Goal: Task Accomplishment & Management: Use online tool/utility

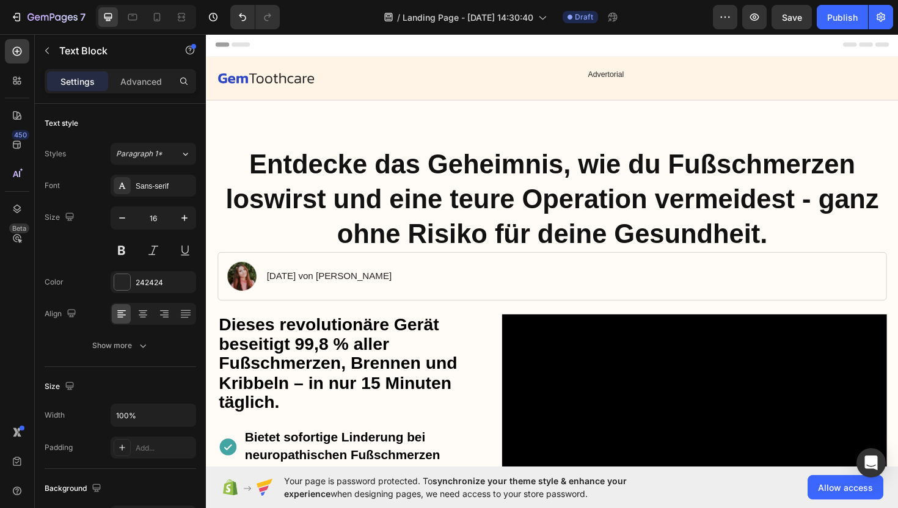
scroll to position [2438, 0]
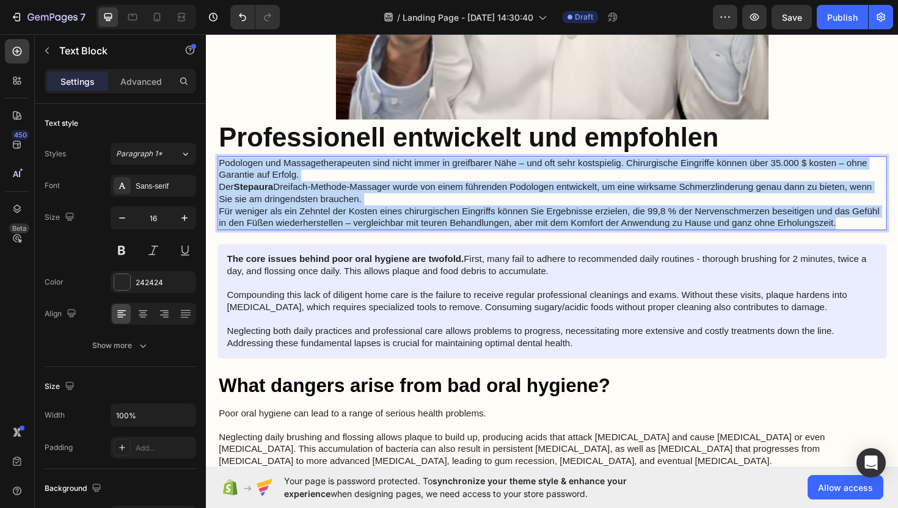
drag, startPoint x: 907, startPoint y: 224, endPoint x: 219, endPoint y: 166, distance: 690.5
click at [219, 166] on div "Podologen und Massagetherapeuten sind nicht immer in greifbarer Nähe – und oft …" at bounding box center [572, 203] width 709 height 79
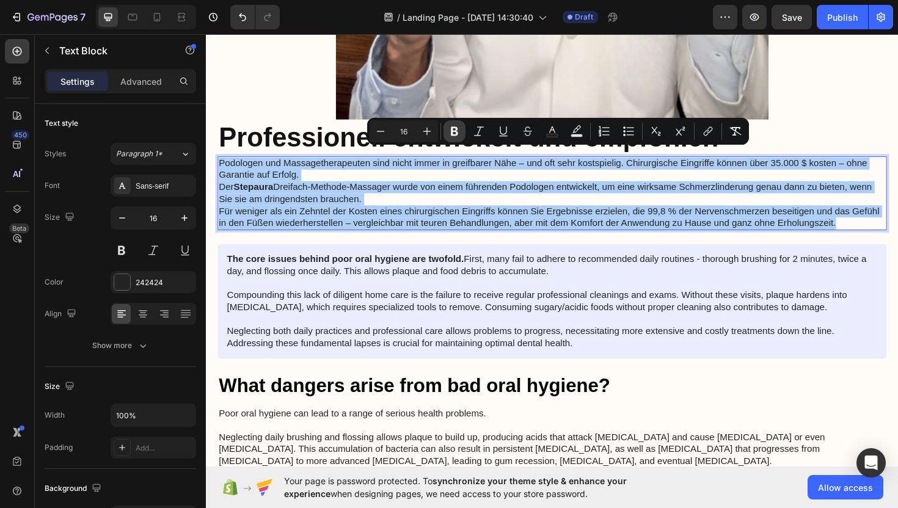
click at [457, 131] on icon "Editor contextual toolbar" at bounding box center [454, 131] width 7 height 9
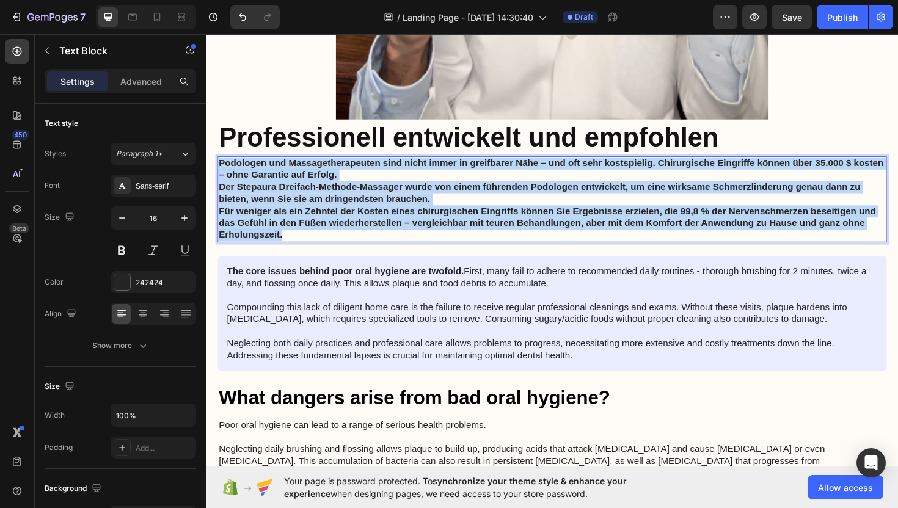
drag, startPoint x: 286, startPoint y: 238, endPoint x: 222, endPoint y: 163, distance: 98.8
click at [222, 164] on div "Podologen und Massagetherapeuten sind nicht immer in greifbarer Nähe – und oft …" at bounding box center [572, 210] width 709 height 92
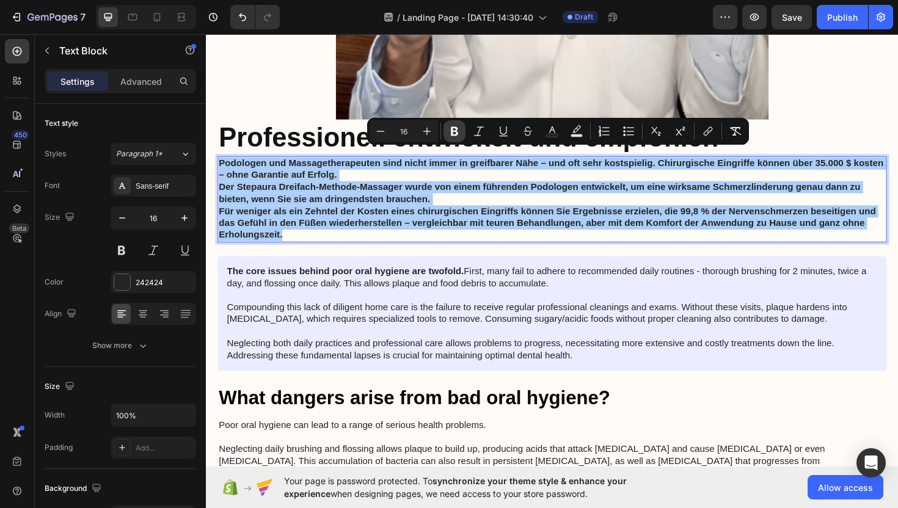
click at [455, 131] on icon "Editor contextual toolbar" at bounding box center [454, 131] width 7 height 9
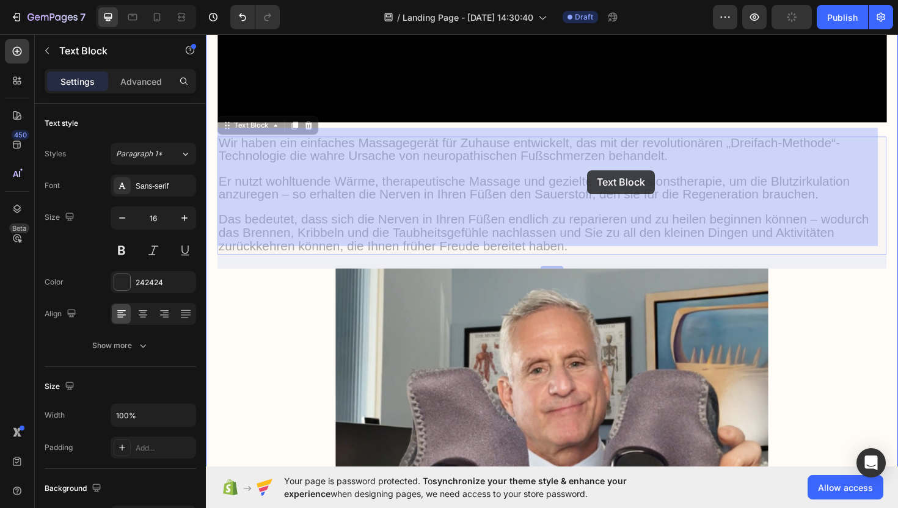
drag, startPoint x: 627, startPoint y: 178, endPoint x: 610, endPoint y: 178, distance: 17.1
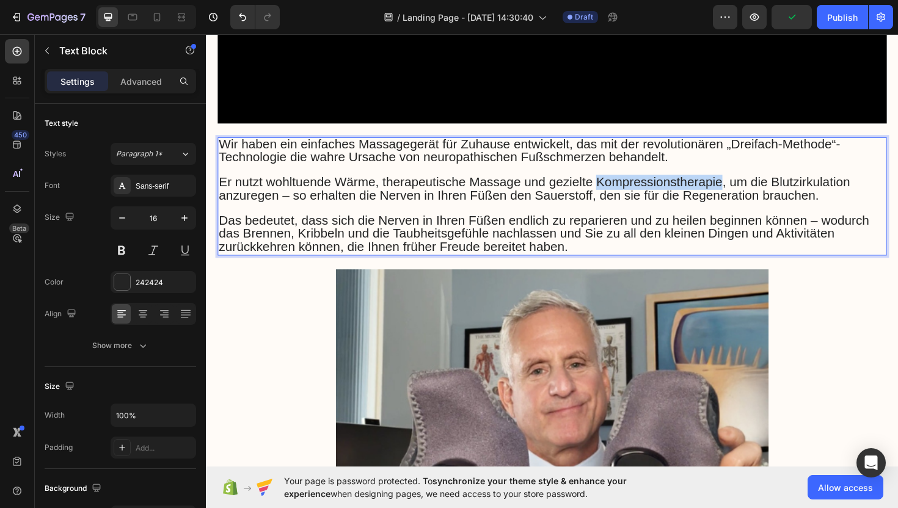
drag, startPoint x: 688, startPoint y: 180, endPoint x: 671, endPoint y: 181, distance: 17.2
click at [671, 183] on span "Er nutzt wohltuende Wärme, therapeutische Massage und gezielte Kompressionsther…" at bounding box center [553, 197] width 668 height 29
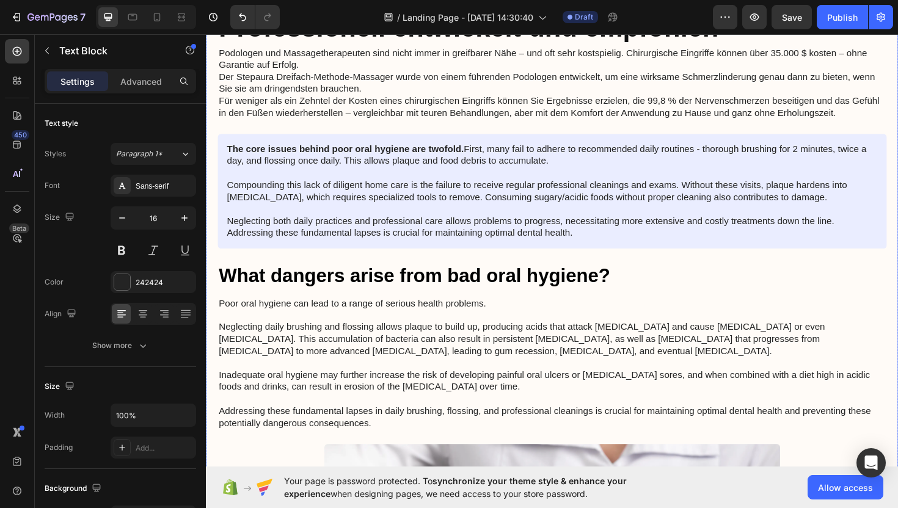
scroll to position [2564, 0]
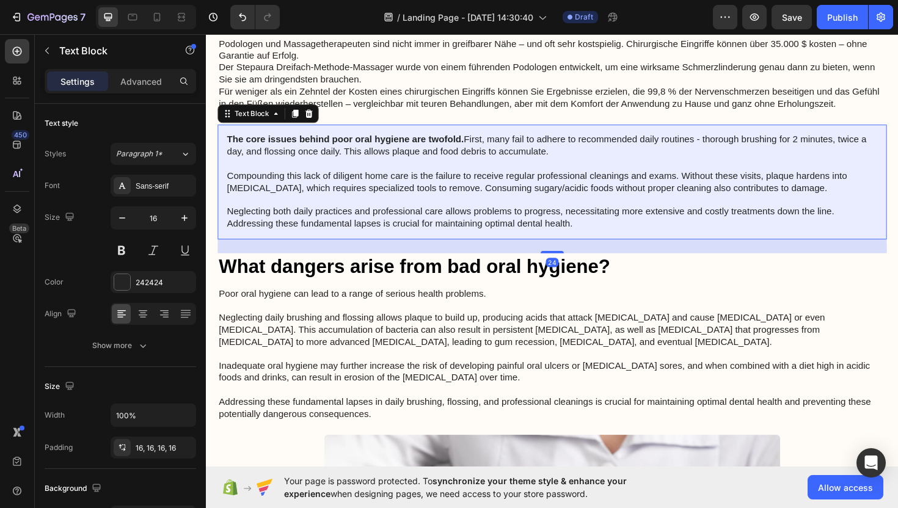
click at [433, 179] on p "The core issues behind poor oral hygiene are twofold. First, many fail to adher…" at bounding box center [572, 190] width 689 height 101
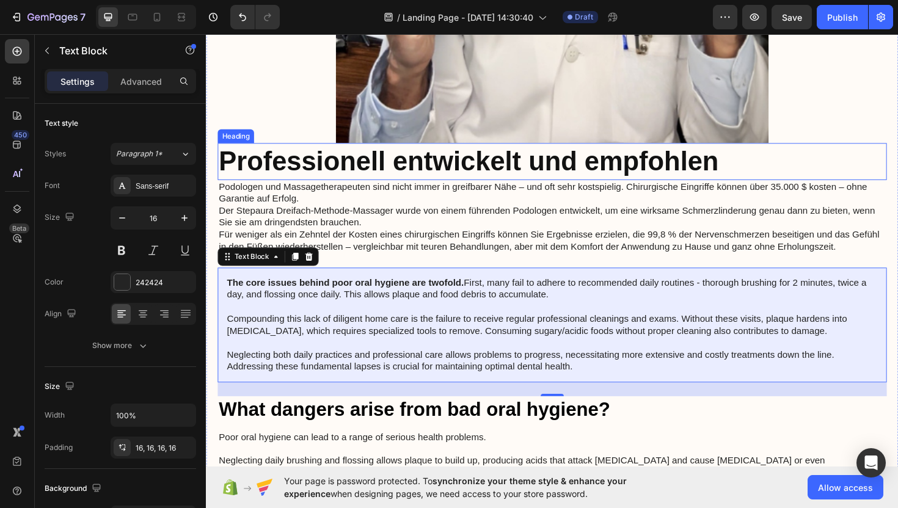
scroll to position [2414, 0]
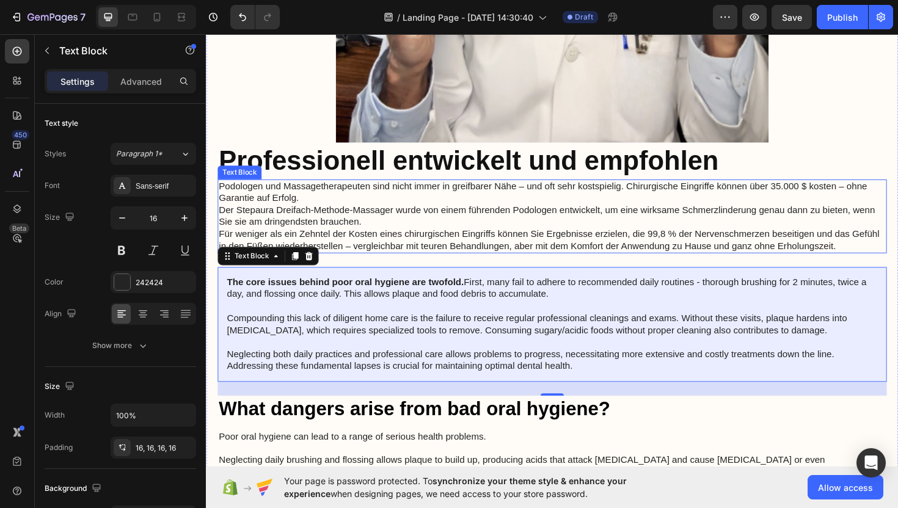
click at [364, 220] on p "Der Stepaura Dreifach-Methode-Massager wurde von einem führenden Podologen entw…" at bounding box center [572, 227] width 706 height 26
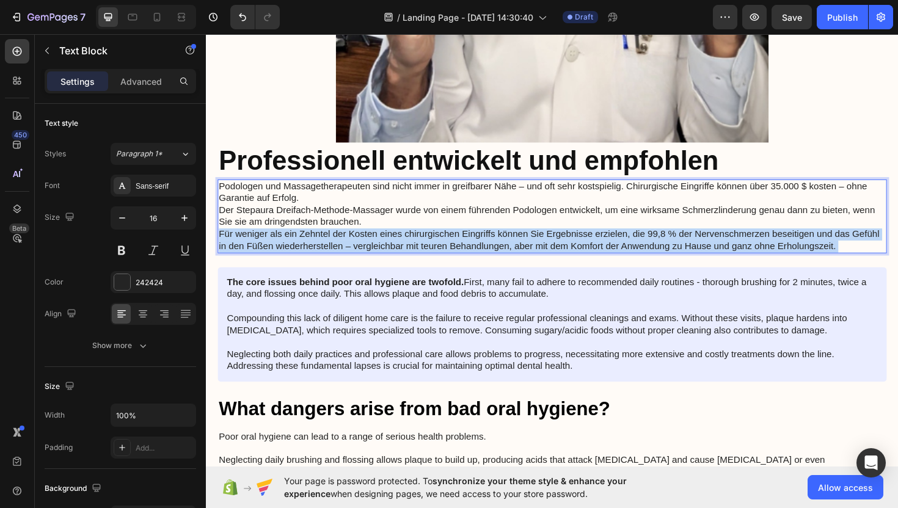
drag, startPoint x: 904, startPoint y: 249, endPoint x: 843, endPoint y: 245, distance: 61.3
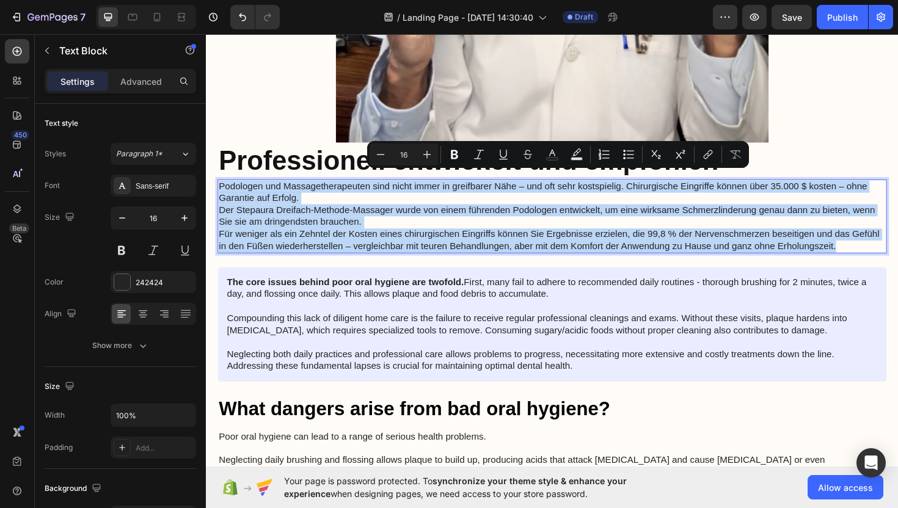
drag, startPoint x: 906, startPoint y: 251, endPoint x: 403, endPoint y: 210, distance: 503.9
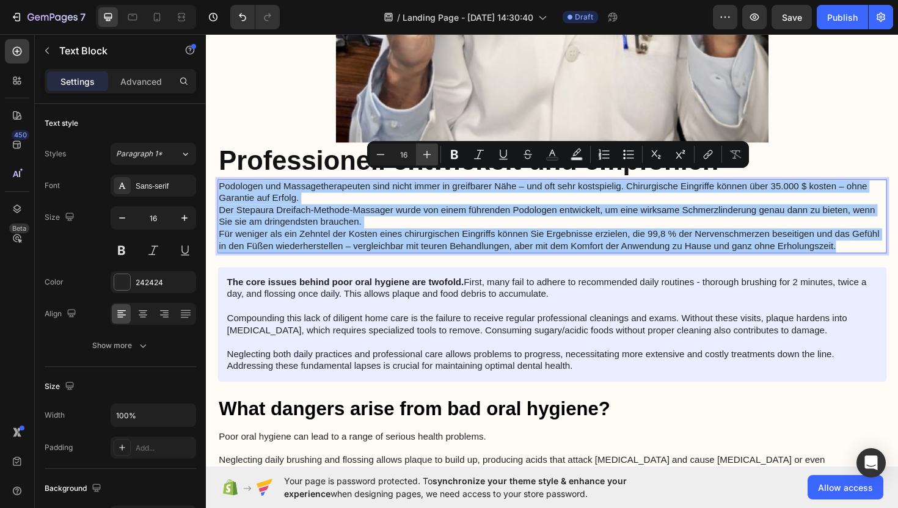
click at [424, 158] on icon "Editor contextual toolbar" at bounding box center [427, 154] width 12 height 12
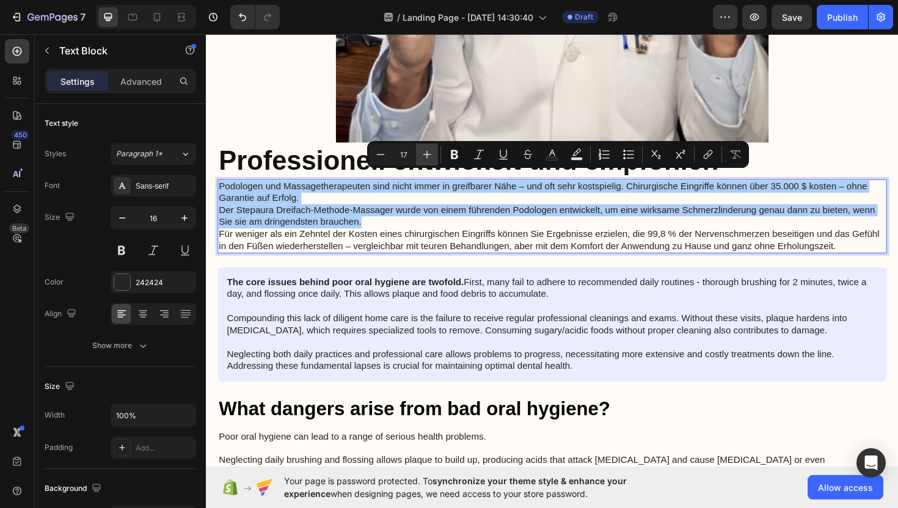
click at [424, 158] on icon "Editor contextual toolbar" at bounding box center [427, 154] width 12 height 12
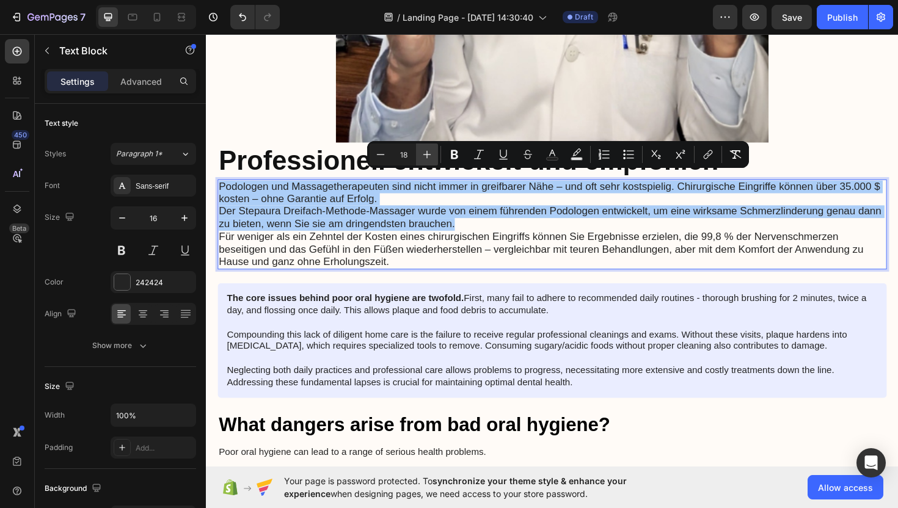
click at [424, 158] on icon "Editor contextual toolbar" at bounding box center [427, 154] width 12 height 12
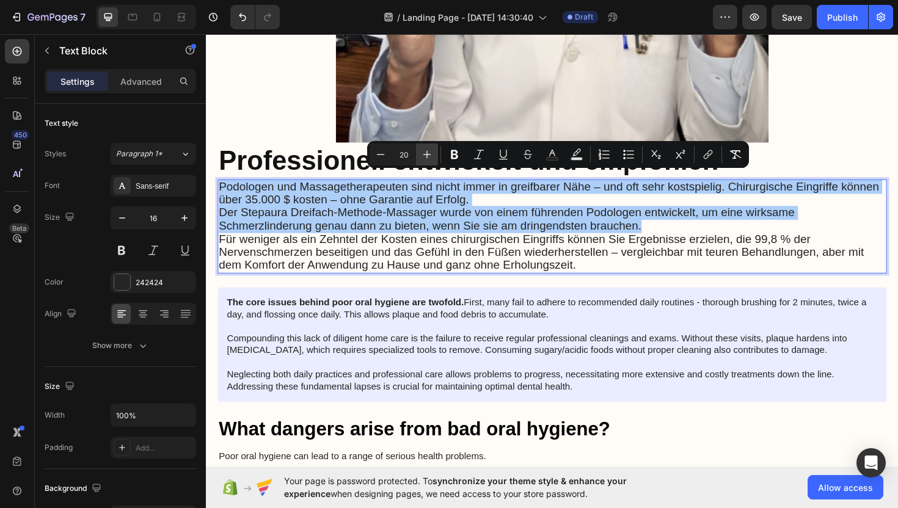
click at [424, 158] on icon "Editor contextual toolbar" at bounding box center [427, 154] width 12 height 12
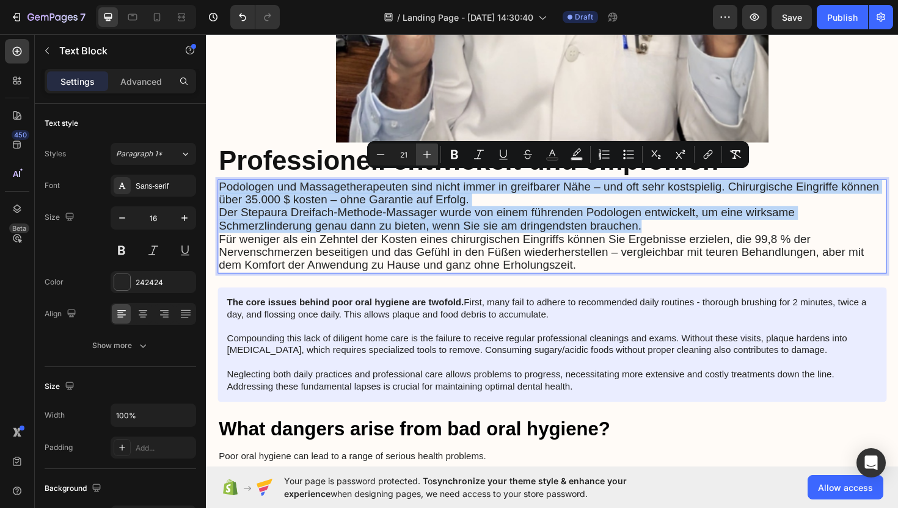
type input "22"
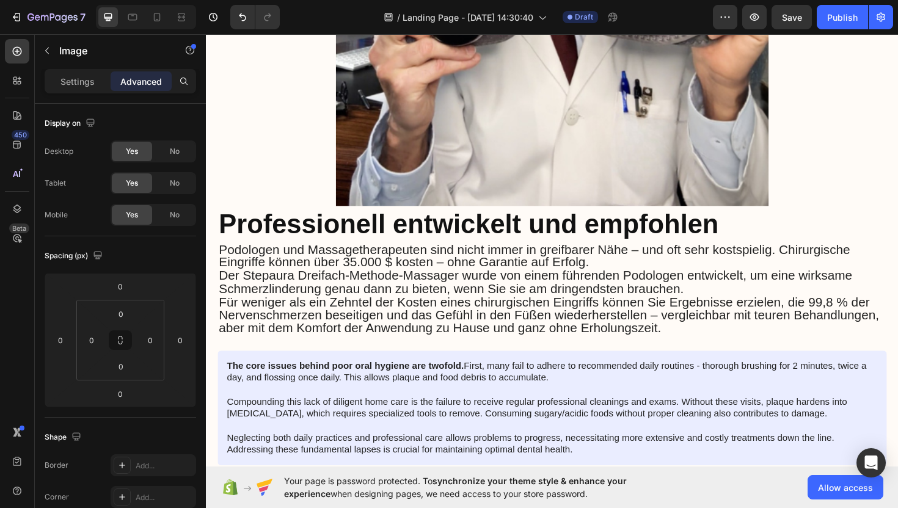
scroll to position [2348, 0]
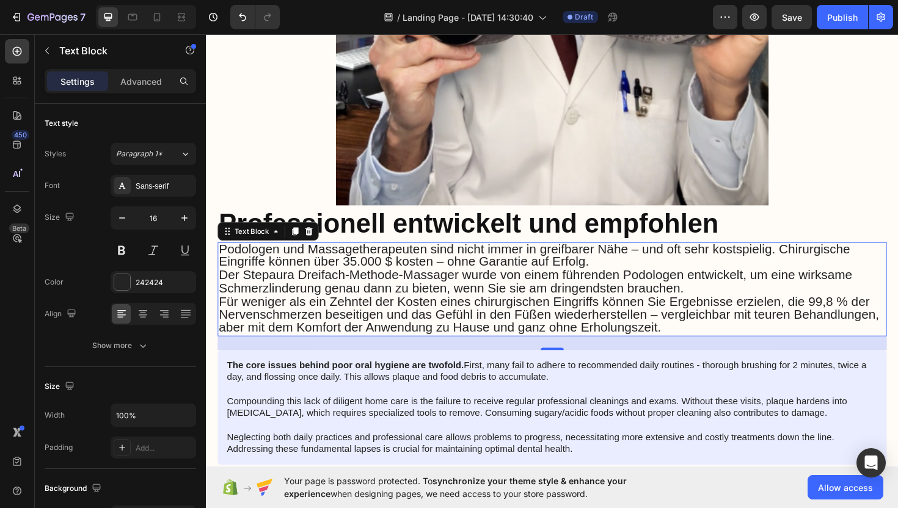
click at [401, 266] on span "Podologen und Massagetherapeuten sind nicht immer in greifbarer Nähe – und oft …" at bounding box center [553, 268] width 669 height 29
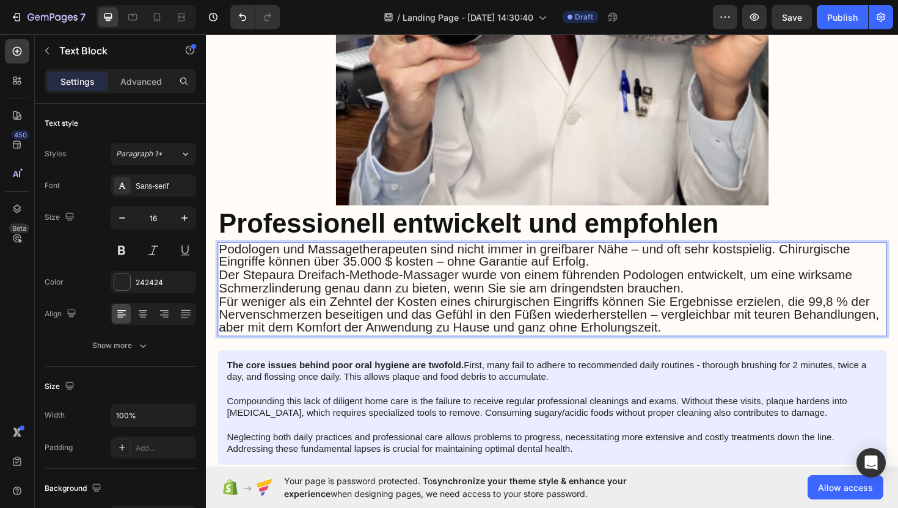
click at [400, 268] on span "Podologen und Massagetherapeuten sind nicht immer in greifbarer Nähe – und oft …" at bounding box center [553, 268] width 669 height 29
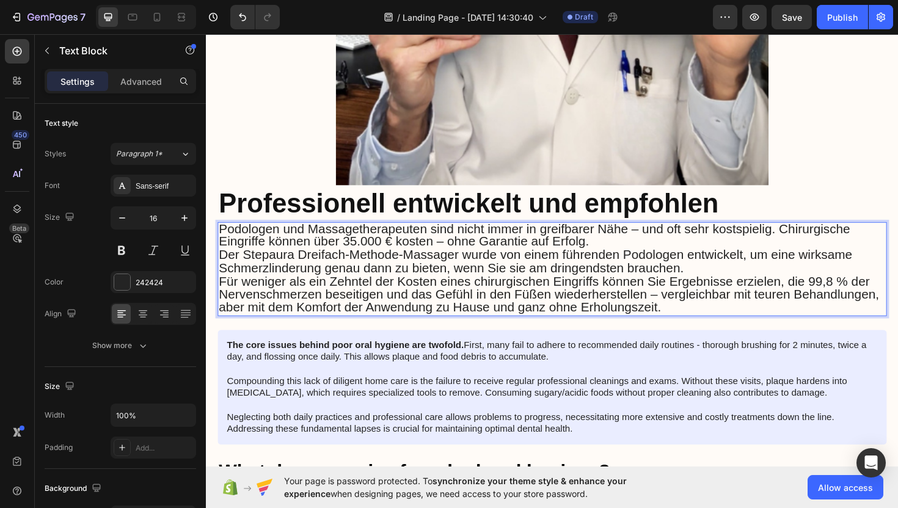
scroll to position [2370, 0]
click at [49, 52] on icon "button" at bounding box center [47, 51] width 10 height 10
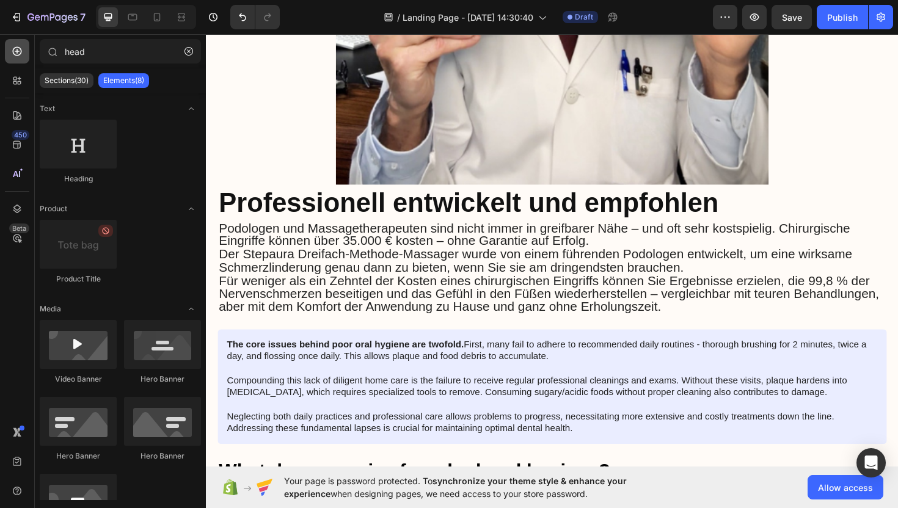
click at [14, 52] on icon at bounding box center [17, 51] width 12 height 12
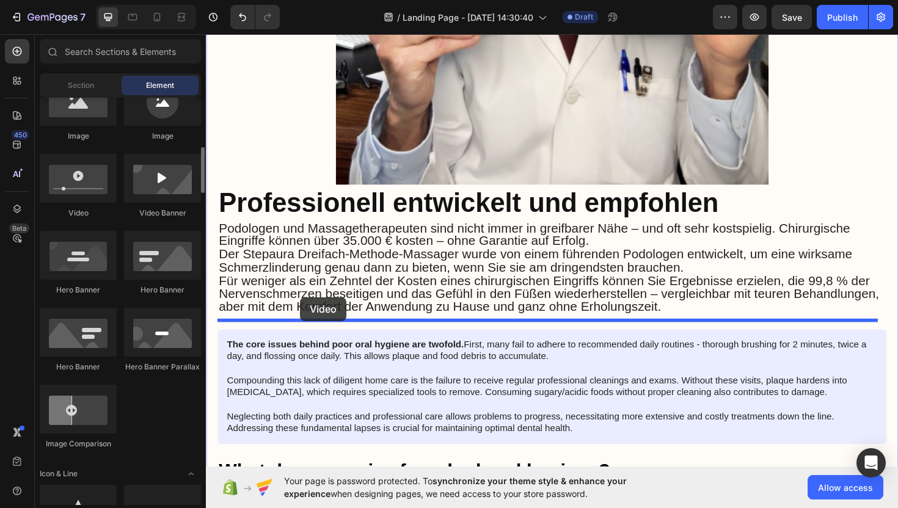
scroll to position [430, 0]
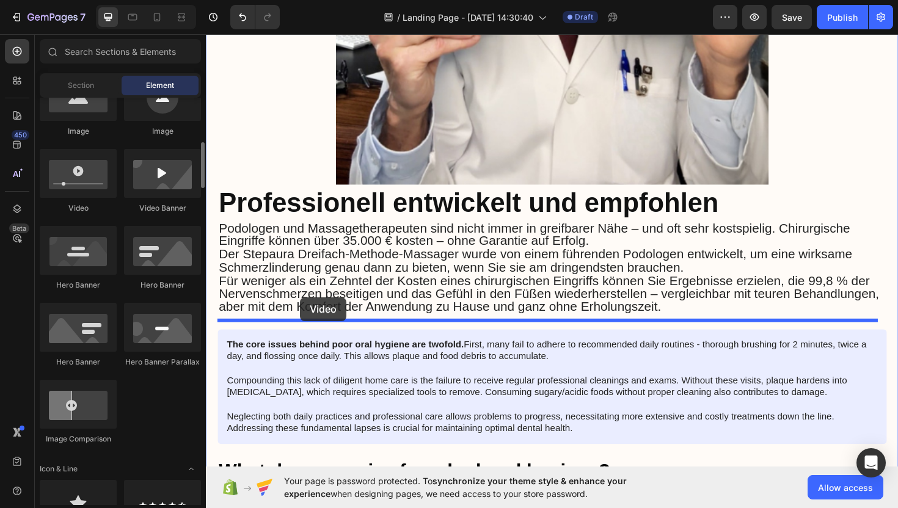
drag, startPoint x: 282, startPoint y: 224, endPoint x: 306, endPoint y: 313, distance: 92.3
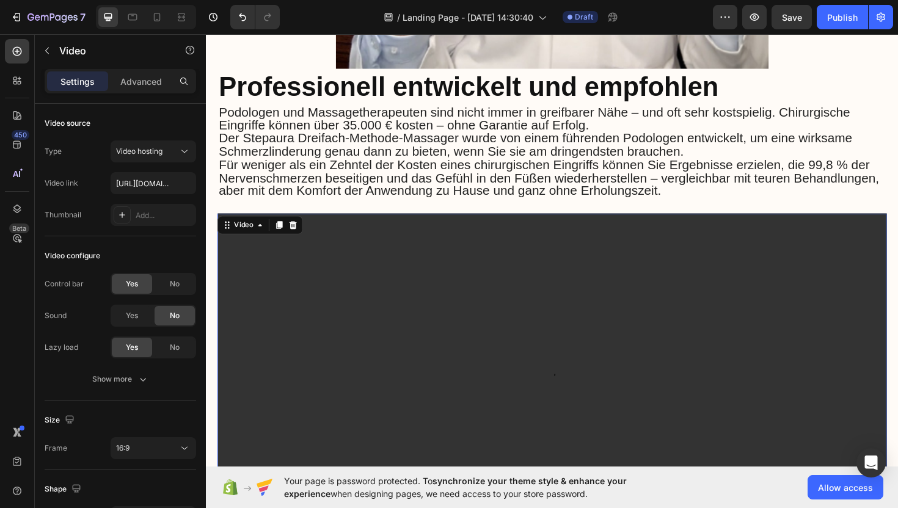
scroll to position [2496, 0]
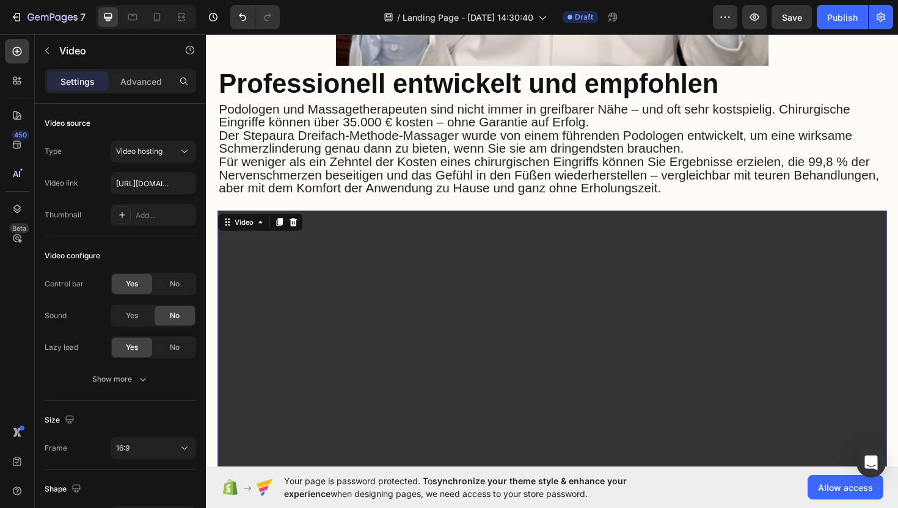
click at [470, 295] on video at bounding box center [572, 420] width 709 height 399
click at [163, 186] on input "[URL][DOMAIN_NAME]" at bounding box center [154, 183] width 86 height 22
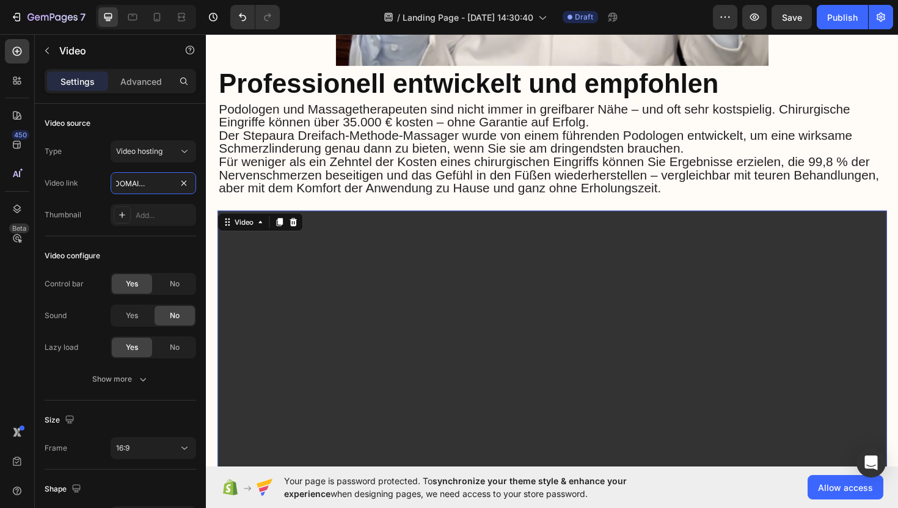
type input "[URL][DOMAIN_NAME]"
click at [400, 328] on video at bounding box center [572, 420] width 709 height 399
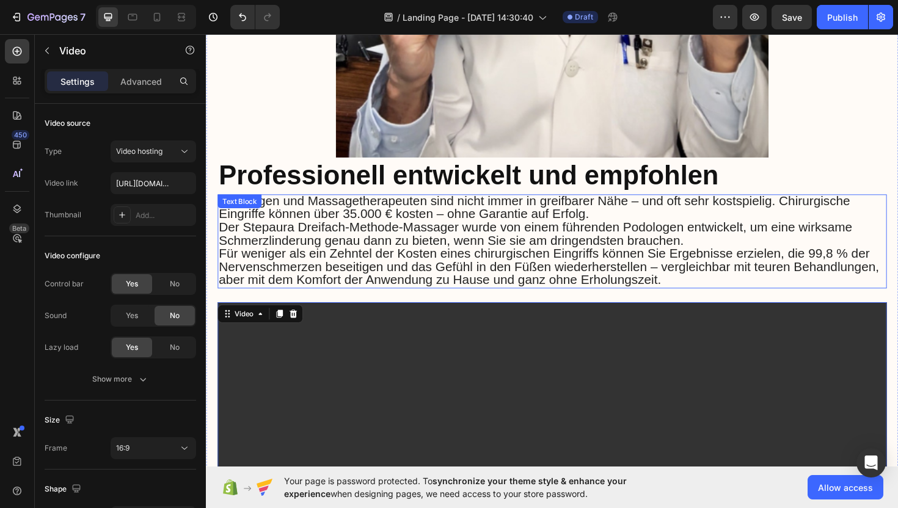
scroll to position [2310, 0]
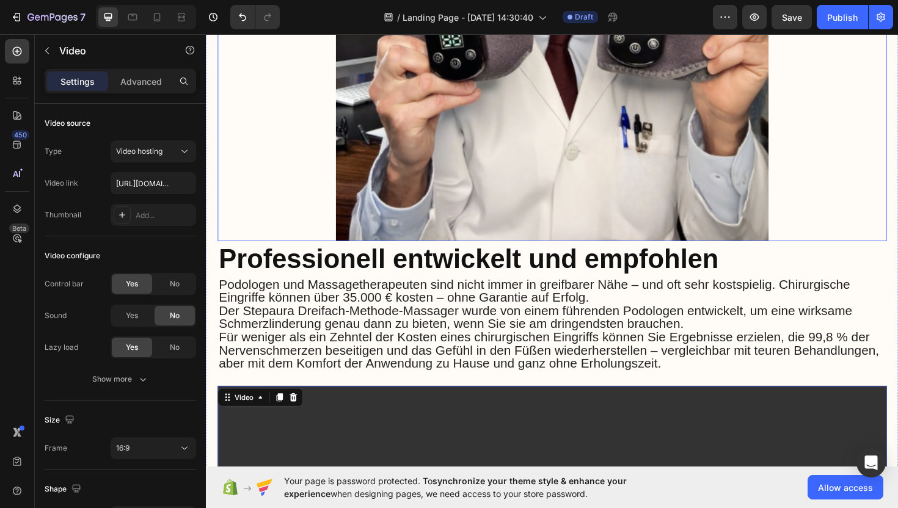
click at [428, 102] on img at bounding box center [572, 24] width 709 height 458
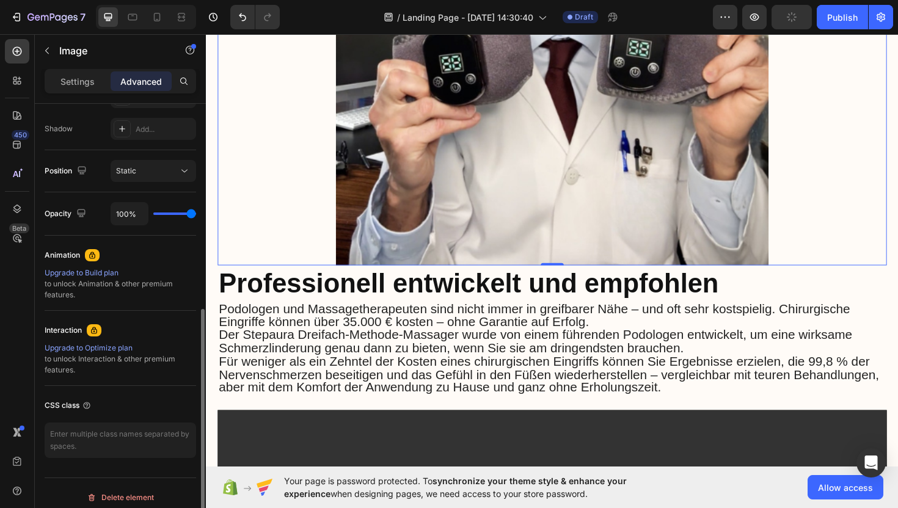
scroll to position [403, 0]
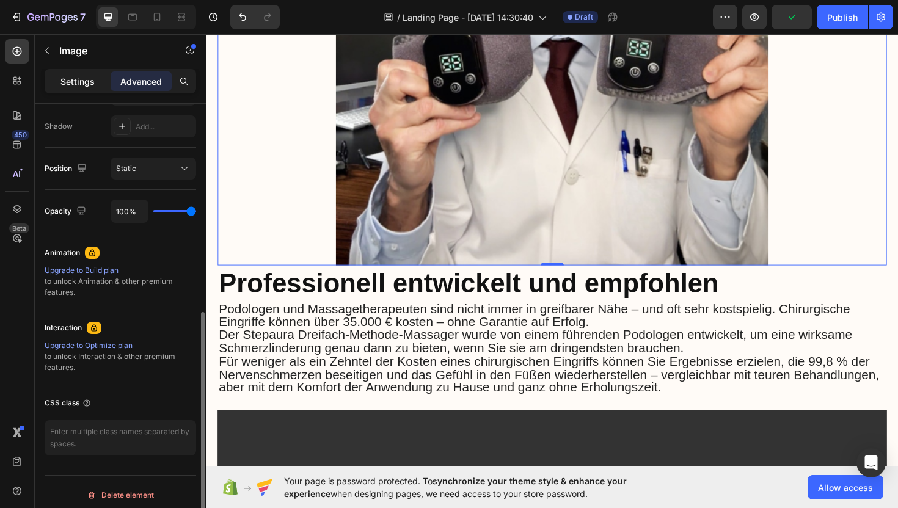
click at [81, 81] on p "Settings" at bounding box center [77, 81] width 34 height 13
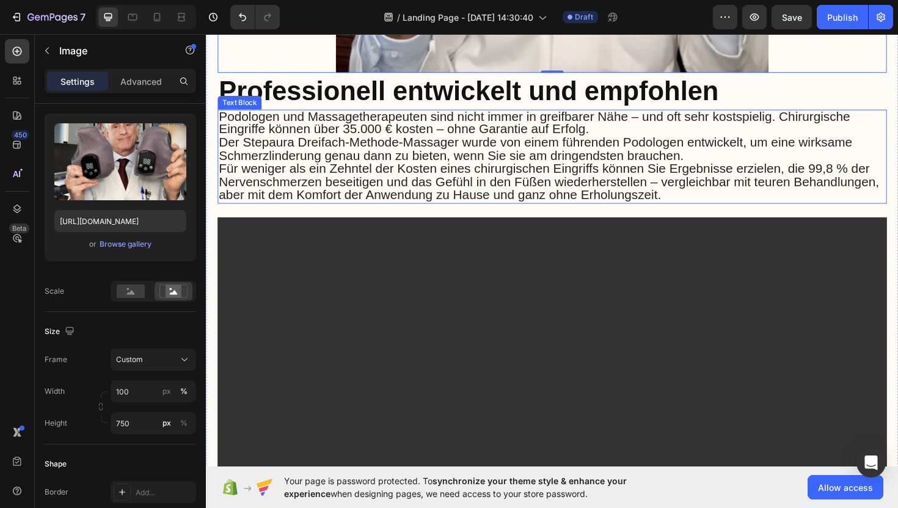
scroll to position [2560, 0]
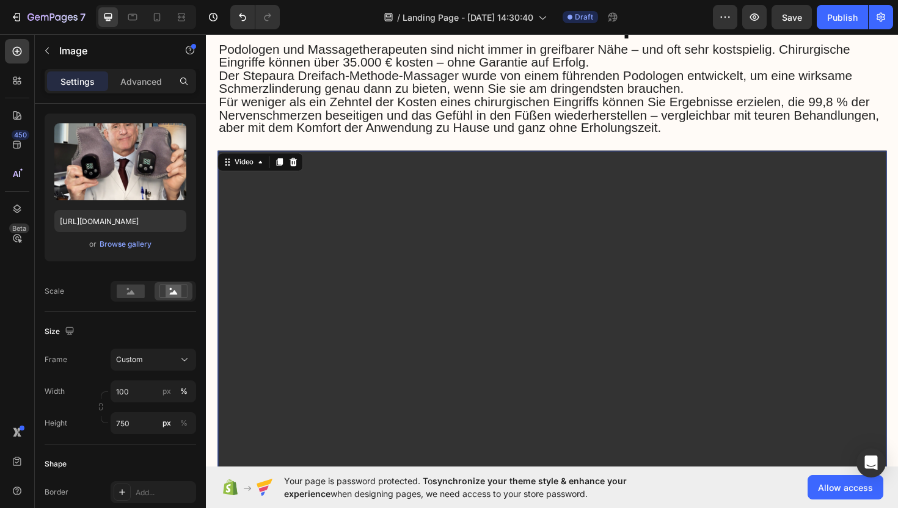
click at [400, 222] on video at bounding box center [572, 357] width 709 height 399
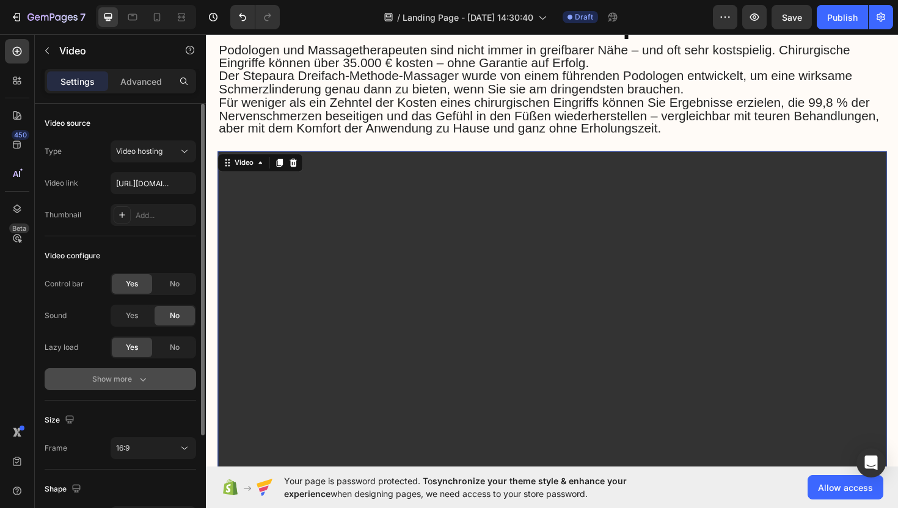
click at [118, 373] on div "Show more" at bounding box center [120, 379] width 57 height 12
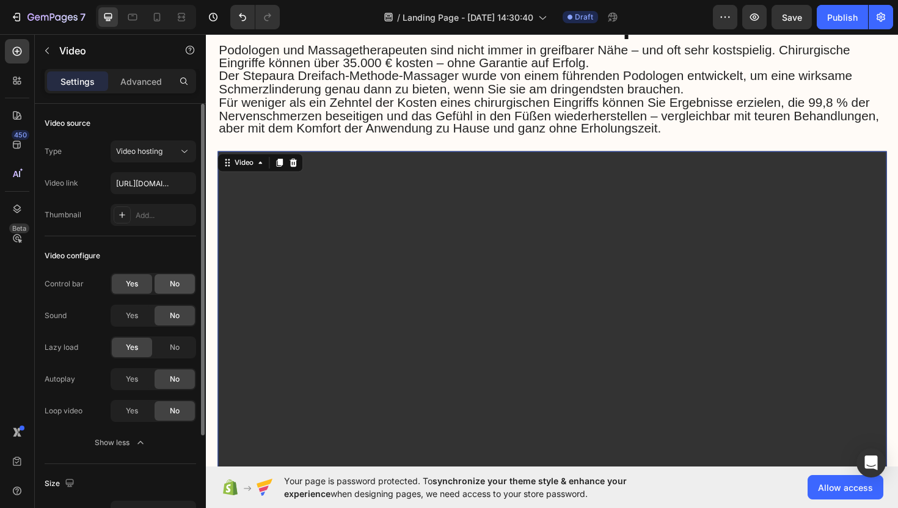
click at [166, 282] on div "No" at bounding box center [175, 284] width 40 height 20
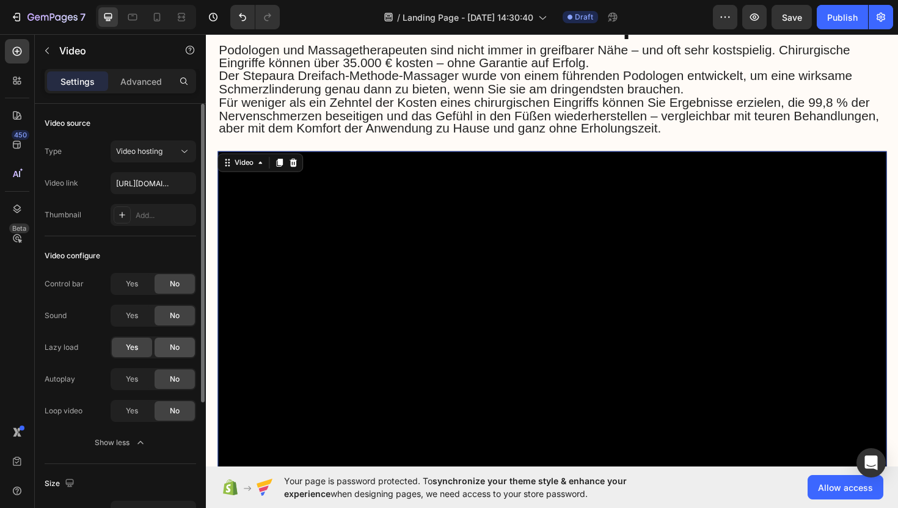
click at [173, 348] on span "No" at bounding box center [175, 347] width 10 height 11
drag, startPoint x: 138, startPoint y: 382, endPoint x: 140, endPoint y: 392, distance: 9.9
click at [137, 382] on span "Yes" at bounding box center [132, 379] width 12 height 11
drag, startPoint x: 139, startPoint y: 406, endPoint x: 140, endPoint y: 398, distance: 8.0
click at [139, 406] on div "Yes" at bounding box center [132, 411] width 40 height 20
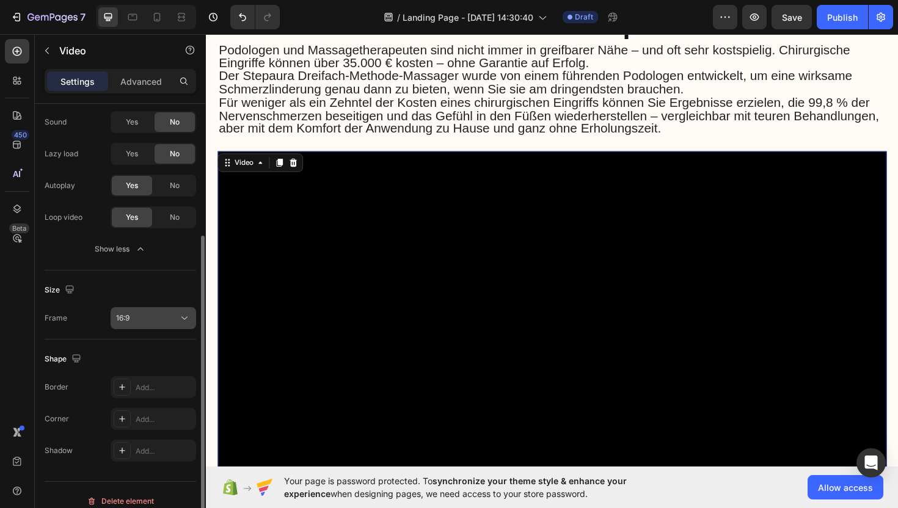
scroll to position [206, 0]
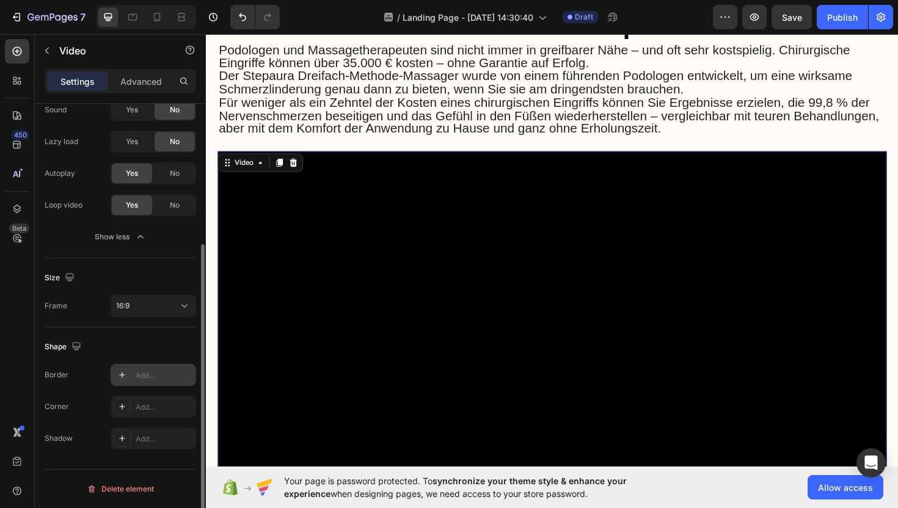
click at [141, 372] on div "Add..." at bounding box center [164, 375] width 57 height 11
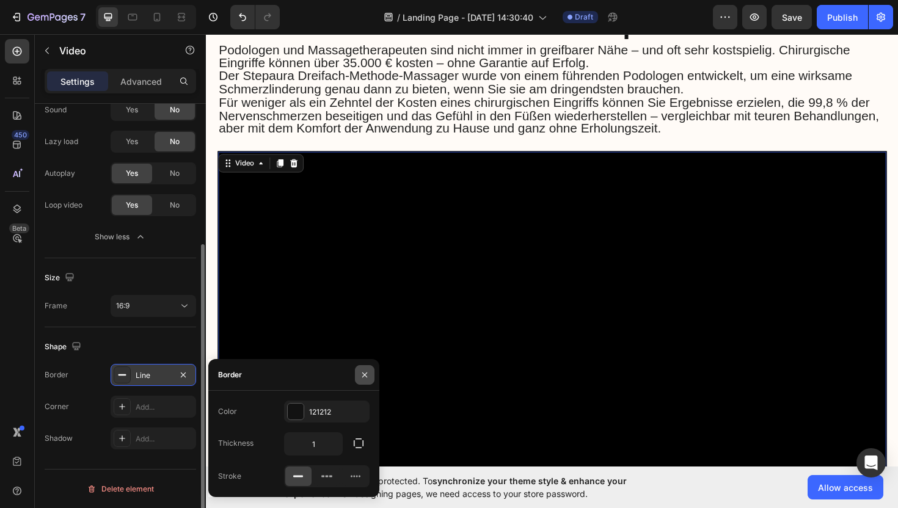
click at [365, 371] on icon "button" at bounding box center [365, 375] width 10 height 10
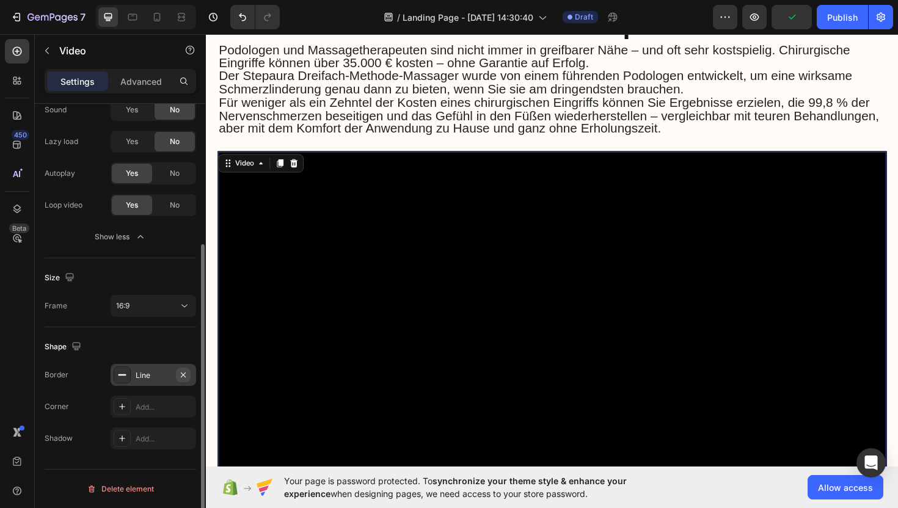
click at [188, 375] on icon "button" at bounding box center [183, 375] width 10 height 10
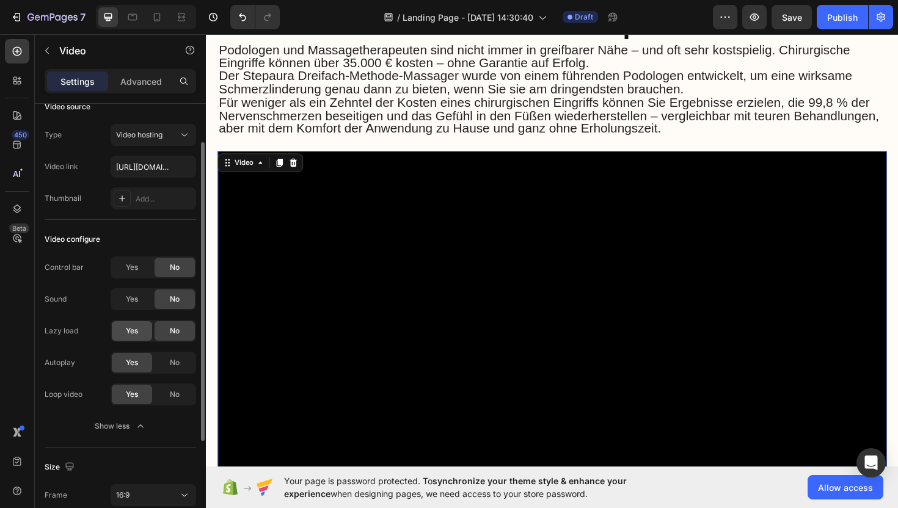
scroll to position [0, 0]
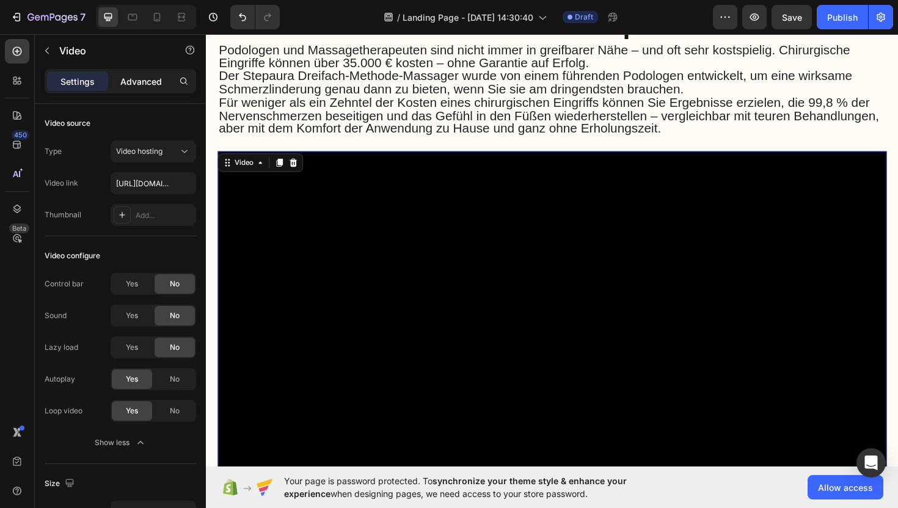
click at [133, 82] on p "Advanced" at bounding box center [141, 81] width 42 height 13
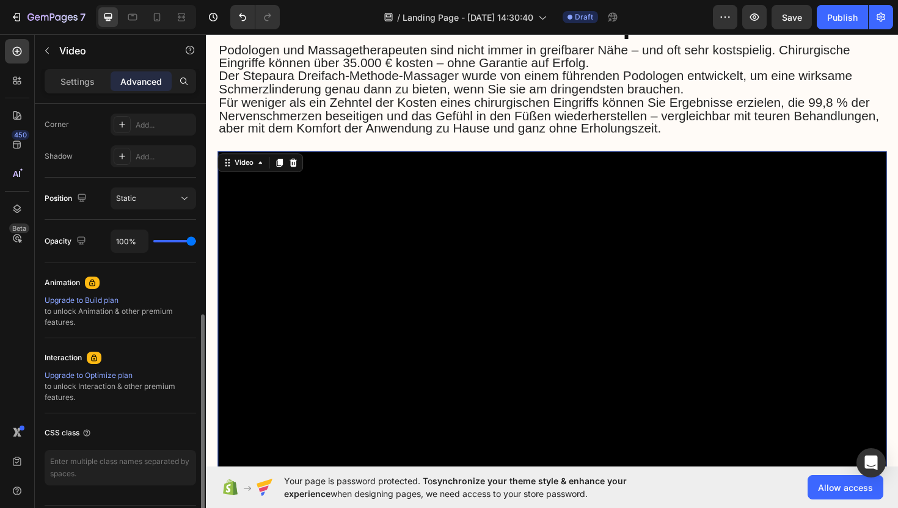
scroll to position [390, 0]
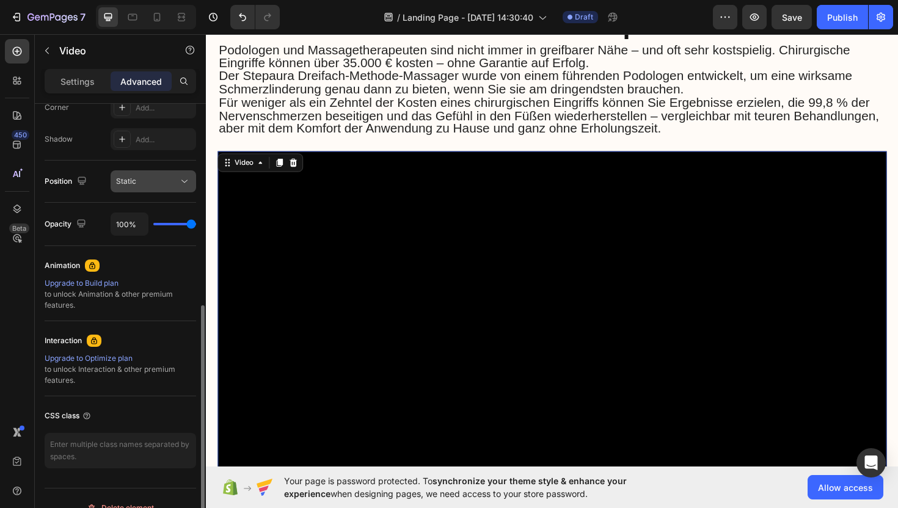
click at [147, 186] on div "Static" at bounding box center [147, 181] width 62 height 11
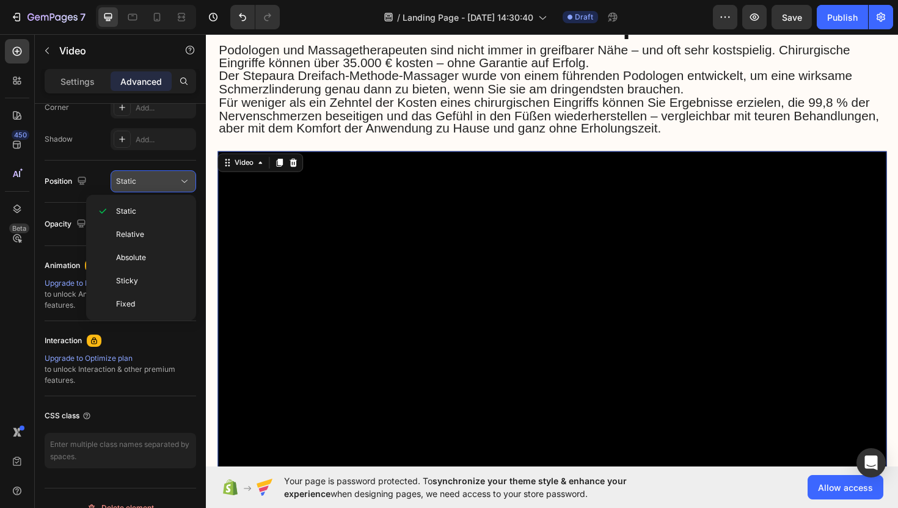
click at [161, 181] on div "Static" at bounding box center [147, 181] width 62 height 11
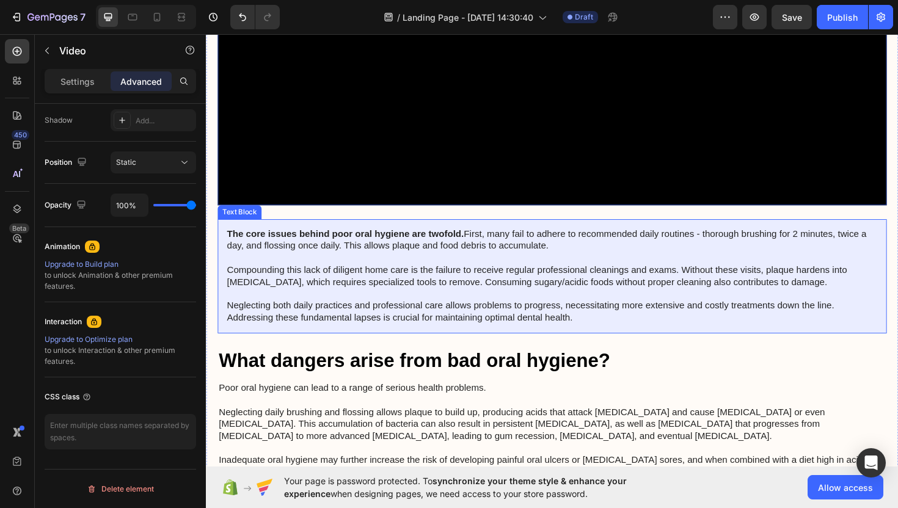
scroll to position [2862, 0]
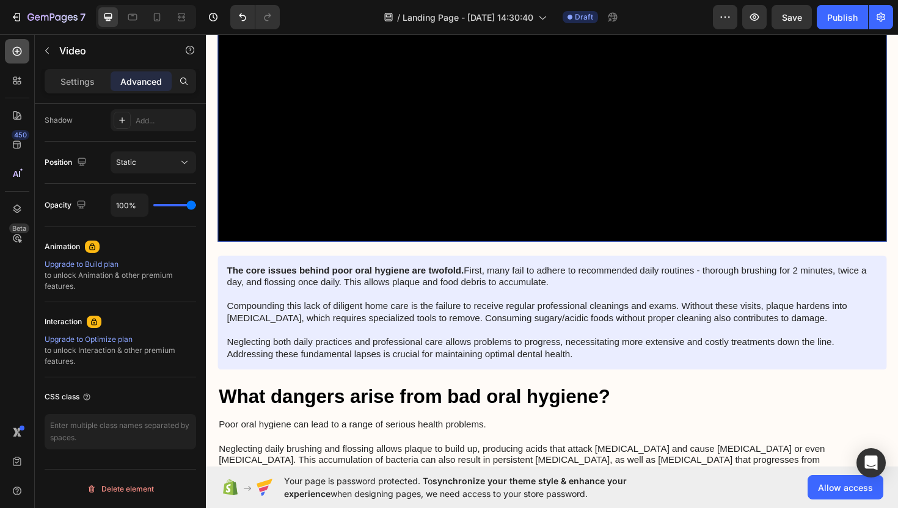
click at [13, 51] on icon at bounding box center [17, 51] width 12 height 12
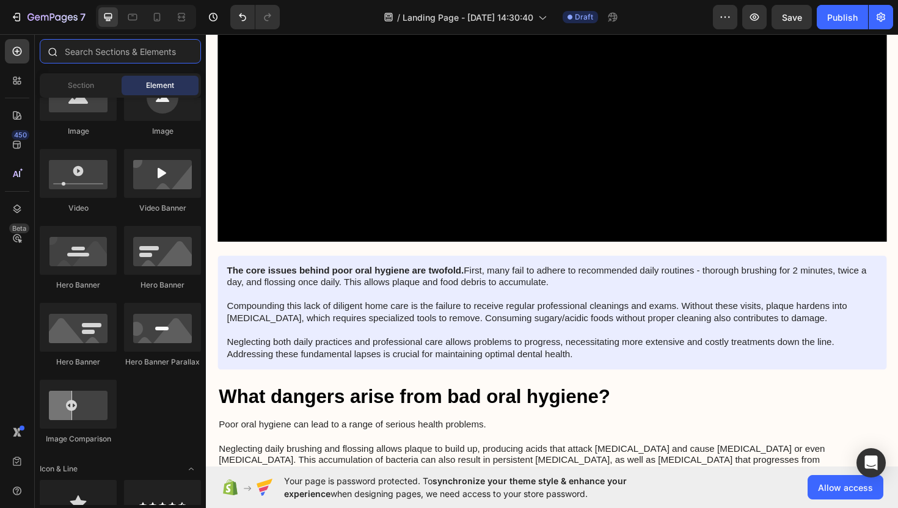
click at [103, 45] on input "text" at bounding box center [120, 51] width 161 height 24
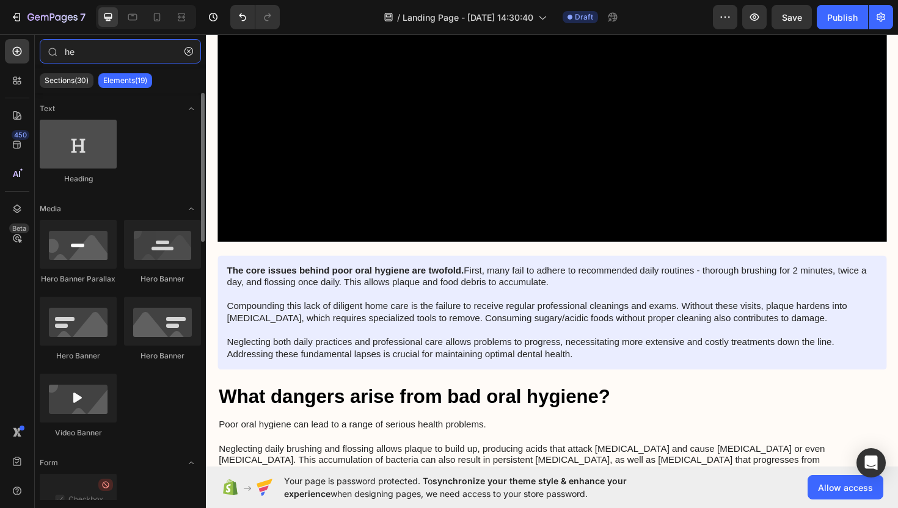
type input "he"
drag, startPoint x: 68, startPoint y: 126, endPoint x: 75, endPoint y: 137, distance: 13.4
click at [76, 137] on div at bounding box center [78, 144] width 77 height 49
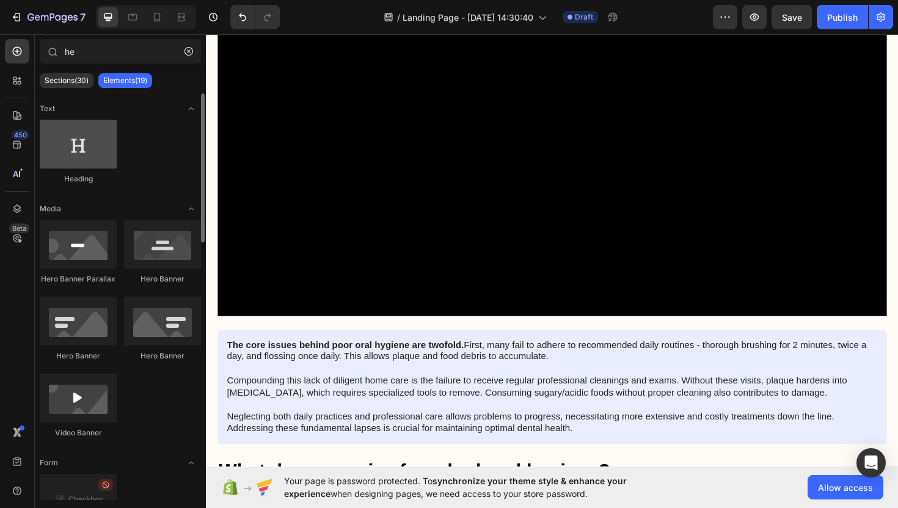
scroll to position [2, 0]
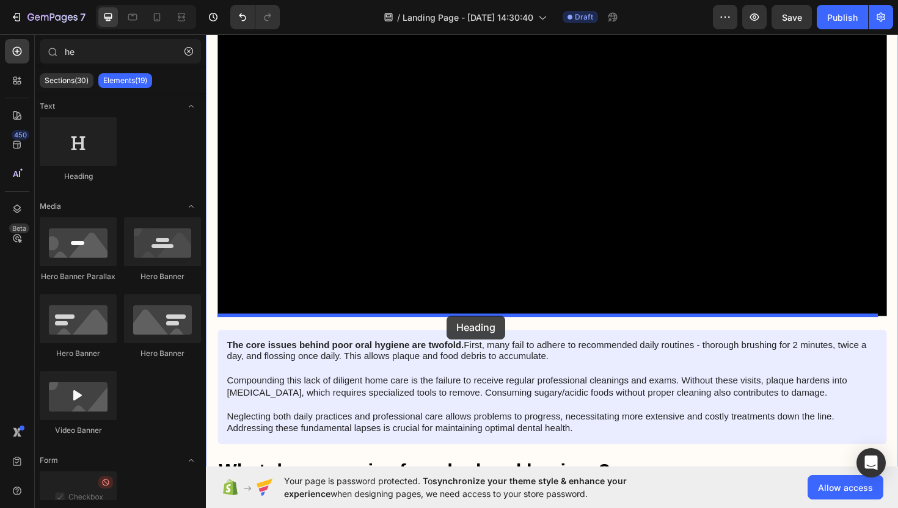
drag, startPoint x: 307, startPoint y: 180, endPoint x: 464, endPoint y: 312, distance: 204.7
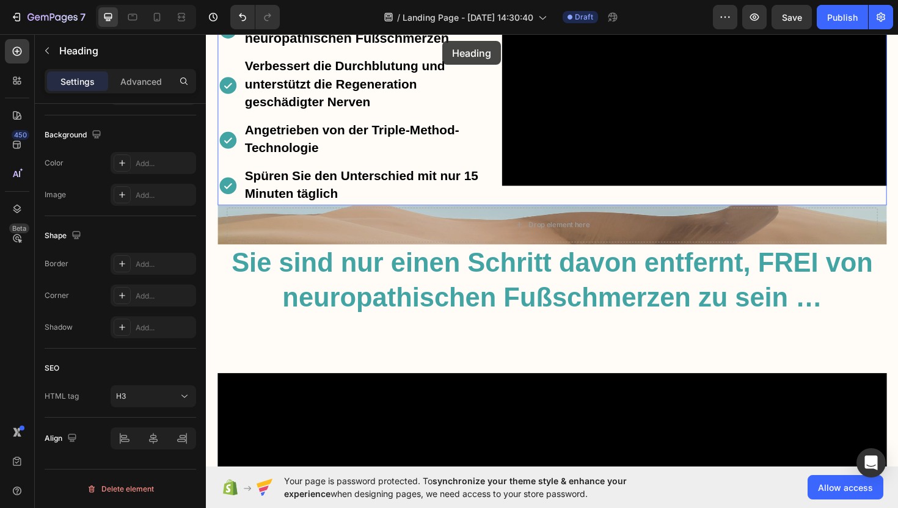
scroll to position [392, 0]
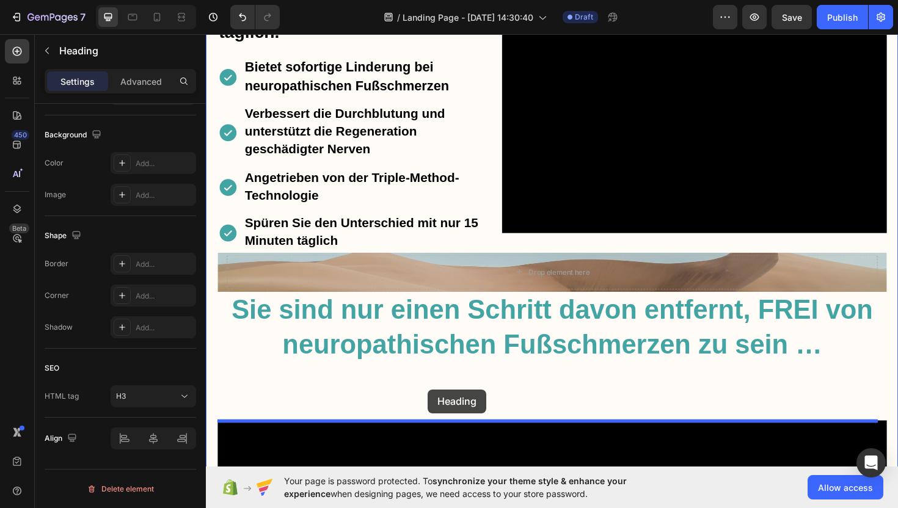
drag, startPoint x: 421, startPoint y: 307, endPoint x: 441, endPoint y: 410, distance: 104.5
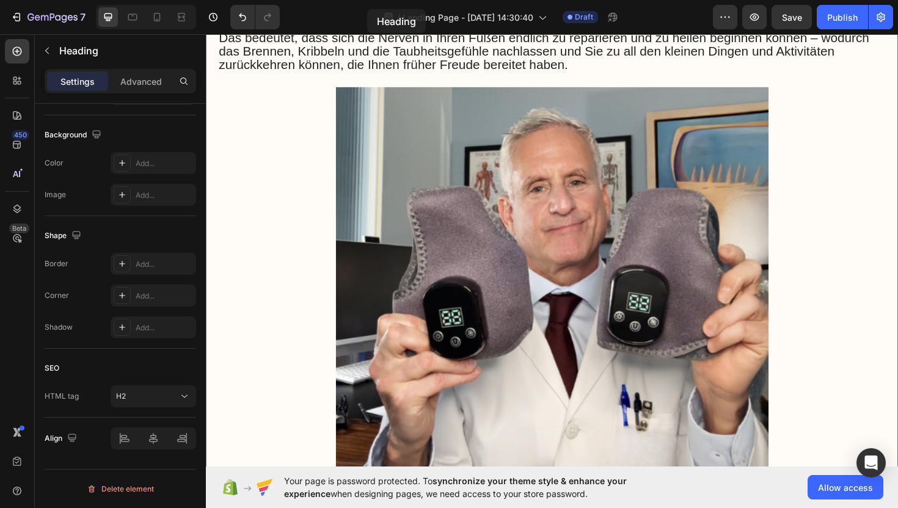
scroll to position [1952, 0]
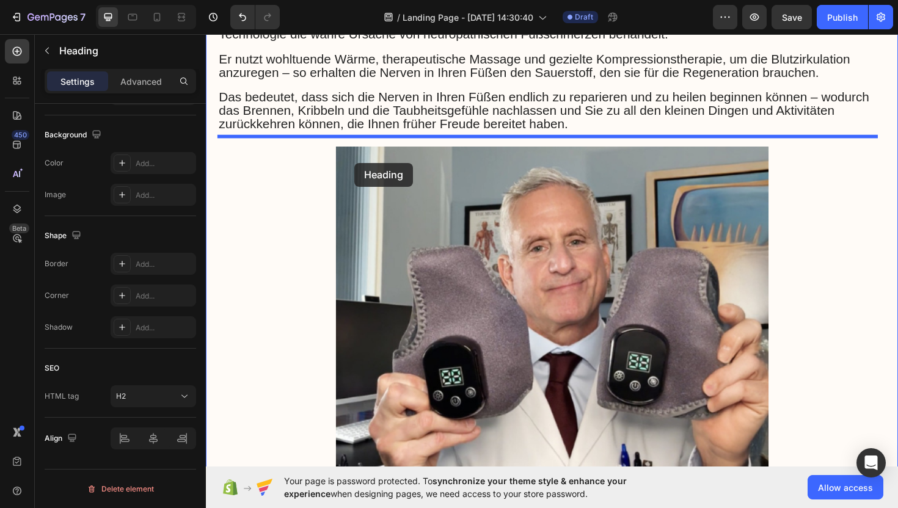
drag, startPoint x: 423, startPoint y: 316, endPoint x: 363, endPoint y: 170, distance: 157.5
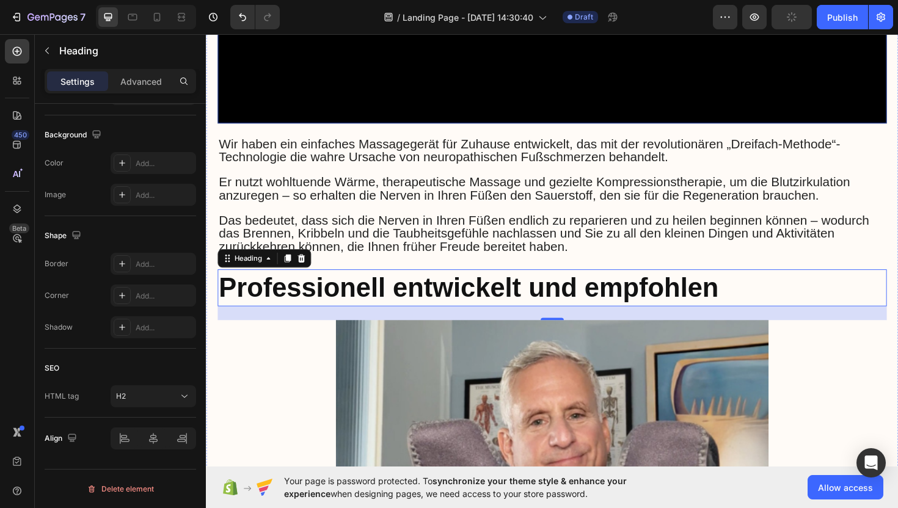
scroll to position [1855, 0]
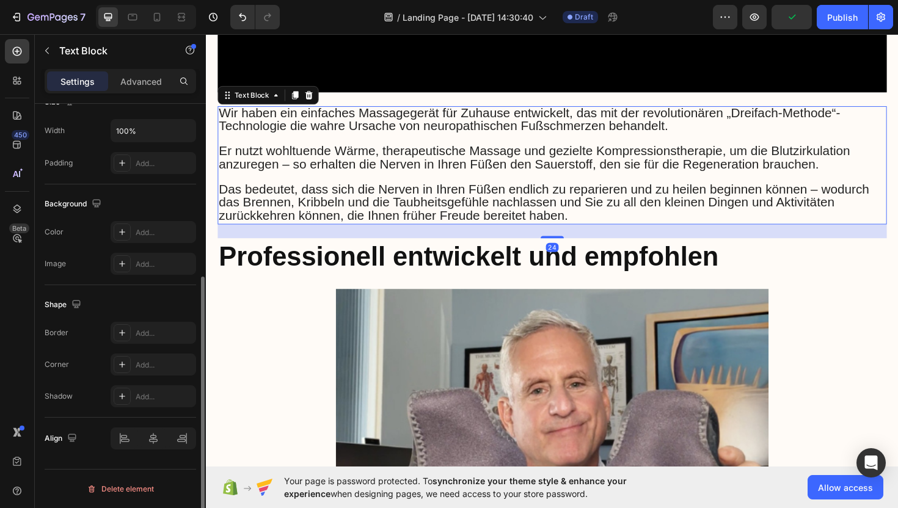
click at [552, 222] on span "Das bedeutet, dass sich die Nerven in Ihren Füßen endlich zu reparieren und zu …" at bounding box center [563, 212] width 689 height 43
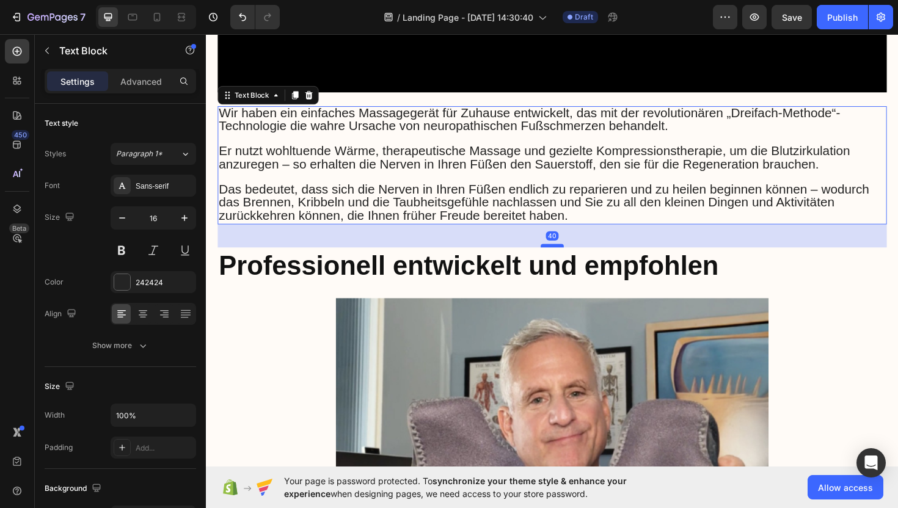
drag, startPoint x: 568, startPoint y: 239, endPoint x: 571, endPoint y: 248, distance: 9.5
click at [571, 257] on div at bounding box center [572, 259] width 24 height 4
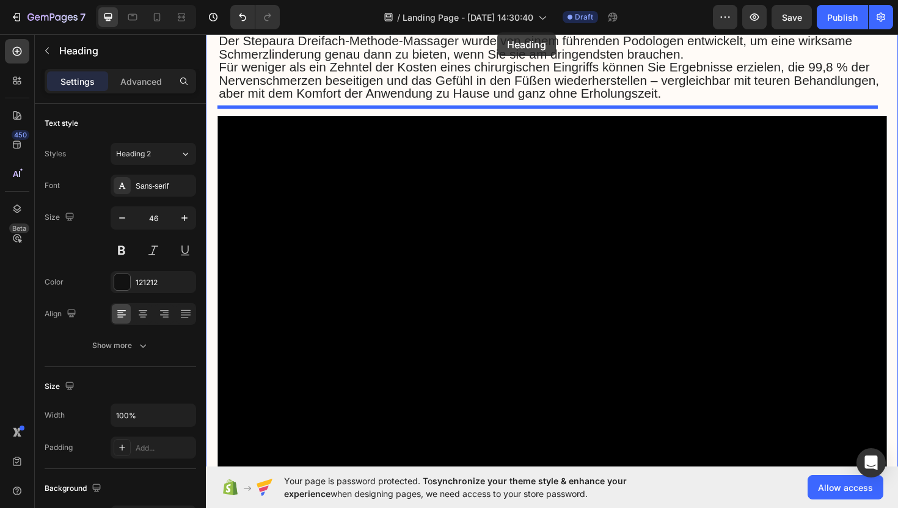
scroll to position [2616, 0]
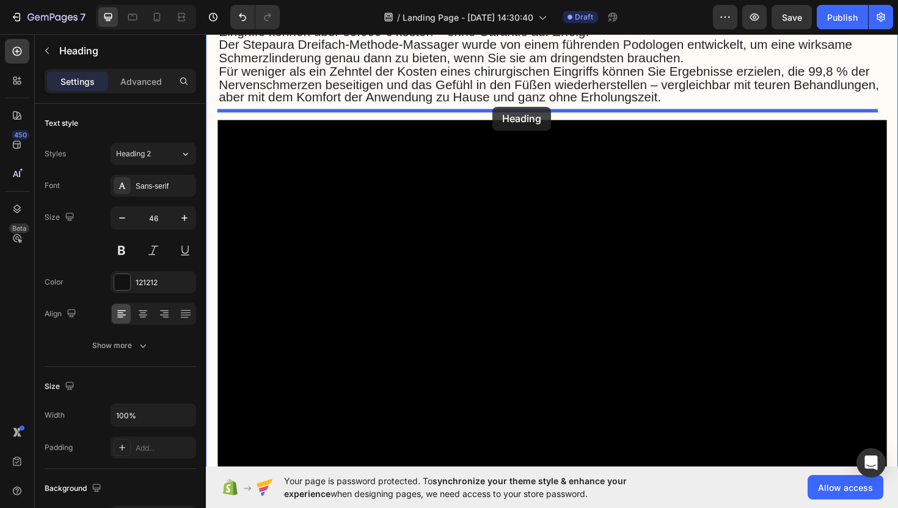
drag, startPoint x: 513, startPoint y: 288, endPoint x: 510, endPoint y: 111, distance: 176.6
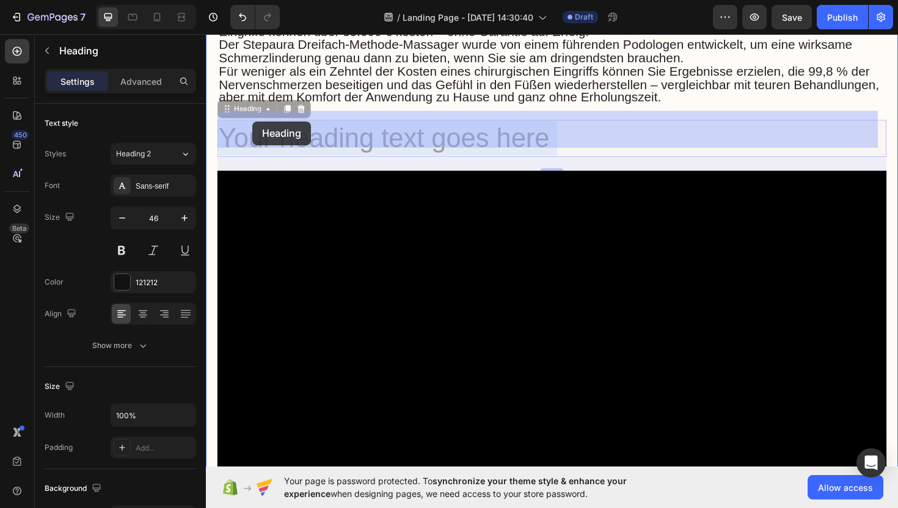
drag, startPoint x: 618, startPoint y: 130, endPoint x: 259, endPoint y: 128, distance: 358.7
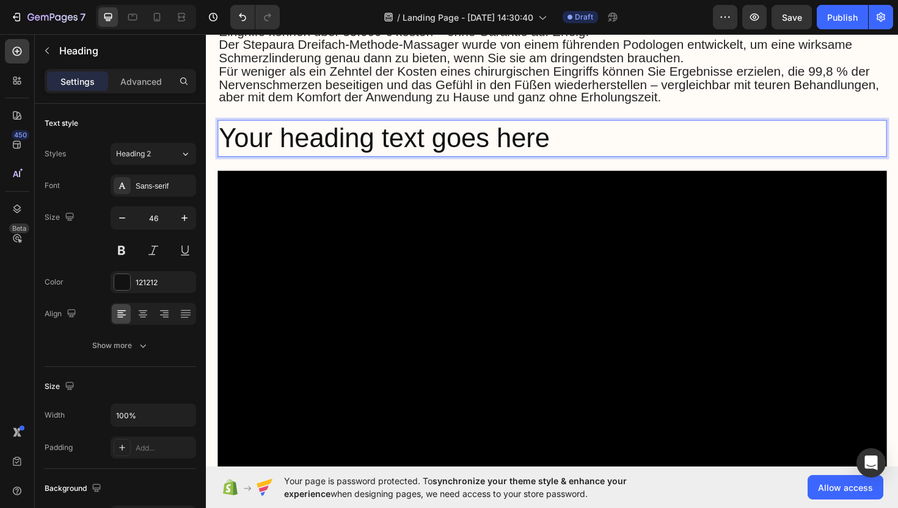
click at [565, 129] on p "Your heading text goes here" at bounding box center [572, 144] width 706 height 37
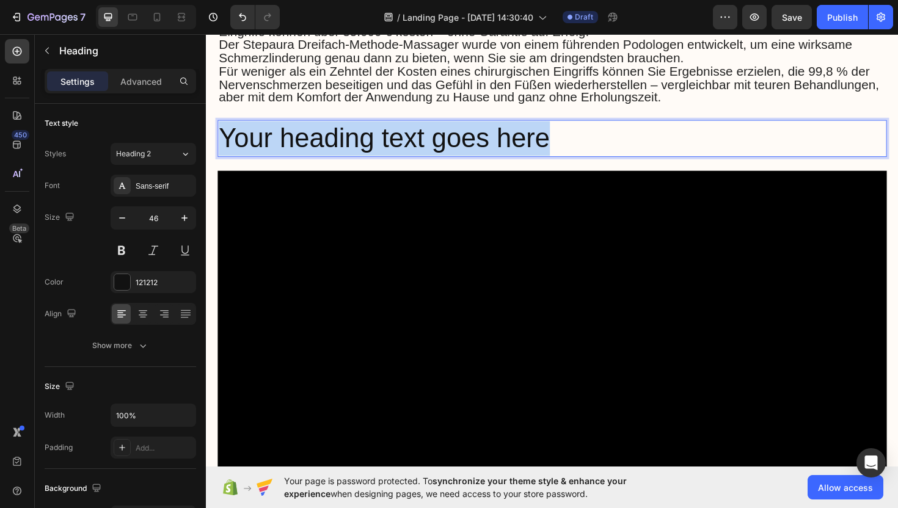
click at [565, 129] on p "Your heading text goes here" at bounding box center [572, 144] width 706 height 37
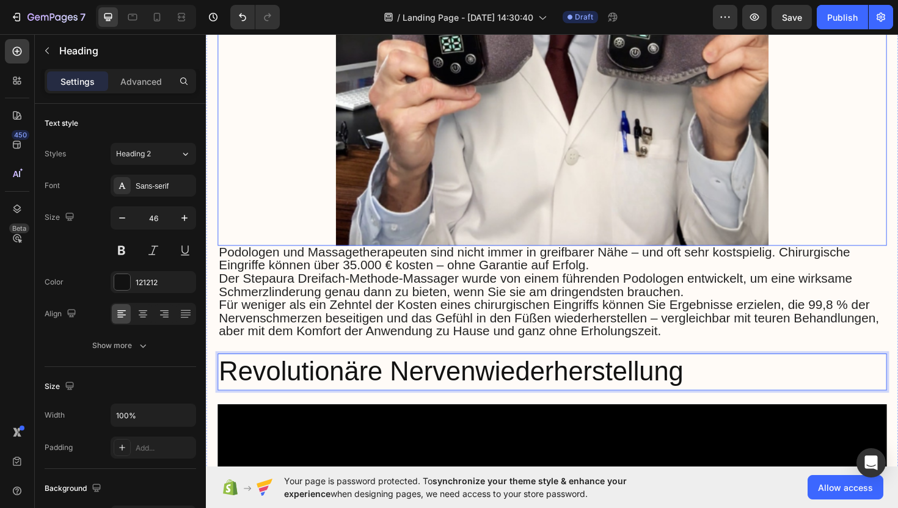
scroll to position [2372, 0]
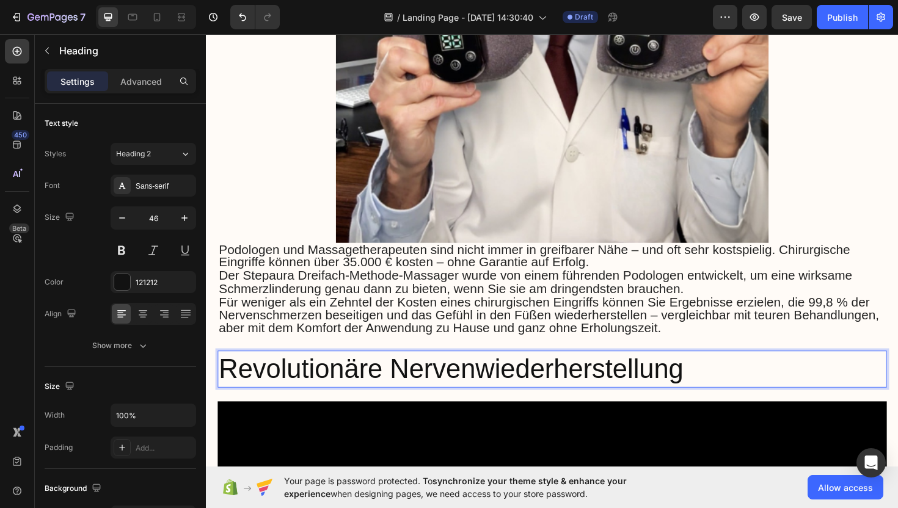
click at [720, 376] on p "Revolutionäre Nervenwiederherstellung" at bounding box center [572, 389] width 706 height 37
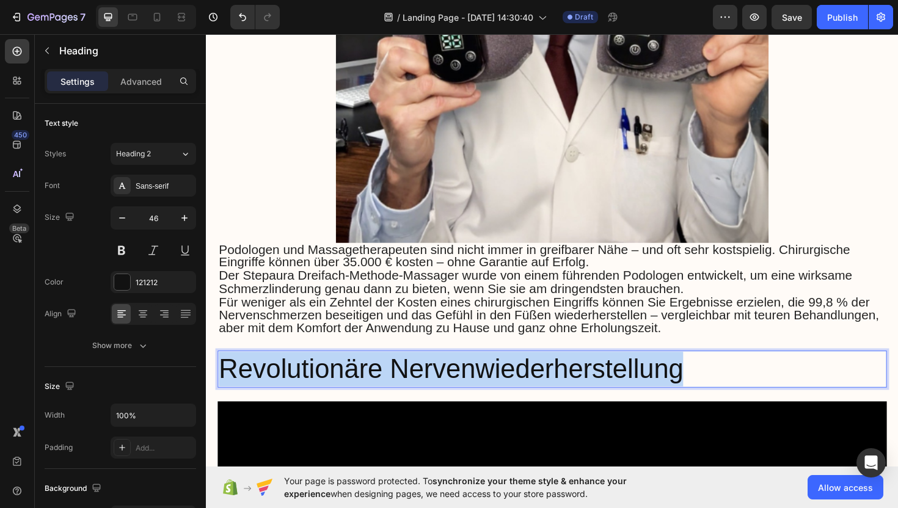
click at [719, 375] on p "Revolutionäre Nervenwiederherstellung" at bounding box center [572, 389] width 706 height 37
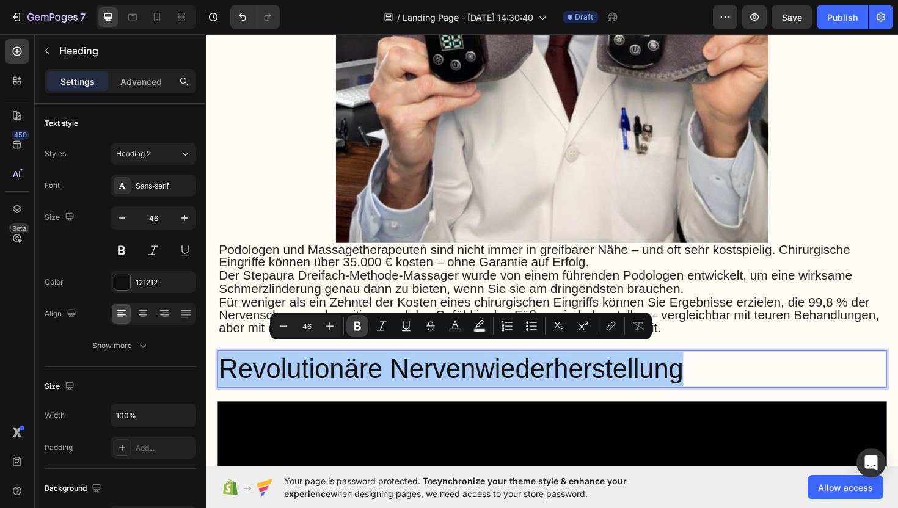
click at [361, 331] on icon "Editor contextual toolbar" at bounding box center [357, 326] width 12 height 12
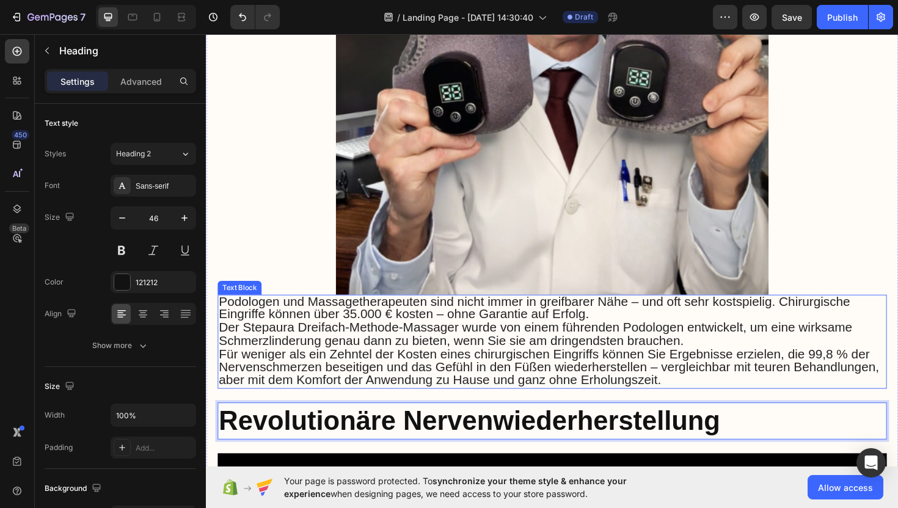
scroll to position [2315, 0]
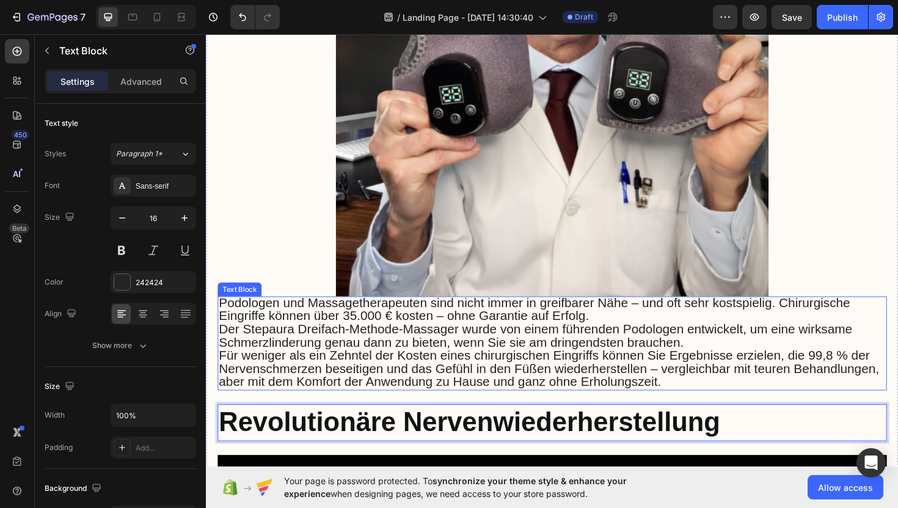
click at [244, 295] on div "Image [DATE] von [PERSON_NAME] Text Block Row Dieses revolutionäre Gerät beseit…" at bounding box center [572, 244] width 709 height 4588
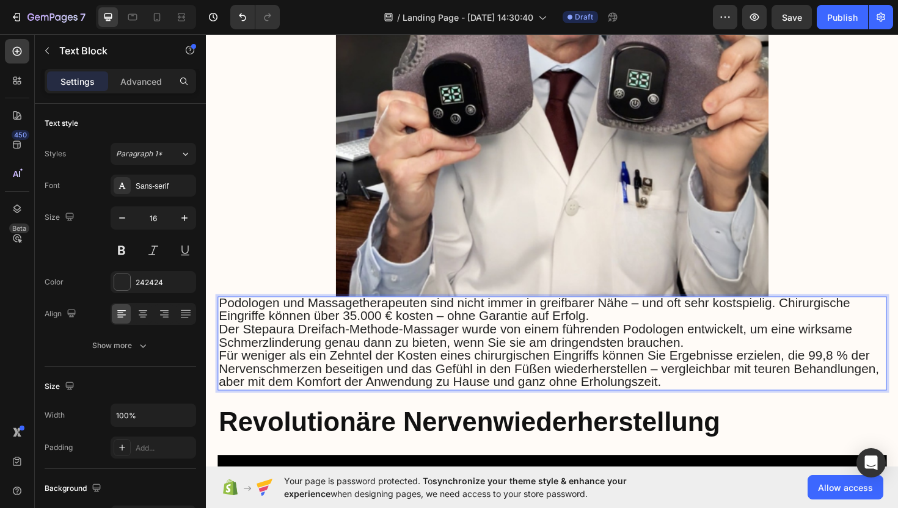
click at [247, 315] on span "Podologen und Massagetherapeuten sind nicht immer in greifbarer Nähe – und oft …" at bounding box center [553, 326] width 669 height 29
click at [226, 312] on span "Podologen und Massagetherapeuten sind nicht immer in greifbarer Nähe – und oft …" at bounding box center [553, 326] width 669 height 29
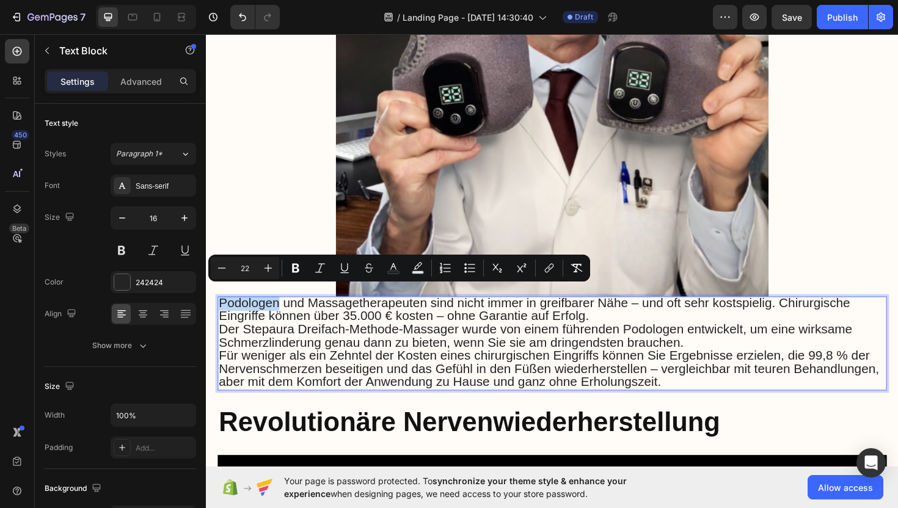
click at [226, 312] on span "Podologen und Massagetherapeuten sind nicht immer in greifbarer Nähe – und oft …" at bounding box center [553, 326] width 669 height 29
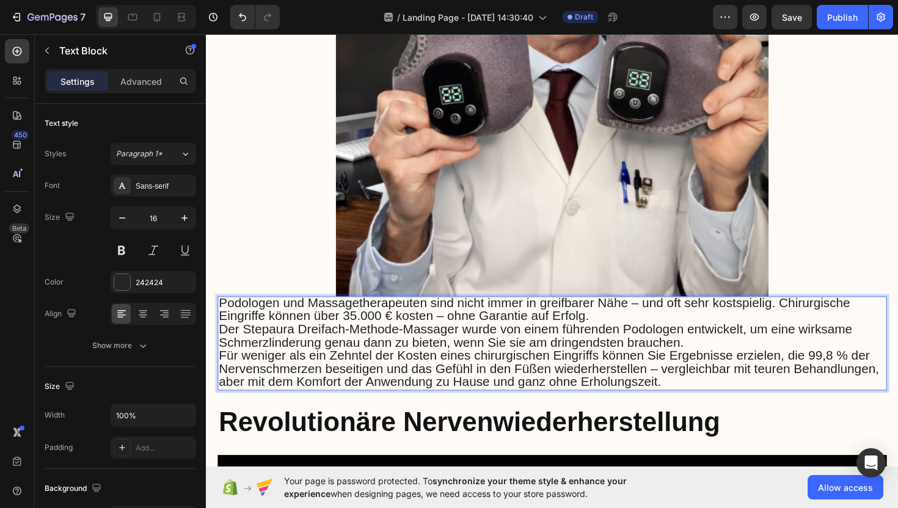
drag, startPoint x: 255, startPoint y: 309, endPoint x: 257, endPoint y: 299, distance: 9.3
click at [255, 312] on span "Podologen und Massagetherapeuten sind nicht immer in greifbarer Nähe – und oft …" at bounding box center [553, 326] width 669 height 29
click at [262, 248] on img at bounding box center [572, 83] width 709 height 458
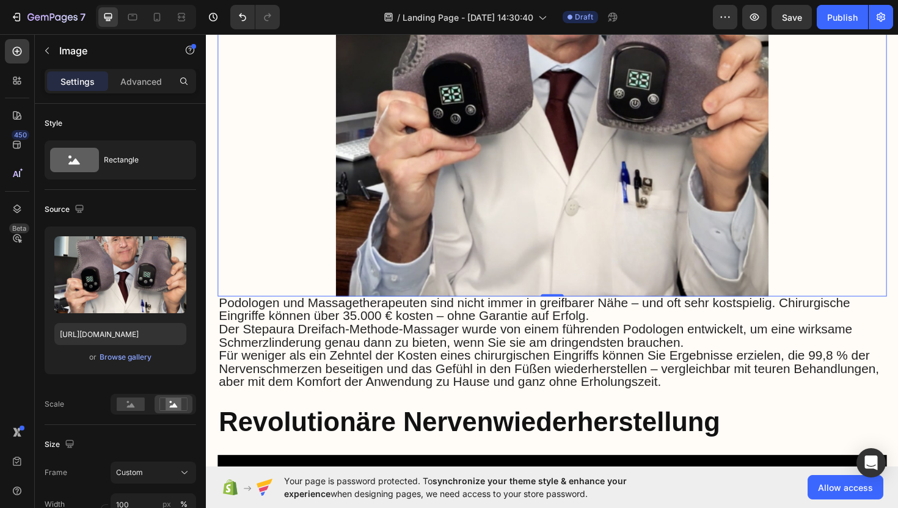
drag, startPoint x: 20, startPoint y: 49, endPoint x: 34, endPoint y: 53, distance: 14.1
click at [20, 49] on icon at bounding box center [17, 51] width 9 height 9
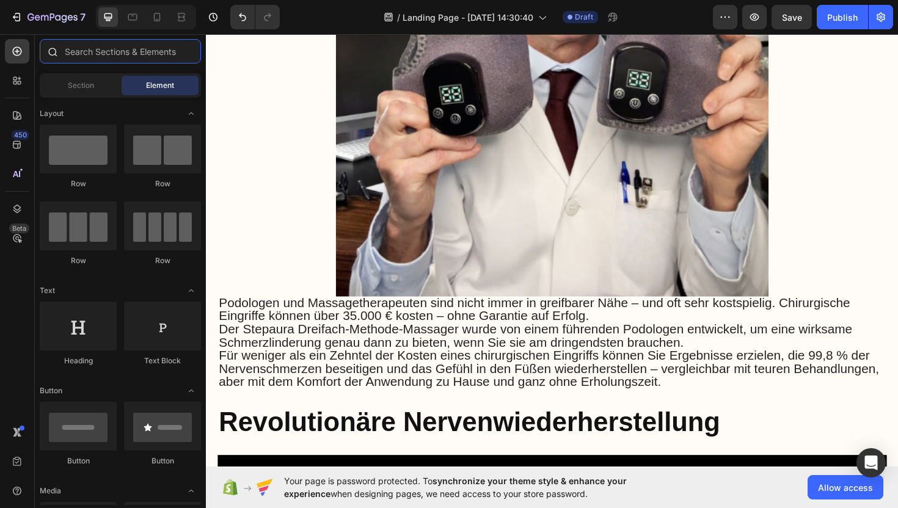
click at [86, 53] on input "text" at bounding box center [120, 51] width 161 height 24
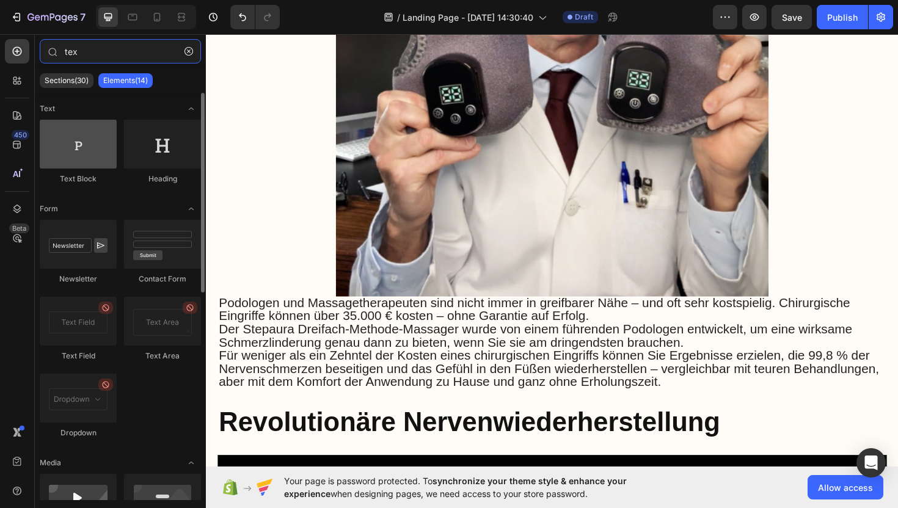
type input "tex"
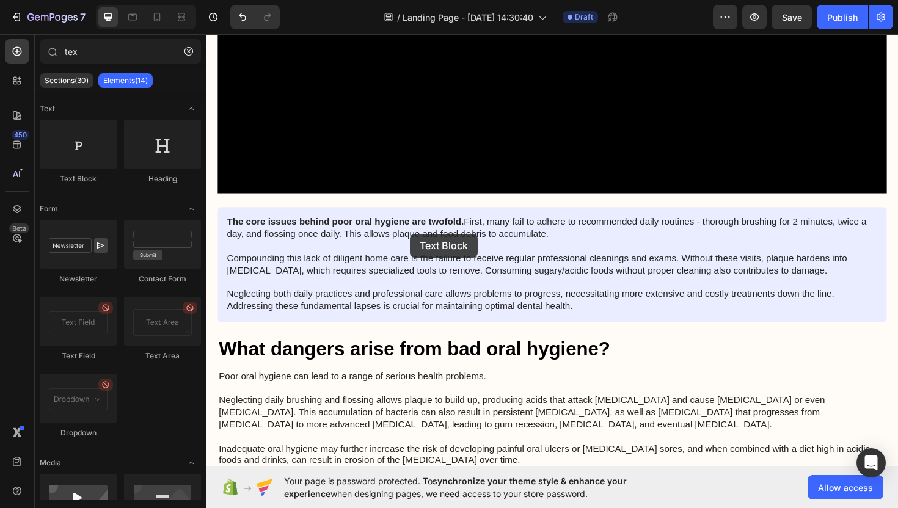
scroll to position [2993, 0]
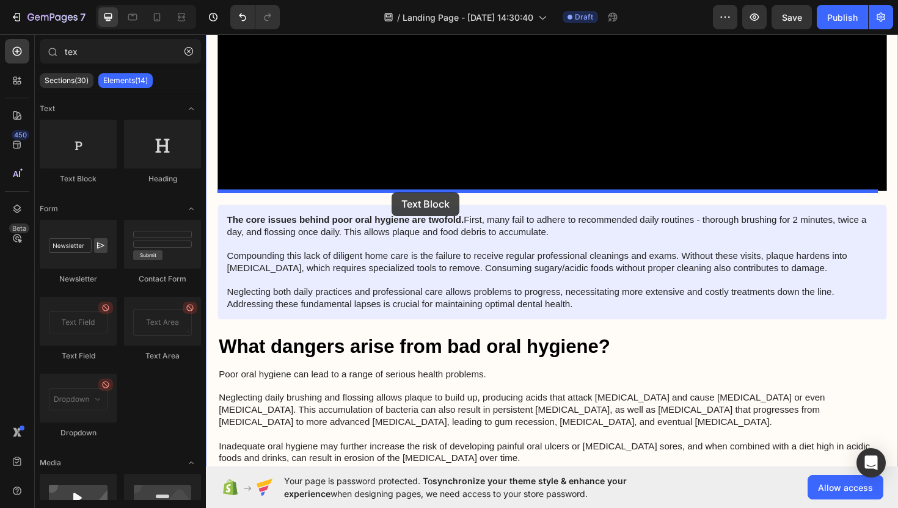
drag, startPoint x: 287, startPoint y: 183, endPoint x: 403, endPoint y: 202, distance: 117.0
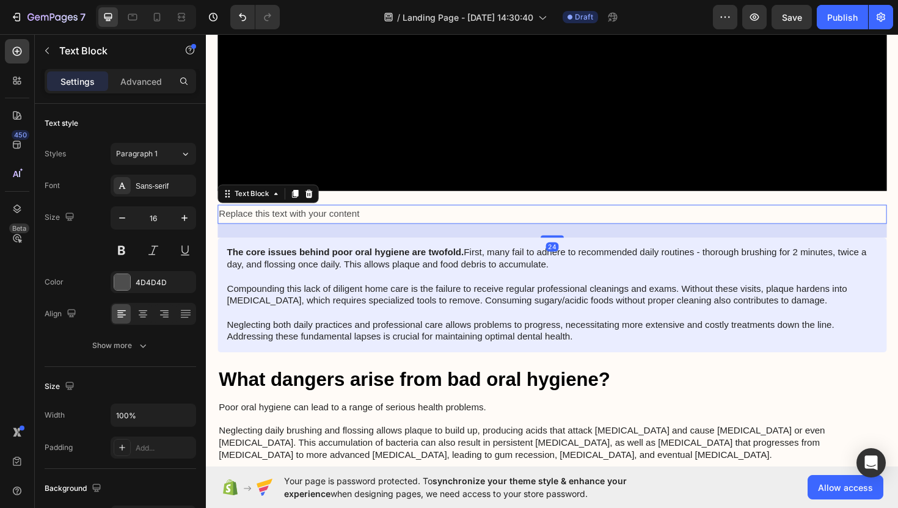
click at [400, 215] on div "Replace this text with your content" at bounding box center [572, 225] width 709 height 20
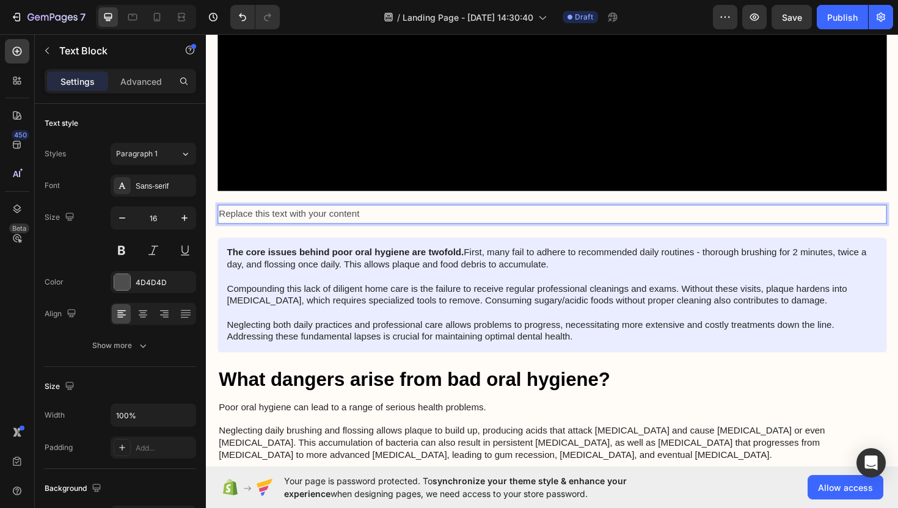
click at [399, 216] on p "Replace this text with your content" at bounding box center [572, 225] width 706 height 18
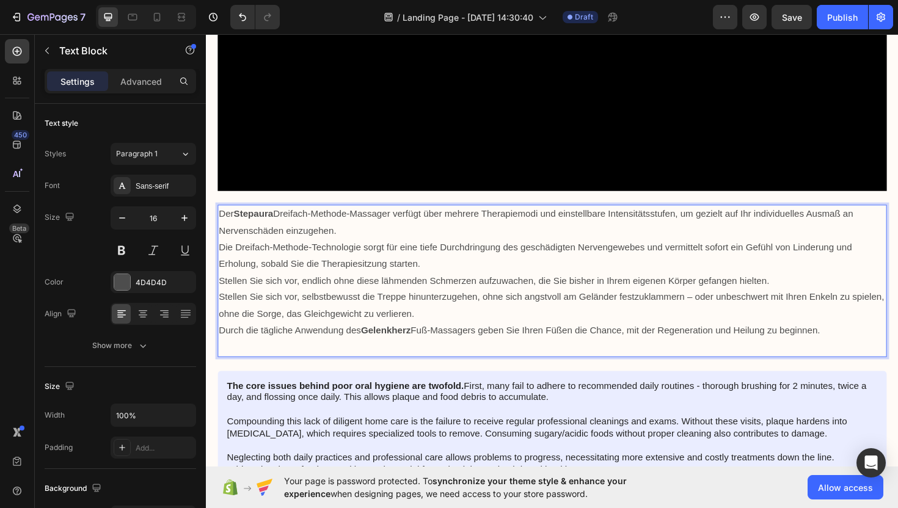
click at [334, 307] on p "Stellen Sie sich vor, selbstbewusst die Treppe hinunterzugehen, ohne sich angst…" at bounding box center [572, 321] width 706 height 35
click at [335, 307] on p "Stellen Sie sich vor, selbstbewusst die Treppe hinunterzugehen, ohne sich angst…" at bounding box center [572, 321] width 706 height 35
click at [335, 308] on p "Stellen Sie sich vor, selbstbewusst die Treppe hinunterzugehen, ohne sich angst…" at bounding box center [572, 321] width 706 height 35
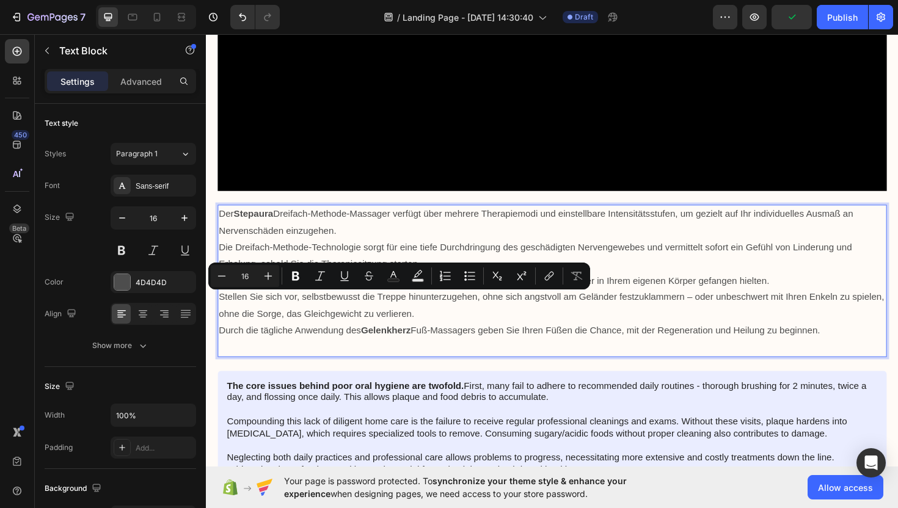
click at [353, 252] on p "Die Dreifach-Methode-Technologie sorgt für eine tiefe Durchdringung des geschäd…" at bounding box center [572, 269] width 706 height 35
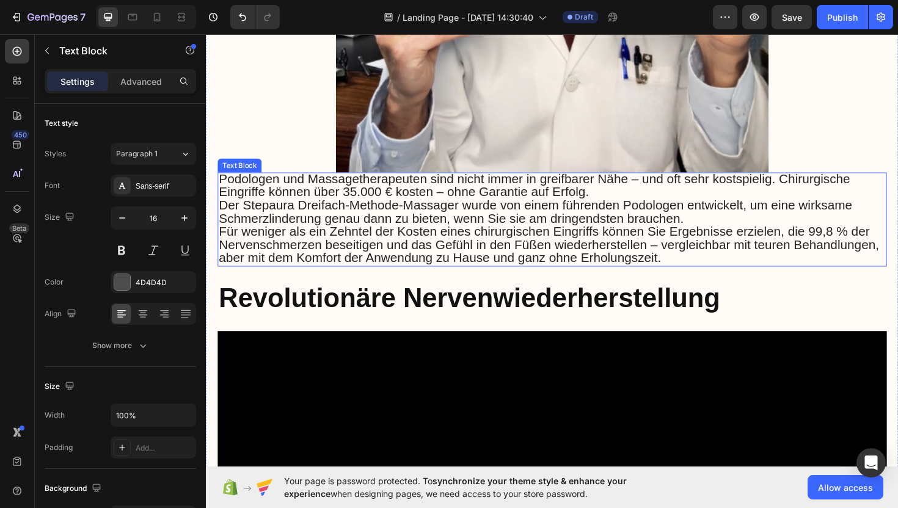
scroll to position [2445, 0]
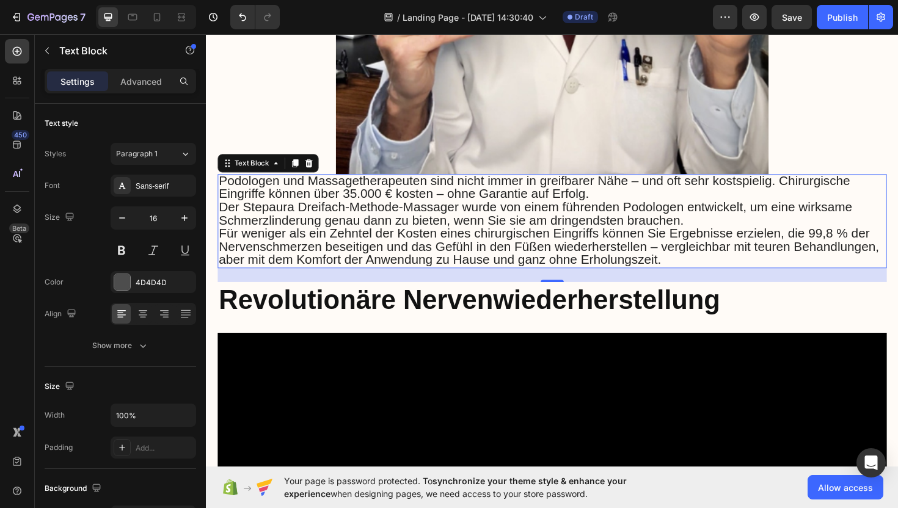
click at [360, 238] on span "Für weniger als ein Zehntel der Kosten eines chirurgischen Eingriffs können Sie…" at bounding box center [569, 259] width 700 height 43
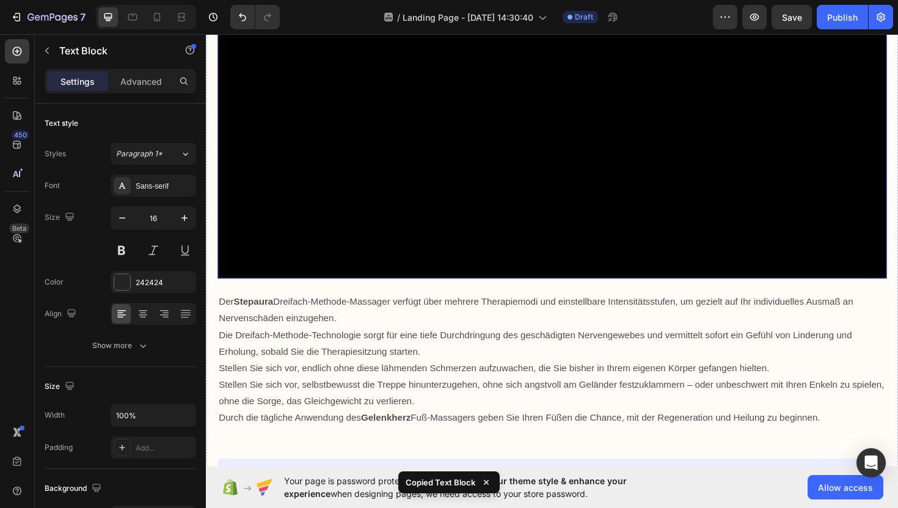
scroll to position [2934, 0]
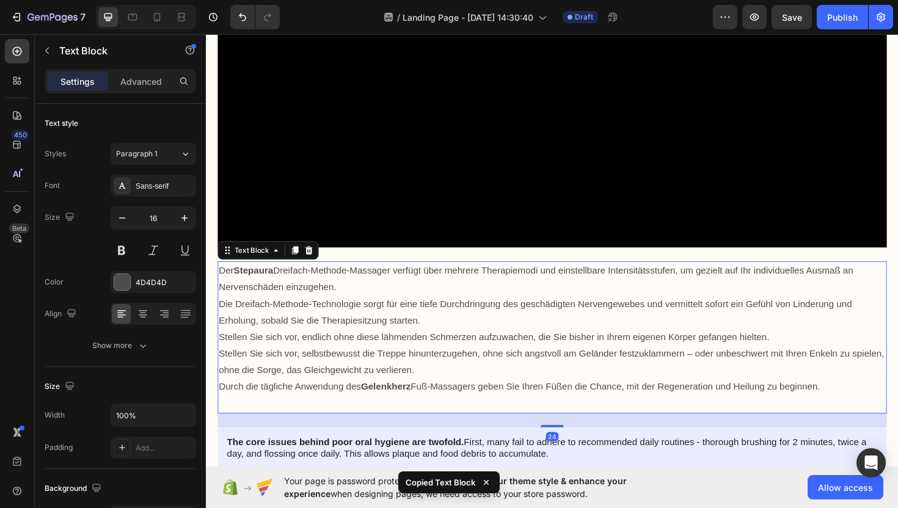
click at [364, 276] on p "Der Stepaura Dreifach-Methode-Massager verfügt über mehrere Therapiemodi und ei…" at bounding box center [572, 293] width 706 height 35
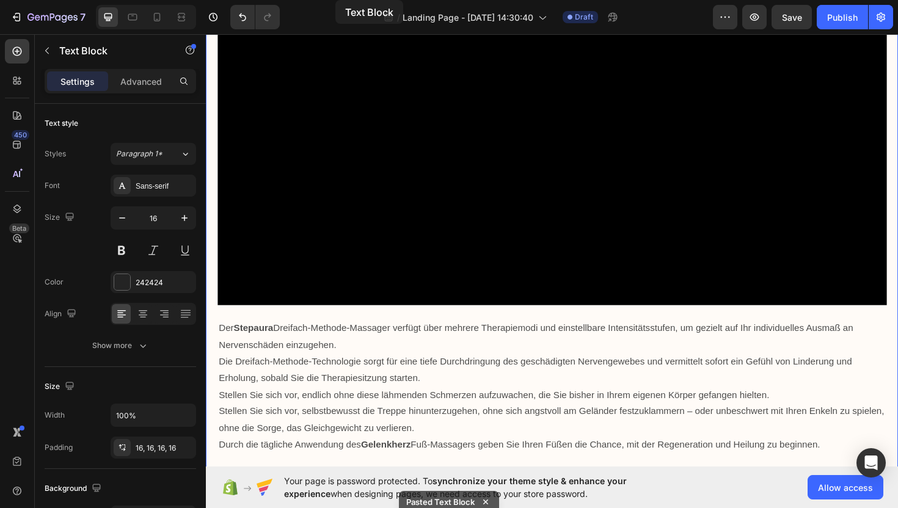
scroll to position [2863, 0]
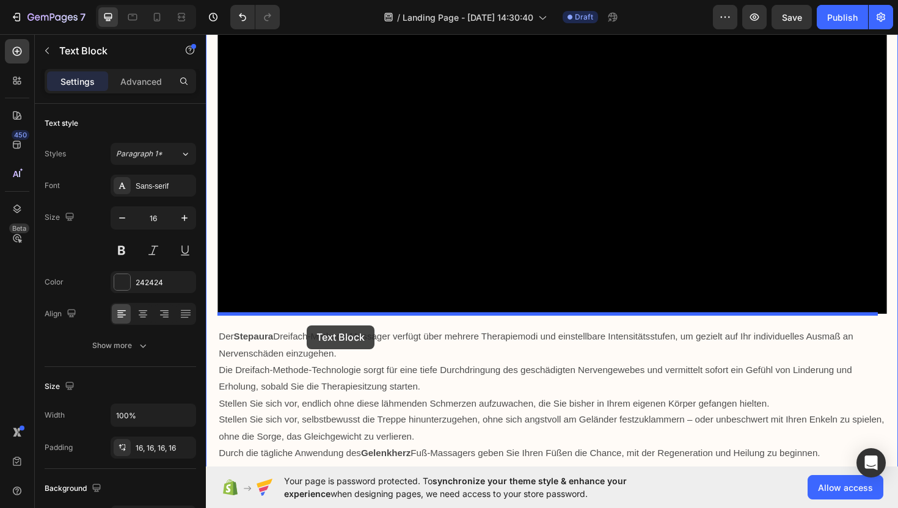
drag, startPoint x: 355, startPoint y: 208, endPoint x: 313, endPoint y: 343, distance: 141.5
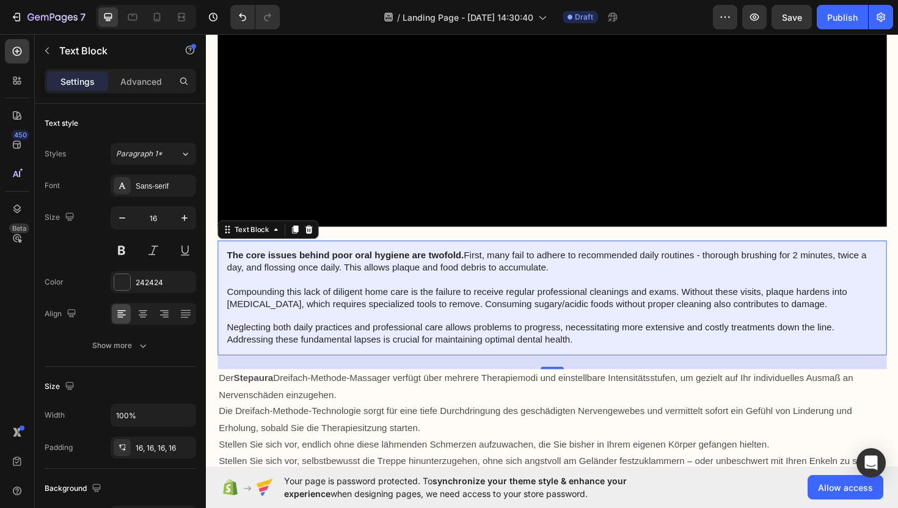
scroll to position [2968, 0]
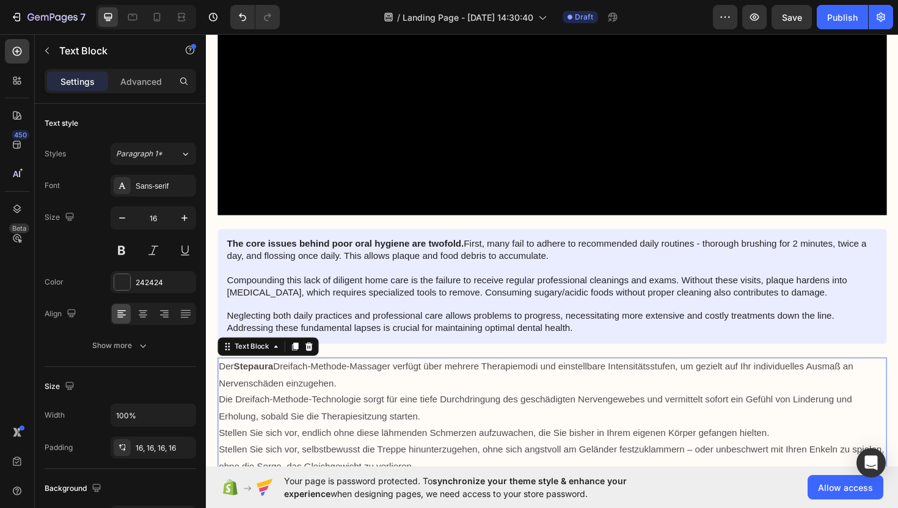
click at [352, 386] on p "Der Stepaura Dreifach-Methode-Massager verfügt über mehrere Therapiemodi und ei…" at bounding box center [572, 395] width 706 height 35
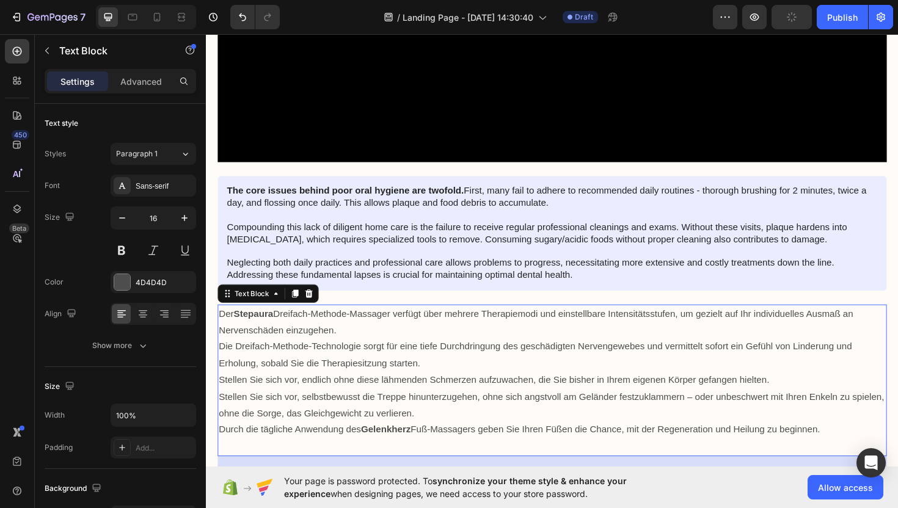
scroll to position [3050, 0]
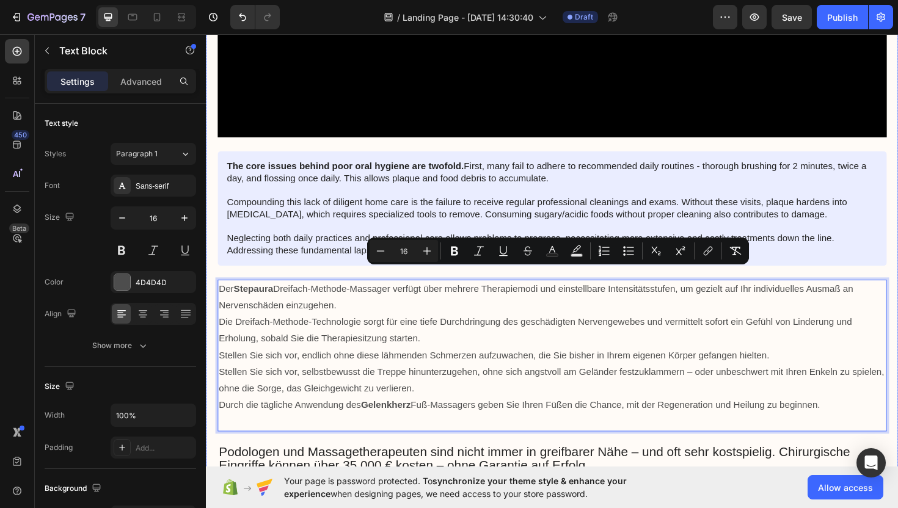
drag, startPoint x: 887, startPoint y: 417, endPoint x: 214, endPoint y: 284, distance: 685.2
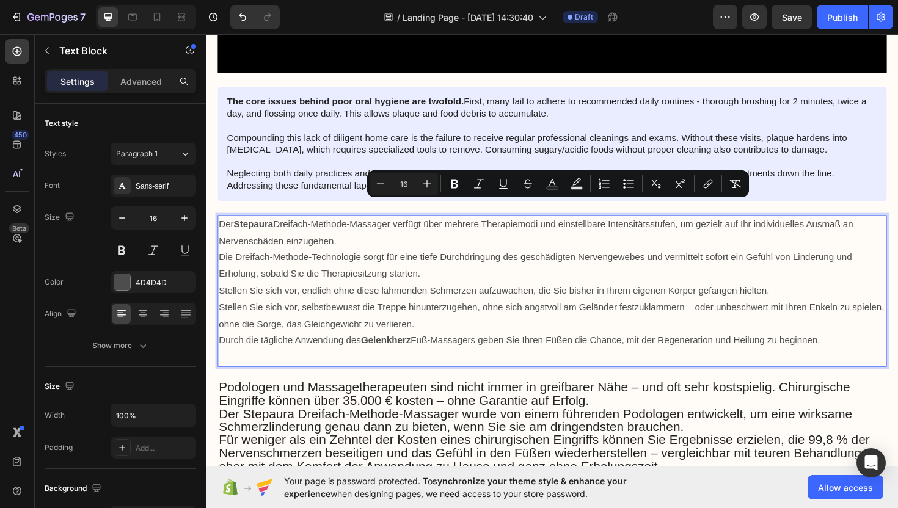
scroll to position [3122, 0]
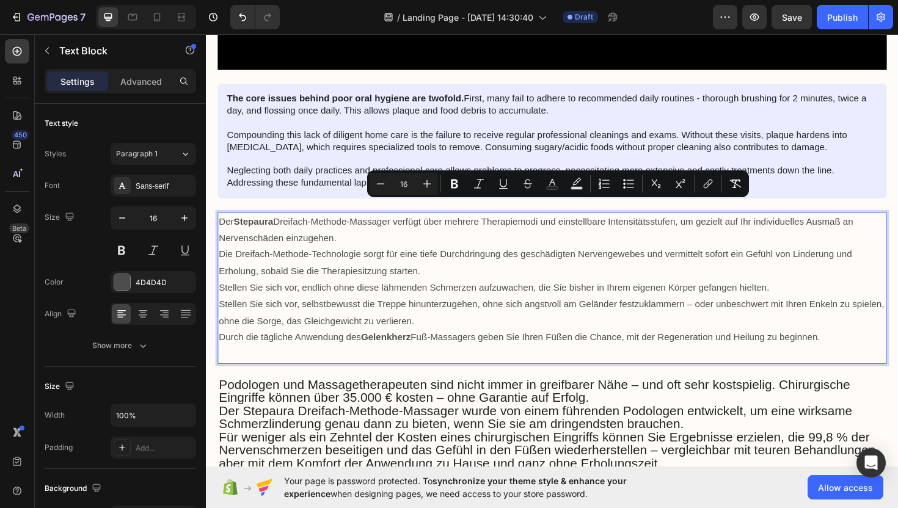
click at [449, 365] on p "Rich Text Editor. Editing area: main" at bounding box center [572, 374] width 706 height 18
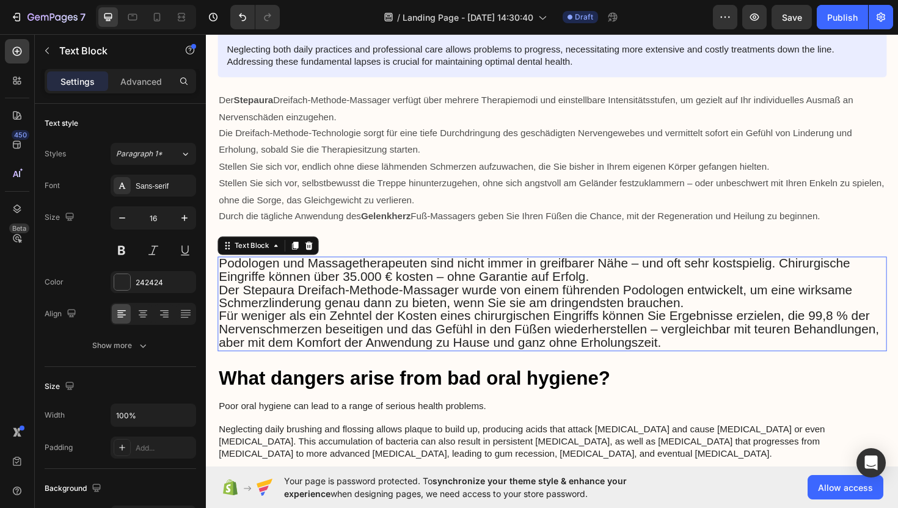
click at [436, 325] on span "Für weniger als ein Zehntel der Kosten eines chirurgischen Eingriffs können Sie…" at bounding box center [569, 346] width 700 height 43
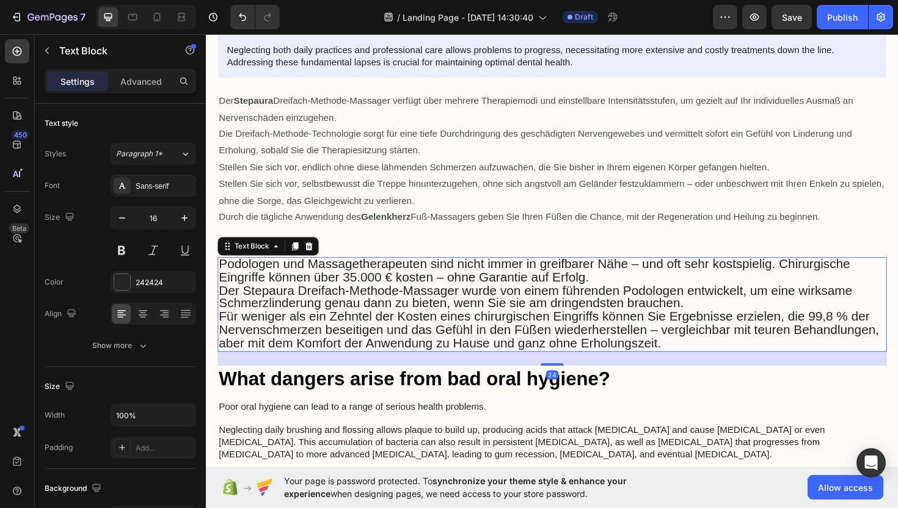
click at [442, 326] on span "Für weniger als ein Zehntel der Kosten eines chirurgischen Eingriffs können Sie…" at bounding box center [569, 347] width 700 height 43
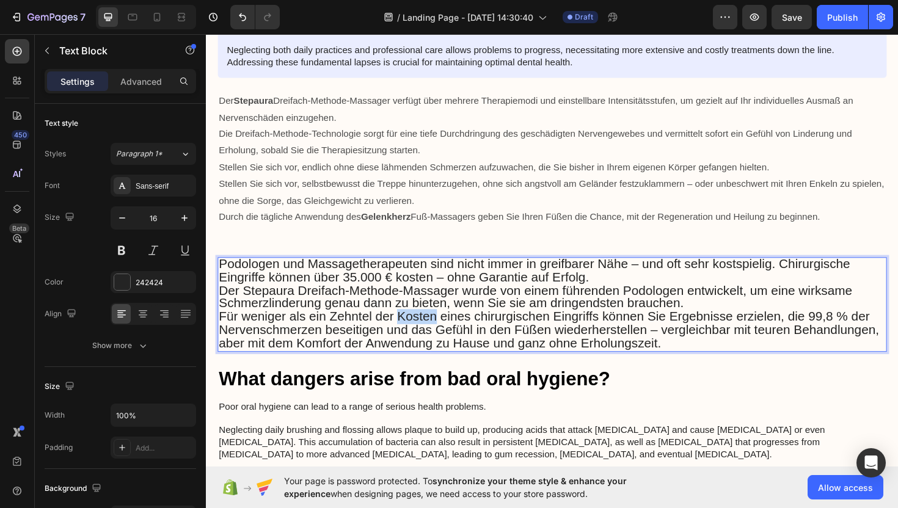
click at [442, 326] on span "Für weniger als ein Zehntel der Kosten eines chirurgischen Eingriffs können Sie…" at bounding box center [569, 347] width 700 height 43
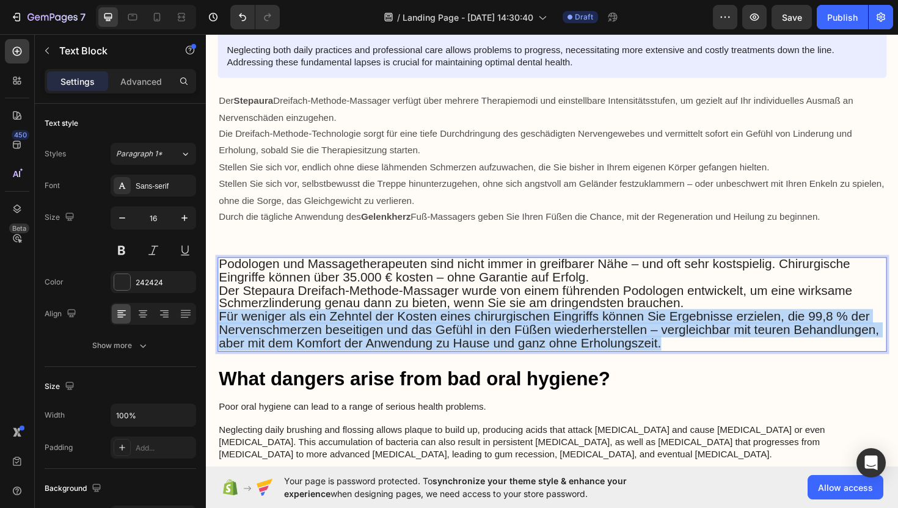
click at [442, 326] on span "Für weniger als ein Zehntel der Kosten eines chirurgischen Eingriffs können Sie…" at bounding box center [569, 347] width 700 height 43
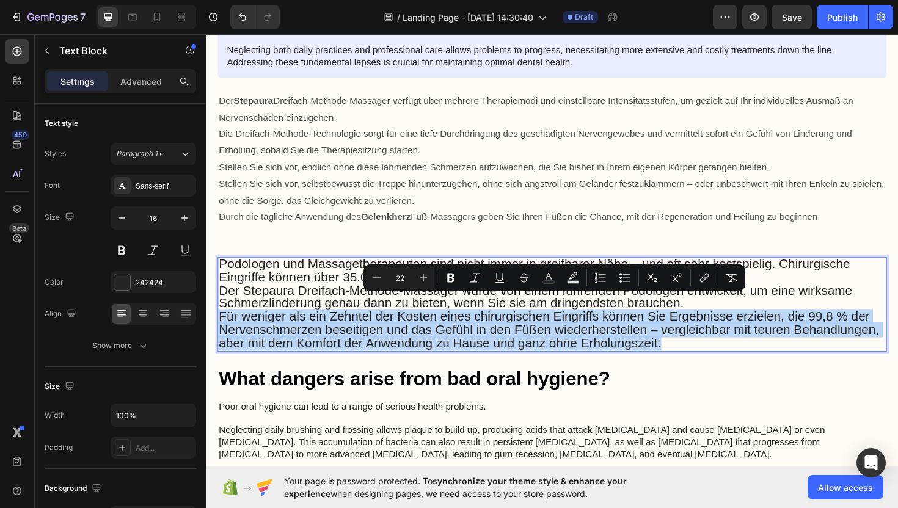
scroll to position [3249, 0]
click at [442, 326] on span "Für weniger als ein Zehntel der Kosten eines chirurgischen Eingriffs können Sie…" at bounding box center [569, 347] width 700 height 43
click at [824, 351] on p "Für weniger als ein Zehntel der Kosten eines chirurgischen Eingriffs können Sie…" at bounding box center [572, 349] width 706 height 42
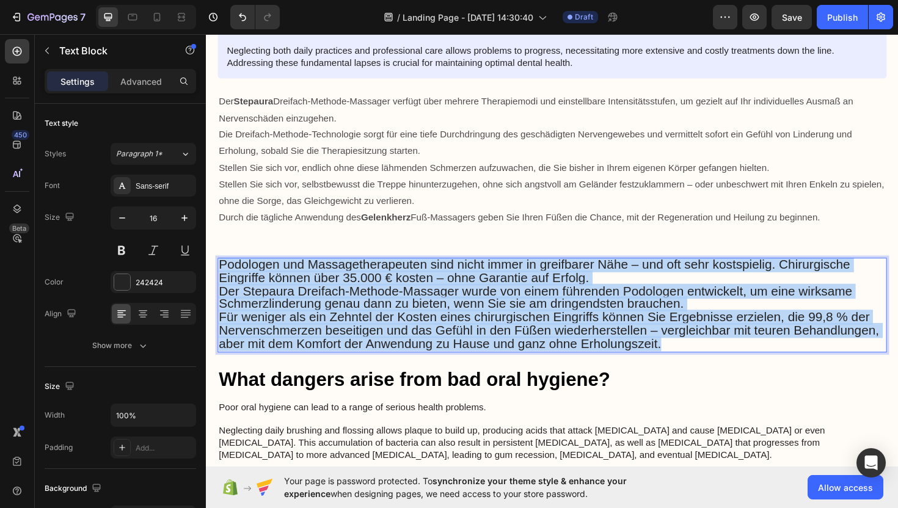
drag, startPoint x: 787, startPoint y: 348, endPoint x: 188, endPoint y: 266, distance: 605.0
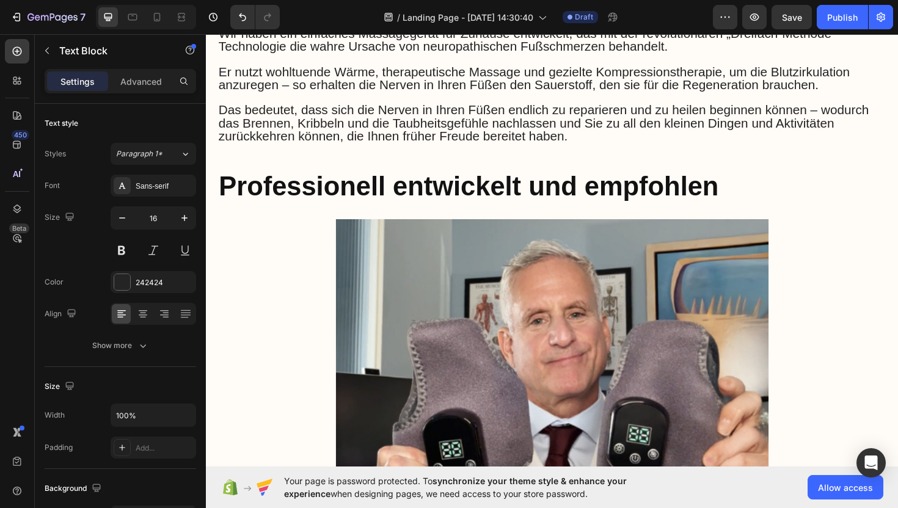
drag, startPoint x: 422, startPoint y: 321, endPoint x: 420, endPoint y: 528, distance: 207.2
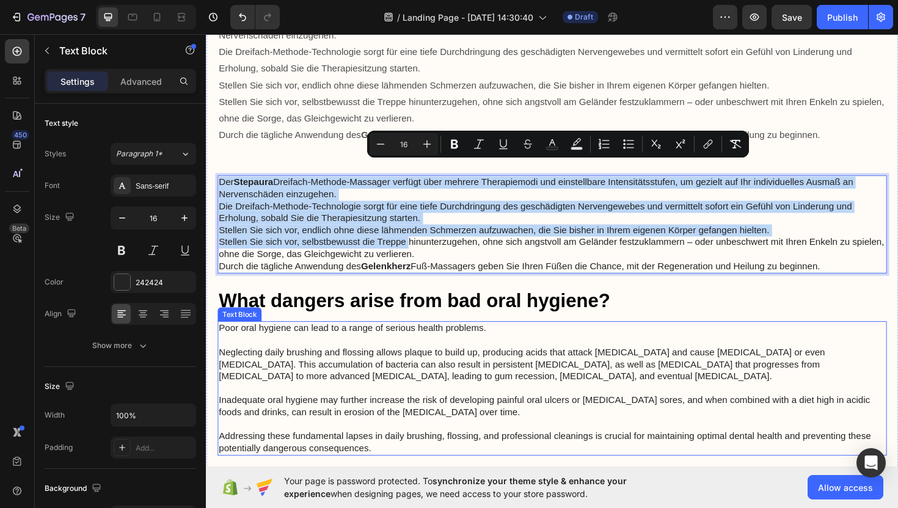
scroll to position [3337, 0]
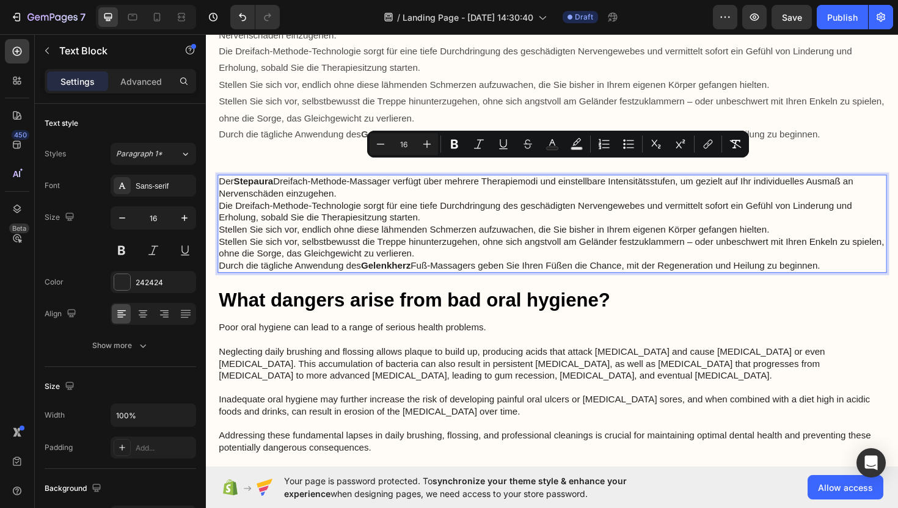
click at [483, 274] on p "Durch die tägliche Anwendung des Gelenkherz Fuß-Massagers geben Sie Ihren Füßen…" at bounding box center [572, 280] width 706 height 13
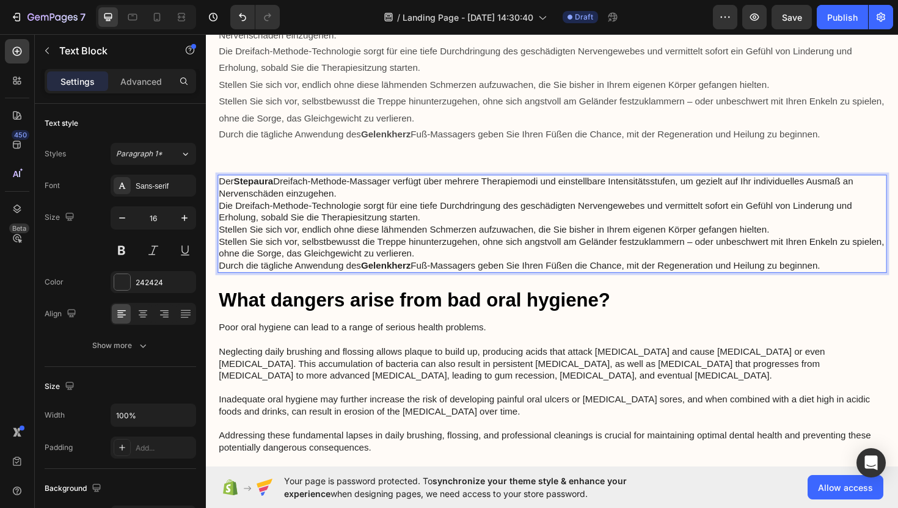
drag, startPoint x: 869, startPoint y: 263, endPoint x: 220, endPoint y: 177, distance: 654.6
click at [218, 183] on div "Der Stepaura Dreifach-Methode-Massager verfügt über mehrere Therapiemodi und ei…" at bounding box center [572, 235] width 709 height 104
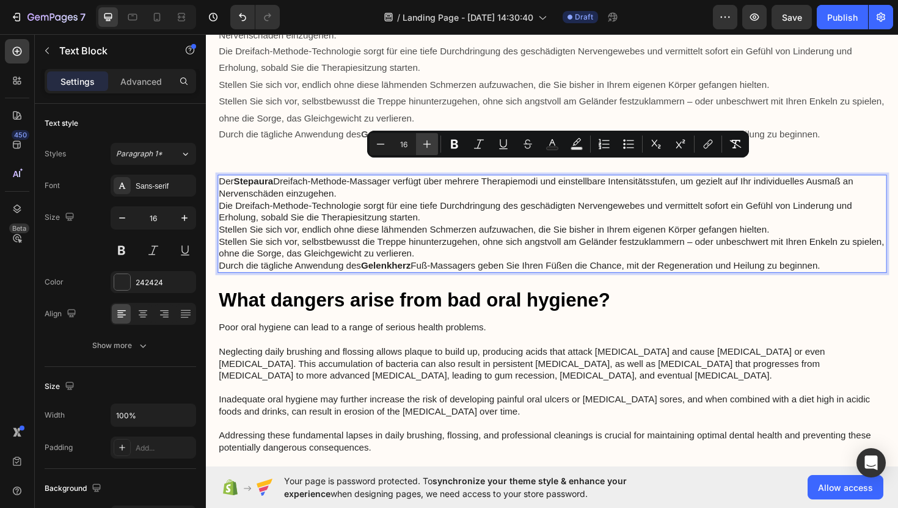
click at [425, 146] on icon "Editor contextual toolbar" at bounding box center [427, 144] width 12 height 12
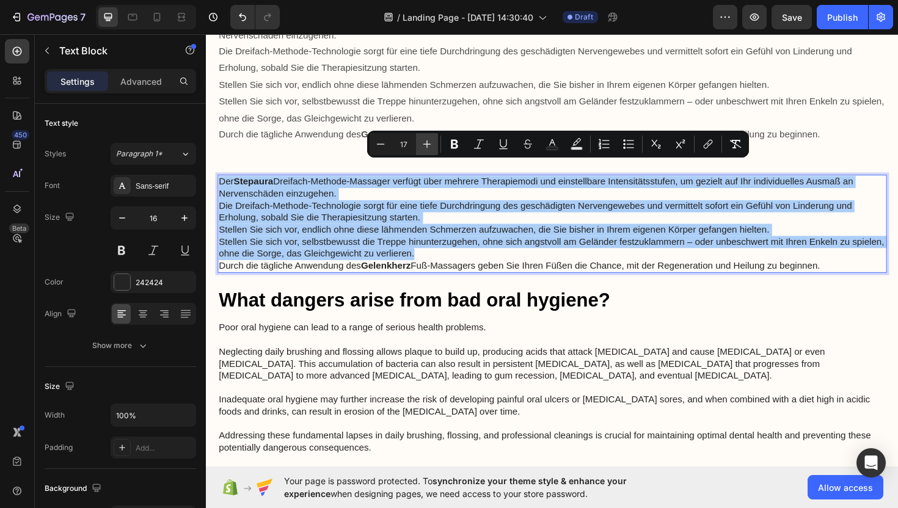
click at [425, 146] on icon "Editor contextual toolbar" at bounding box center [427, 144] width 12 height 12
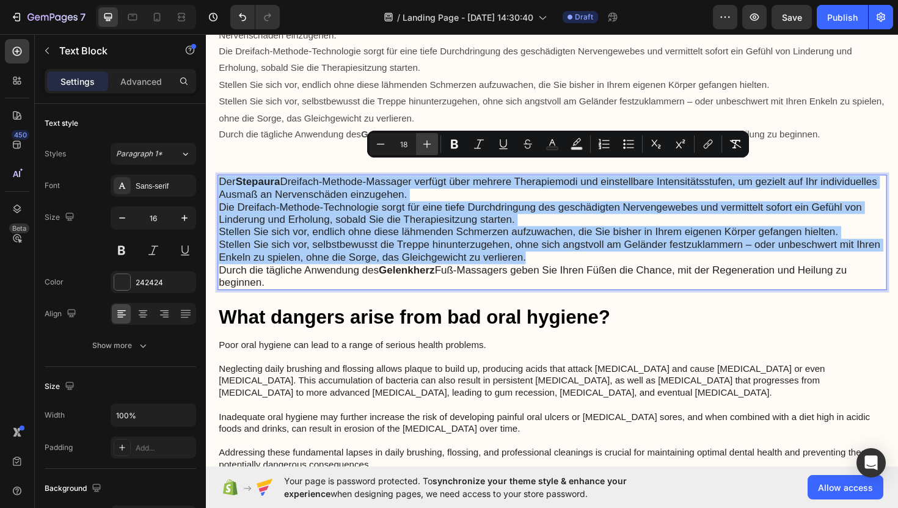
click at [425, 146] on icon "Editor contextual toolbar" at bounding box center [427, 144] width 12 height 12
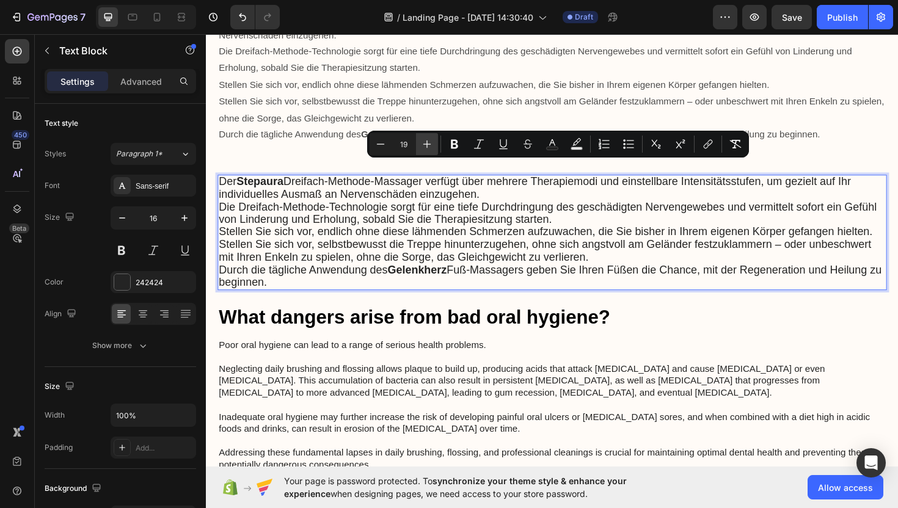
click at [425, 146] on icon "Editor contextual toolbar" at bounding box center [427, 144] width 12 height 12
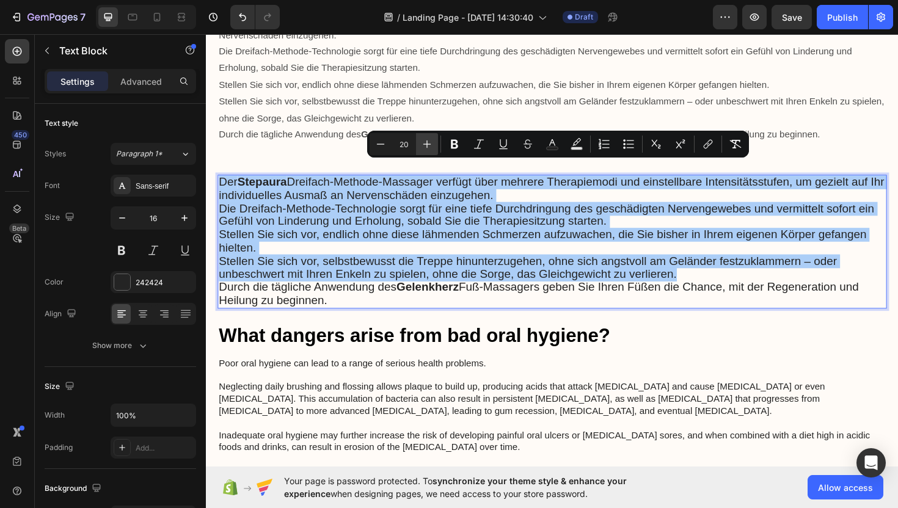
click at [425, 146] on icon "Editor contextual toolbar" at bounding box center [427, 144] width 12 height 12
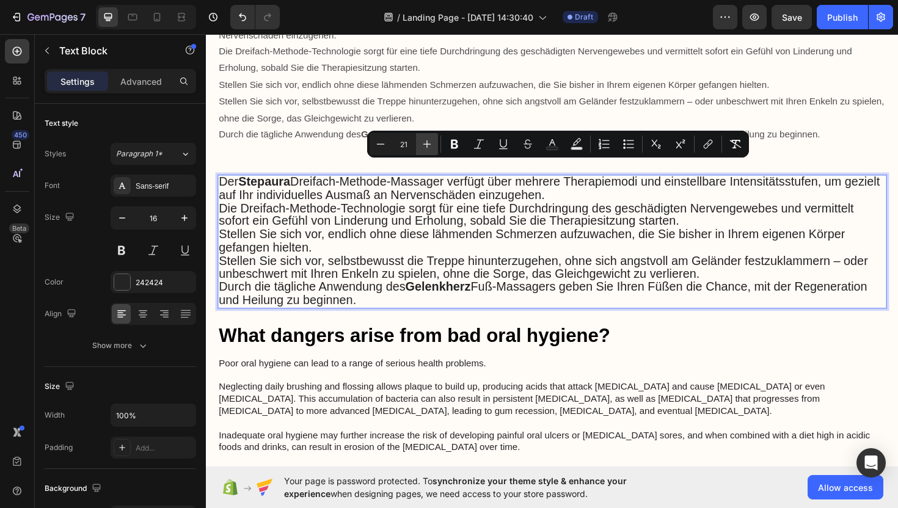
click at [425, 146] on icon "Editor contextual toolbar" at bounding box center [427, 144] width 12 height 12
type input "22"
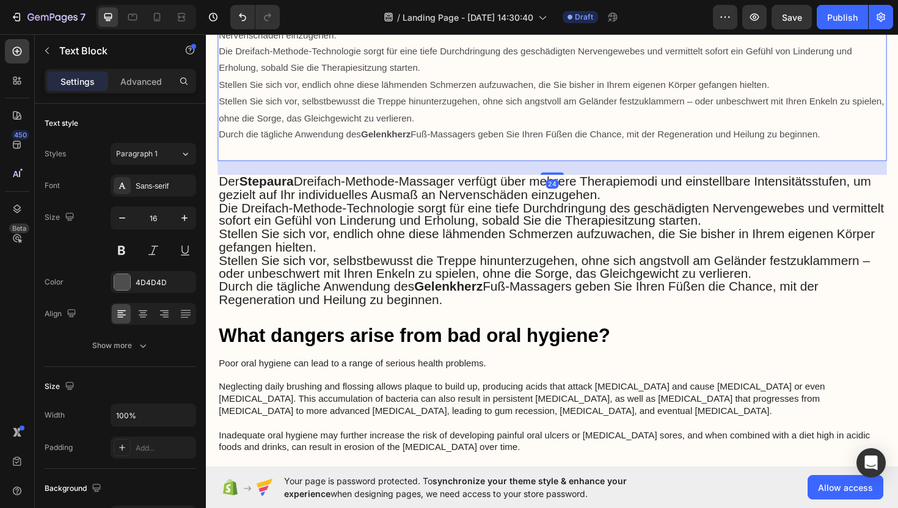
click at [331, 150] on p "Rich Text Editor. Editing area: main" at bounding box center [572, 159] width 706 height 18
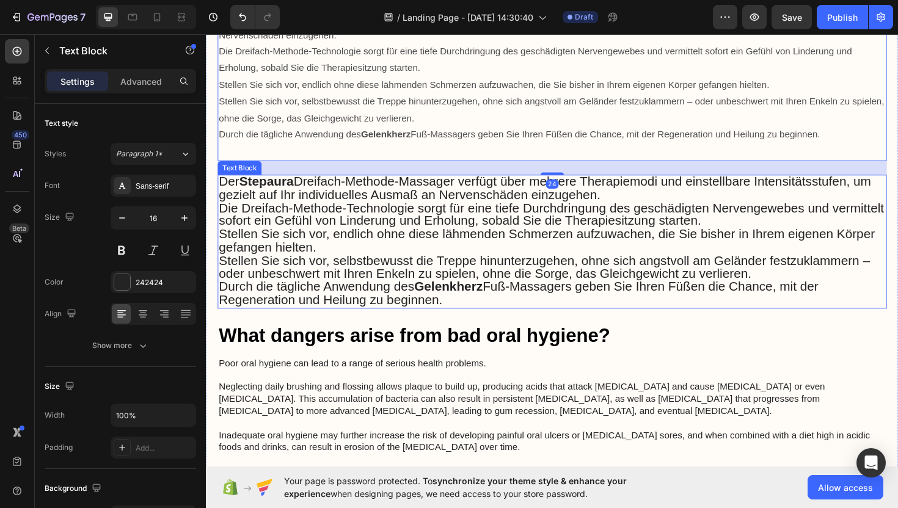
click at [332, 183] on span "Der Stepaura Dreifach-Methode-Massager verfügt über mehrere Therapiemodi und ei…" at bounding box center [564, 197] width 691 height 29
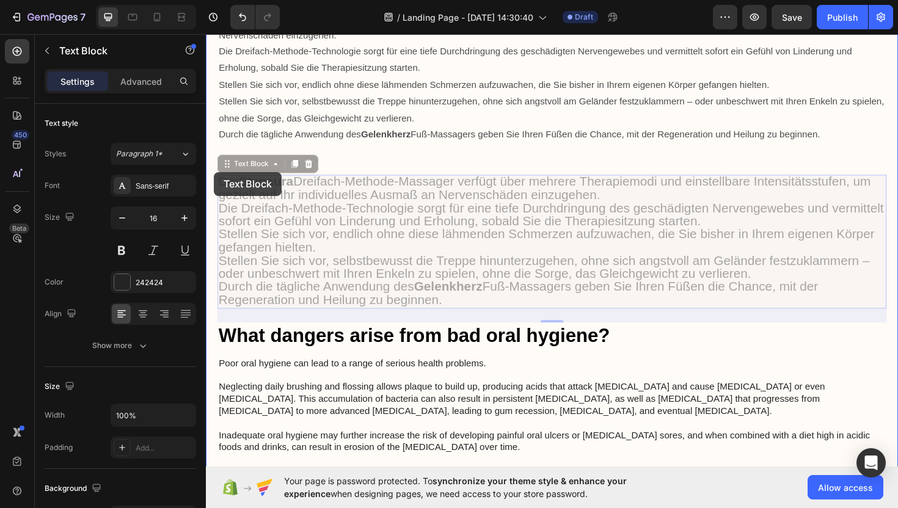
drag, startPoint x: 244, startPoint y: 159, endPoint x: 214, endPoint y: 180, distance: 35.9
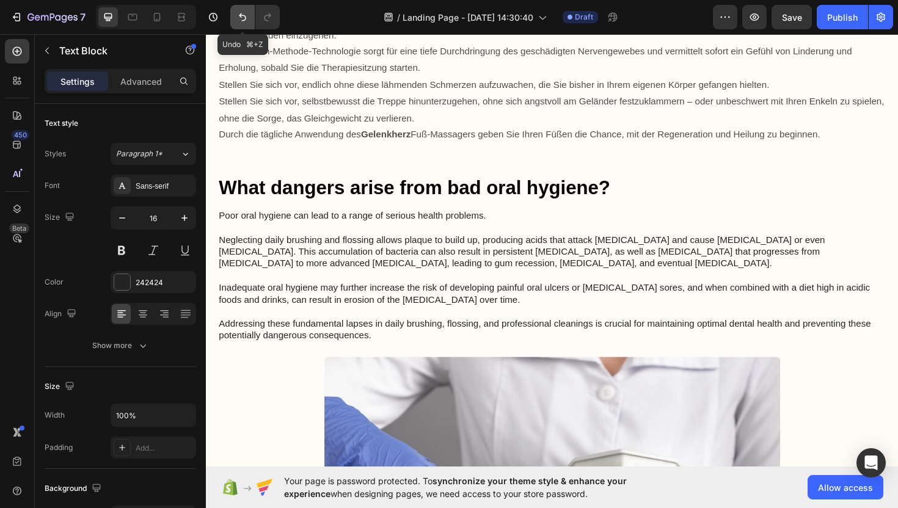
click at [244, 20] on icon "Undo/Redo" at bounding box center [242, 17] width 7 height 8
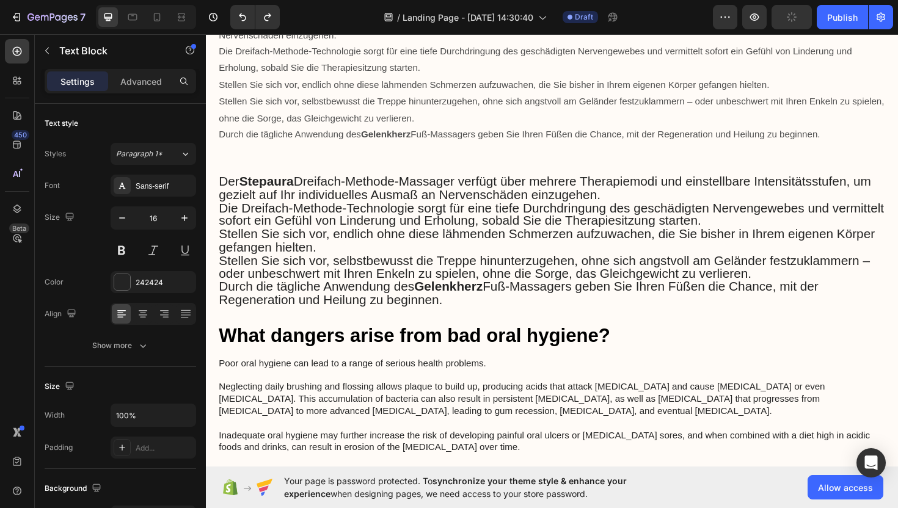
click at [333, 211] on span "Die Dreifach-Methode-Technologie sorgt für eine tiefe Durchdringung des geschäd…" at bounding box center [571, 225] width 705 height 29
click at [354, 189] on span "Der Stepaura Dreifach-Methode-Massager verfügt über mehrere Therapiemodi und ei…" at bounding box center [564, 197] width 691 height 29
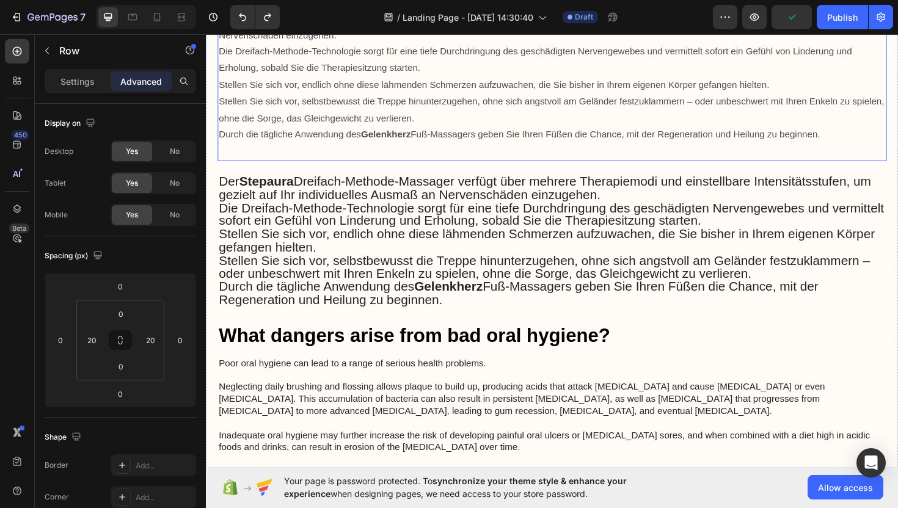
click at [319, 150] on p "Rich Text Editor. Editing area: main" at bounding box center [572, 159] width 706 height 18
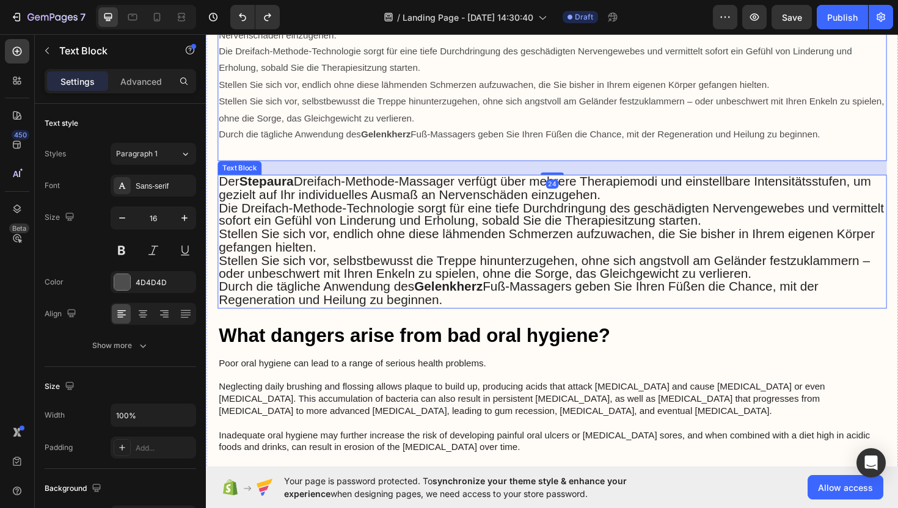
click at [321, 183] on span "Der Stepaura Dreifach-Methode-Massager verfügt über mehrere Therapiemodi und ei…" at bounding box center [564, 197] width 691 height 29
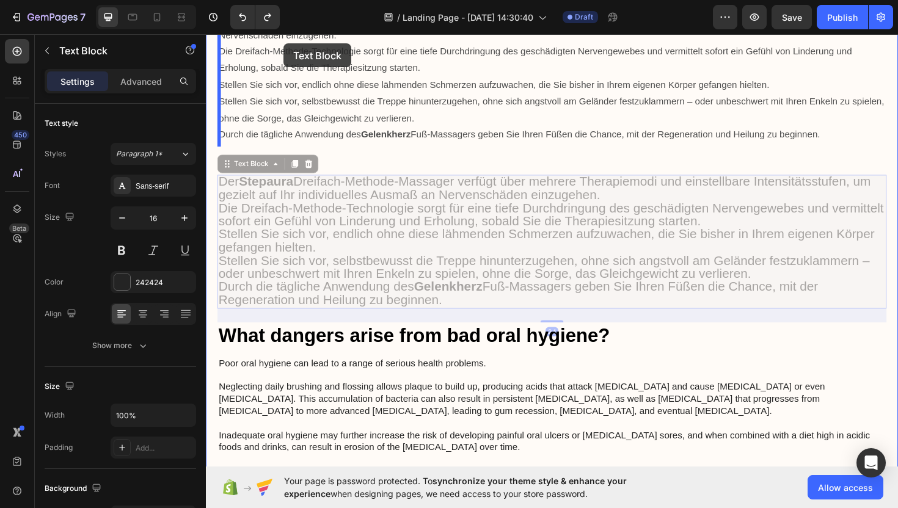
scroll to position [3296, 0]
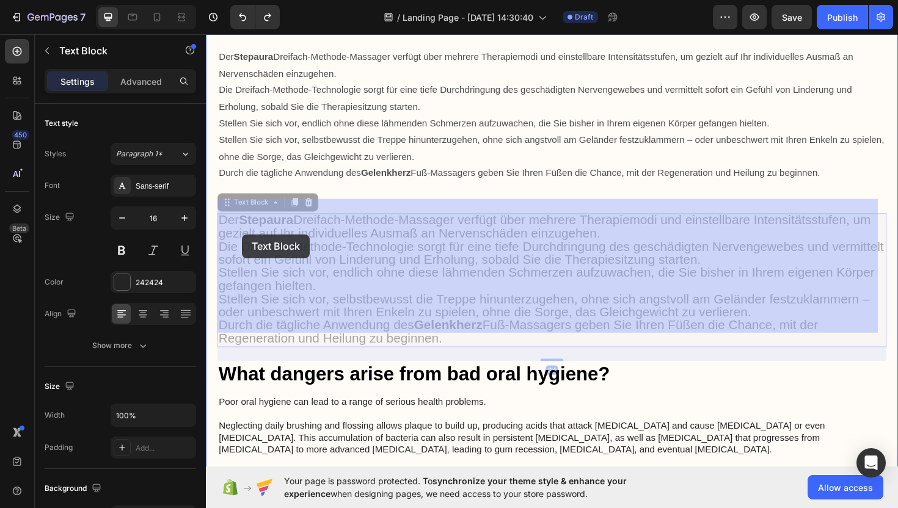
drag, startPoint x: 253, startPoint y: 160, endPoint x: 244, endPoint y: 243, distance: 83.5
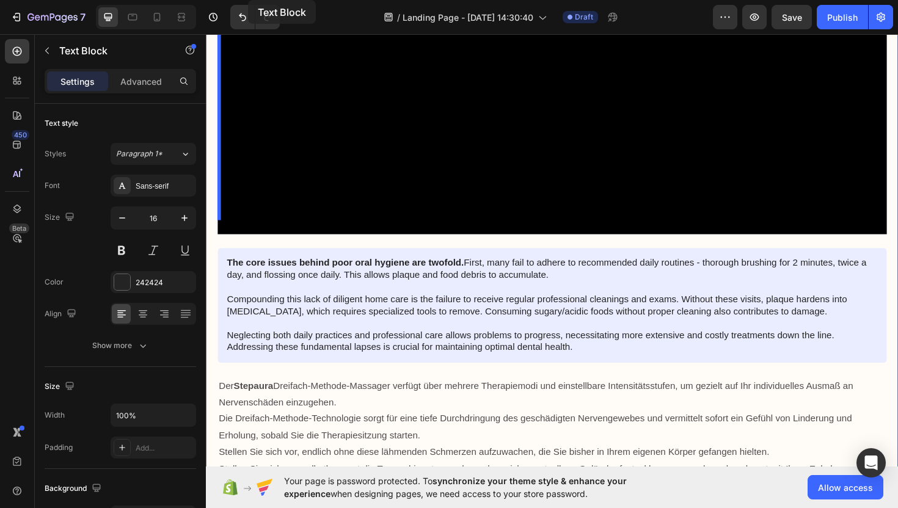
scroll to position [2827, 0]
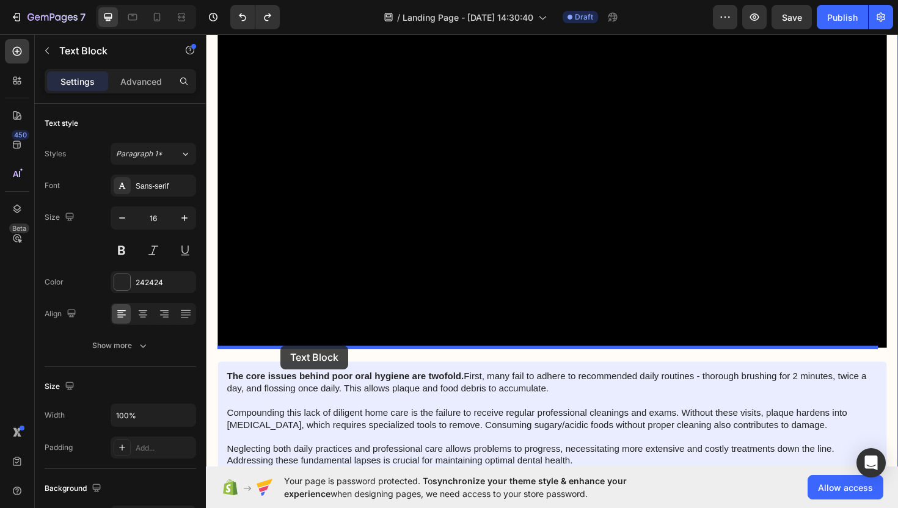
drag, startPoint x: 228, startPoint y: 198, endPoint x: 284, endPoint y: 364, distance: 174.9
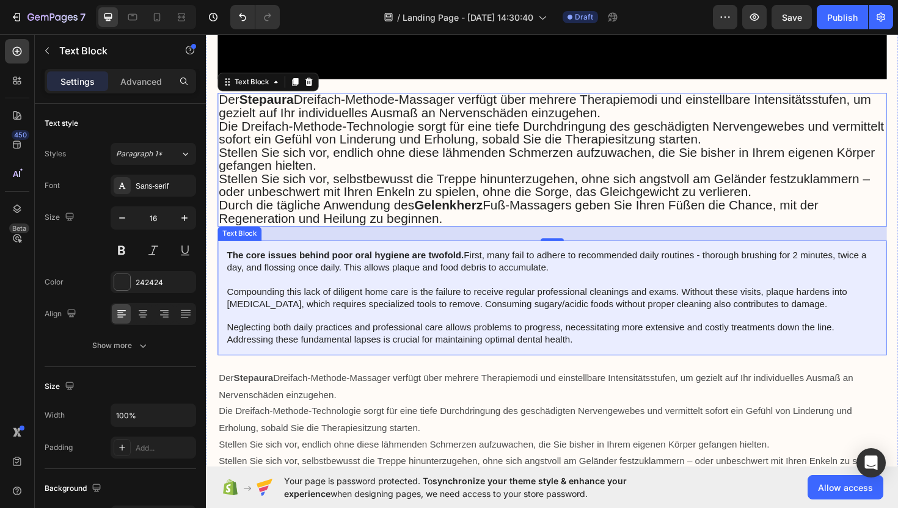
scroll to position [3121, 0]
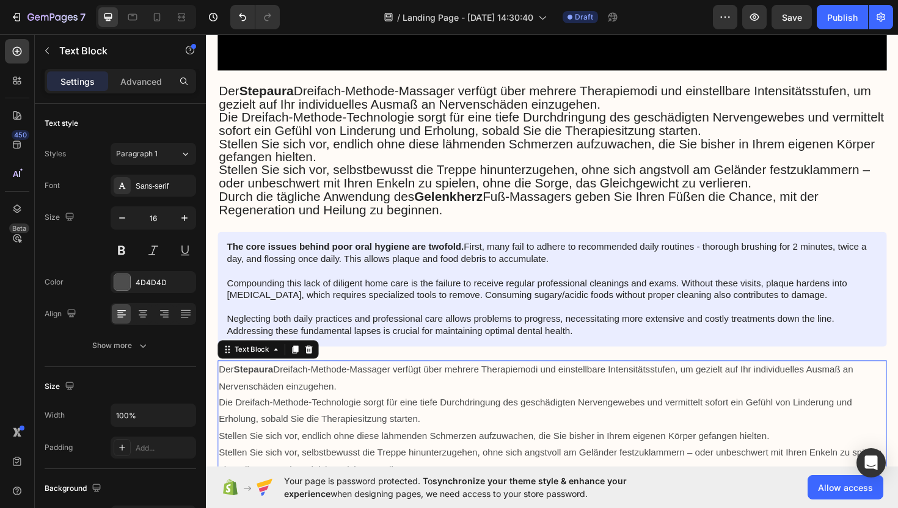
click at [488, 381] on p "Der Stepaura Dreifach-Methode-Massager verfügt über mehrere Therapiemodi und ei…" at bounding box center [572, 398] width 706 height 35
click at [868, 203] on p "Durch die tägliche Anwendung des Gelenkherz Fuß-Massagers geben Sie Ihren Füßen…" at bounding box center [572, 214] width 706 height 28
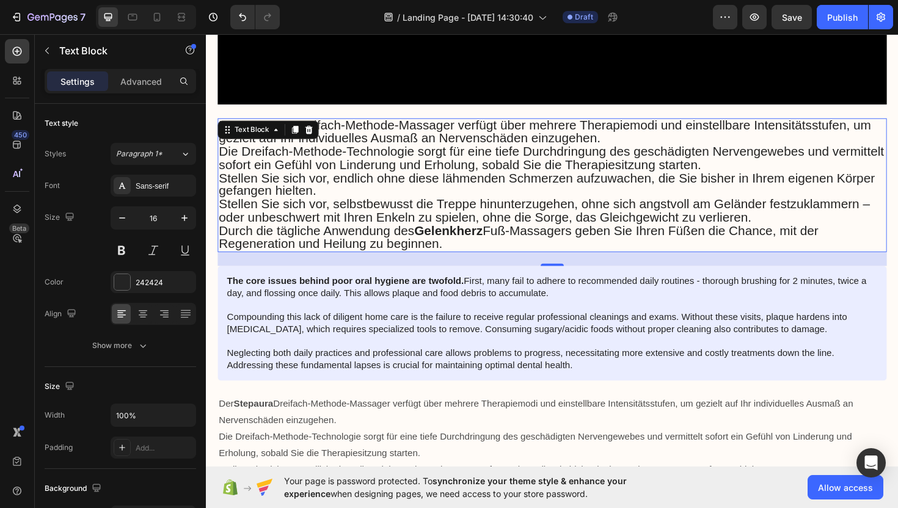
scroll to position [3084, 0]
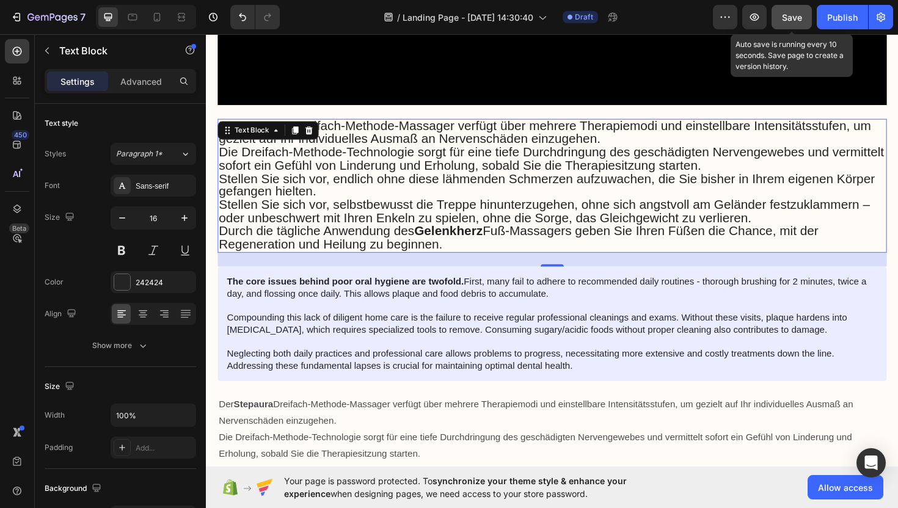
click at [786, 22] on span "Save" at bounding box center [792, 17] width 20 height 10
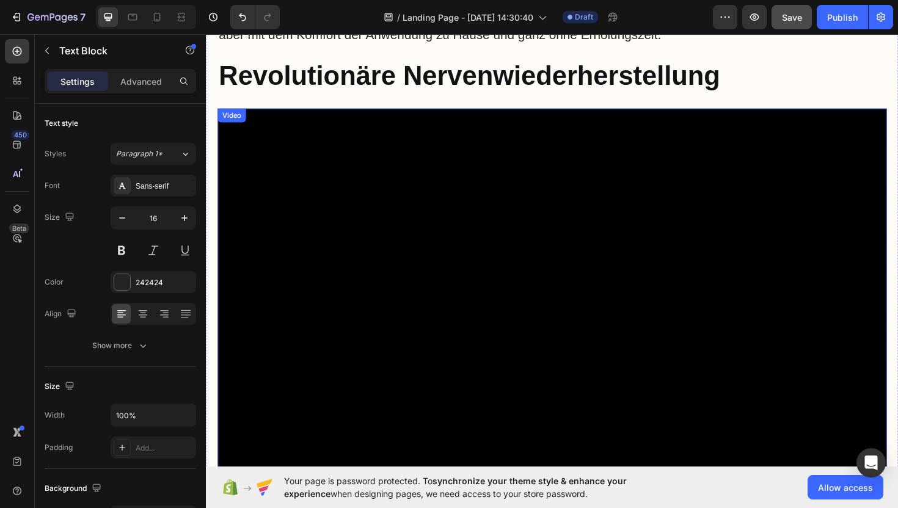
scroll to position [2683, 0]
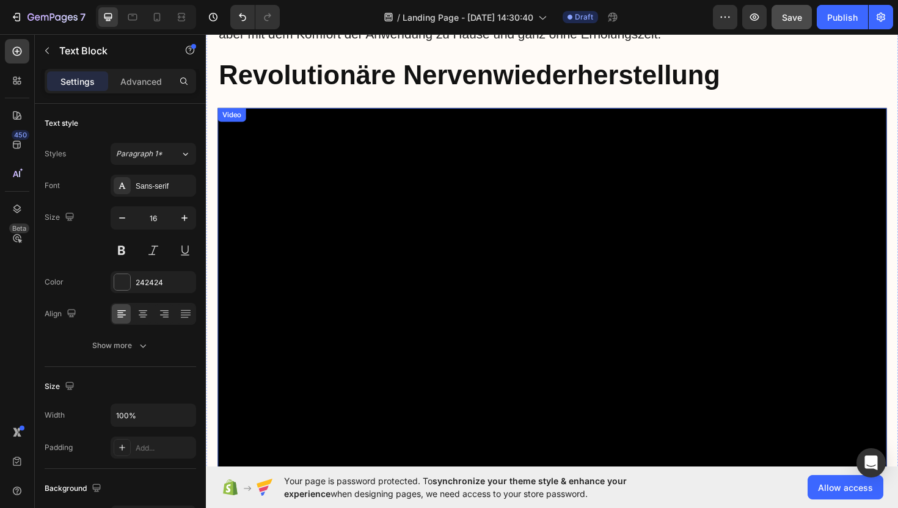
click at [437, 214] on video at bounding box center [572, 311] width 709 height 399
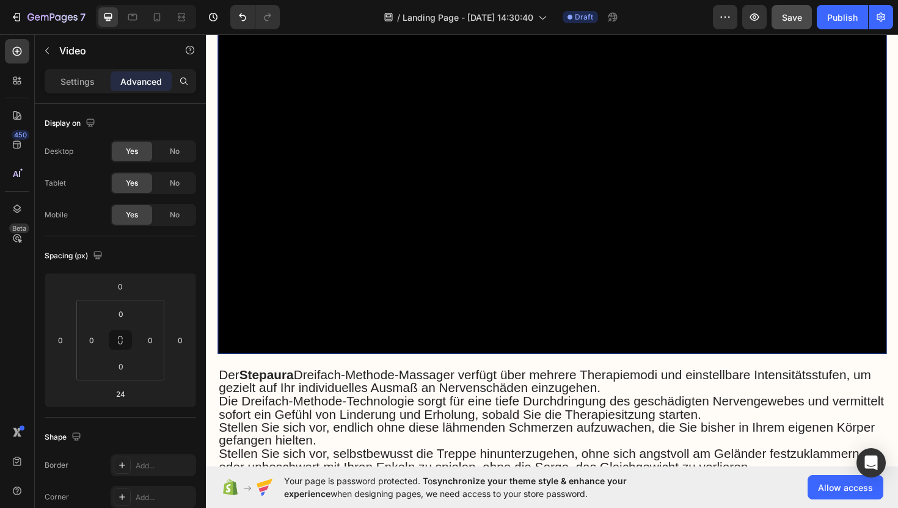
scroll to position [2822, 0]
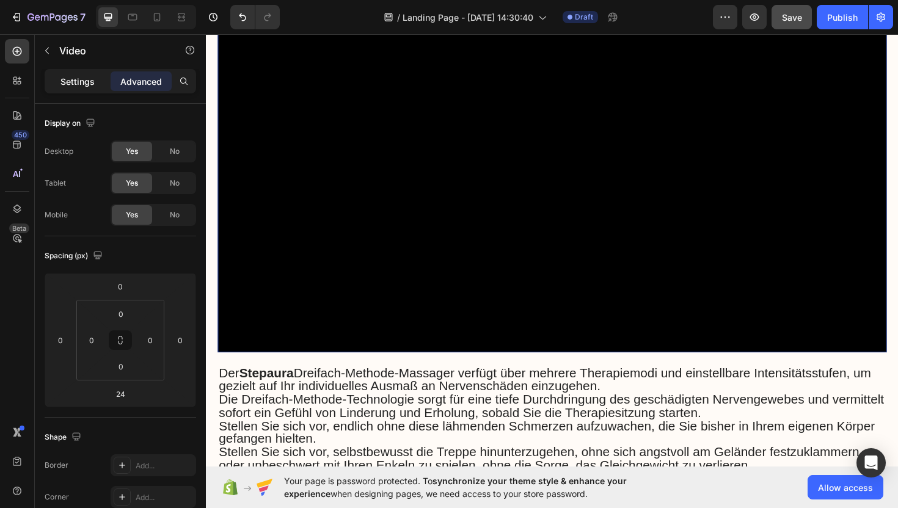
click at [84, 87] on p "Settings" at bounding box center [77, 81] width 34 height 13
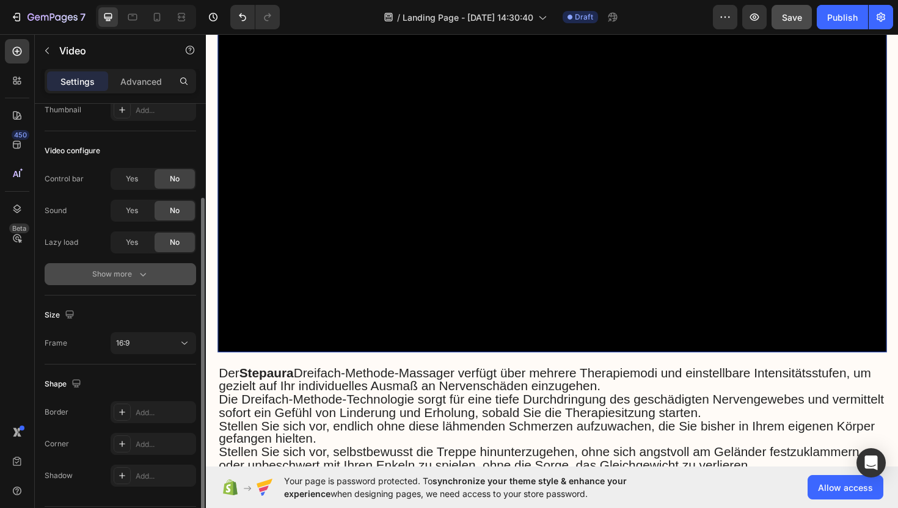
scroll to position [118, 0]
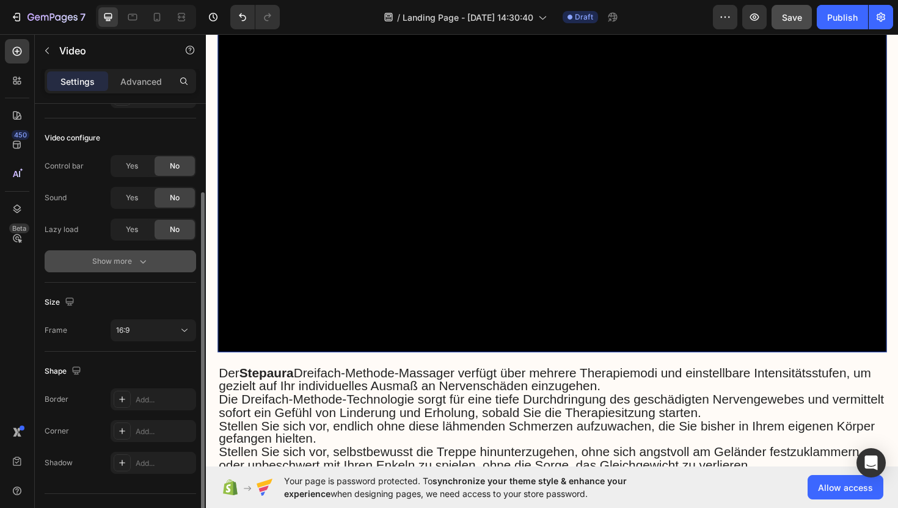
click at [114, 268] on button "Show more" at bounding box center [121, 262] width 152 height 22
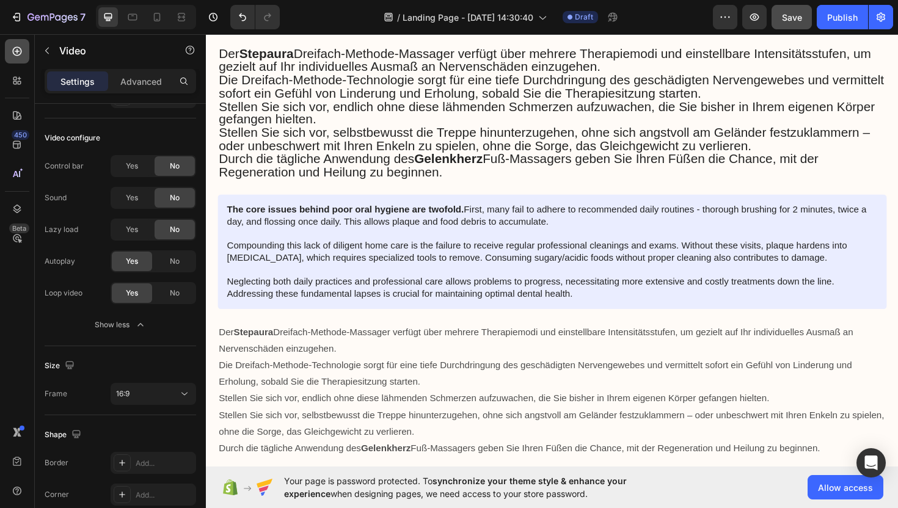
scroll to position [3157, 0]
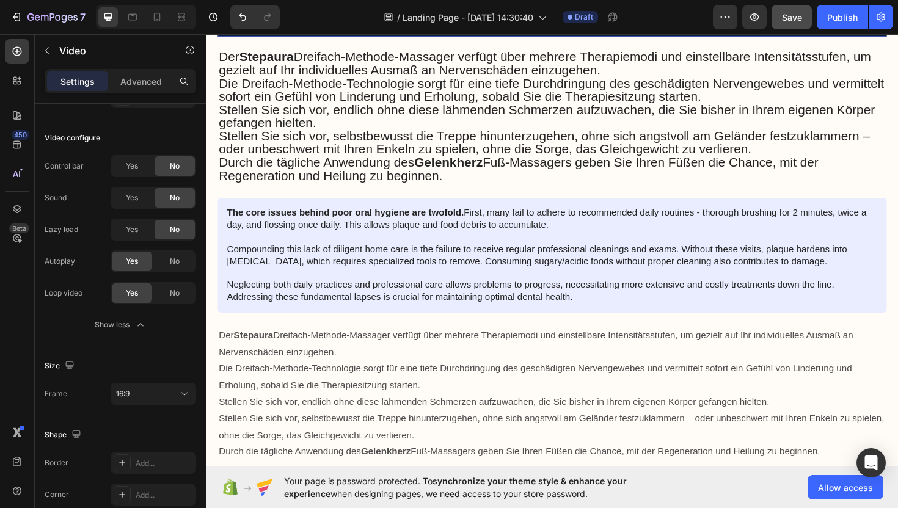
drag, startPoint x: 19, startPoint y: 47, endPoint x: 59, endPoint y: 60, distance: 41.9
click at [19, 48] on icon at bounding box center [17, 51] width 9 height 9
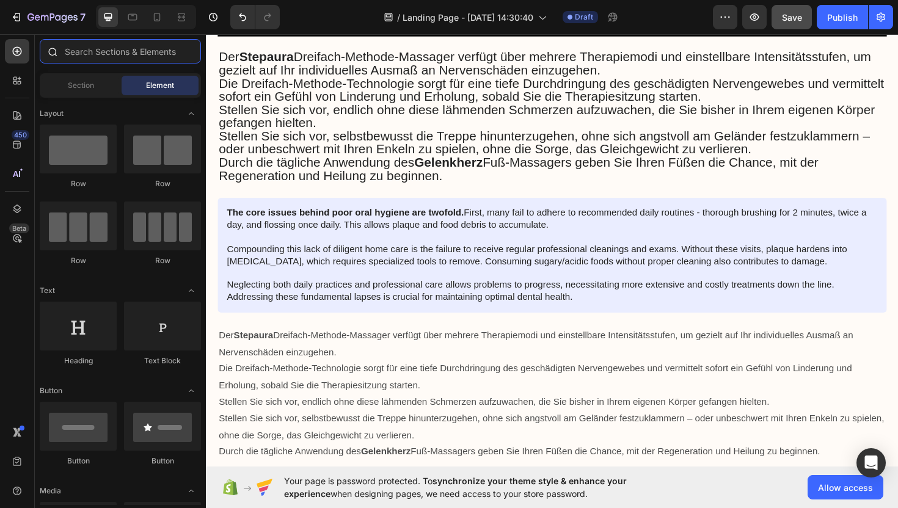
click at [120, 56] on input "text" at bounding box center [120, 51] width 161 height 24
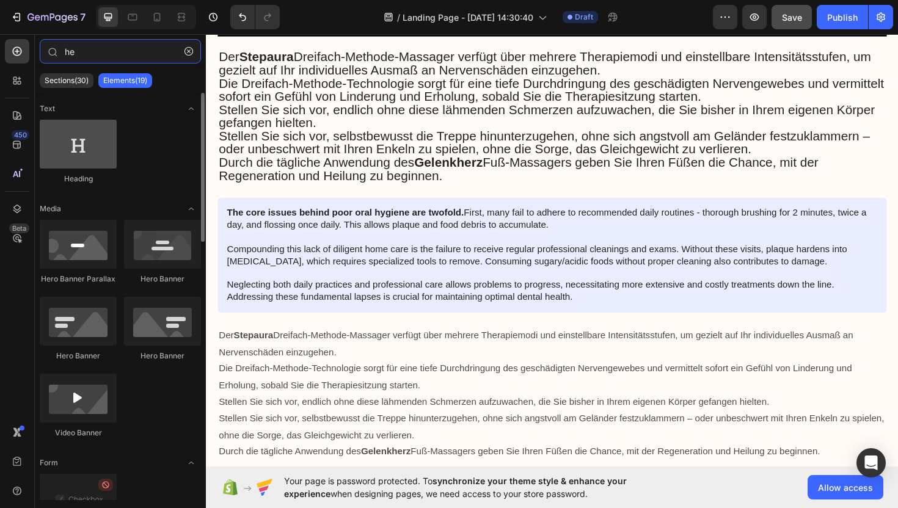
type input "he"
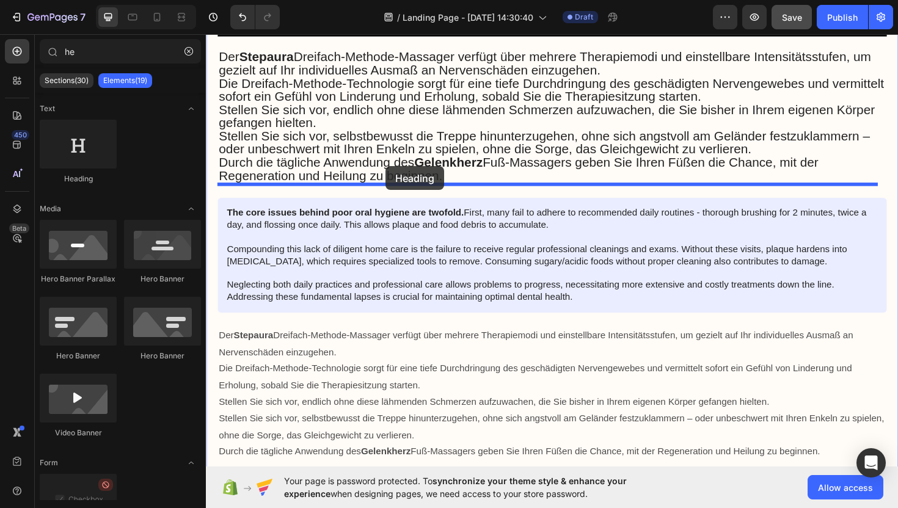
drag, startPoint x: 272, startPoint y: 164, endPoint x: 395, endPoint y: 174, distance: 123.8
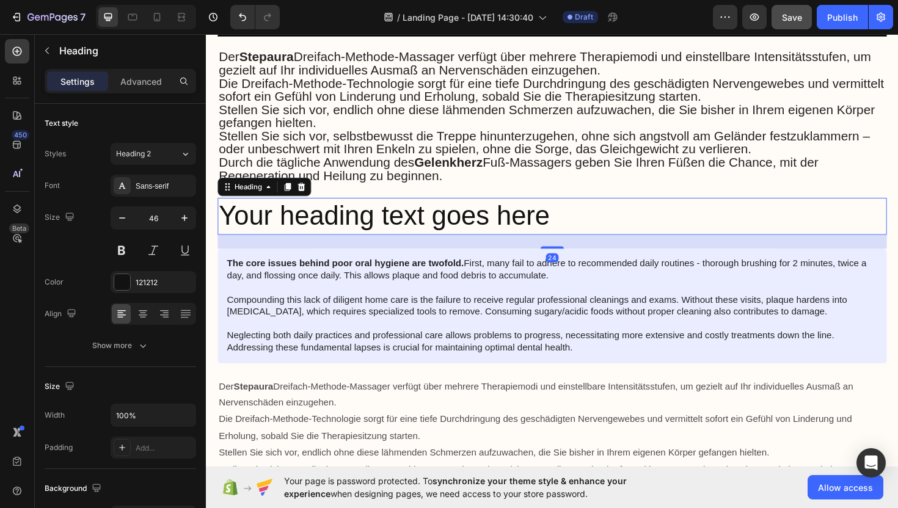
click at [389, 208] on h2 "Your heading text goes here" at bounding box center [572, 227] width 709 height 39
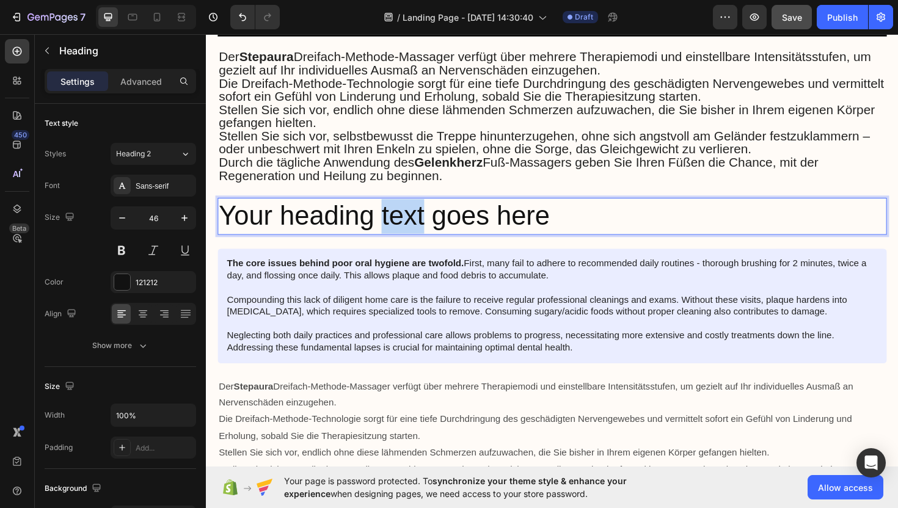
click at [389, 209] on p "Your heading text goes here" at bounding box center [572, 227] width 706 height 37
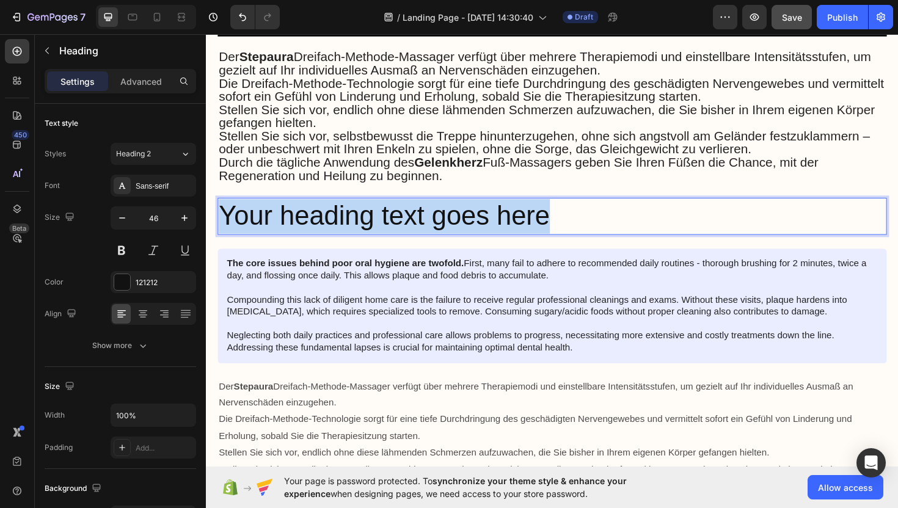
click at [389, 209] on p "Your heading text goes here" at bounding box center [572, 227] width 706 height 37
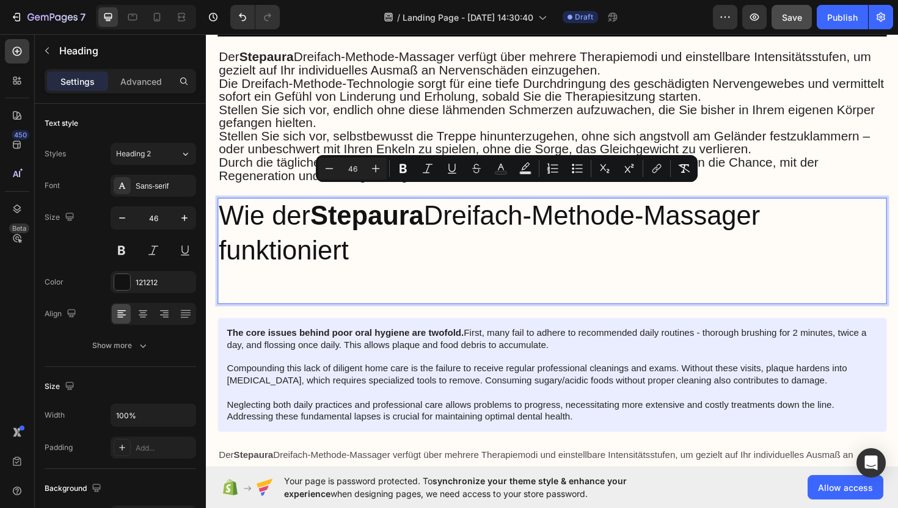
drag, startPoint x: 419, startPoint y: 265, endPoint x: 229, endPoint y: 211, distance: 196.9
click at [227, 211] on p "Wie der Stepaura Dreifach-Methode-Massager funktioniert" at bounding box center [572, 245] width 706 height 73
click at [407, 170] on icon "Editor contextual toolbar" at bounding box center [403, 169] width 12 height 12
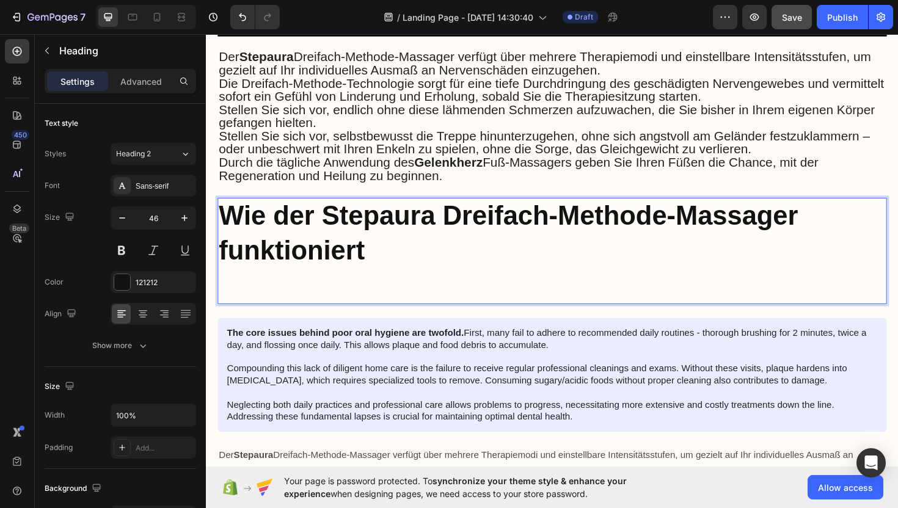
click at [413, 266] on p "Wie der Stepaura Dreifach-Methode-Massager funktioniert" at bounding box center [572, 245] width 706 height 73
click at [384, 285] on p "Rich Text Editor. Editing area: main" at bounding box center [572, 300] width 706 height 37
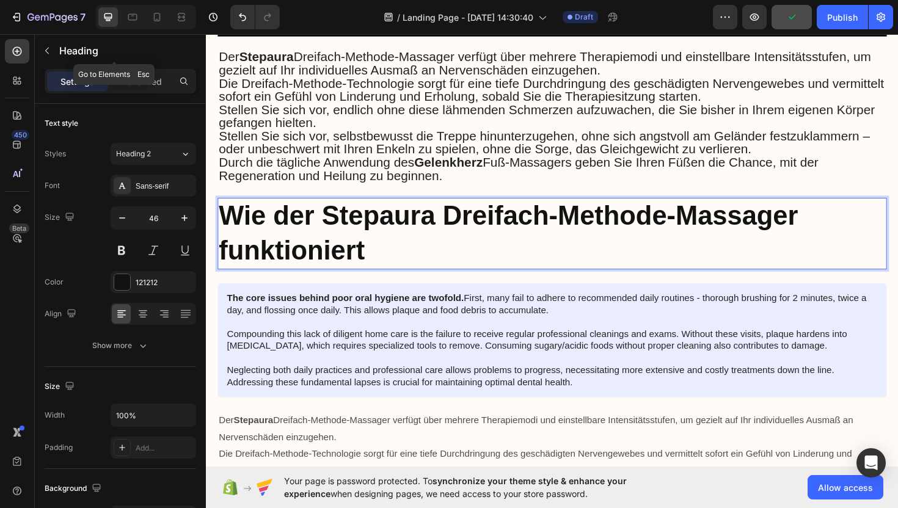
click at [51, 49] on icon "button" at bounding box center [47, 51] width 10 height 10
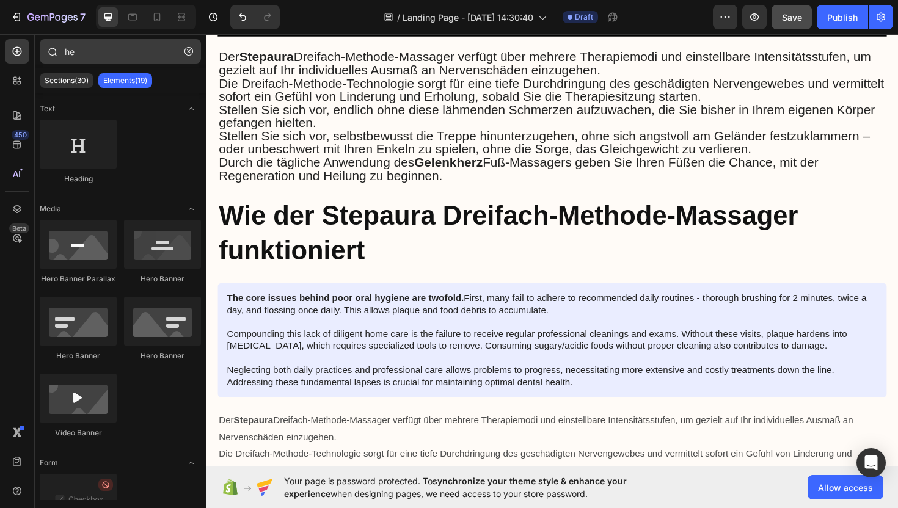
click at [191, 51] on icon "button" at bounding box center [189, 51] width 9 height 9
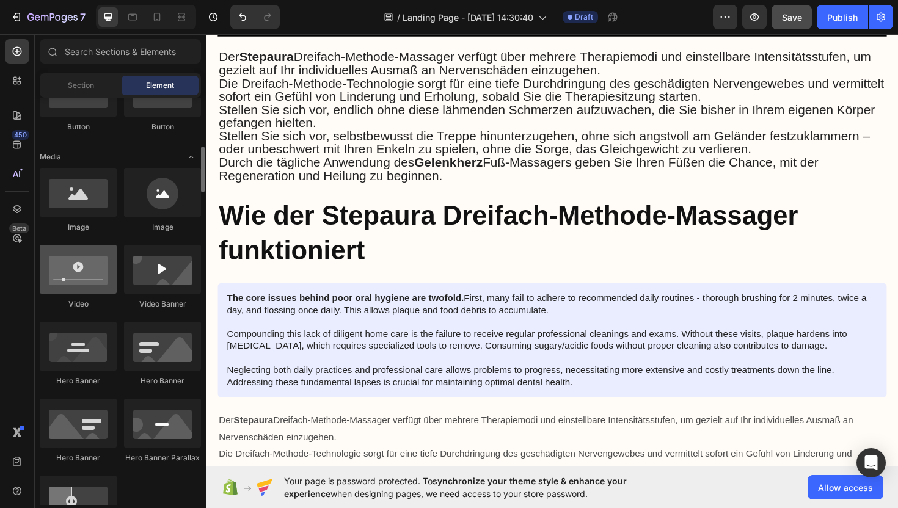
scroll to position [345, 0]
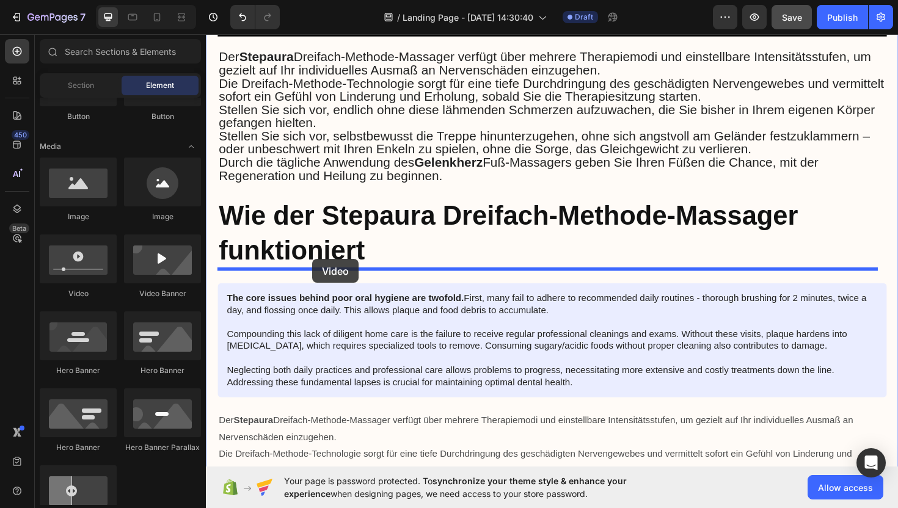
drag, startPoint x: 293, startPoint y: 307, endPoint x: 318, endPoint y: 273, distance: 42.9
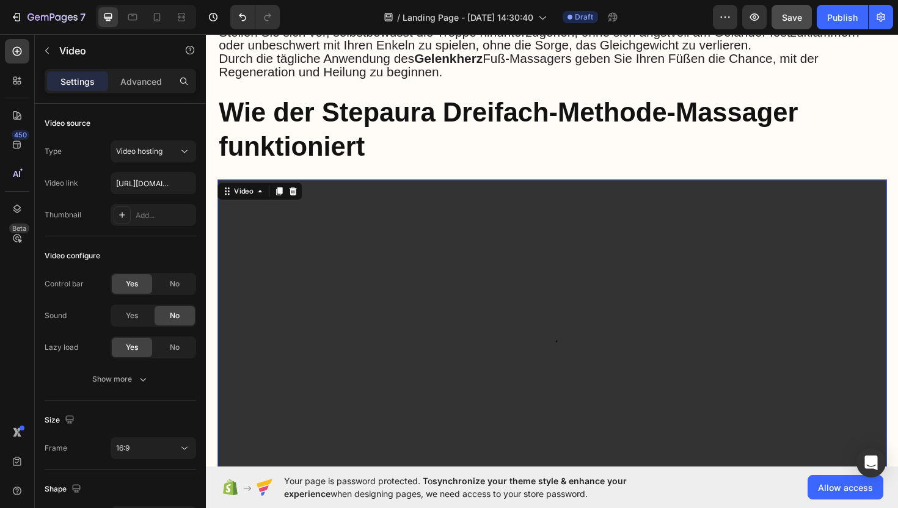
scroll to position [3269, 0]
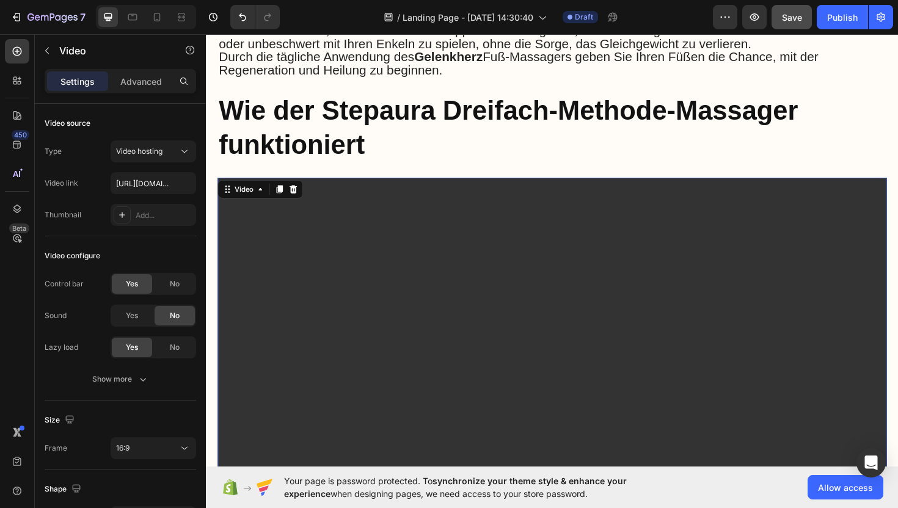
click at [435, 307] on video at bounding box center [572, 385] width 709 height 399
click at [134, 179] on input "[URL][DOMAIN_NAME]" at bounding box center [154, 183] width 86 height 22
click at [136, 179] on input "[URL][DOMAIN_NAME]" at bounding box center [154, 183] width 86 height 22
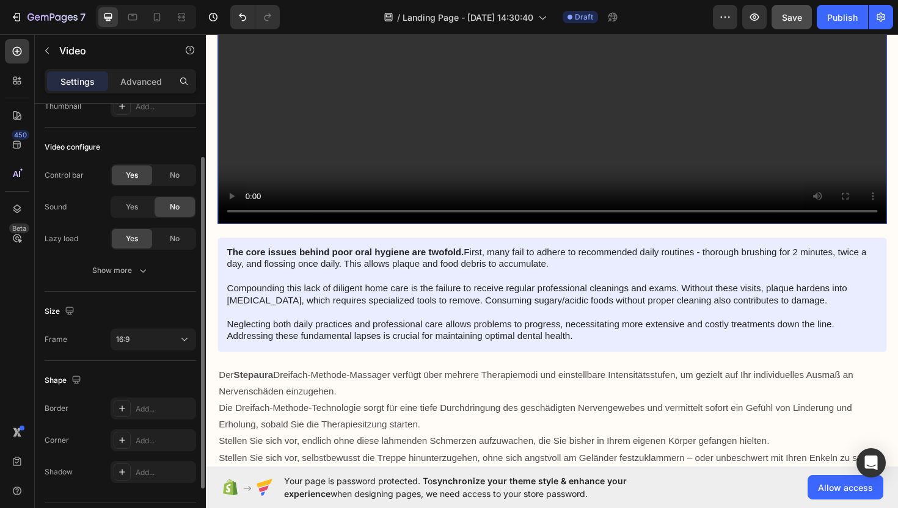
scroll to position [142, 0]
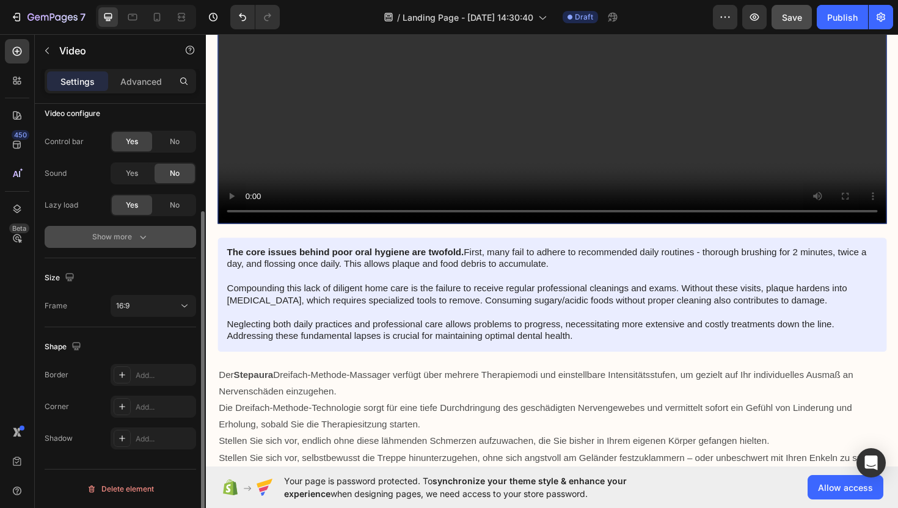
type input "[URL][DOMAIN_NAME]"
click at [128, 238] on div "Show more" at bounding box center [120, 237] width 57 height 12
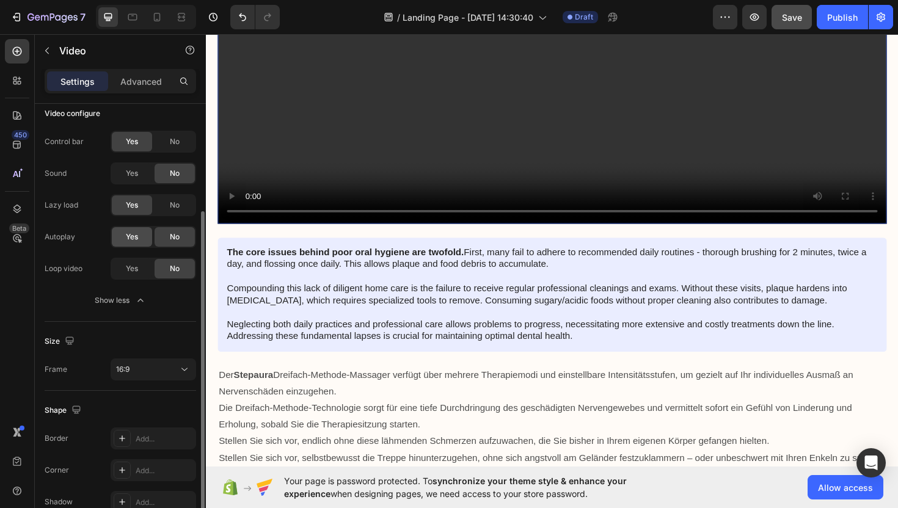
scroll to position [0, 0]
drag, startPoint x: 180, startPoint y: 145, endPoint x: 175, endPoint y: 194, distance: 49.1
click at [180, 145] on div "No" at bounding box center [175, 142] width 40 height 20
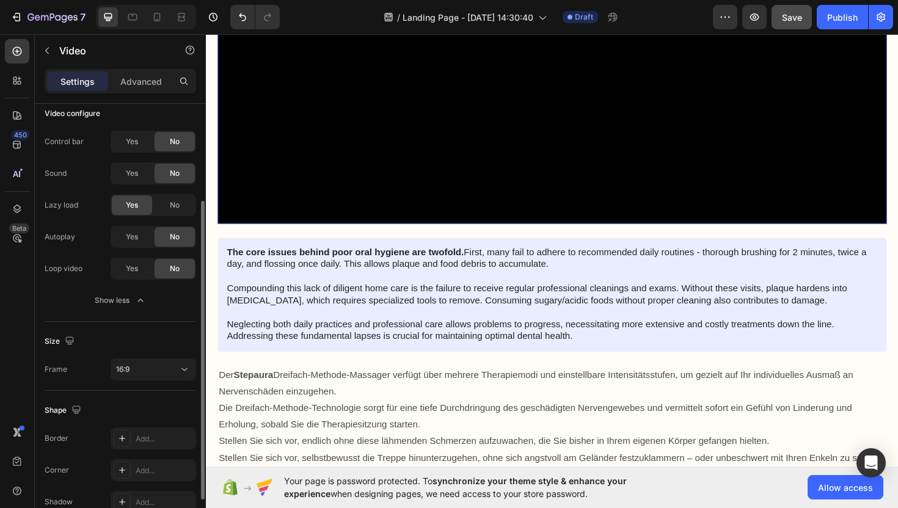
drag, startPoint x: 174, startPoint y: 206, endPoint x: 162, endPoint y: 222, distance: 19.7
click at [173, 208] on span "No" at bounding box center [175, 205] width 10 height 11
drag, startPoint x: 142, startPoint y: 233, endPoint x: 133, endPoint y: 257, distance: 25.0
click at [141, 235] on div "Yes" at bounding box center [132, 237] width 40 height 20
click at [126, 279] on div "Yes No" at bounding box center [154, 269] width 86 height 22
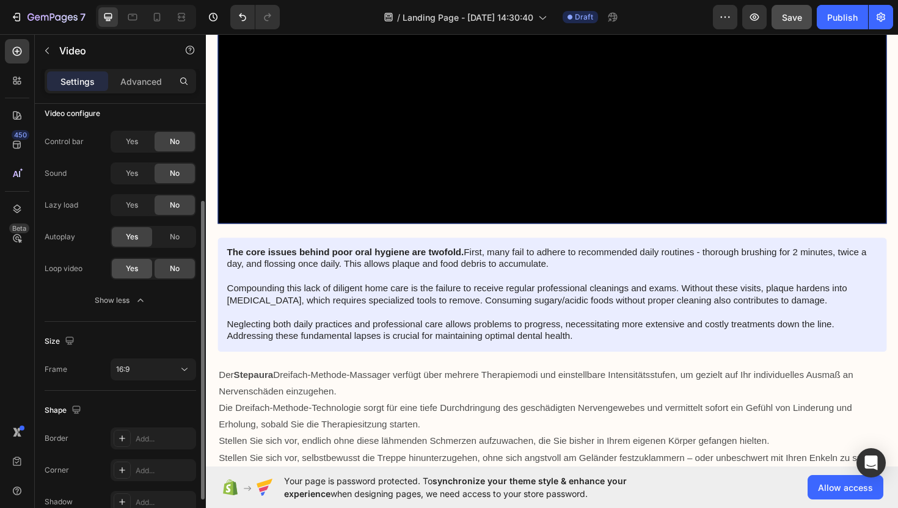
click at [131, 268] on span "Yes" at bounding box center [132, 268] width 12 height 11
click at [144, 299] on icon "button" at bounding box center [140, 301] width 12 height 12
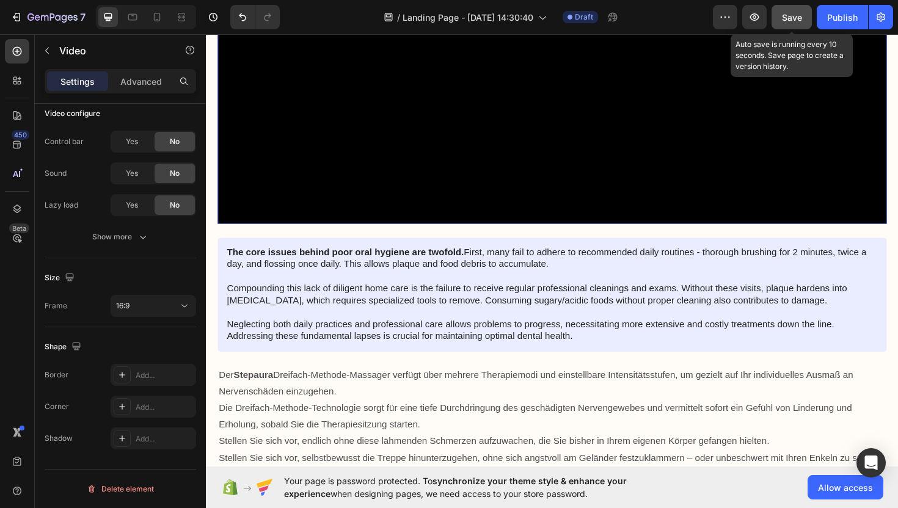
click at [794, 21] on span "Save" at bounding box center [792, 17] width 20 height 10
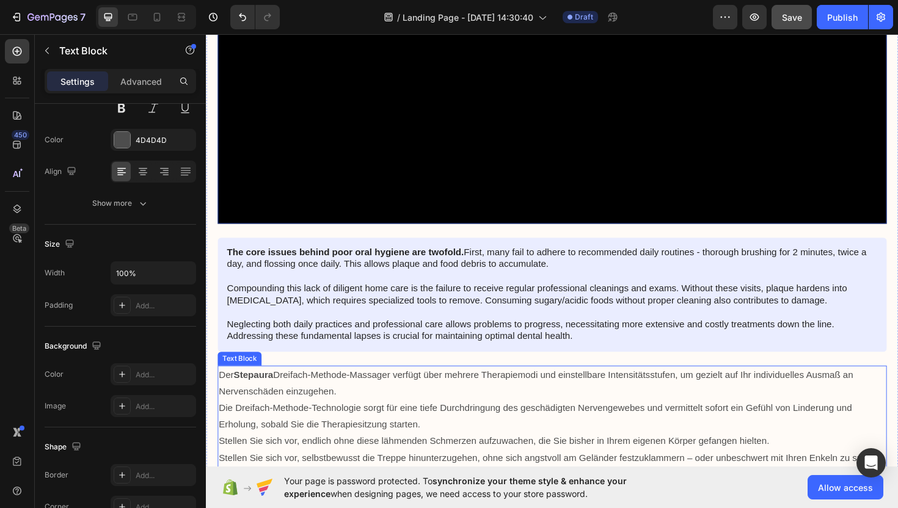
click at [336, 457] on p "Stellen Sie sich vor, endlich ohne diese lähmenden Schmerzen aufzuwachen, die S…" at bounding box center [572, 466] width 706 height 18
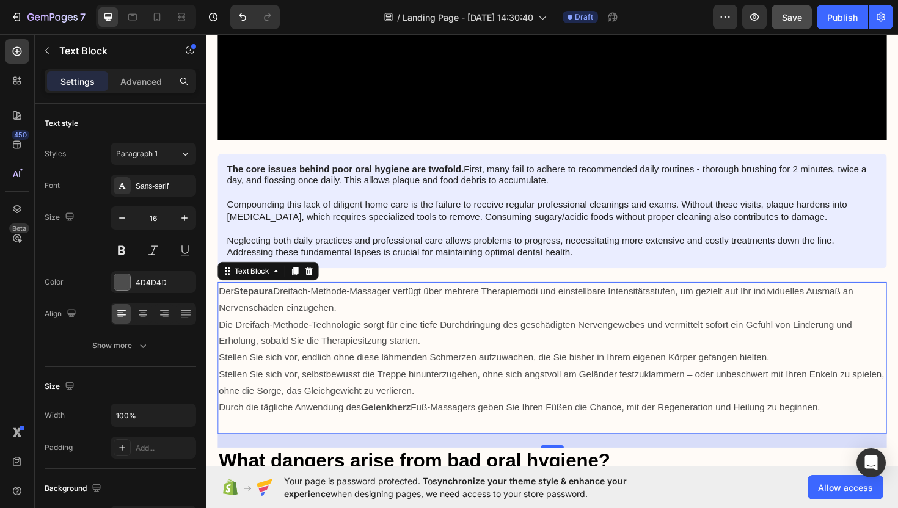
scroll to position [3706, 0]
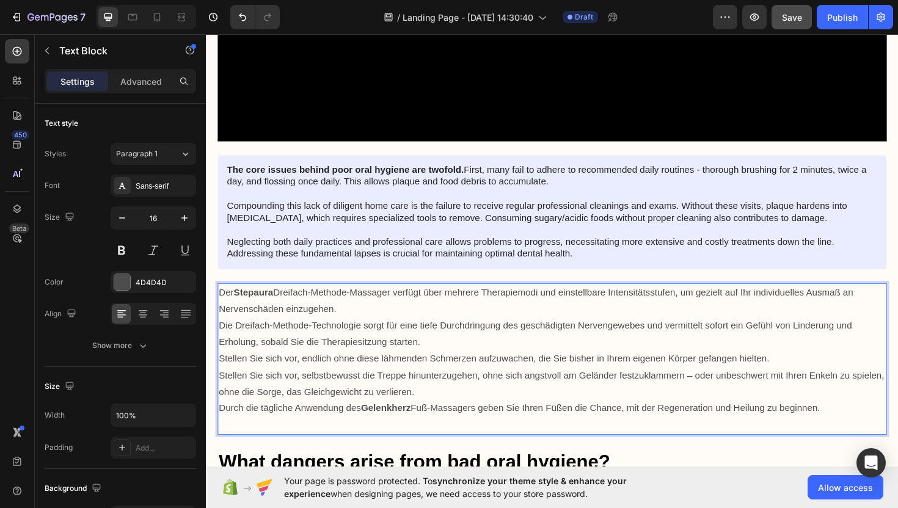
click at [327, 370] on p "Stellen Sie sich vor, endlich ohne diese lähmenden Schmerzen aufzuwachen, die S…" at bounding box center [572, 379] width 706 height 18
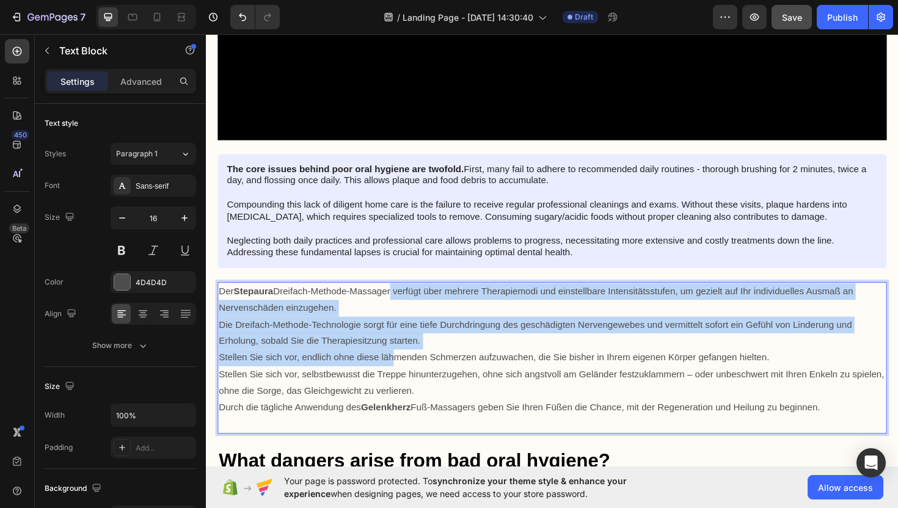
drag, startPoint x: 403, startPoint y: 351, endPoint x: 398, endPoint y: 295, distance: 56.4
click at [399, 297] on div "Der Stepaura Dreifach-Methode-Massager verfügt über mehrere Therapiemodi und ei…" at bounding box center [572, 377] width 709 height 161
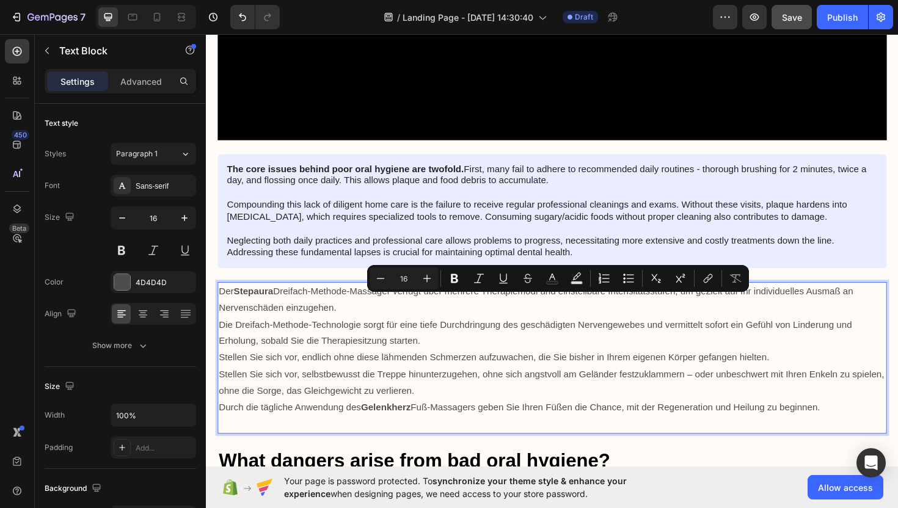
click at [250, 301] on strong "Stepaura" at bounding box center [256, 306] width 42 height 10
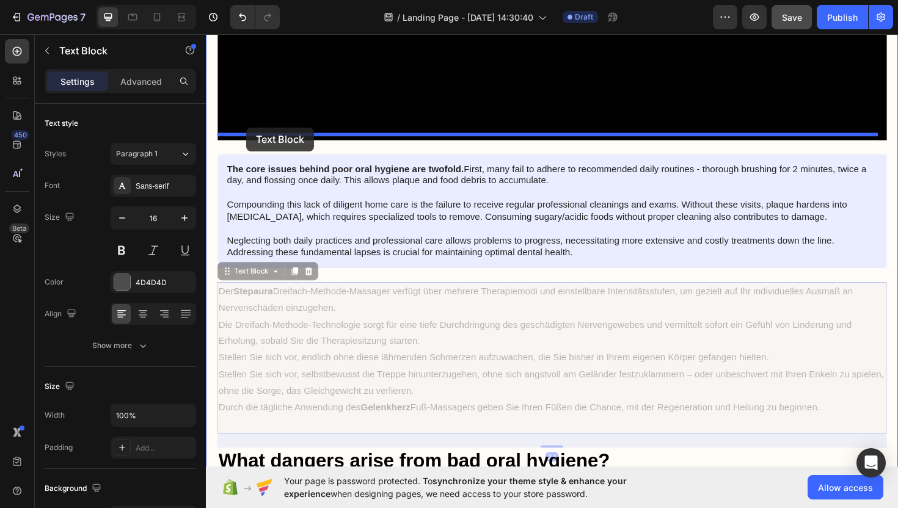
drag, startPoint x: 235, startPoint y: 270, endPoint x: 249, endPoint y: 133, distance: 137.6
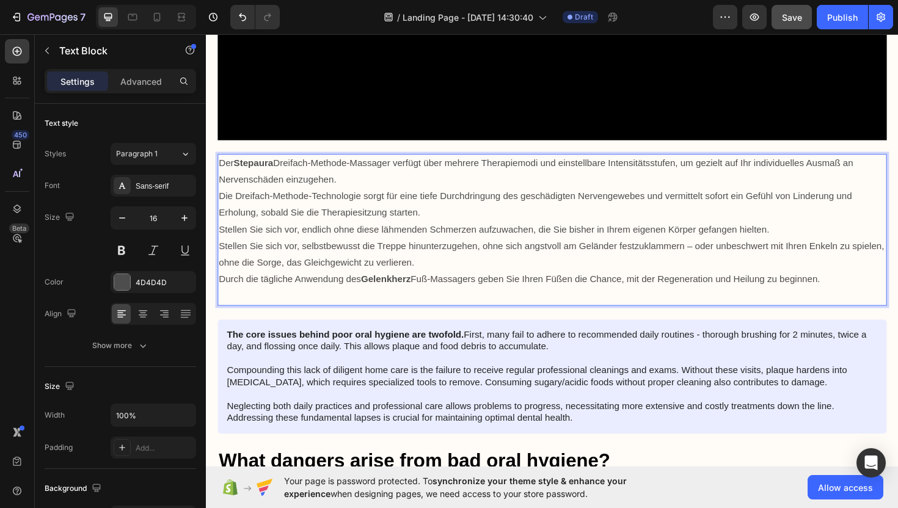
click at [867, 285] on p "Durch die tägliche Anwendung des Gelenkherz Fuß-Massagers geben Sie Ihren Füßen…" at bounding box center [572, 294] width 706 height 18
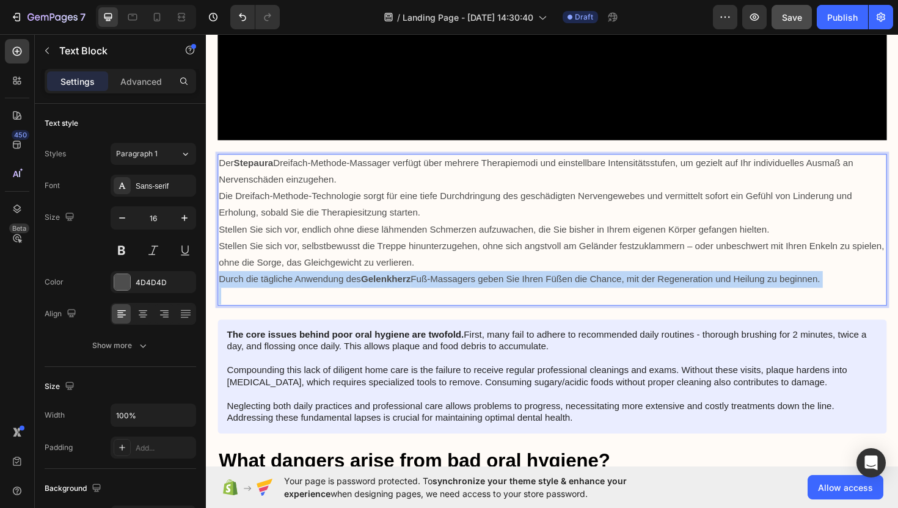
click at [867, 285] on p "Durch die tägliche Anwendung des Gelenkherz Fuß-Massagers geben Sie Ihren Füßen…" at bounding box center [572, 294] width 706 height 18
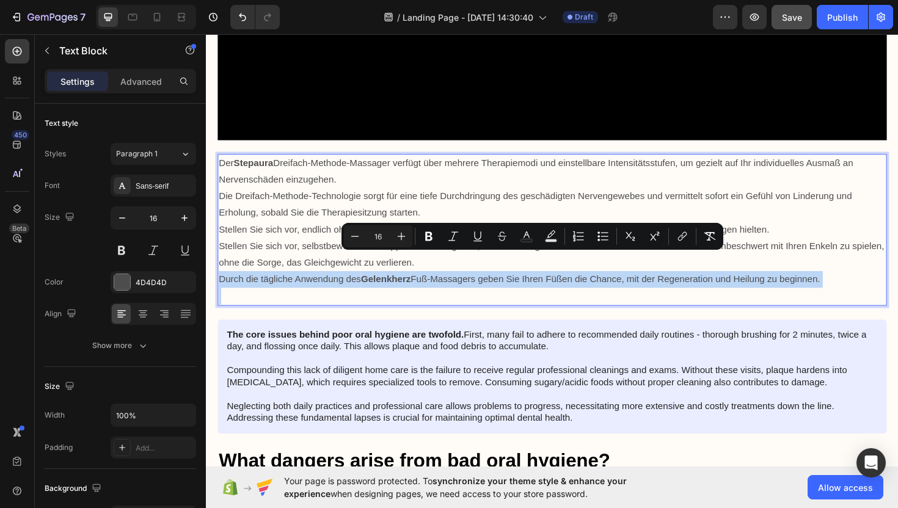
click at [867, 285] on p "Durch die tägliche Anwendung des Gelenkherz Fuß-Massagers geben Sie Ihren Füßen…" at bounding box center [572, 294] width 706 height 18
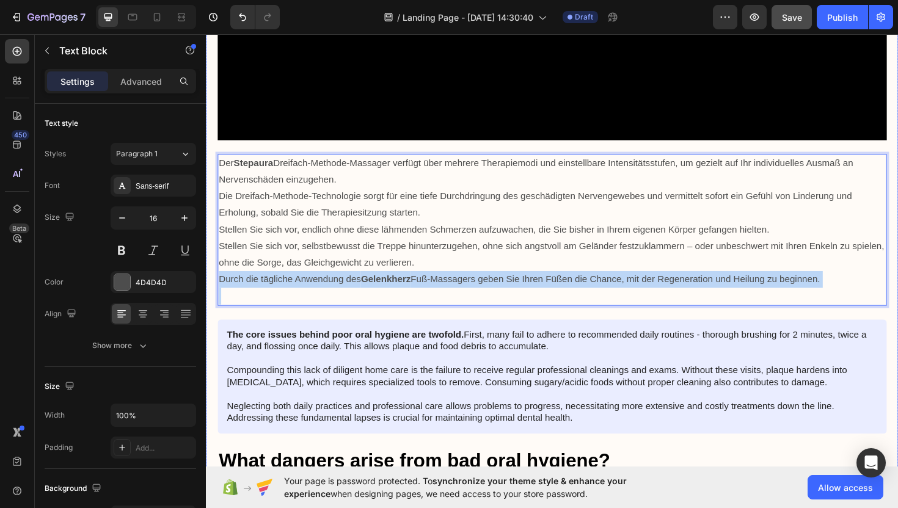
drag, startPoint x: 876, startPoint y: 276, endPoint x: 210, endPoint y: 152, distance: 677.0
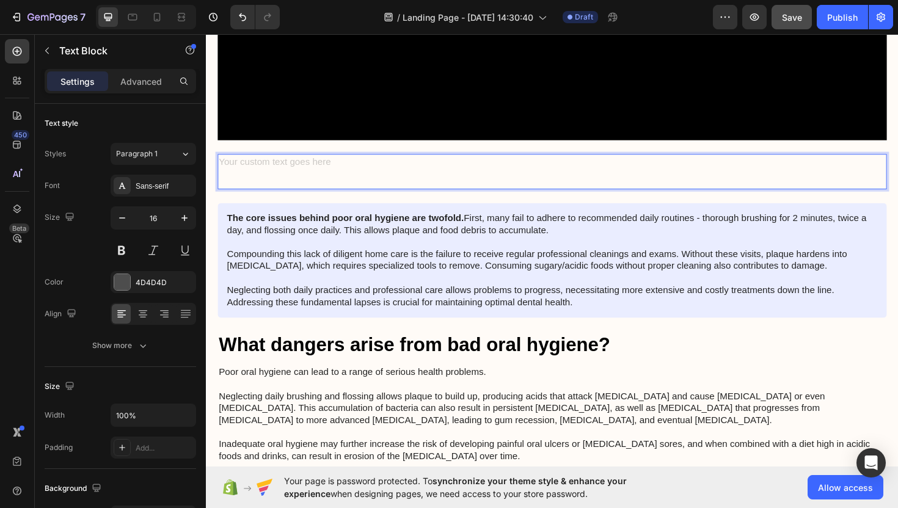
click at [263, 180] on p "Rich Text Editor. Editing area: main" at bounding box center [572, 189] width 706 height 18
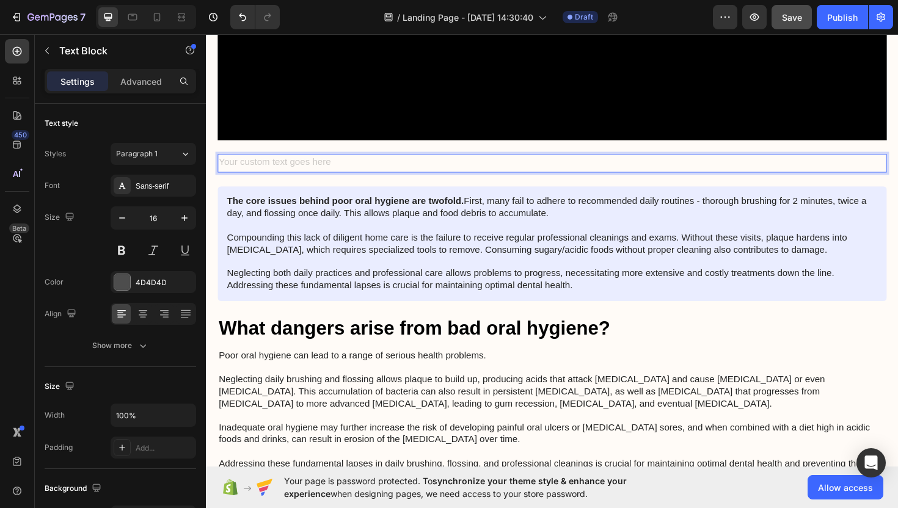
click at [357, 161] on div "Rich Text Editor. Editing area: main" at bounding box center [572, 171] width 709 height 20
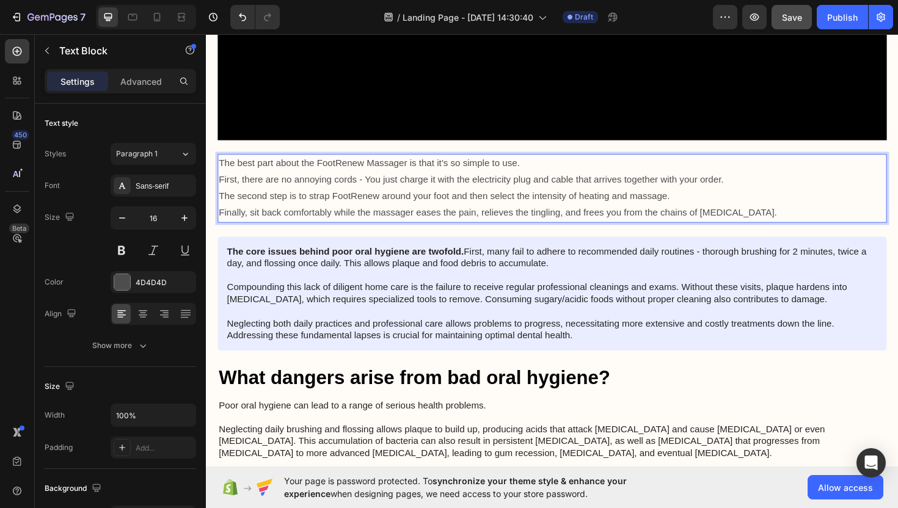
click at [220, 180] on p "First, there are no annoying cords - You just charge it with the electricity pl…" at bounding box center [572, 189] width 706 height 18
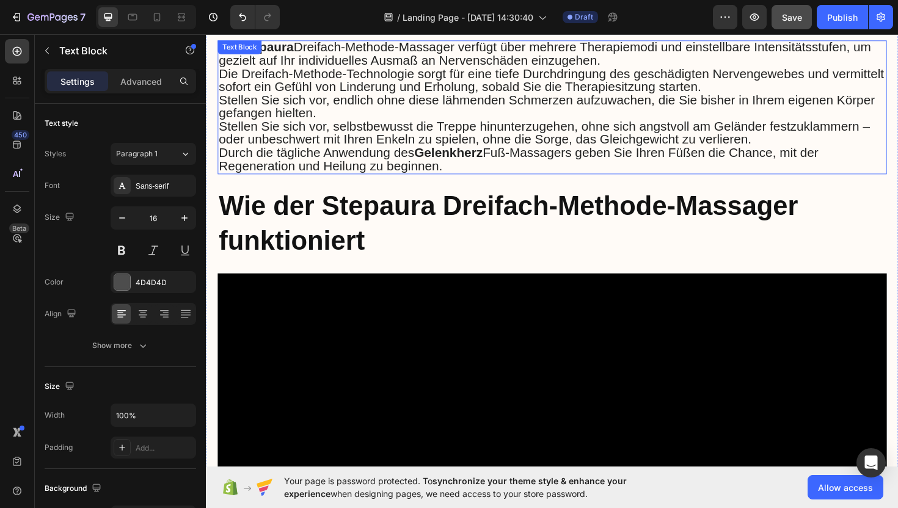
scroll to position [3108, 0]
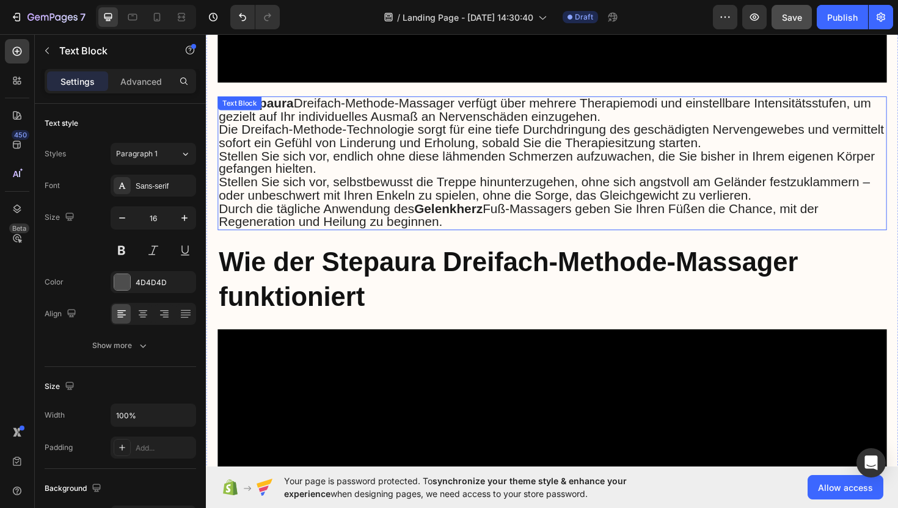
click at [305, 183] on span "Stellen Sie sich vor, selbstbewusst die Treppe hinunterzugehen, ohne sich angst…" at bounding box center [564, 197] width 690 height 29
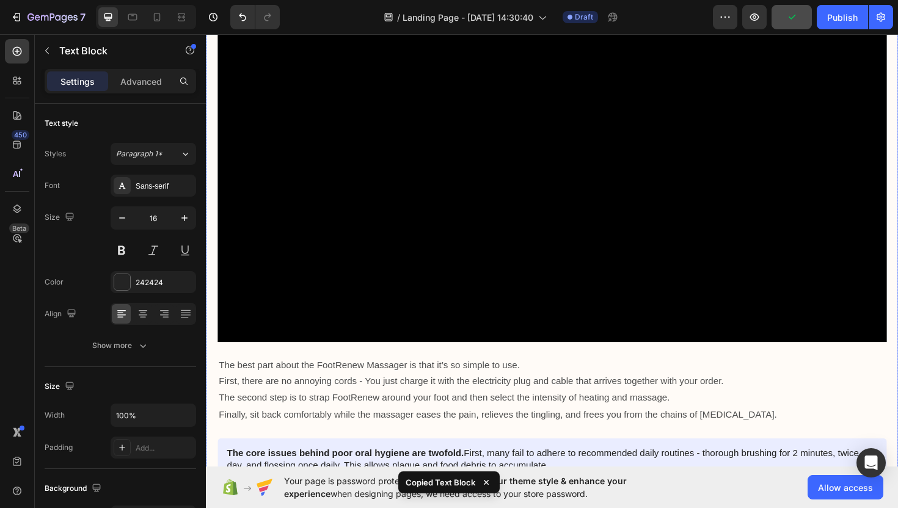
scroll to position [3570, 0]
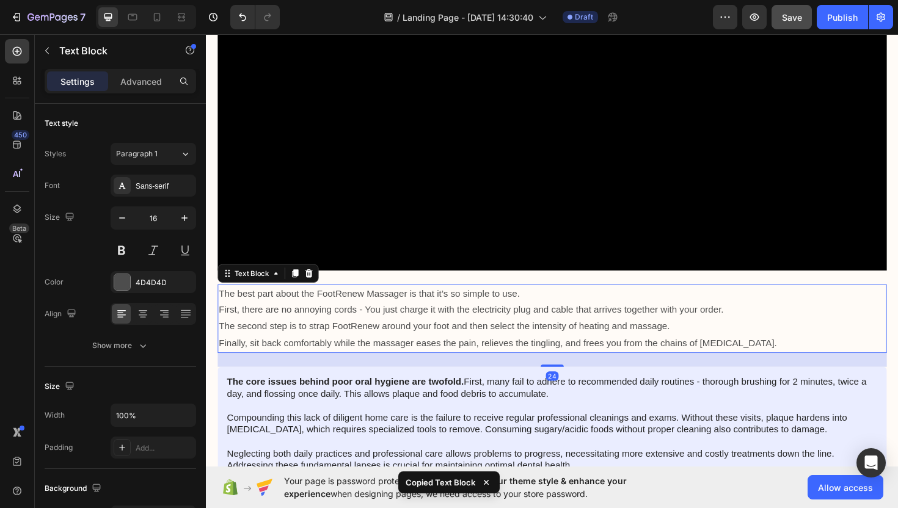
click at [373, 301] on p "The best part about the FootRenew Massager is that it’s so simple to use." at bounding box center [572, 310] width 706 height 18
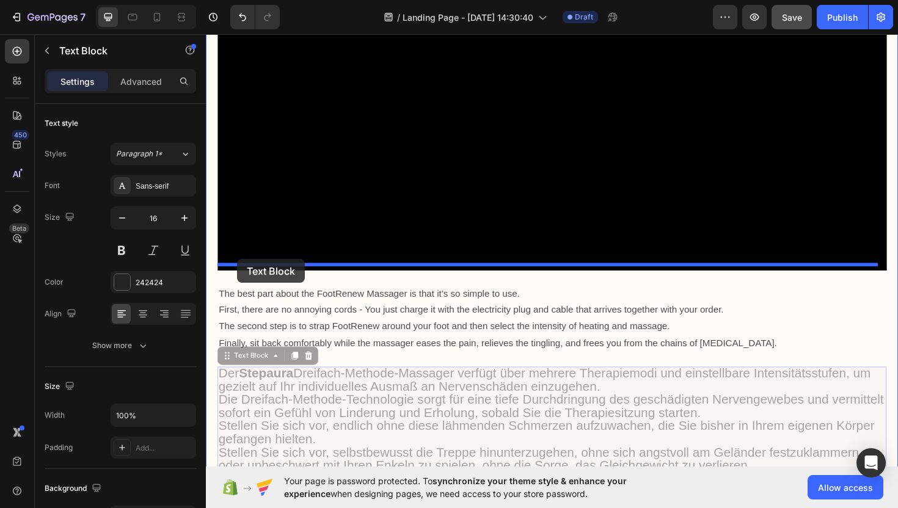
drag, startPoint x: 242, startPoint y: 356, endPoint x: 240, endPoint y: 274, distance: 81.9
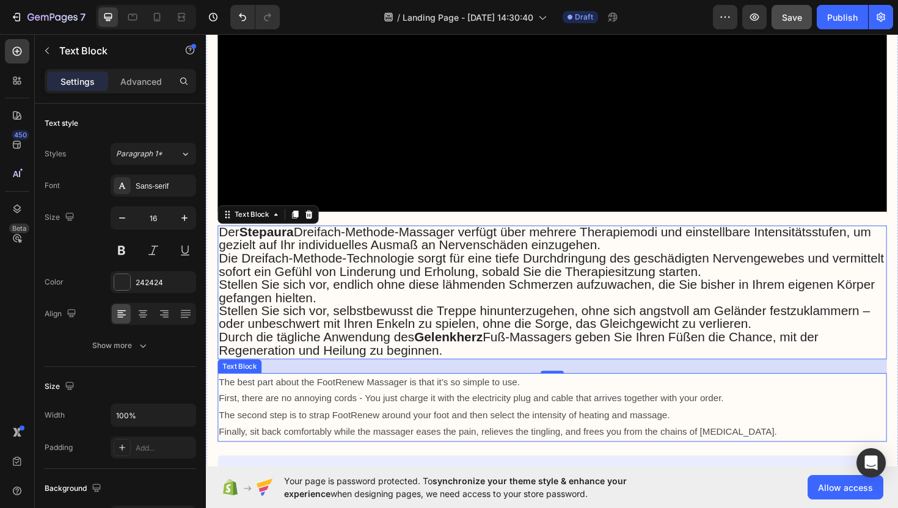
scroll to position [3639, 0]
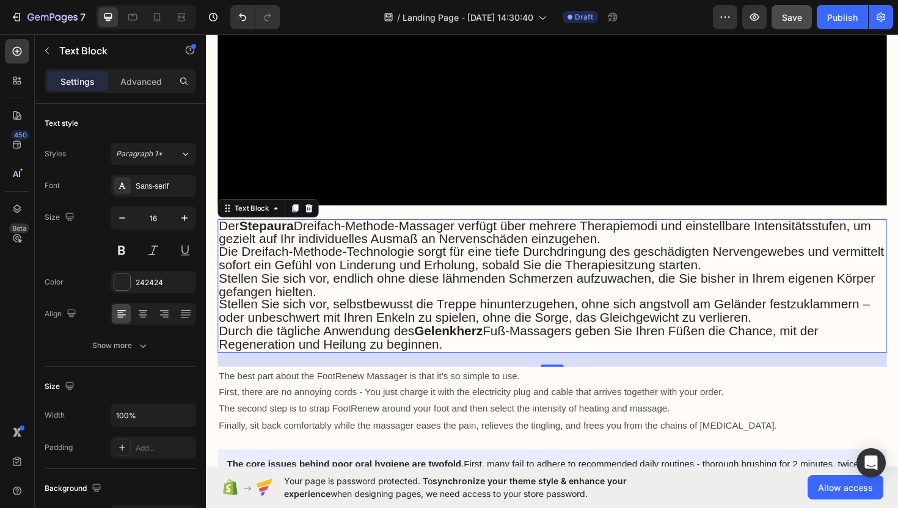
click at [474, 343] on p "Durch die tägliche Anwendung des Gelenkherz Fuß-Massagers geben Sie Ihren Füßen…" at bounding box center [572, 357] width 706 height 28
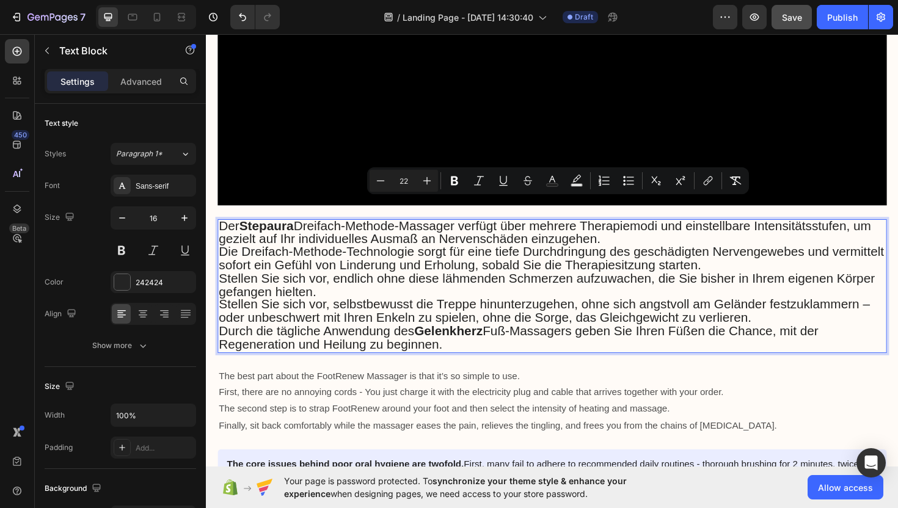
drag, startPoint x: 470, startPoint y: 339, endPoint x: 219, endPoint y: 219, distance: 278.2
click at [219, 230] on div "Der Stepaura Dreifach-Methode-Massager verfügt über mehrere Therapiemodi und ei…" at bounding box center [572, 301] width 709 height 142
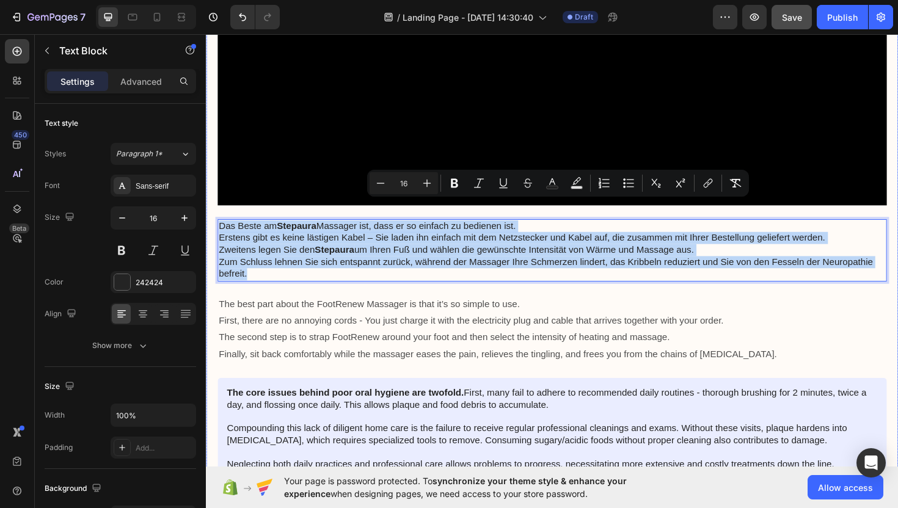
drag, startPoint x: 233, startPoint y: 257, endPoint x: 223, endPoint y: 211, distance: 47.0
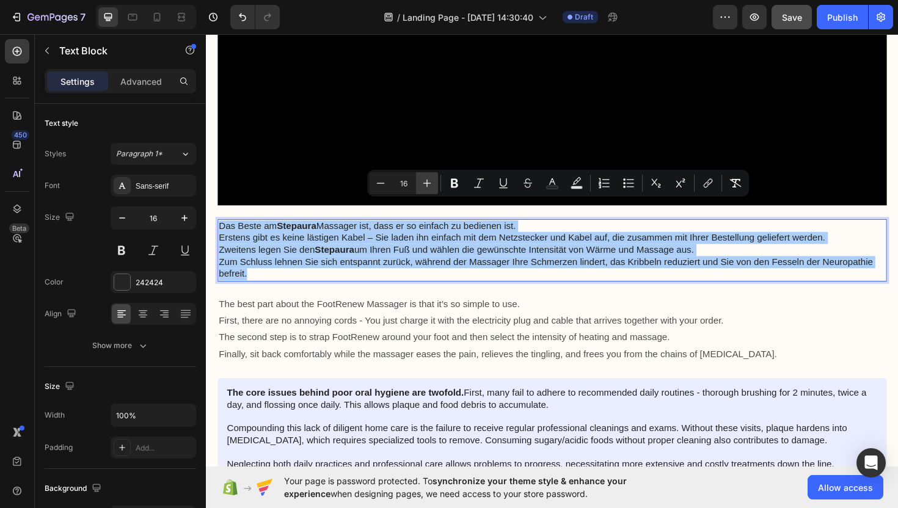
click at [428, 185] on icon "Editor contextual toolbar" at bounding box center [427, 183] width 12 height 12
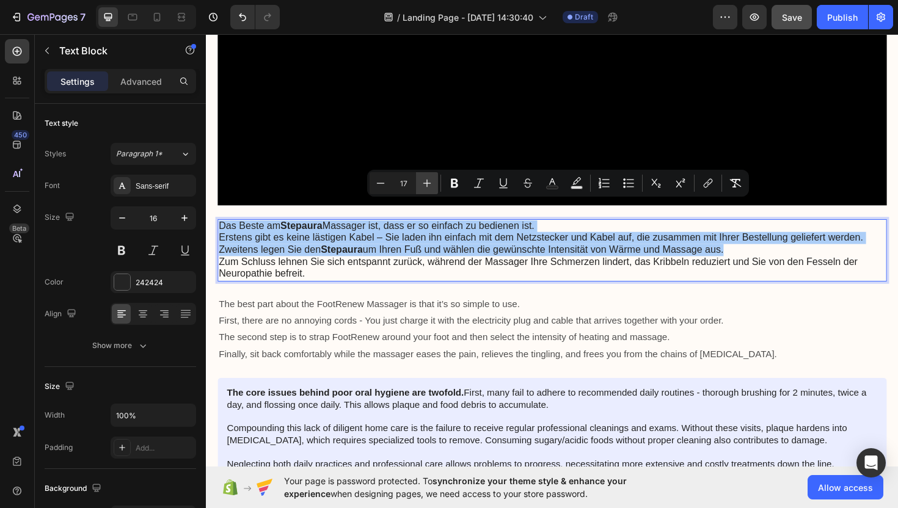
click at [427, 186] on icon "Editor contextual toolbar" at bounding box center [427, 183] width 12 height 12
click at [428, 185] on icon "Editor contextual toolbar" at bounding box center [427, 183] width 12 height 12
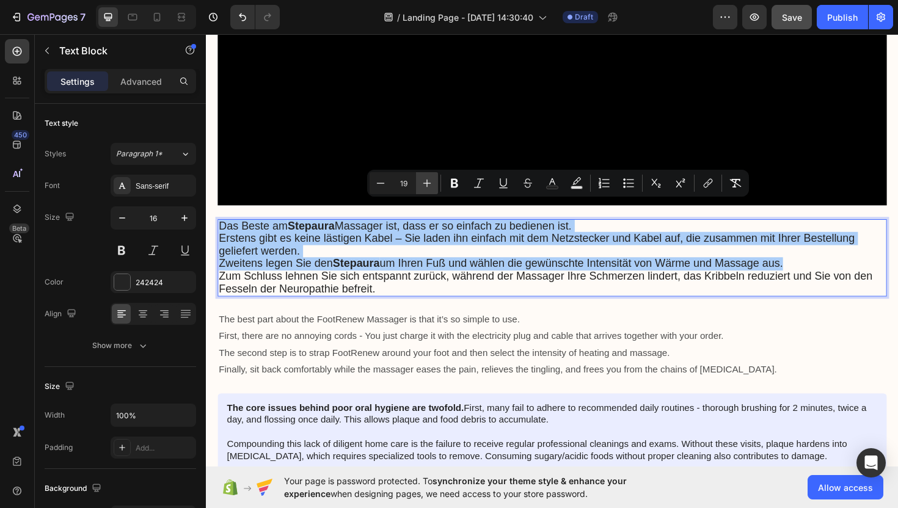
click at [428, 185] on icon "Editor contextual toolbar" at bounding box center [427, 183] width 12 height 12
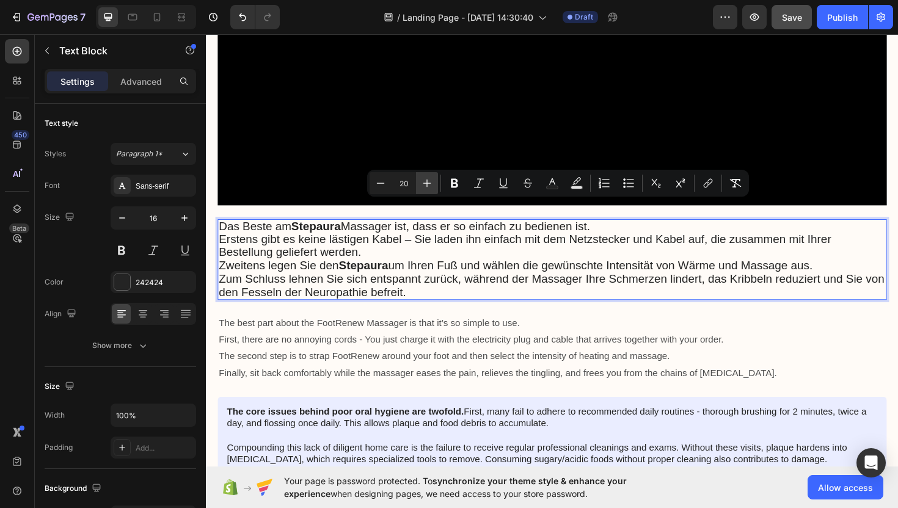
click at [428, 185] on icon "Editor contextual toolbar" at bounding box center [427, 183] width 12 height 12
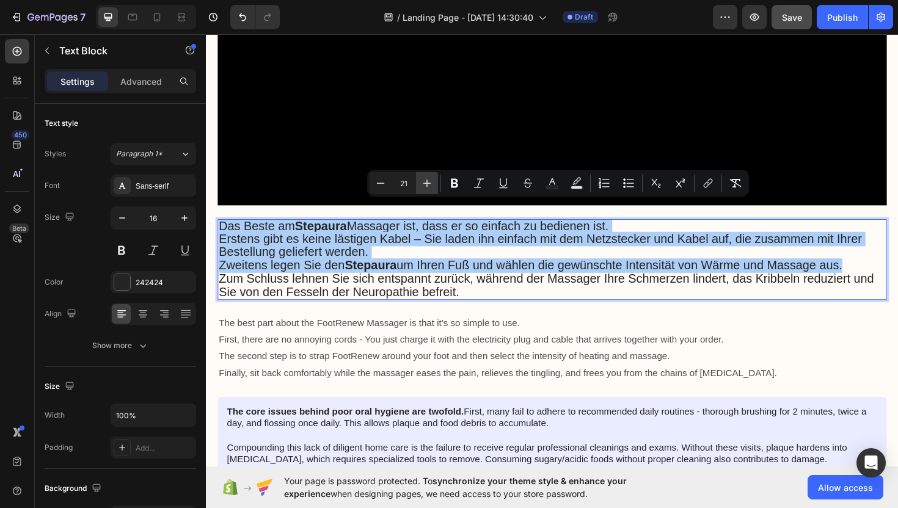
click at [428, 185] on icon "Editor contextual toolbar" at bounding box center [427, 183] width 12 height 12
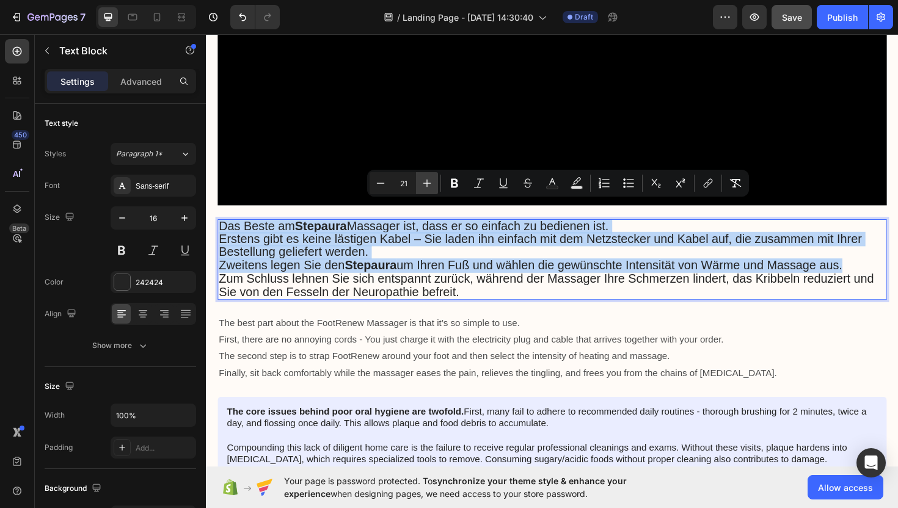
type input "22"
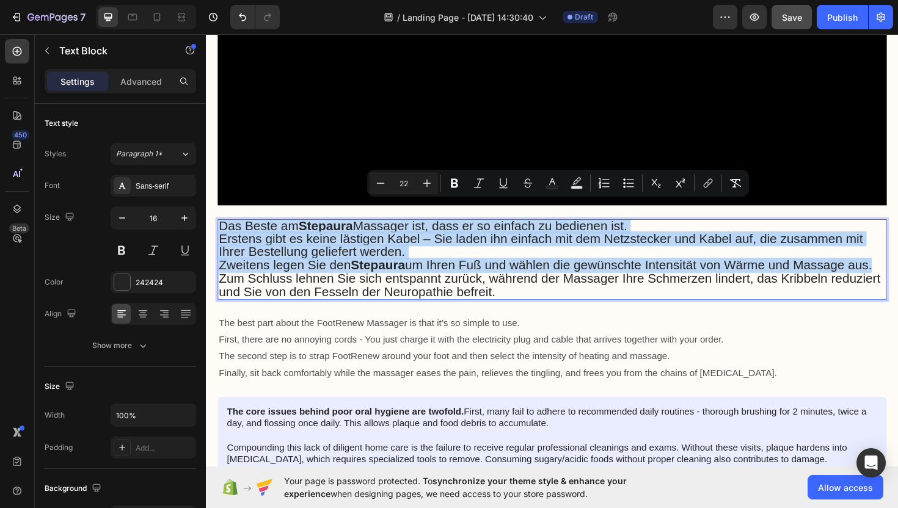
click at [613, 299] on p "Zum Schluss lehnen Sie sich entspannt zurück, während der Massager Ihre Schmerz…" at bounding box center [572, 301] width 706 height 28
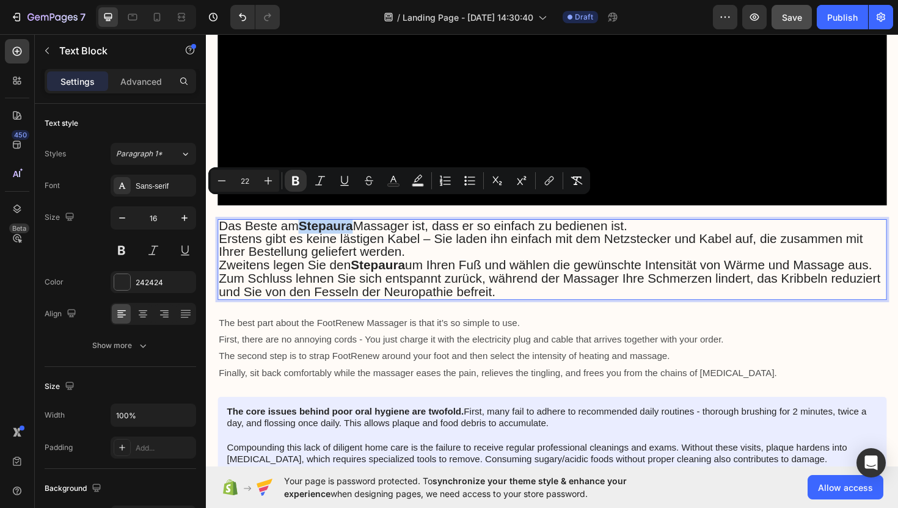
drag, startPoint x: 363, startPoint y: 216, endPoint x: 309, endPoint y: 218, distance: 54.4
click at [309, 230] on strong "Stepaura" at bounding box center [332, 237] width 57 height 15
click at [299, 181] on icon "Editor contextual toolbar" at bounding box center [296, 181] width 12 height 12
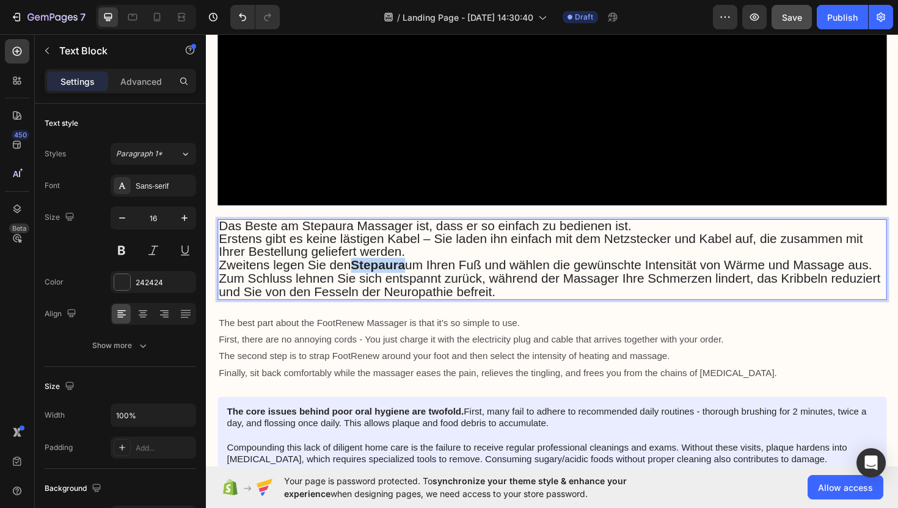
drag, startPoint x: 421, startPoint y: 262, endPoint x: 363, endPoint y: 263, distance: 58.1
click at [363, 271] on span "Zweitens legen Sie den Stepaura um Ihren Fuß und wählen die gewünschte Intensit…" at bounding box center [565, 278] width 692 height 15
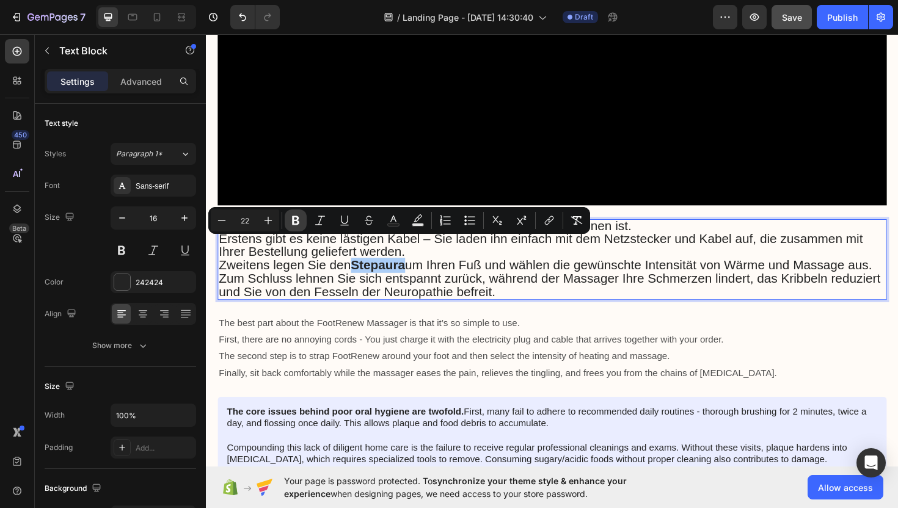
click at [295, 226] on icon "Editor contextual toolbar" at bounding box center [296, 220] width 12 height 12
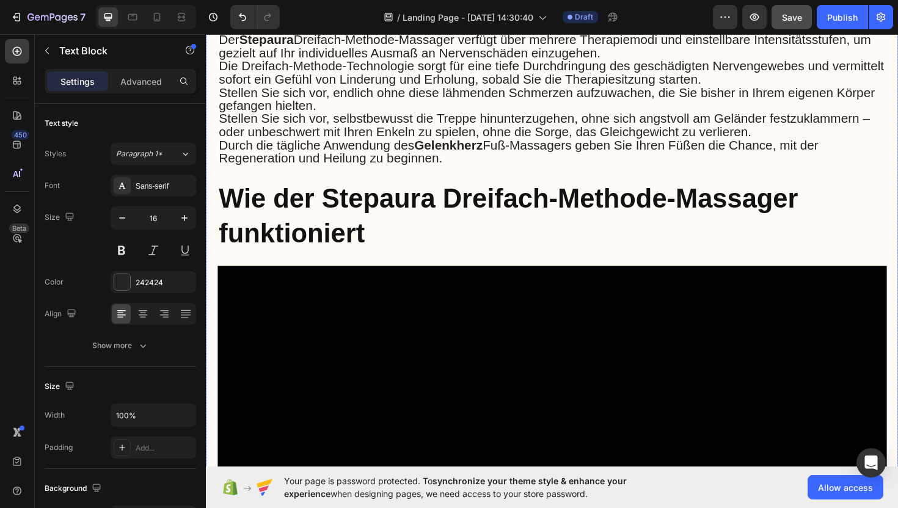
scroll to position [3172, 0]
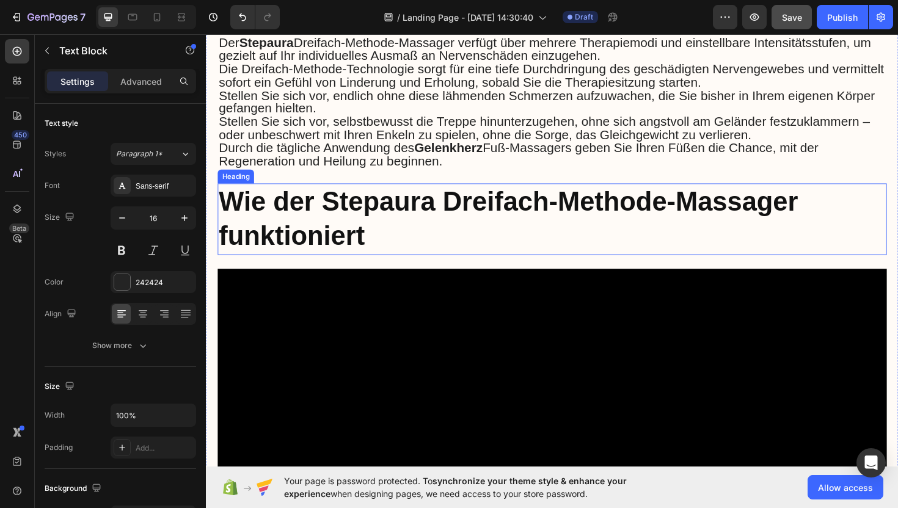
click at [389, 231] on p "⁠⁠⁠⁠⁠⁠⁠ Wie der Stepaura Dreifach-Methode-Massager funktioniert" at bounding box center [572, 230] width 706 height 73
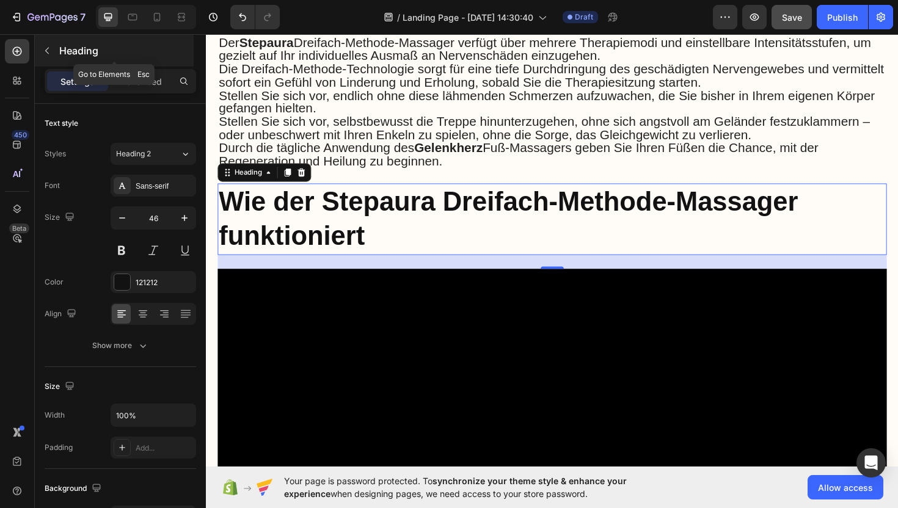
click at [49, 52] on icon "button" at bounding box center [47, 51] width 10 height 10
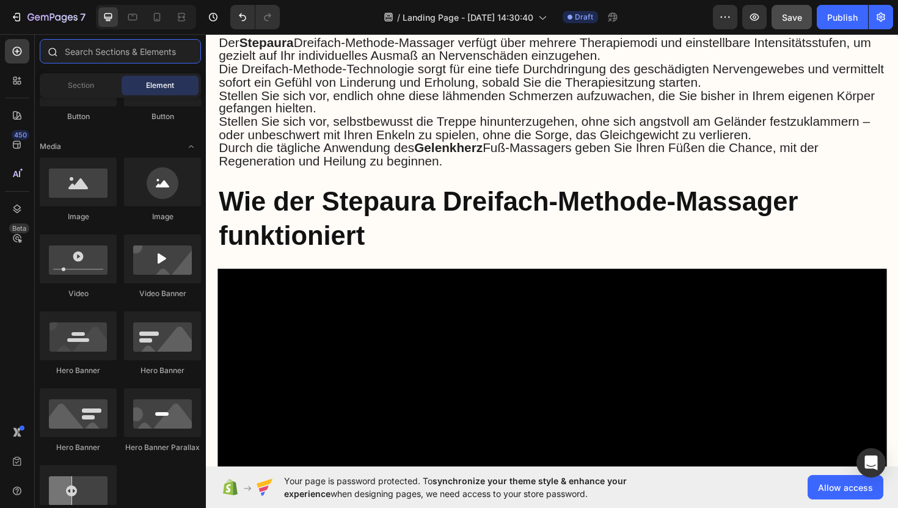
click at [81, 50] on input "text" at bounding box center [120, 51] width 161 height 24
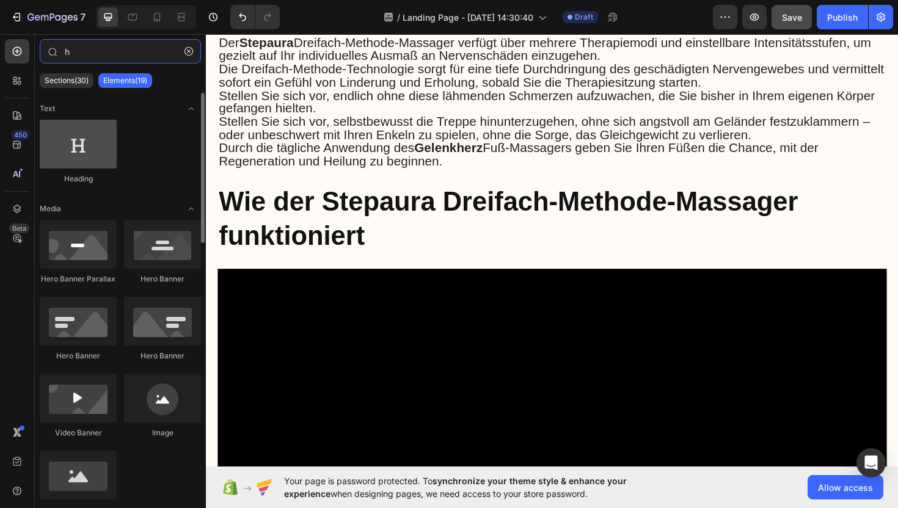
type input "h"
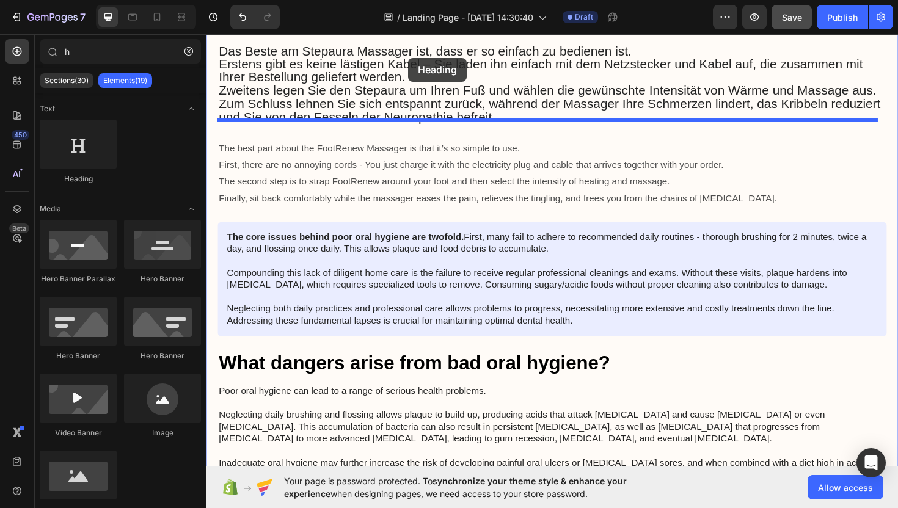
scroll to position [3821, 0]
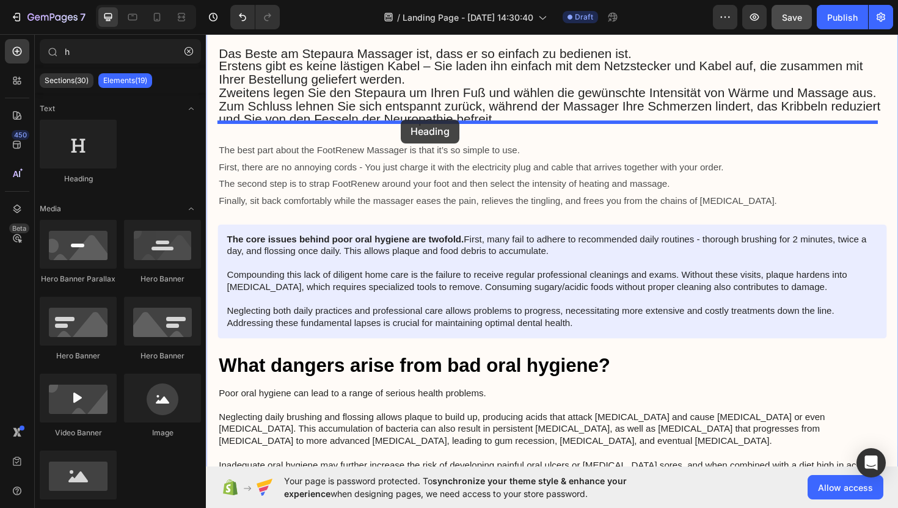
drag, startPoint x: 292, startPoint y: 185, endPoint x: 412, endPoint y: 125, distance: 134.2
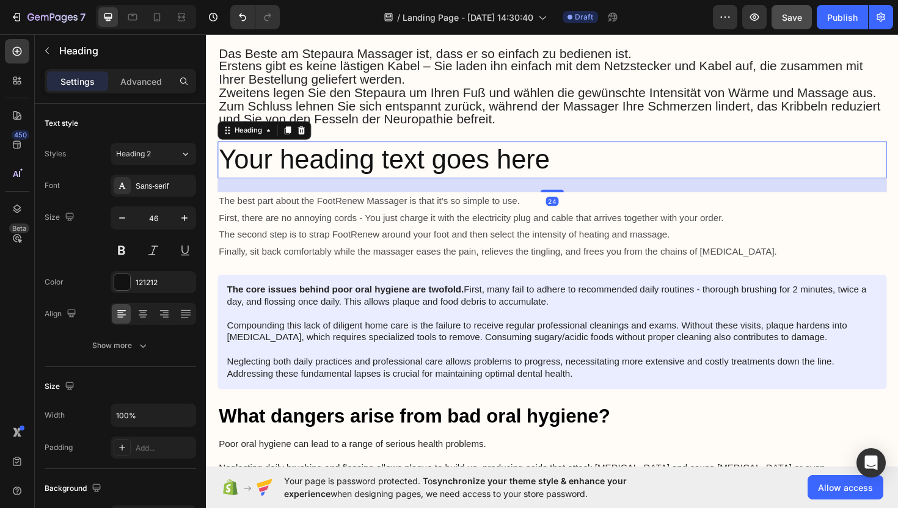
click at [584, 148] on h2 "Your heading text goes here" at bounding box center [572, 167] width 709 height 39
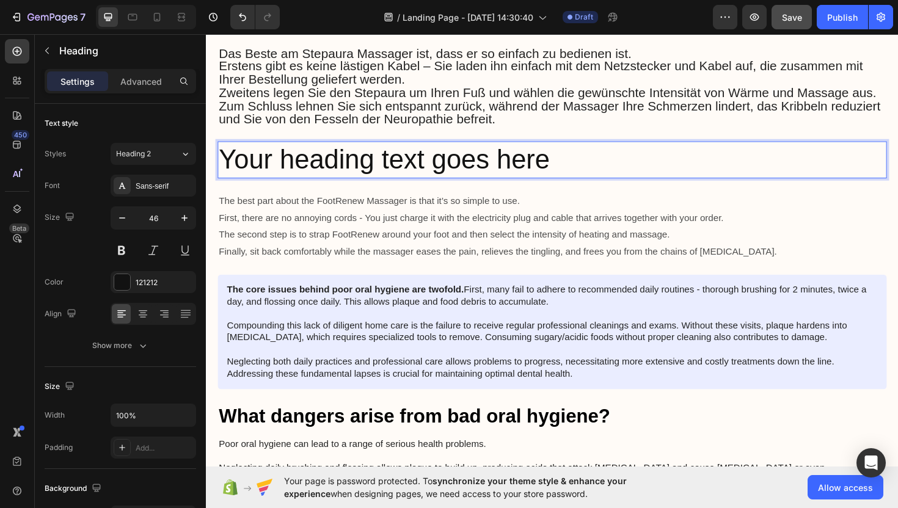
click at [584, 149] on p "Your heading text goes here" at bounding box center [572, 167] width 706 height 37
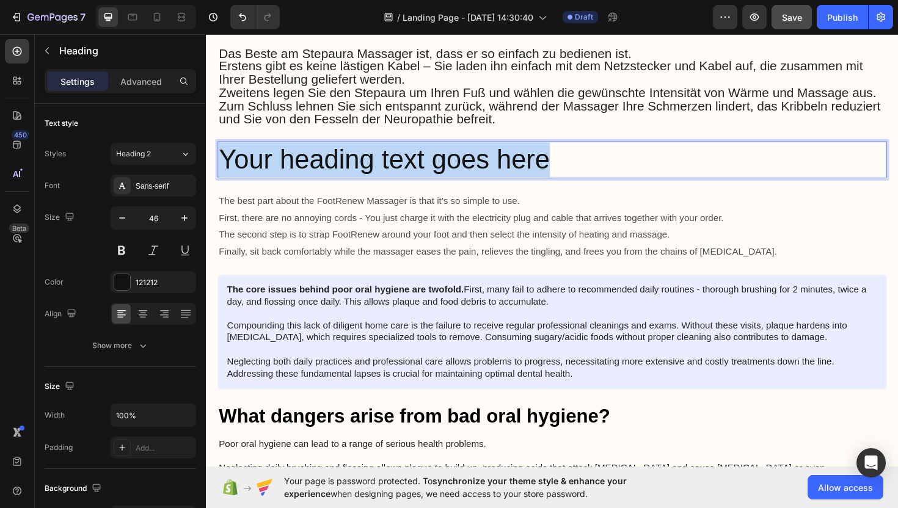
click at [584, 149] on p "Your heading text goes here" at bounding box center [572, 167] width 706 height 37
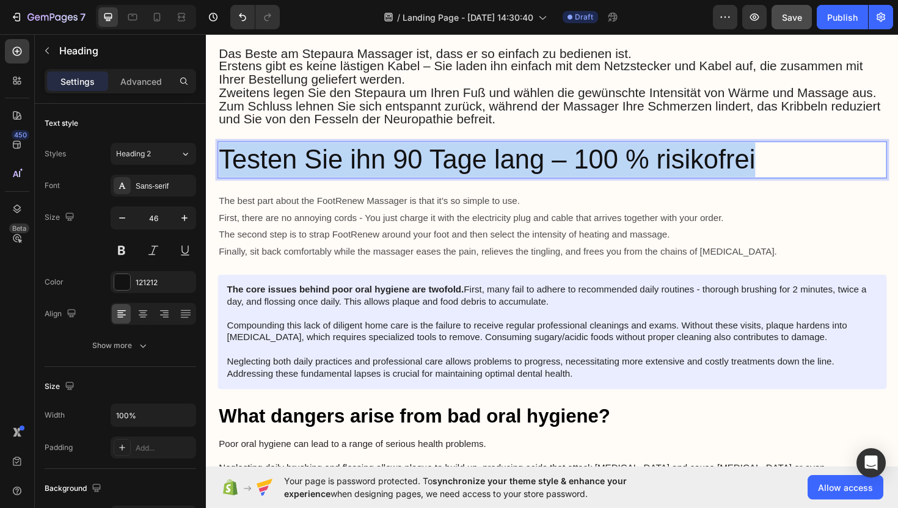
drag, startPoint x: 792, startPoint y: 145, endPoint x: 222, endPoint y: 141, distance: 569.5
click at [222, 149] on p "Testen Sie ihn 90 Tage lang – 100 % risikofrei" at bounding box center [572, 167] width 706 height 37
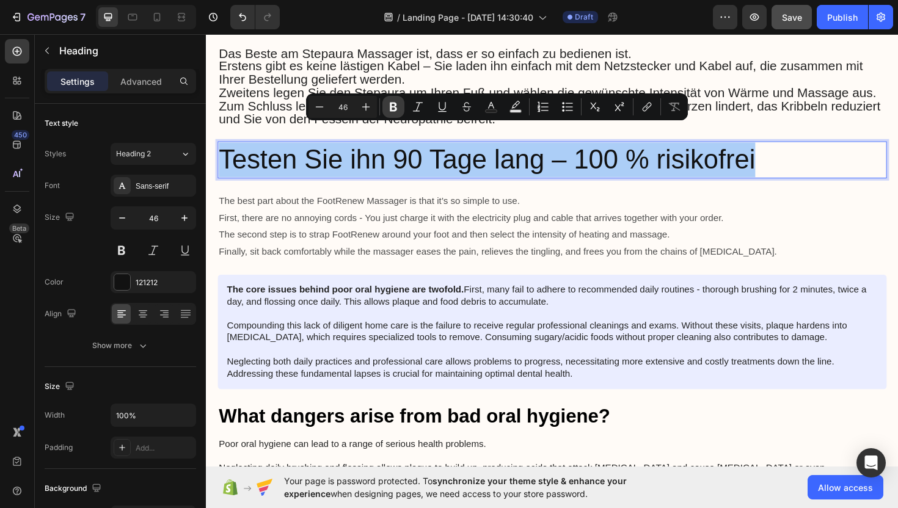
click at [393, 111] on icon "Editor contextual toolbar" at bounding box center [393, 107] width 7 height 9
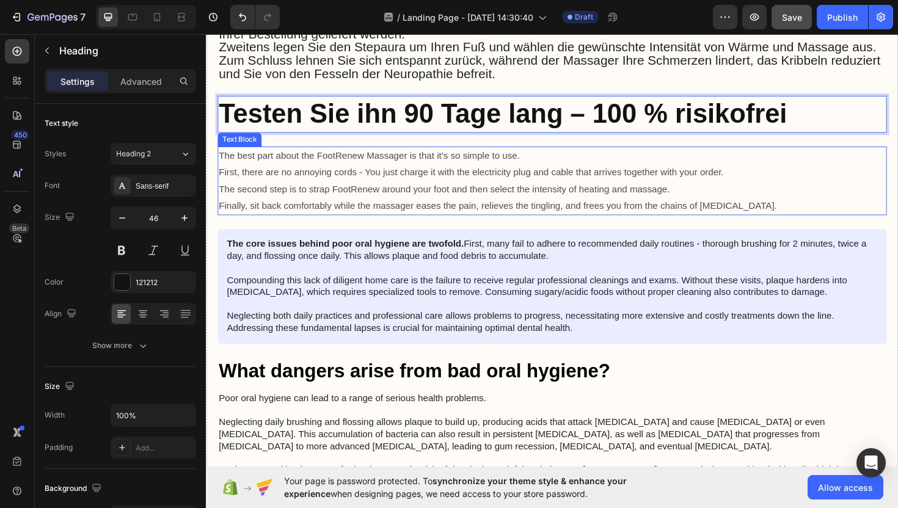
scroll to position [3873, 0]
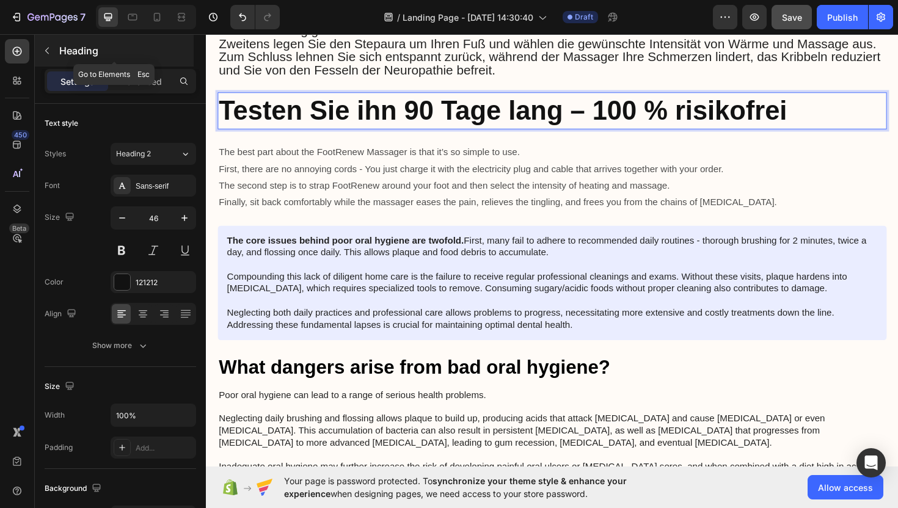
click at [43, 48] on icon "button" at bounding box center [47, 51] width 10 height 10
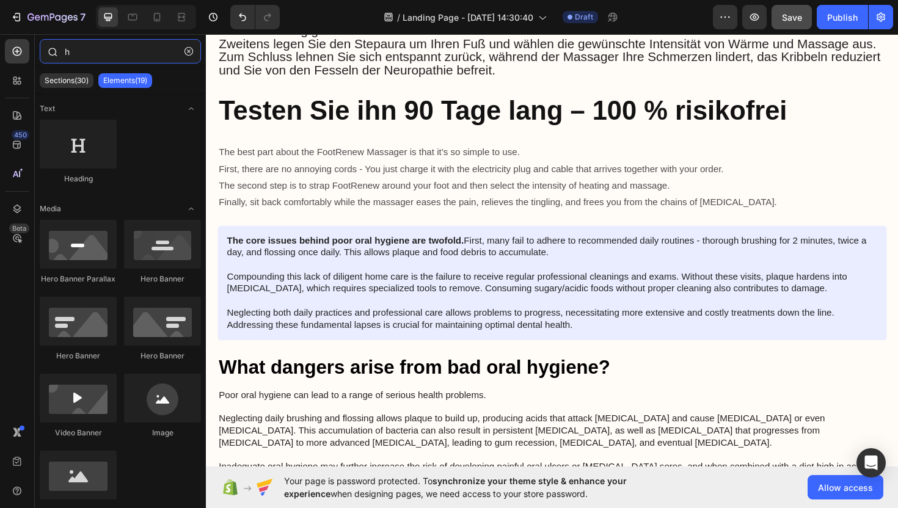
click at [82, 55] on input "h" at bounding box center [120, 51] width 161 height 24
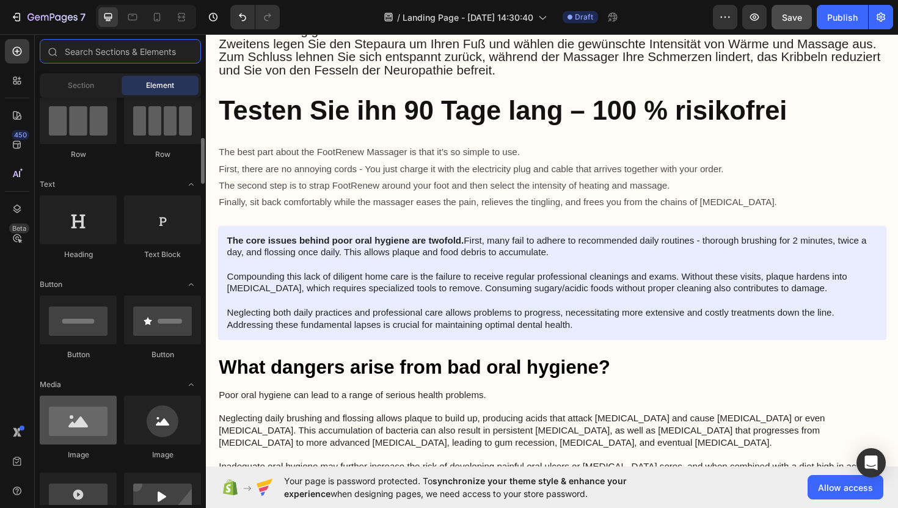
scroll to position [136, 0]
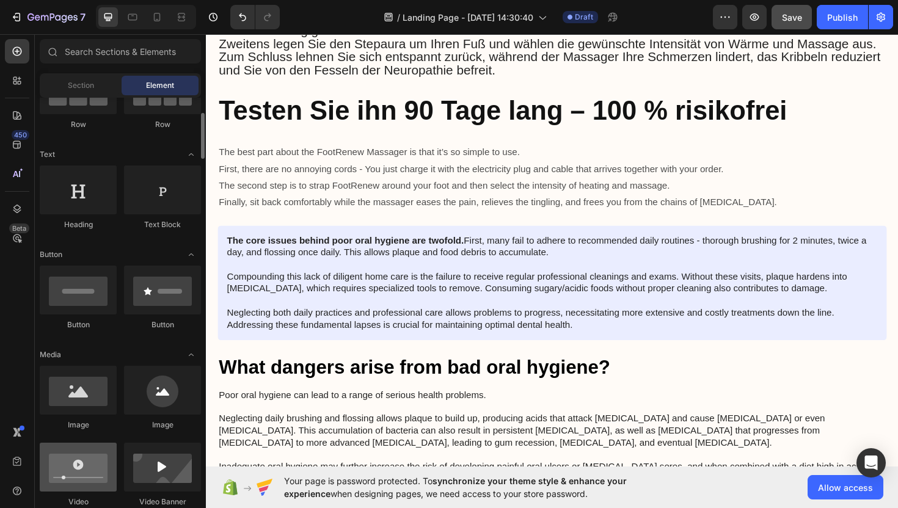
click at [83, 466] on div at bounding box center [78, 467] width 77 height 49
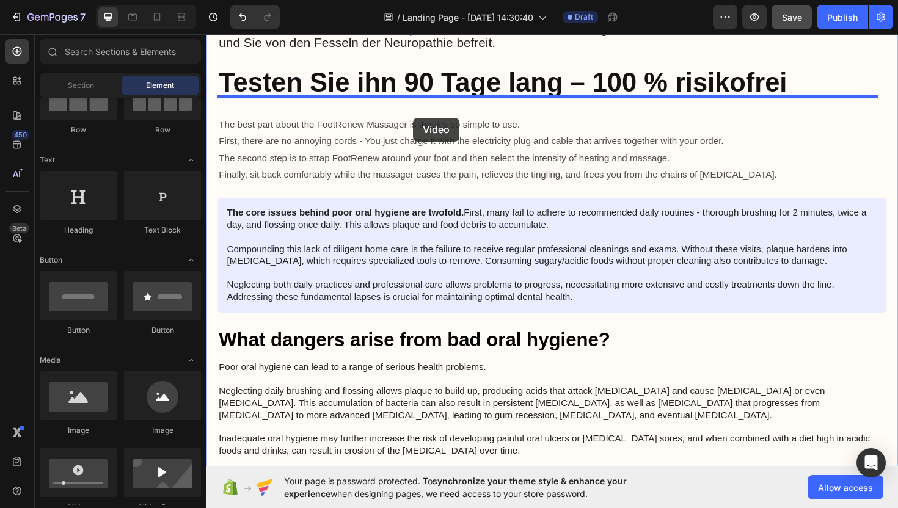
scroll to position [3874, 0]
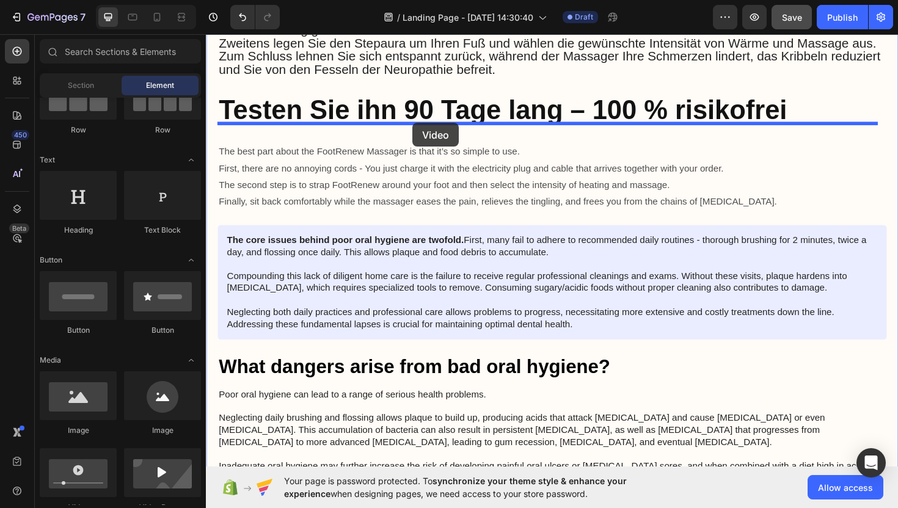
drag, startPoint x: 288, startPoint y: 500, endPoint x: 425, endPoint y: 128, distance: 395.7
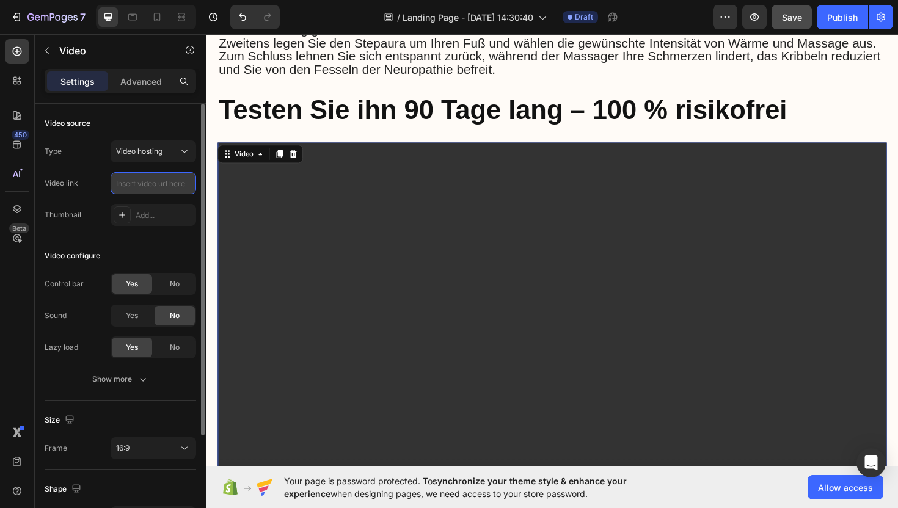
scroll to position [0, 0]
paste input "[URL][DOMAIN_NAME]"
type input "[URL][DOMAIN_NAME]"
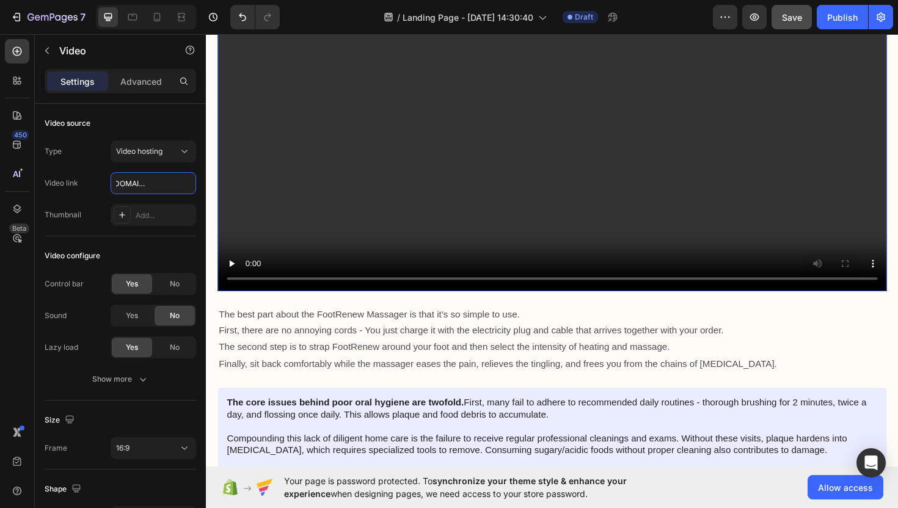
scroll to position [4118, 0]
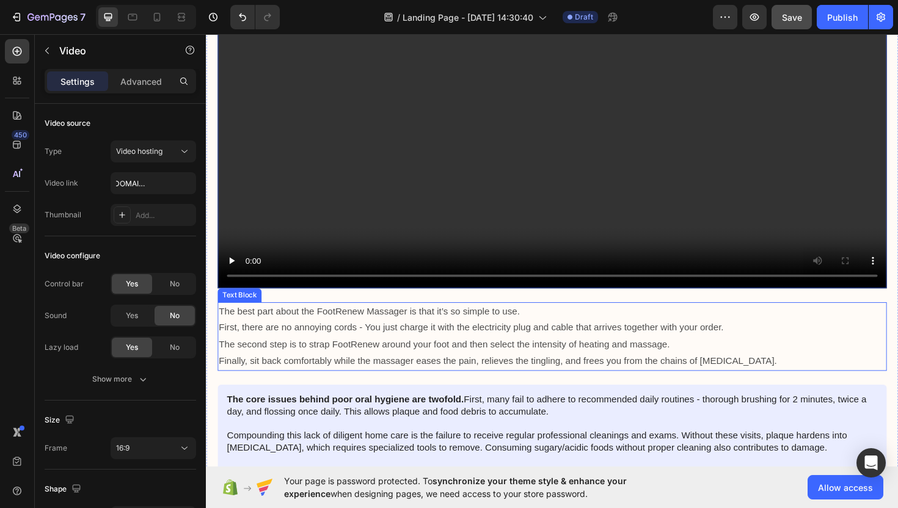
click at [525, 354] on p "The second step is to strap FootRenew around your foot and then select the inte…" at bounding box center [572, 363] width 706 height 18
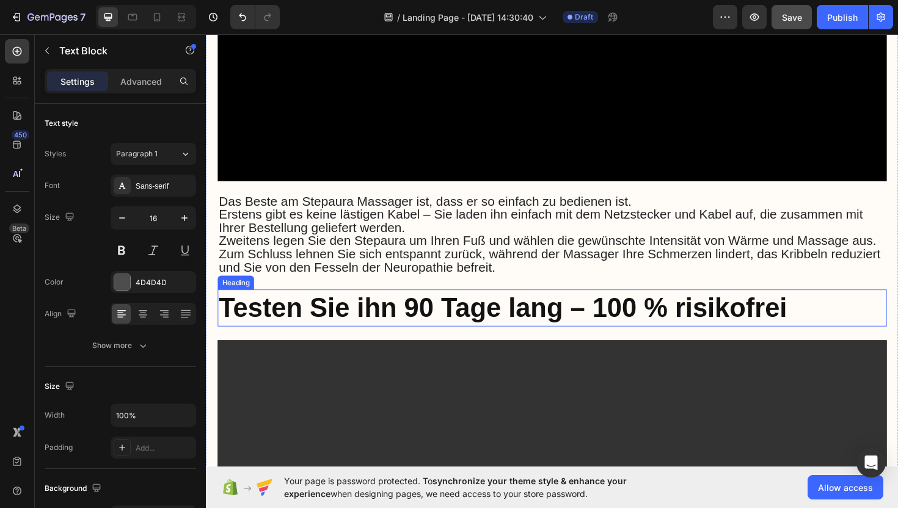
scroll to position [3660, 0]
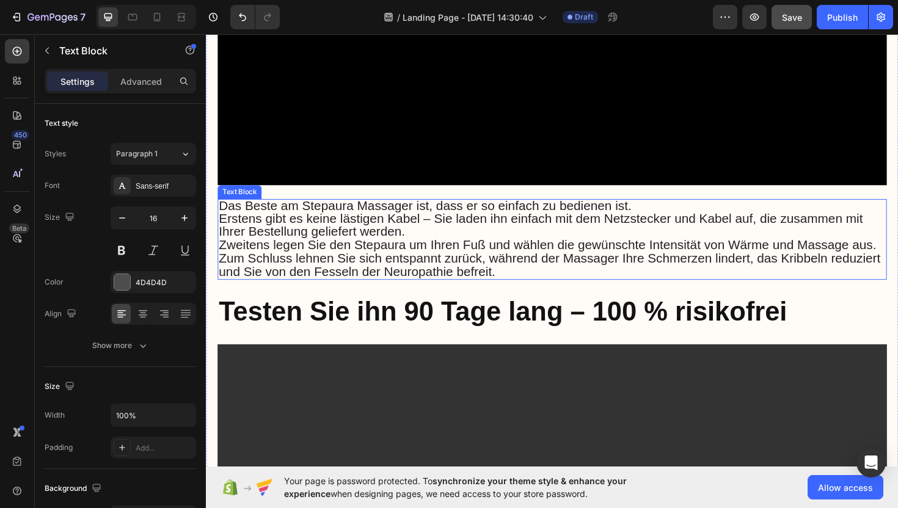
click at [461, 264] on span "Zum Schluss lehnen Sie sich entspannt zurück, während der Massager Ihre Schmerz…" at bounding box center [569, 278] width 701 height 29
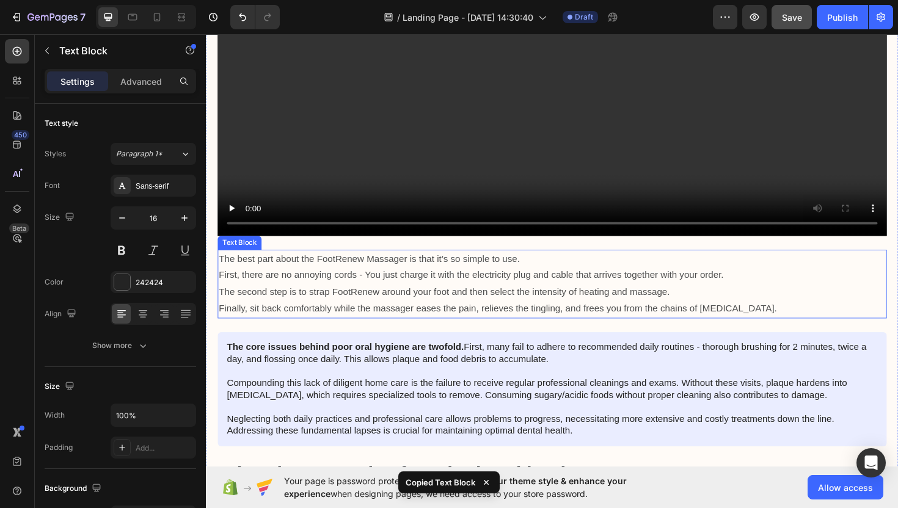
scroll to position [4185, 0]
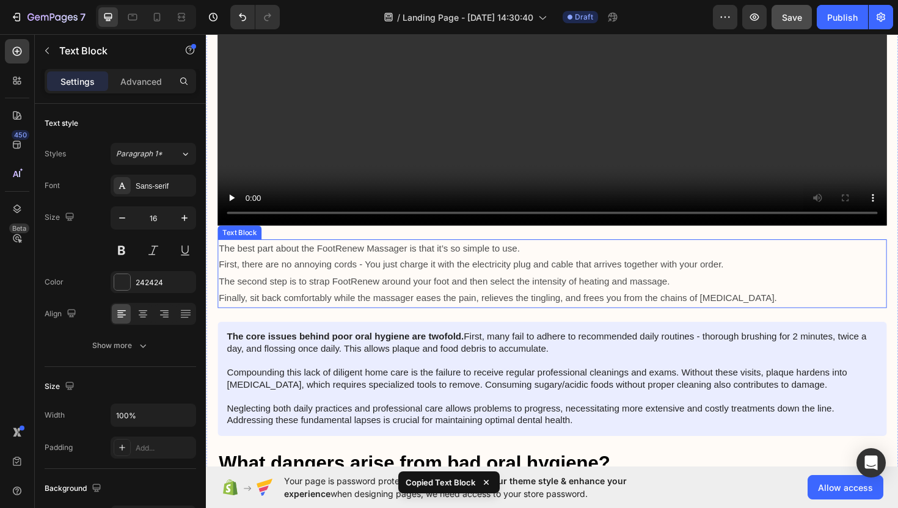
click at [466, 306] on p "Finally, sit back comfortably while the massager eases the pain, relieves the t…" at bounding box center [572, 315] width 706 height 18
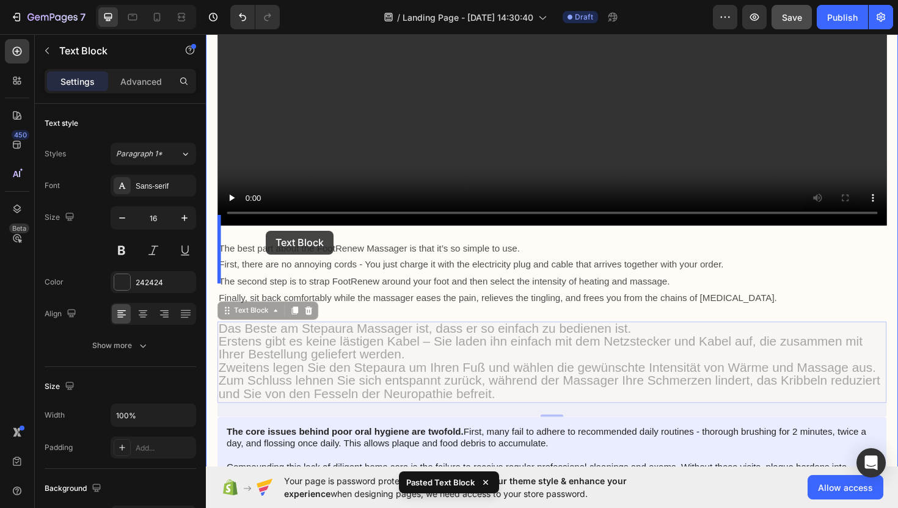
drag, startPoint x: 269, startPoint y: 304, endPoint x: 269, endPoint y: 243, distance: 61.1
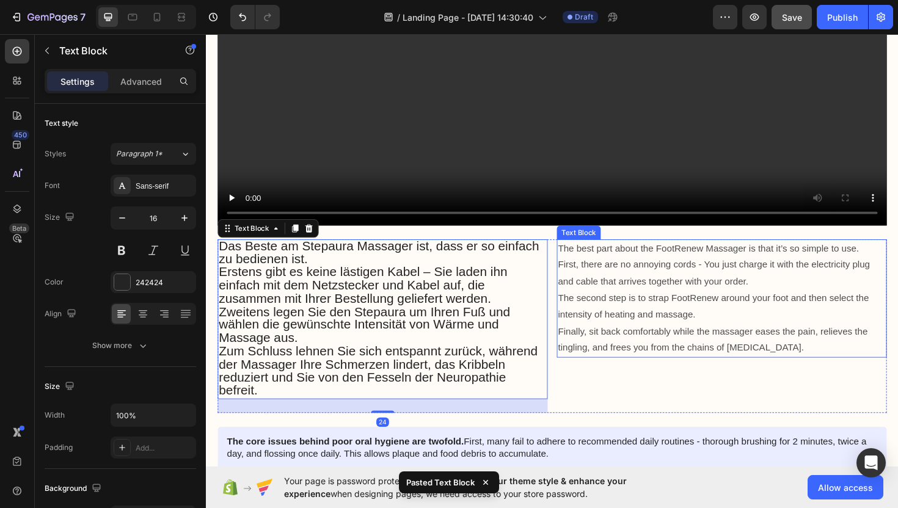
click at [620, 306] on p "The second step is to strap FootRenew around your foot and then select the inte…" at bounding box center [752, 323] width 347 height 35
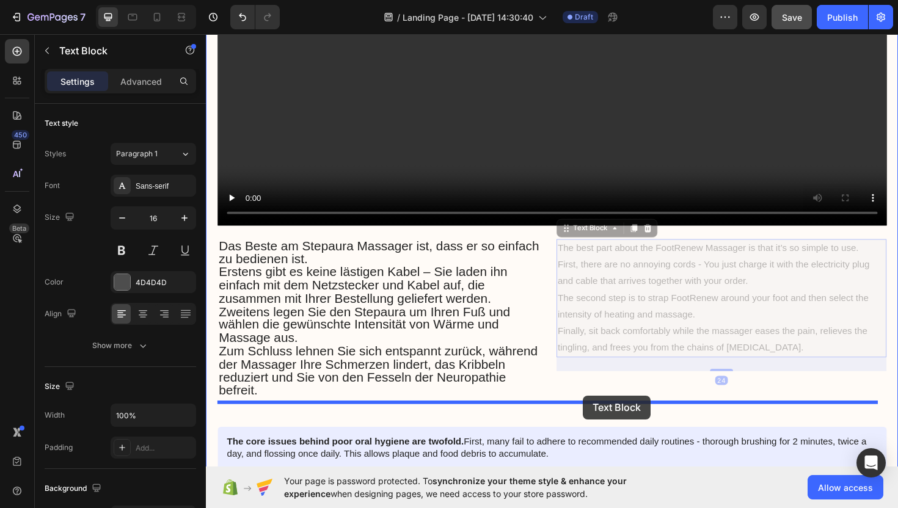
drag, startPoint x: 612, startPoint y: 216, endPoint x: 604, endPoint y: 417, distance: 201.8
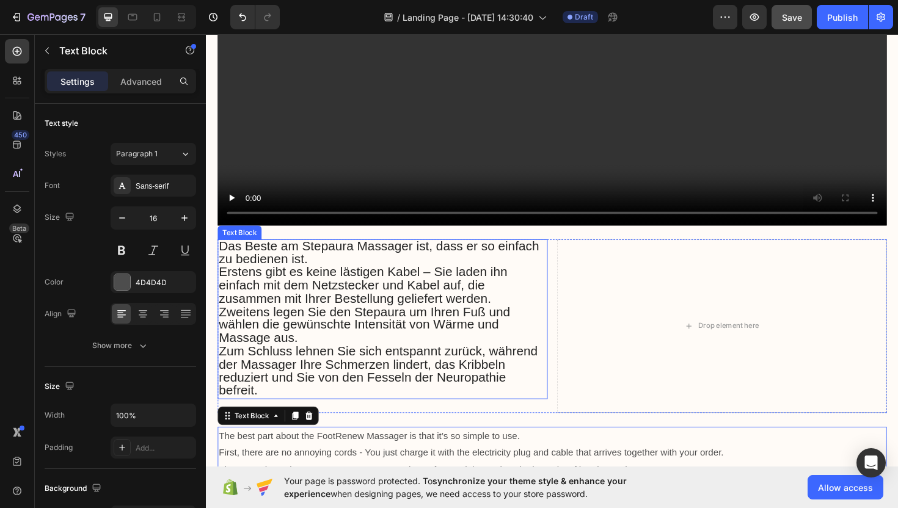
click at [556, 323] on p "Zweitens legen Sie den Stepaura um Ihren Fuß und wählen die gewünschte Intensit…" at bounding box center [392, 344] width 347 height 42
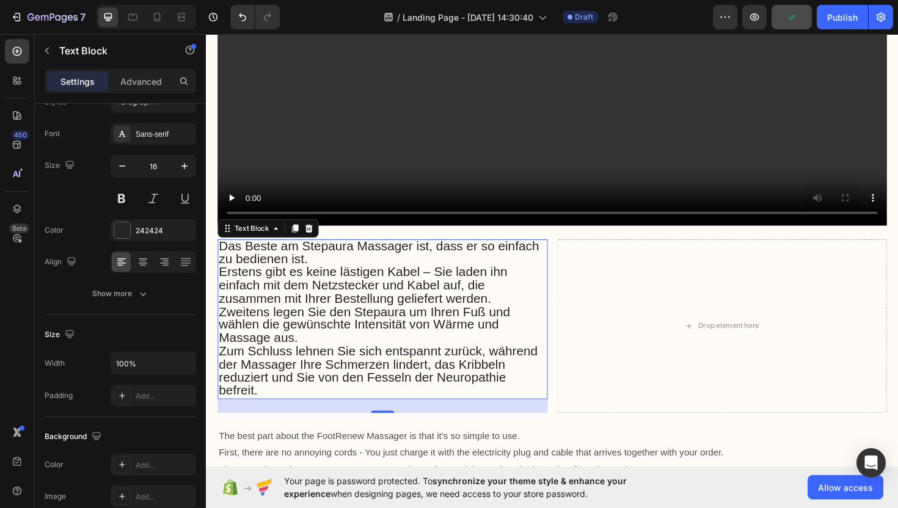
scroll to position [0, 0]
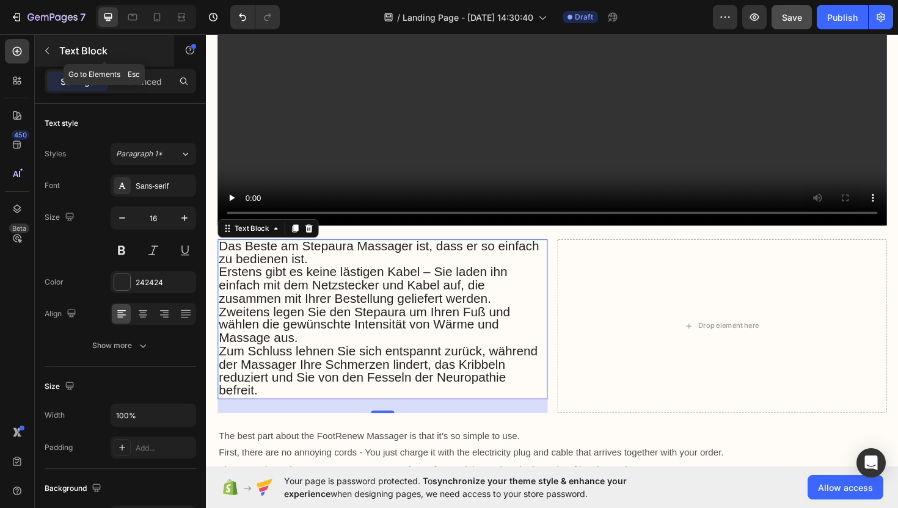
click at [51, 51] on icon "button" at bounding box center [47, 51] width 10 height 10
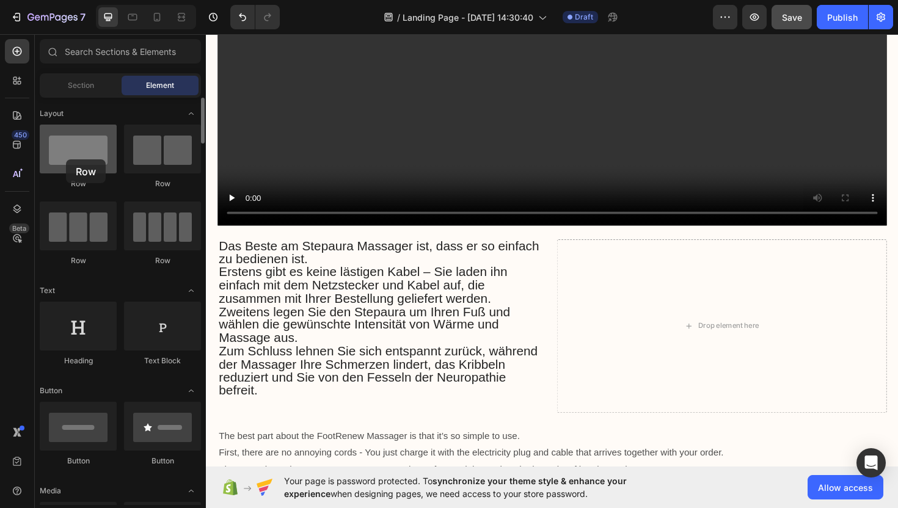
click at [66, 159] on div at bounding box center [78, 149] width 77 height 49
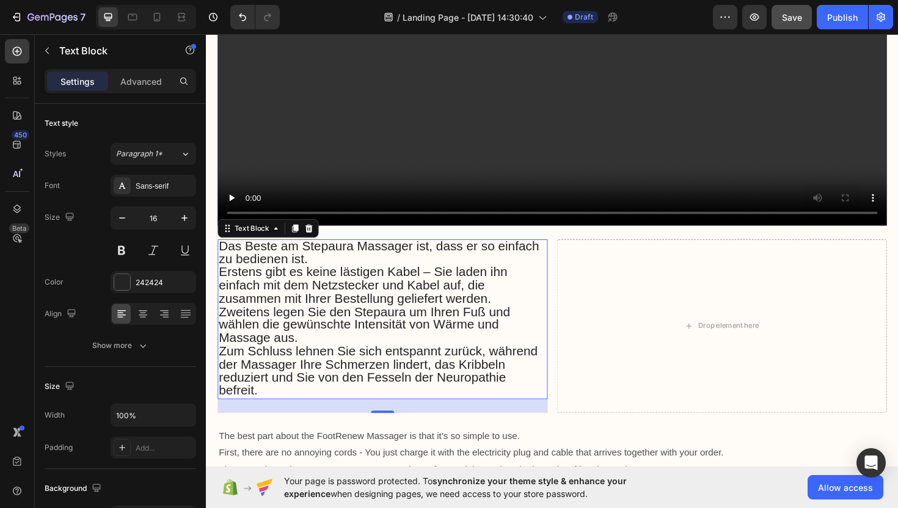
drag, startPoint x: 338, startPoint y: 349, endPoint x: 260, endPoint y: 263, distance: 116.4
click at [338, 362] on span "Zum Schluss lehnen Sie sich entspannt zurück, während der Massager Ihre Schmerz…" at bounding box center [388, 390] width 338 height 57
click at [240, 16] on icon "Undo/Redo" at bounding box center [242, 17] width 7 height 8
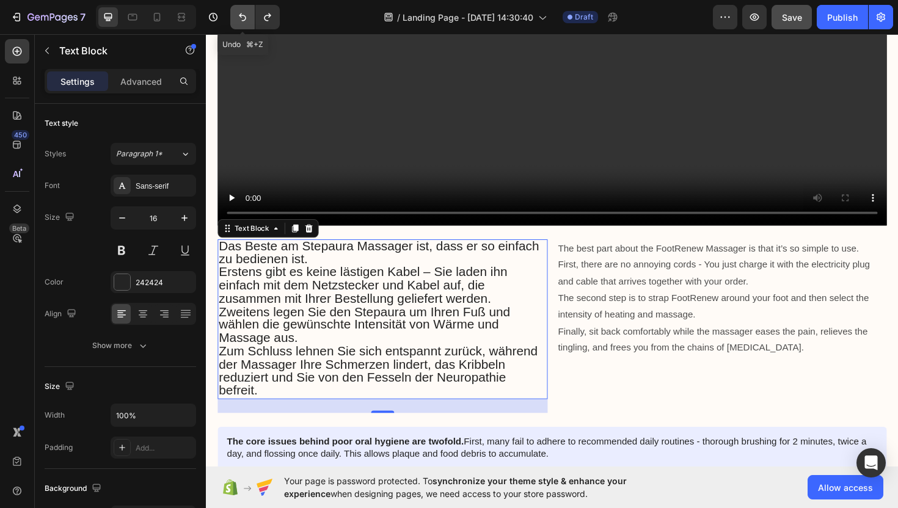
click at [240, 16] on icon "Undo/Redo" at bounding box center [242, 17] width 7 height 8
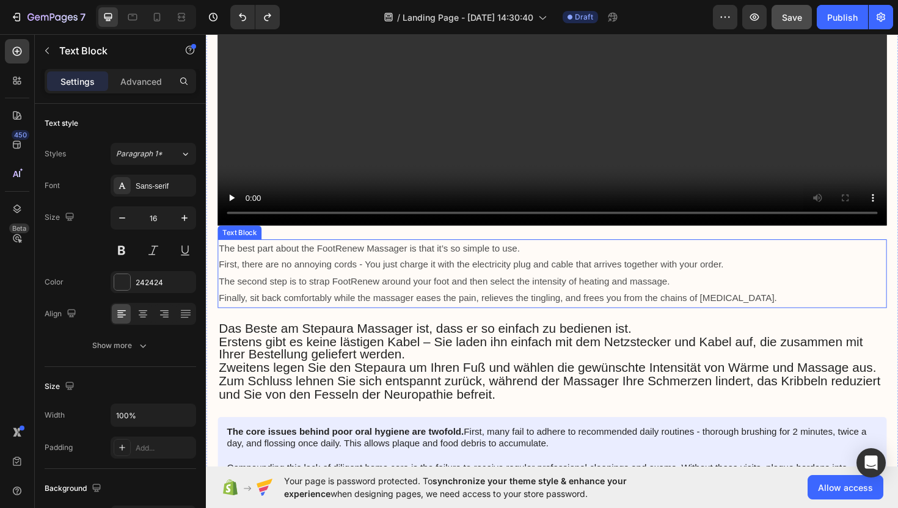
click at [342, 270] on p "First, there are no annoying cords - You just charge it with the electricity pl…" at bounding box center [572, 279] width 706 height 18
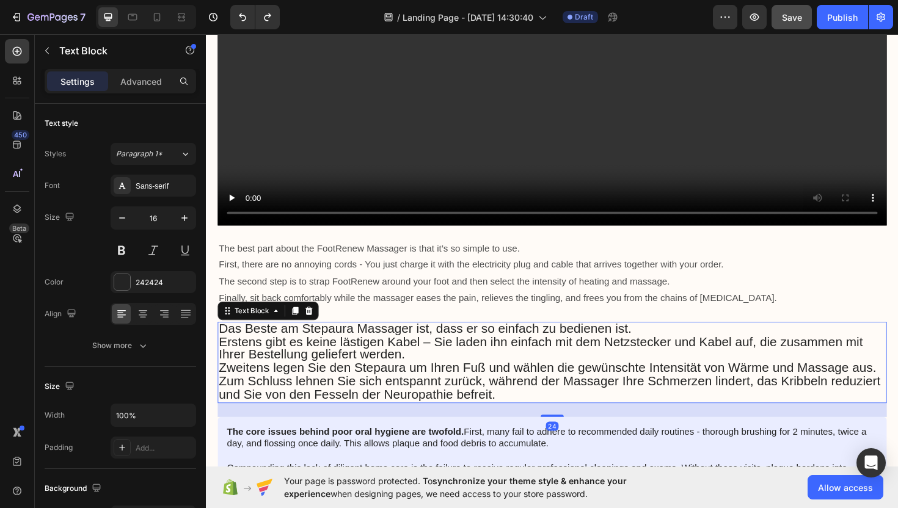
scroll to position [4189, 0]
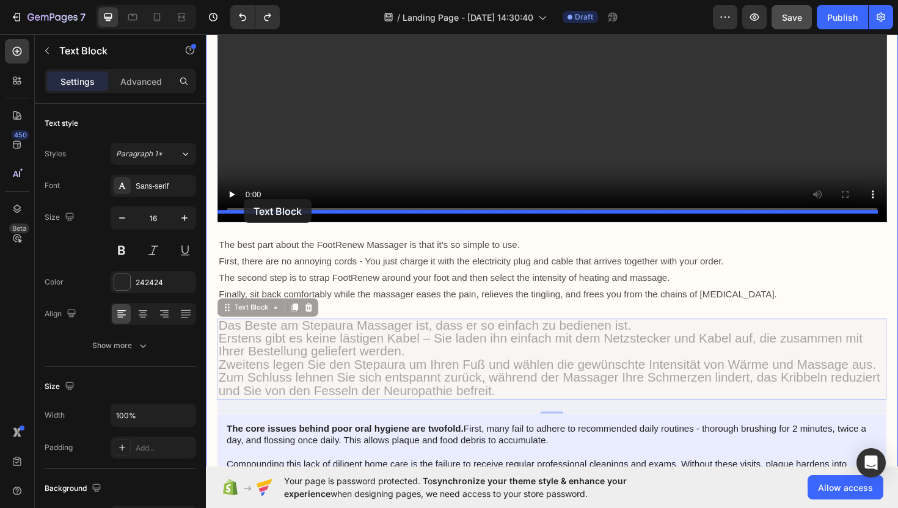
drag, startPoint x: 243, startPoint y: 308, endPoint x: 246, endPoint y: 210, distance: 98.4
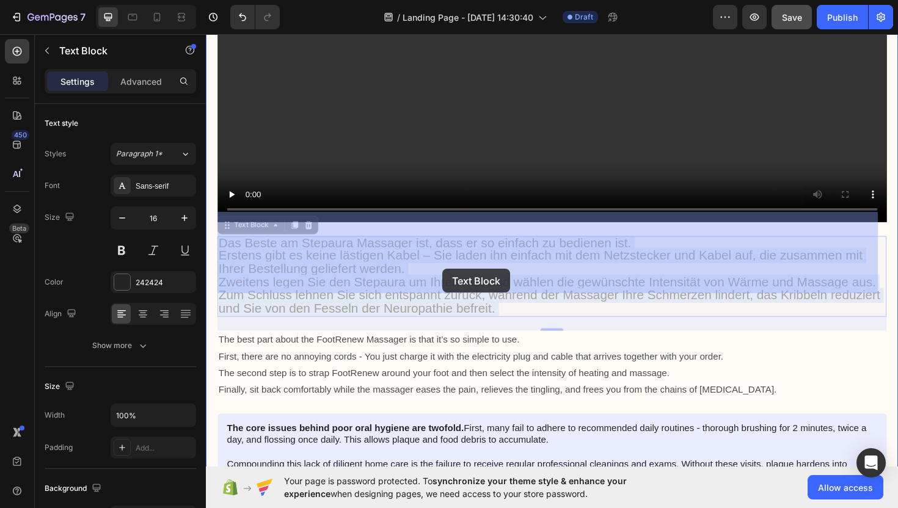
drag, startPoint x: 578, startPoint y: 299, endPoint x: 456, endPoint y: 283, distance: 122.7
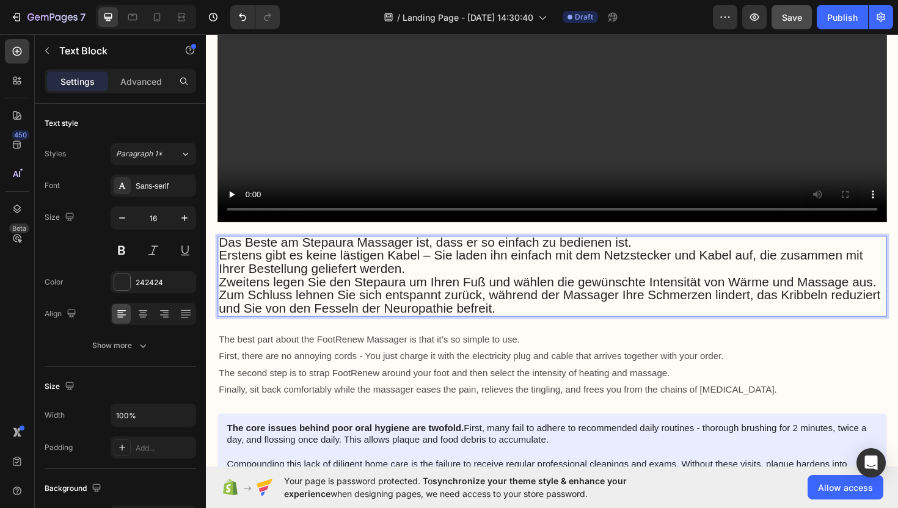
click at [571, 305] on p "Zum Schluss lehnen Sie sich entspannt zurück, während der Massager Ihre Schmerz…" at bounding box center [572, 319] width 706 height 28
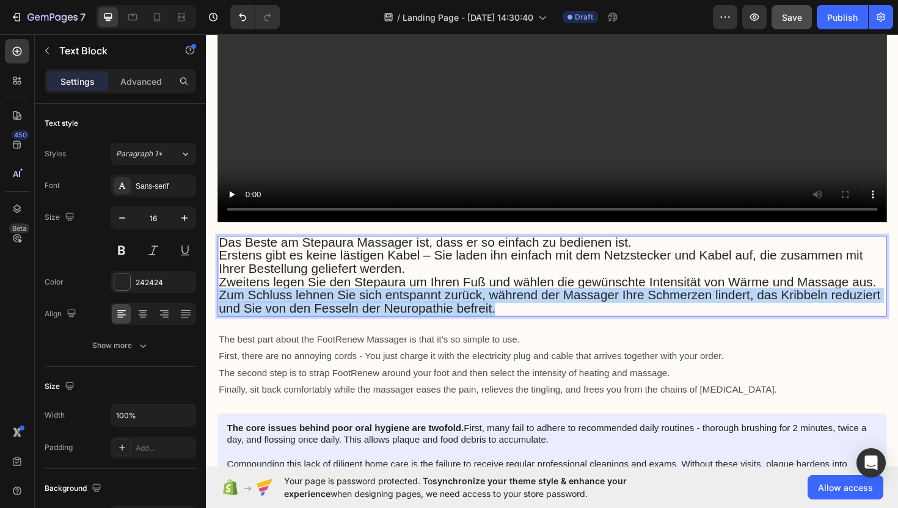
click at [571, 305] on p "Zum Schluss lehnen Sie sich entspannt zurück, während der Massager Ihre Schmerz…" at bounding box center [572, 319] width 706 height 28
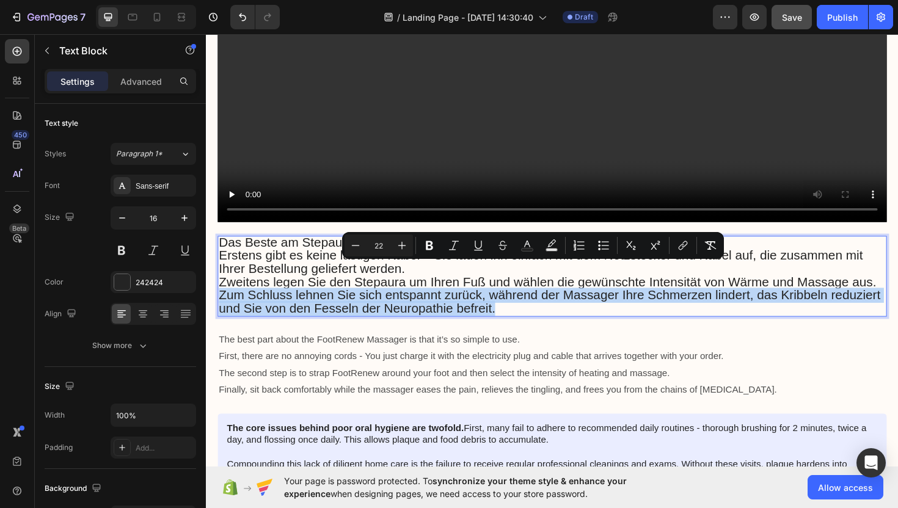
click at [569, 305] on p "Zum Schluss lehnen Sie sich entspannt zurück, während der Massager Ihre Schmerz…" at bounding box center [572, 319] width 706 height 28
click at [568, 305] on p "Zum Schluss lehnen Sie sich entspannt zurück, während der Massager Ihre Schmerz…" at bounding box center [572, 319] width 706 height 28
click at [564, 303] on span "Zum Schluss lehnen Sie sich entspannt zurück, während der Massager Ihre Schmerz…" at bounding box center [569, 317] width 701 height 29
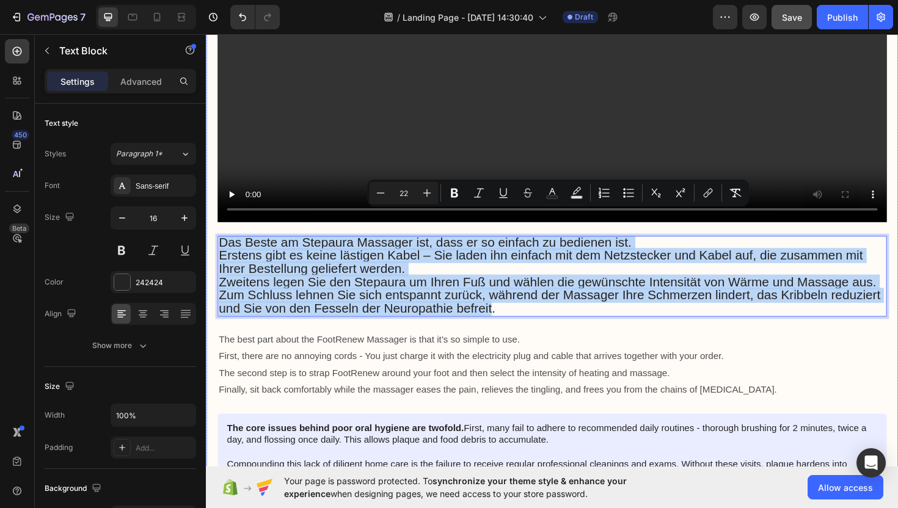
drag, startPoint x: 566, startPoint y: 299, endPoint x: 210, endPoint y: 232, distance: 362.6
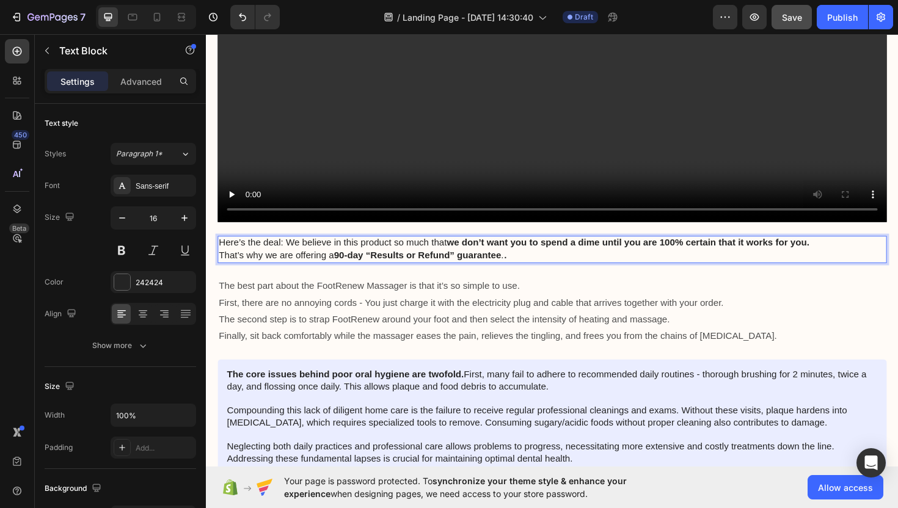
click at [542, 262] on p "That’s why we are offering a 90-day “Results or Refund” guarantee . ." at bounding box center [572, 269] width 706 height 14
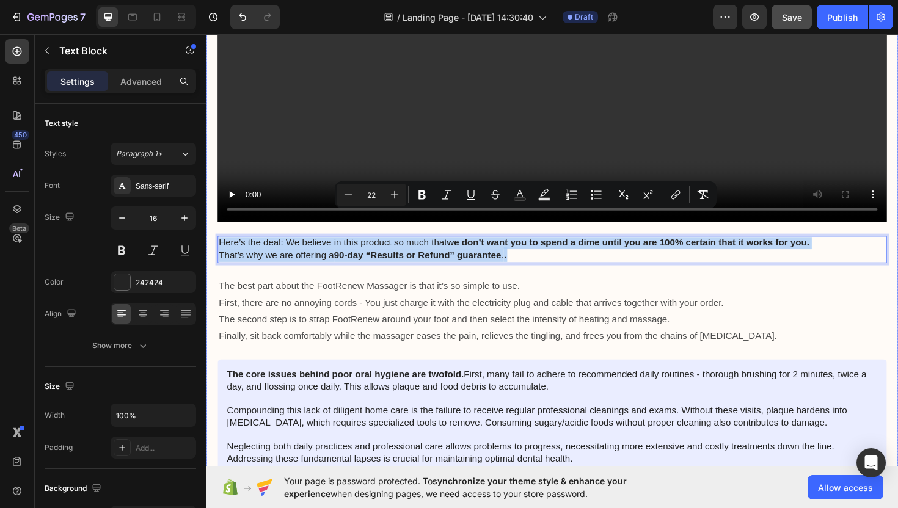
drag, startPoint x: 540, startPoint y: 243, endPoint x: 218, endPoint y: 232, distance: 322.8
click at [218, 248] on div "Here’s the deal: We believe in this product so much that we don’t want you to s…" at bounding box center [572, 262] width 709 height 29
type input "16"
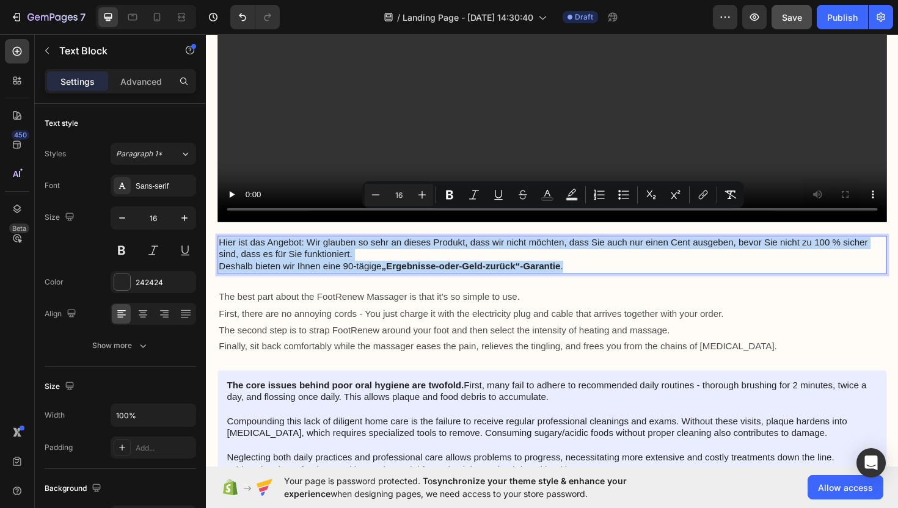
drag, startPoint x: 579, startPoint y: 255, endPoint x: 93, endPoint y: 229, distance: 486.5
click at [206, 229] on html "Header Image Advertorial Text Block Row Row Entdecke das Geheimnis, wie du Fußs…" at bounding box center [572, 502] width 733 height 9316
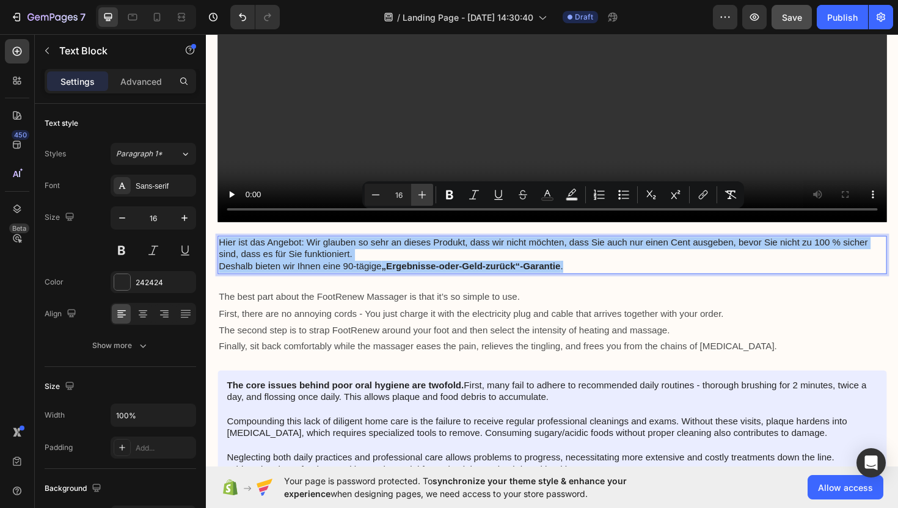
click at [426, 197] on icon "Editor contextual toolbar" at bounding box center [422, 195] width 12 height 12
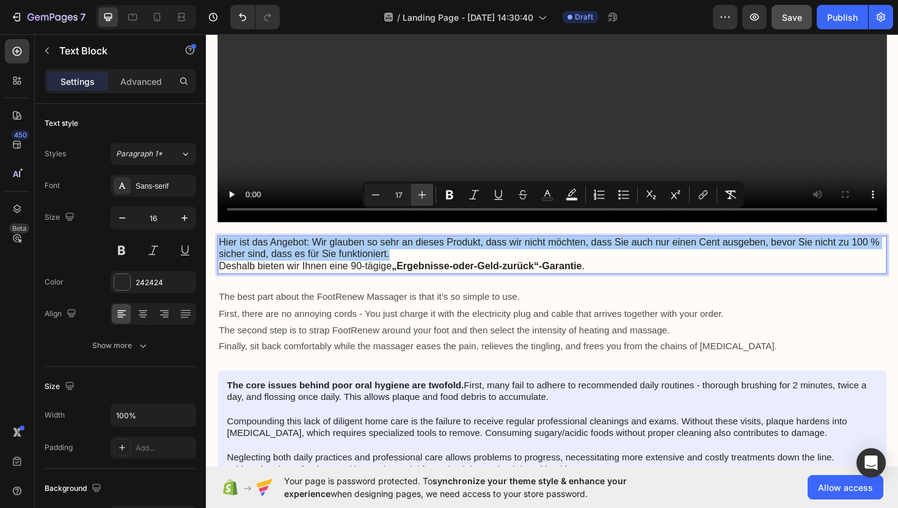
click at [426, 197] on icon "Editor contextual toolbar" at bounding box center [422, 195] width 12 height 12
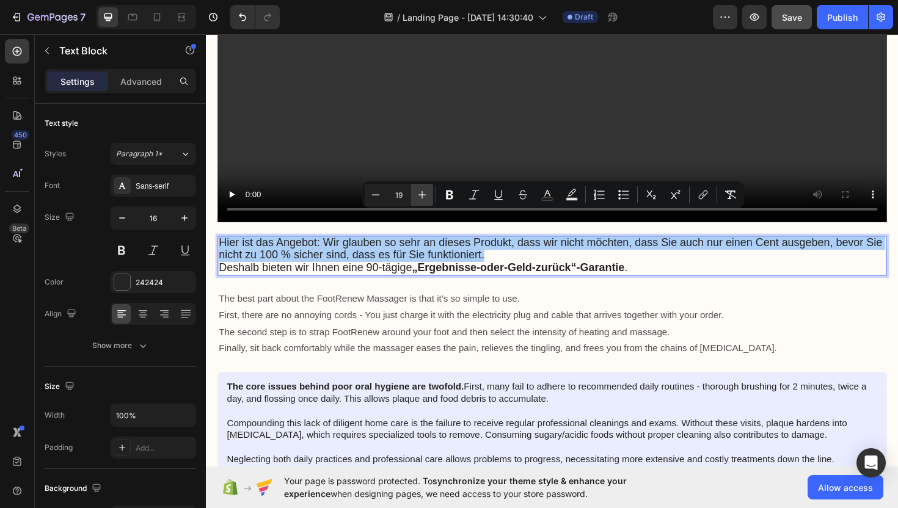
click at [425, 197] on icon "Editor contextual toolbar" at bounding box center [422, 195] width 12 height 12
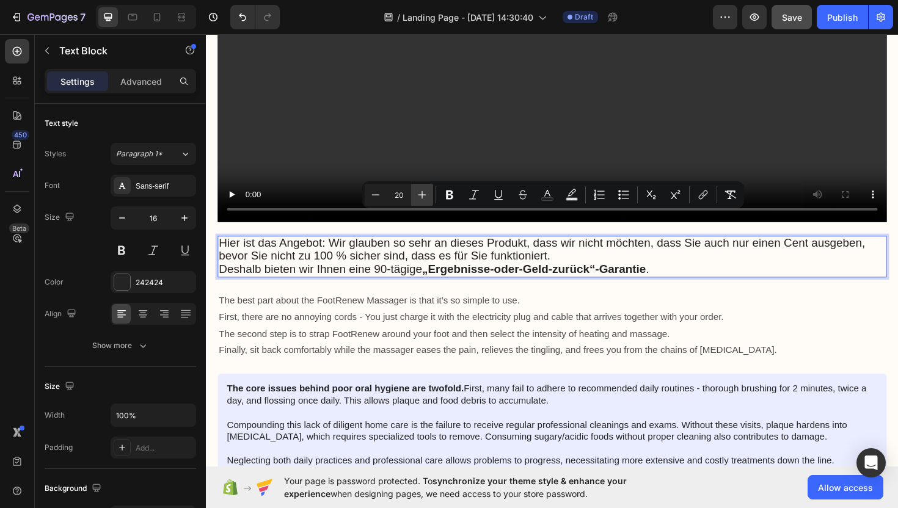
click at [425, 197] on icon "Editor contextual toolbar" at bounding box center [422, 195] width 12 height 12
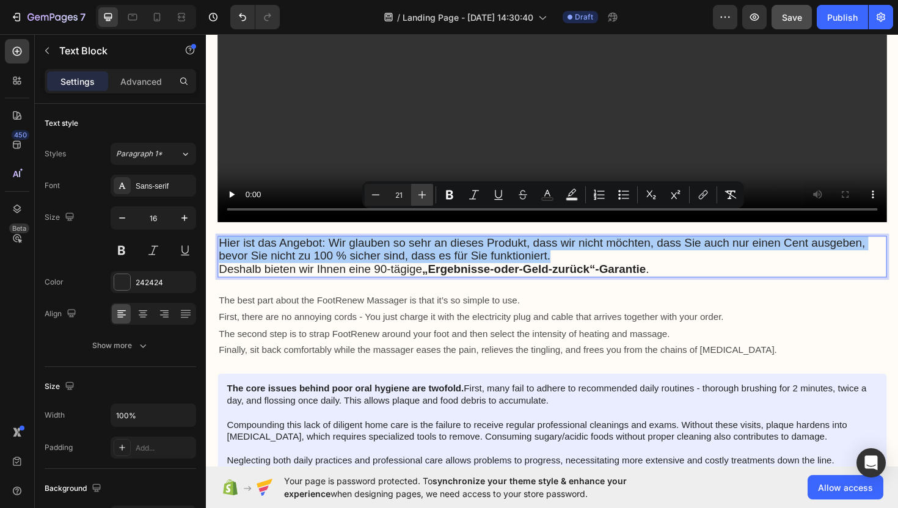
click at [425, 197] on icon "Editor contextual toolbar" at bounding box center [422, 195] width 12 height 12
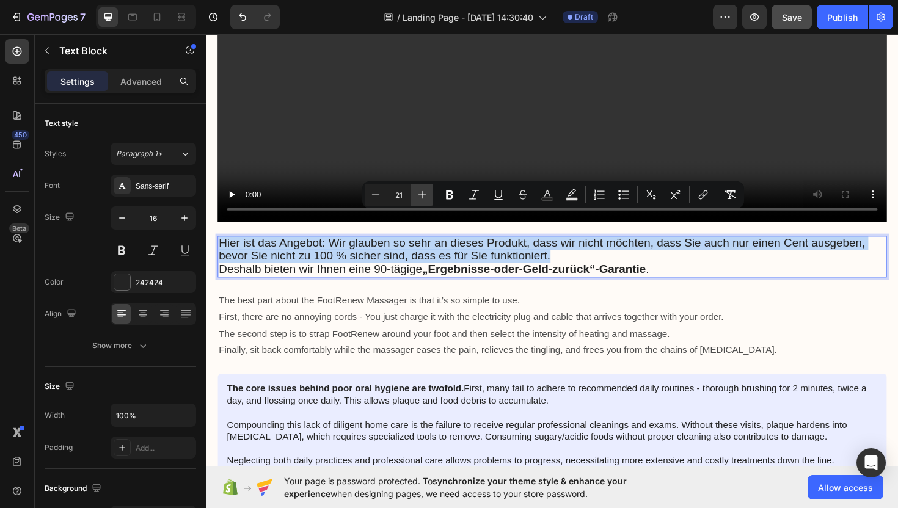
type input "22"
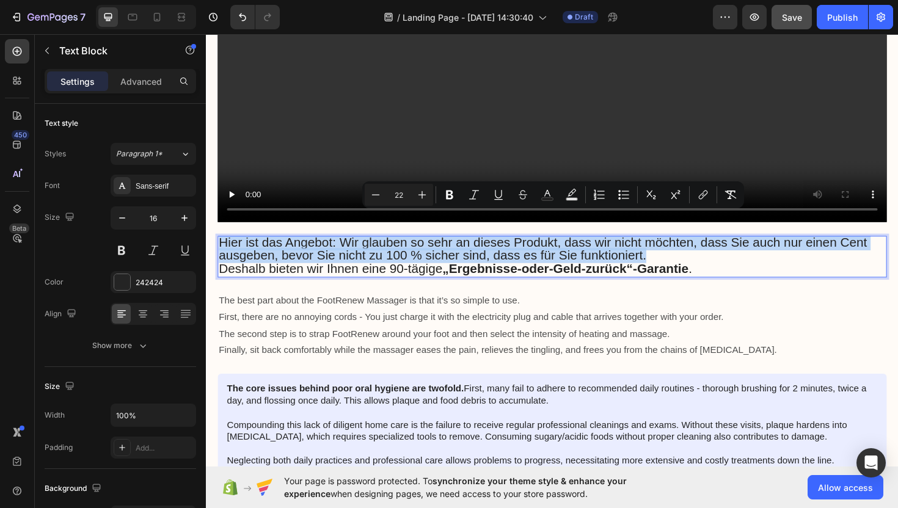
click at [279, 247] on span "Hier ist das Angebot: Wir glauben so sehr an dieses Produkt, dass wir nicht möc…" at bounding box center [562, 261] width 687 height 29
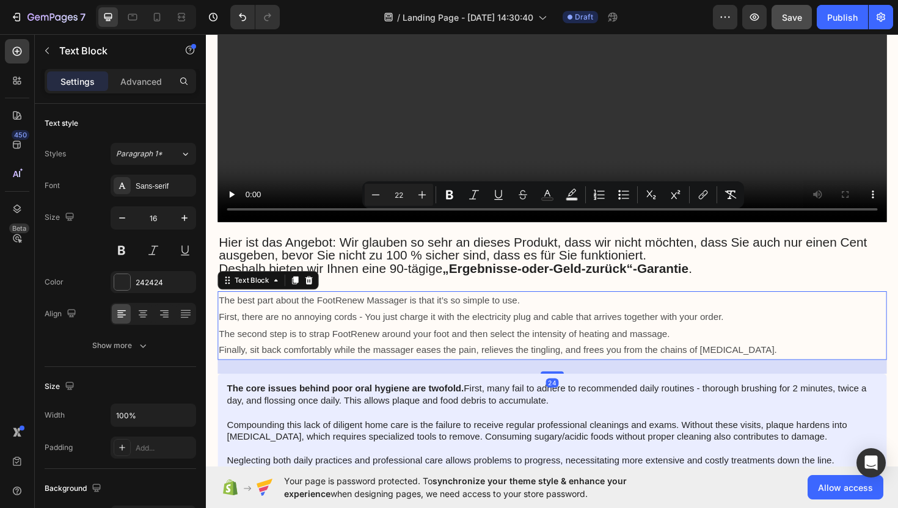
drag, startPoint x: 621, startPoint y: 307, endPoint x: 586, endPoint y: 296, distance: 36.7
click at [620, 326] on p "First, there are no annoying cords - You just charge it with the electricity pl…" at bounding box center [572, 335] width 706 height 18
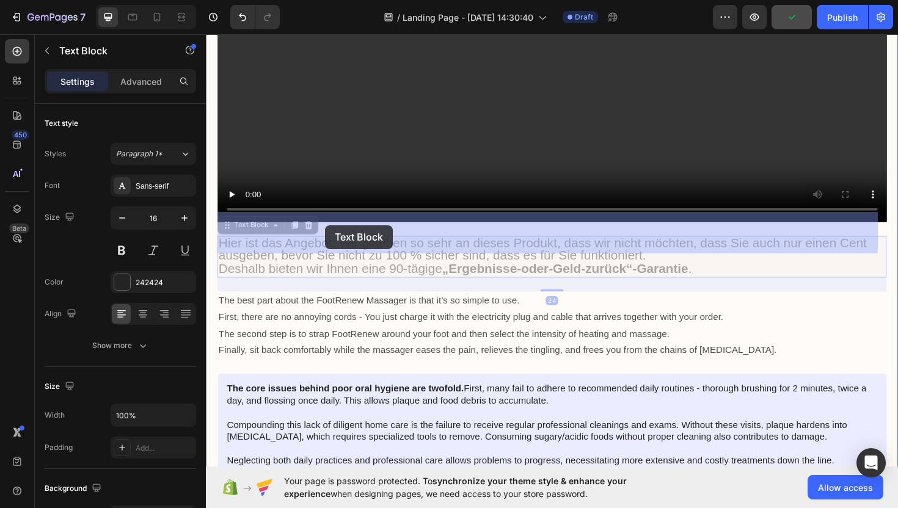
drag, startPoint x: 342, startPoint y: 232, endPoint x: 334, endPoint y: 236, distance: 9.3
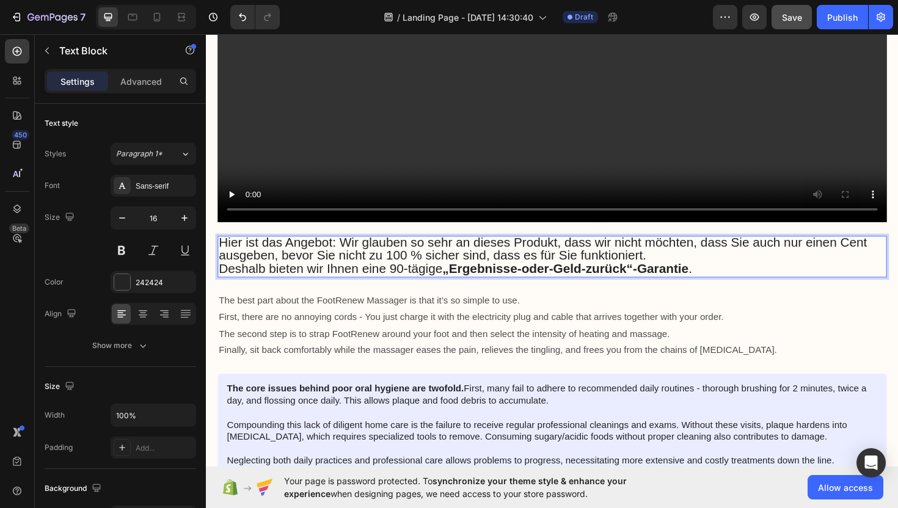
click at [339, 247] on span "Hier ist das Angebot: Wir glauben so sehr an dieses Produkt, dass wir nicht möc…" at bounding box center [562, 261] width 687 height 29
click at [342, 247] on span "Hier ist das Angebot: Wir glauben so sehr an dieses Produkt, dass wir nicht möc…" at bounding box center [562, 261] width 687 height 29
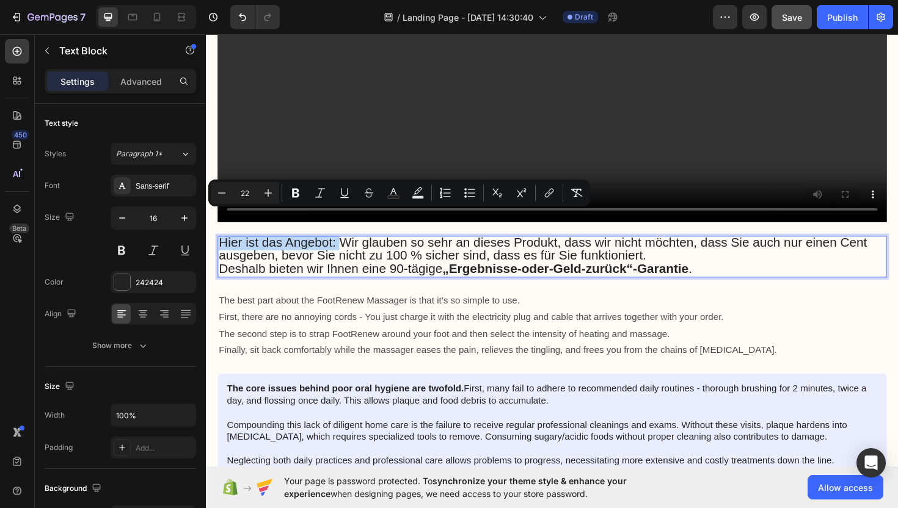
drag, startPoint x: 343, startPoint y: 233, endPoint x: 233, endPoint y: 232, distance: 110.0
click at [228, 247] on span "Hier ist das Angebot: Wir glauben so sehr an dieses Produkt, dass wir nicht möc…" at bounding box center [562, 261] width 687 height 29
click at [294, 197] on icon "Editor contextual toolbar" at bounding box center [295, 193] width 7 height 9
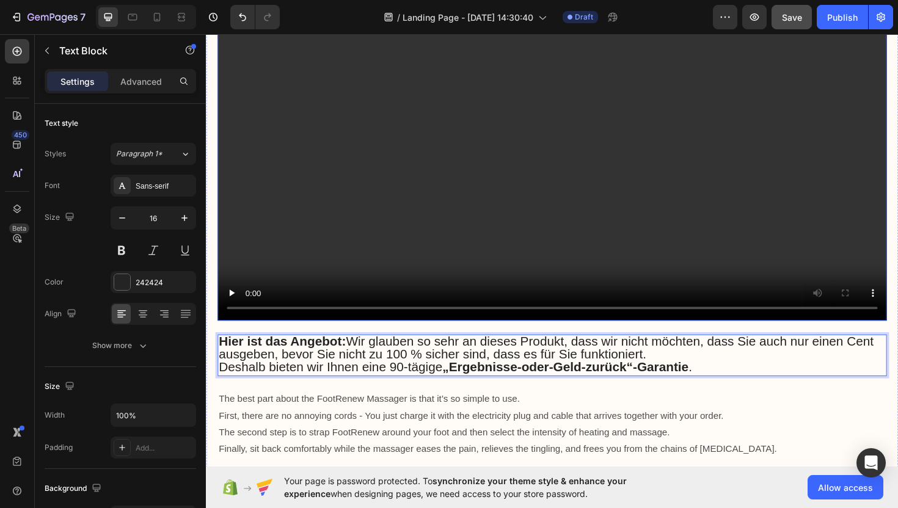
scroll to position [4085, 0]
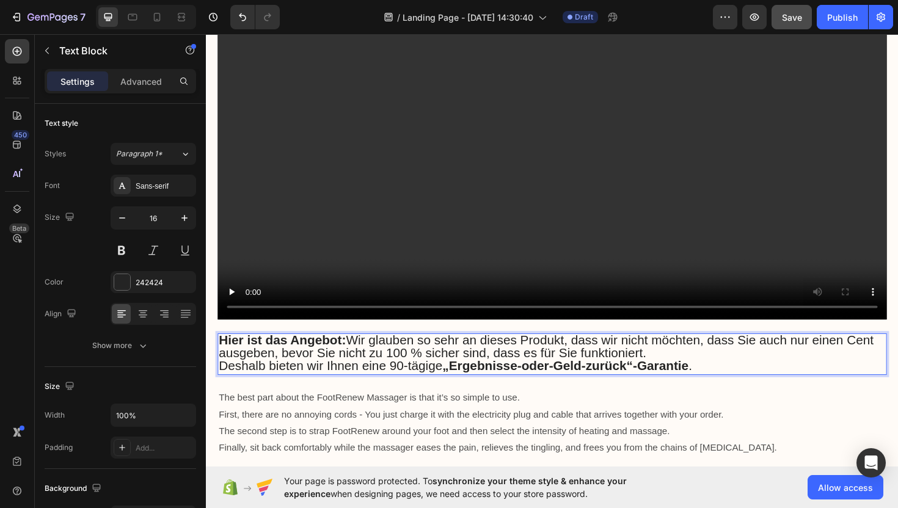
click at [730, 380] on p "Deshalb bieten wir Ihnen eine 90-tägige „Ergebnisse-oder-Geld-zurück“-Garantie ." at bounding box center [572, 387] width 706 height 14
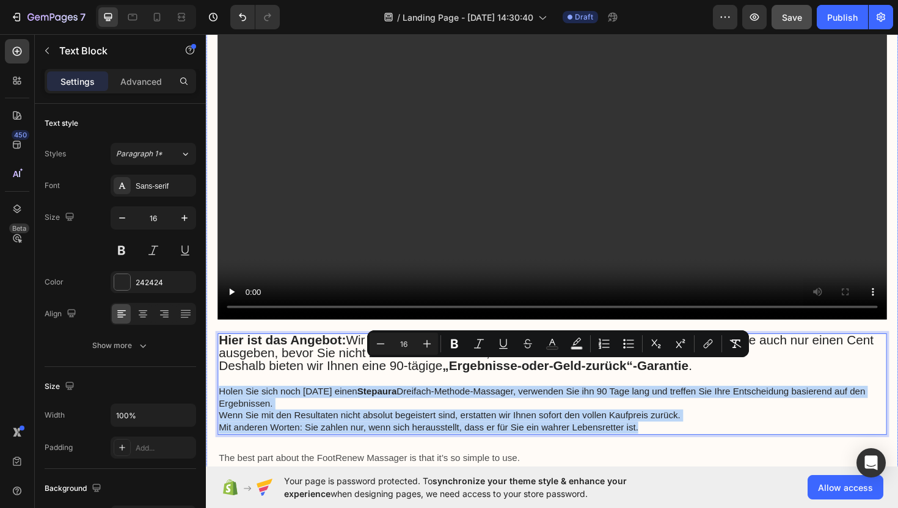
drag, startPoint x: 673, startPoint y: 428, endPoint x: 314, endPoint y: 397, distance: 360.0
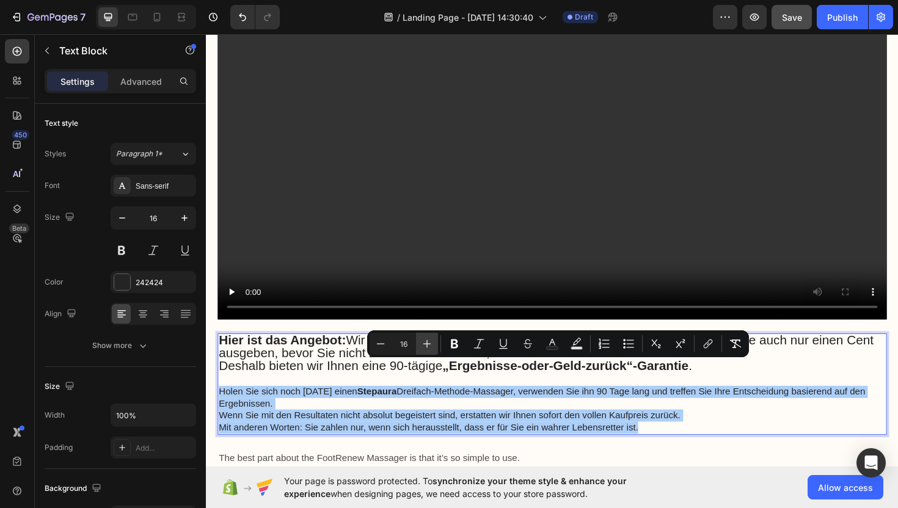
click at [428, 345] on icon "Editor contextual toolbar" at bounding box center [427, 344] width 12 height 12
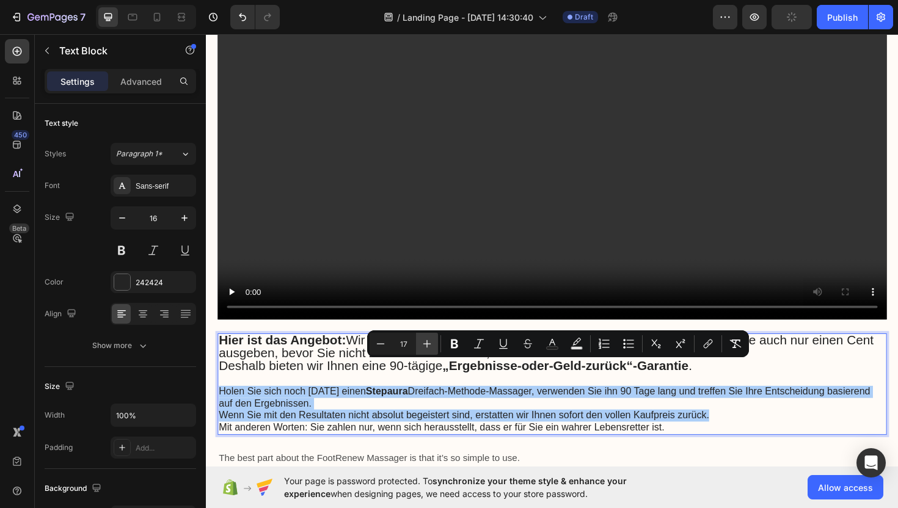
click at [428, 345] on icon "Editor contextual toolbar" at bounding box center [427, 344] width 12 height 12
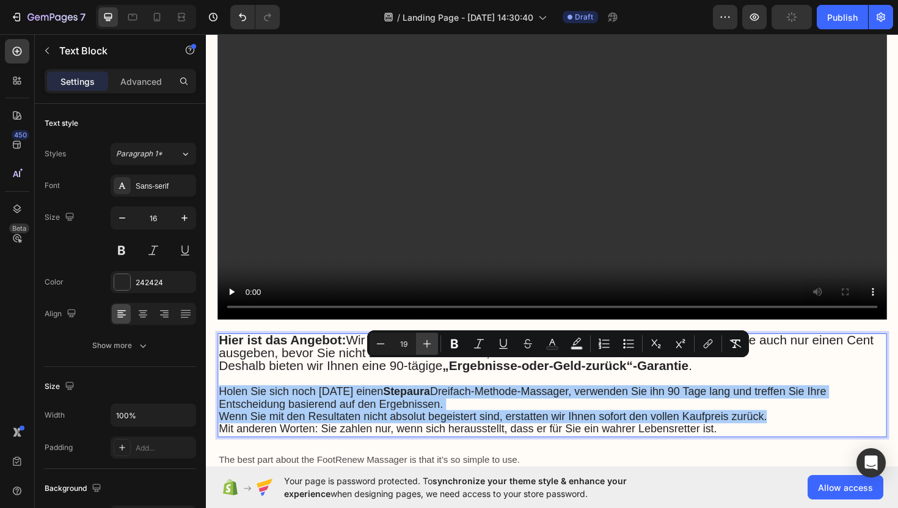
click at [428, 345] on icon "Editor contextual toolbar" at bounding box center [427, 344] width 12 height 12
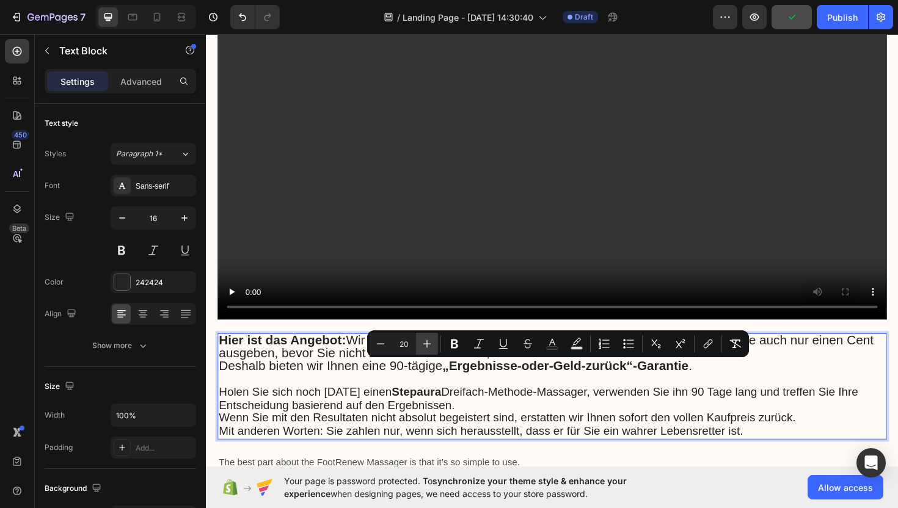
click at [428, 345] on icon "Editor contextual toolbar" at bounding box center [427, 344] width 12 height 12
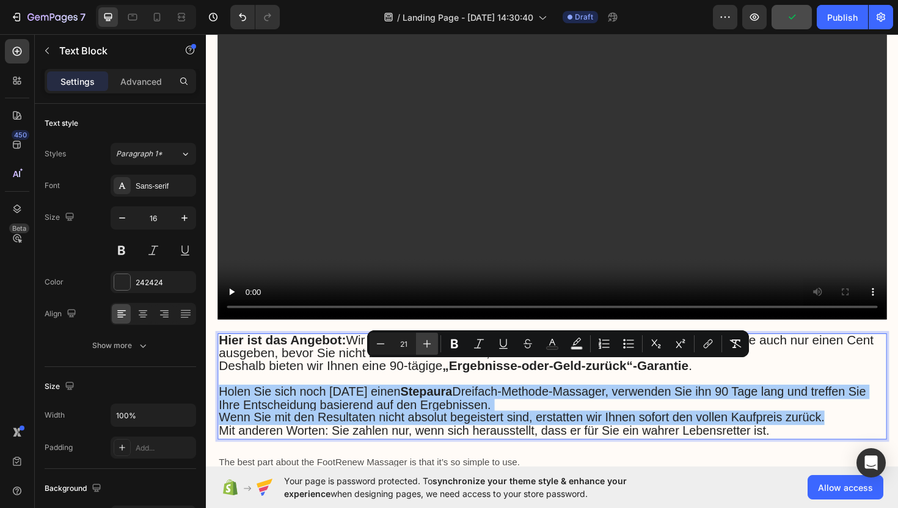
click at [428, 345] on icon "Editor contextual toolbar" at bounding box center [427, 344] width 12 height 12
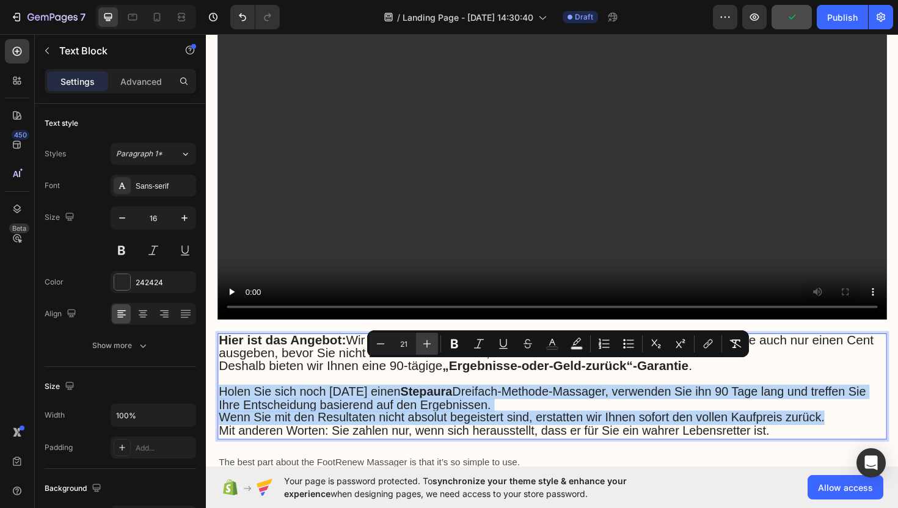
type input "22"
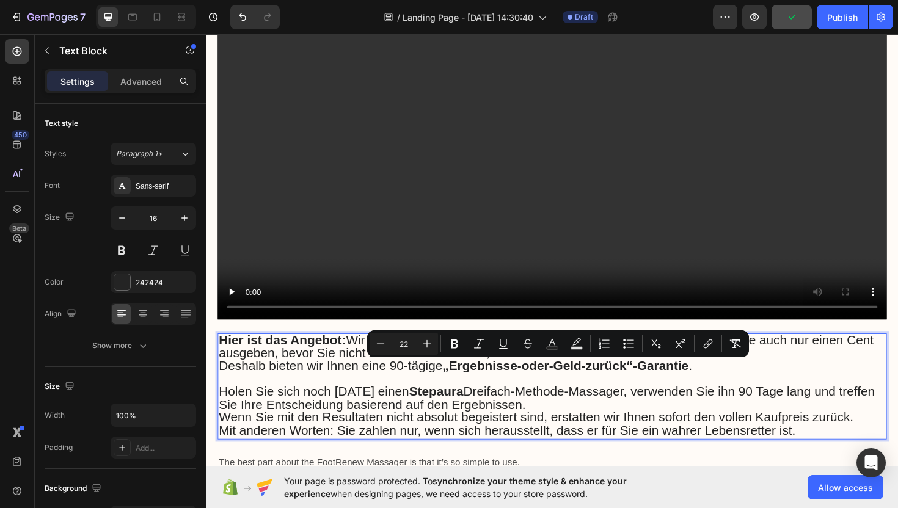
click at [573, 407] on p "Holen Sie sich noch [DATE] einen Stepaura Dreifach-Methode-Massager, verwenden …" at bounding box center [572, 421] width 706 height 28
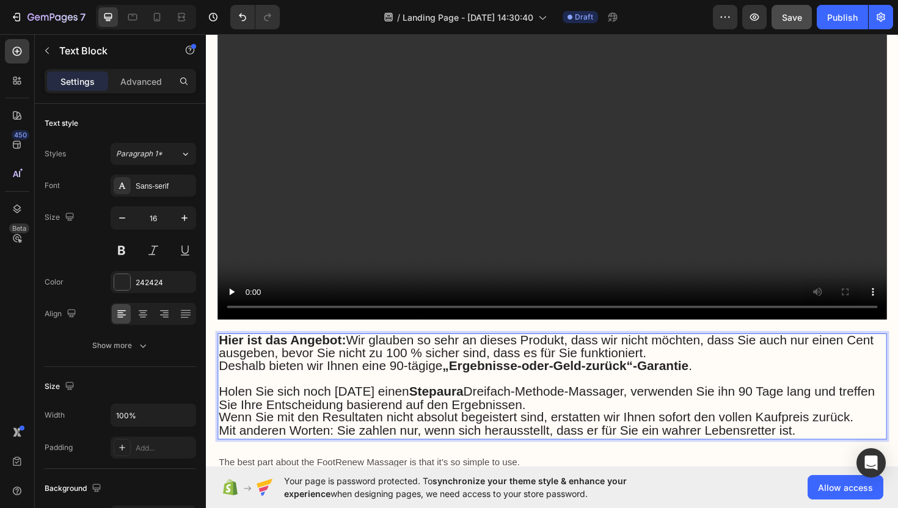
click at [806, 353] on p "Hier ist das Angebot: Wir glauben so sehr an dieses Produkt, dass wir nicht möc…" at bounding box center [572, 367] width 706 height 28
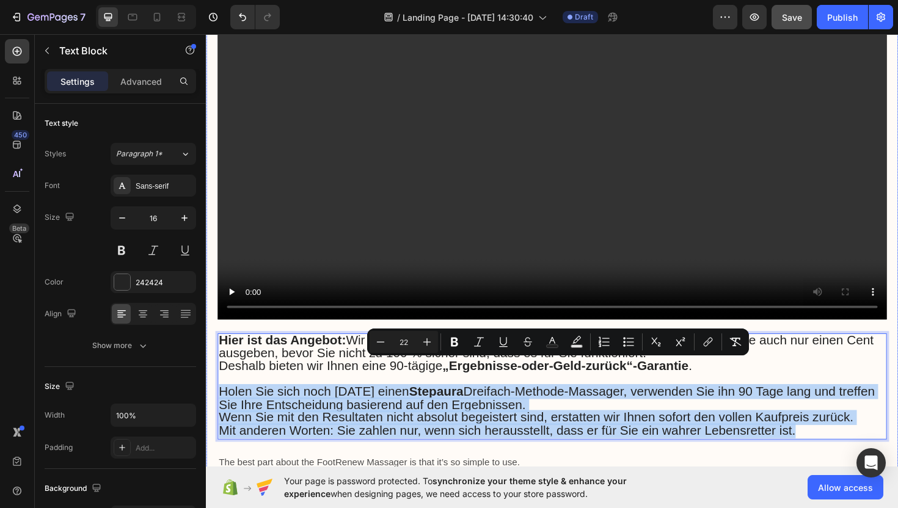
drag, startPoint x: 836, startPoint y: 431, endPoint x: 211, endPoint y: 390, distance: 627.0
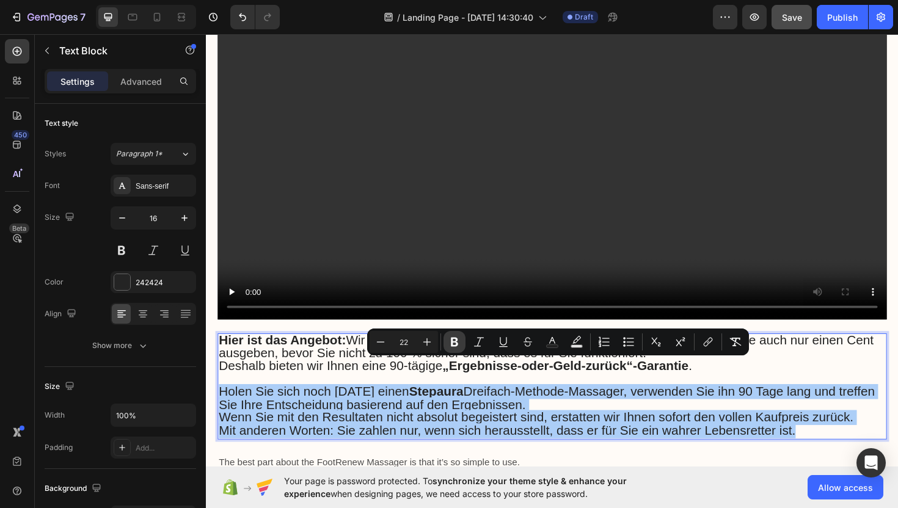
click at [454, 342] on icon "Editor contextual toolbar" at bounding box center [454, 342] width 12 height 12
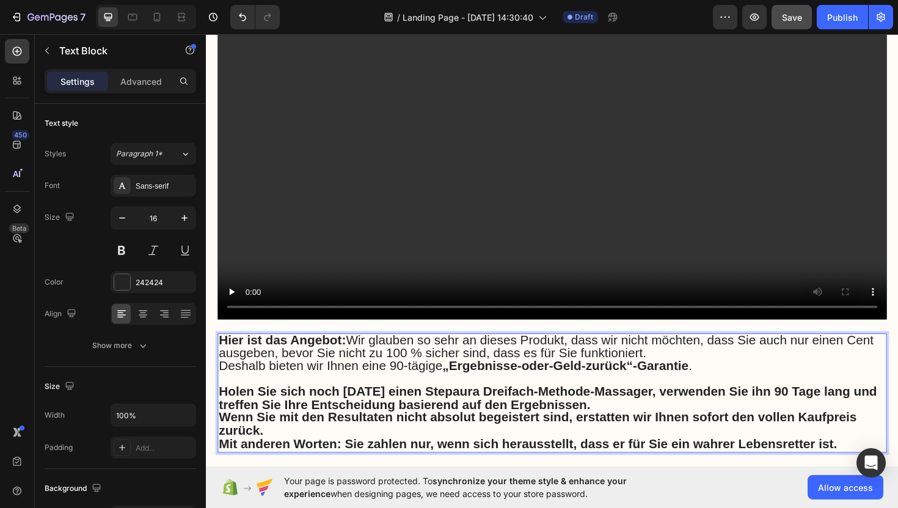
click at [843, 380] on p "Deshalb bieten wir Ihnen eine 90-tägige „Ergebnisse-oder-Geld-zurück“-Garantie ." at bounding box center [572, 387] width 706 height 14
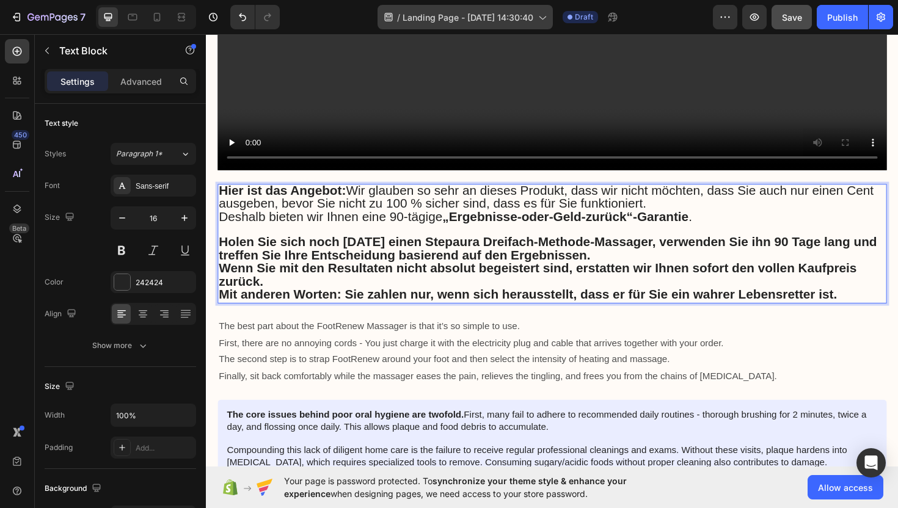
scroll to position [4247, 0]
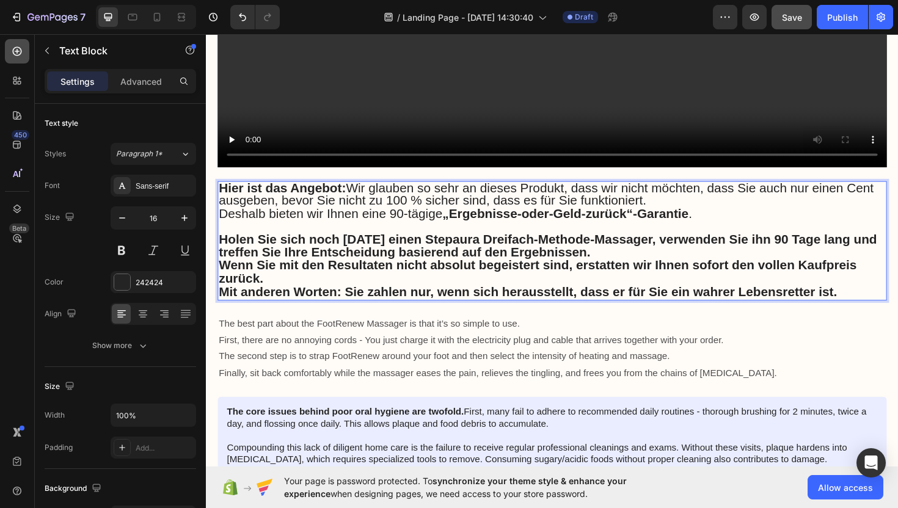
click at [16, 51] on icon at bounding box center [17, 51] width 9 height 9
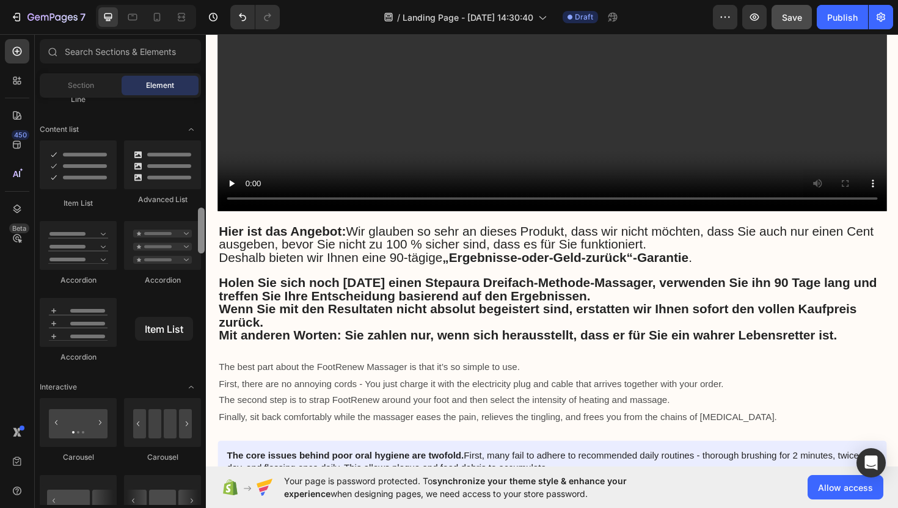
scroll to position [950, 0]
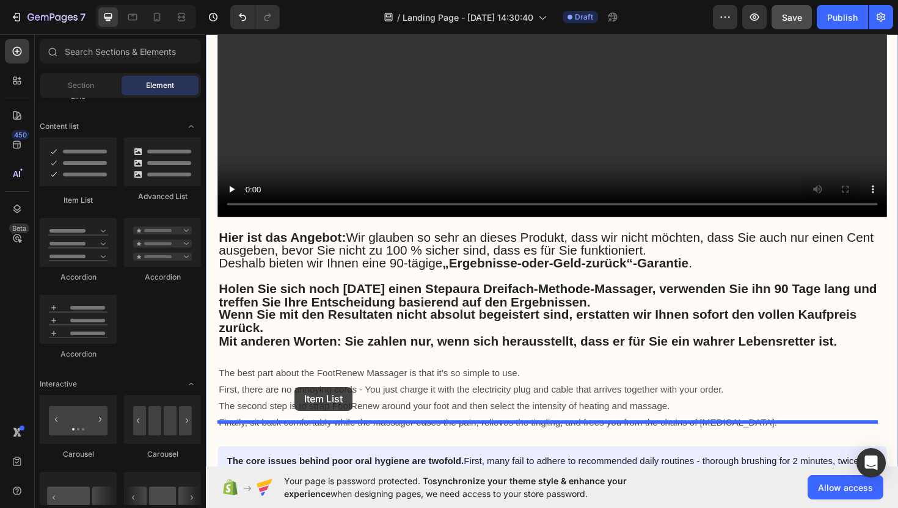
drag, startPoint x: 288, startPoint y: 208, endPoint x: 299, endPoint y: 408, distance: 199.5
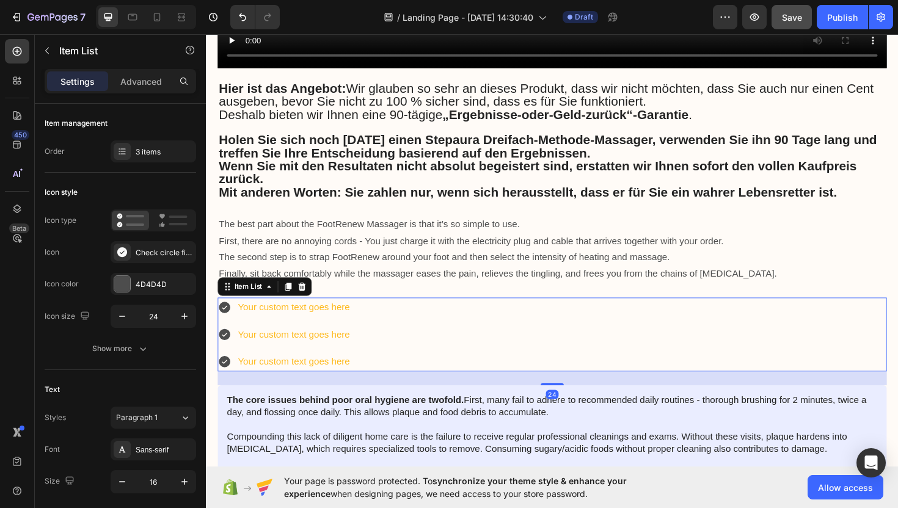
scroll to position [4360, 0]
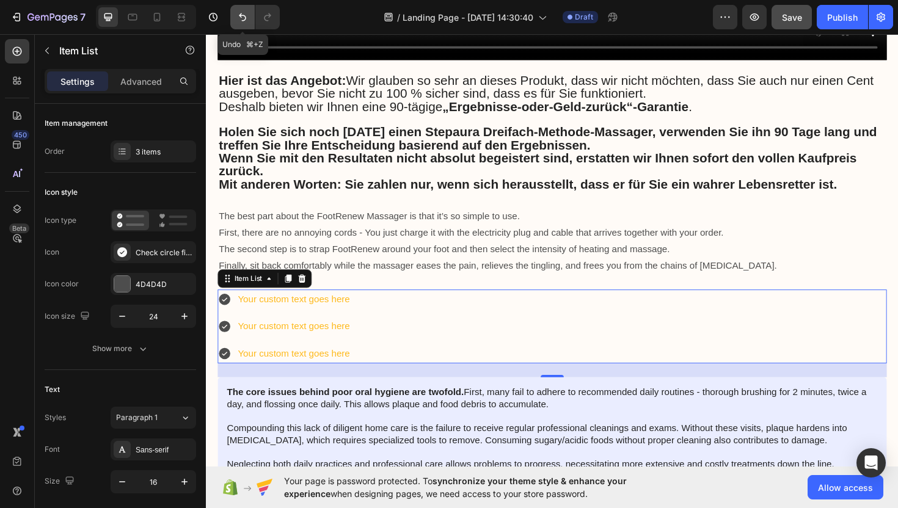
click at [244, 12] on icon "Undo/Redo" at bounding box center [242, 17] width 12 height 12
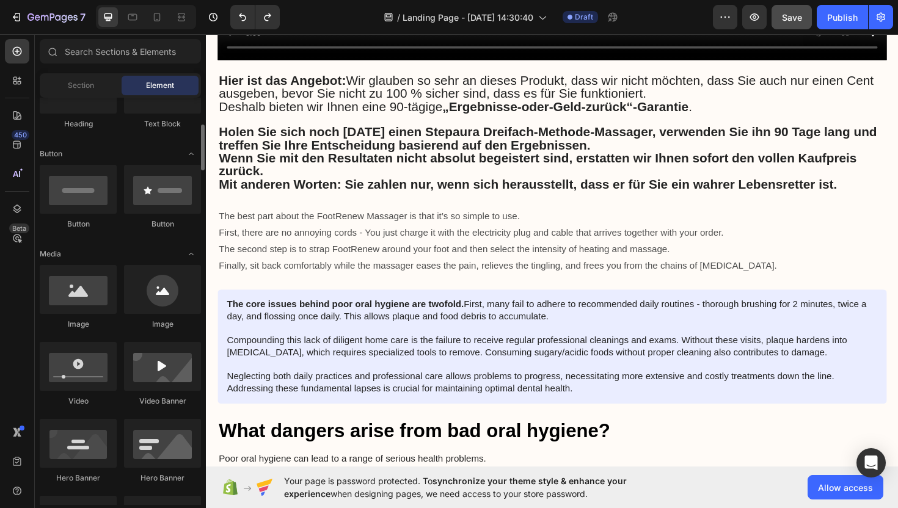
scroll to position [235, 0]
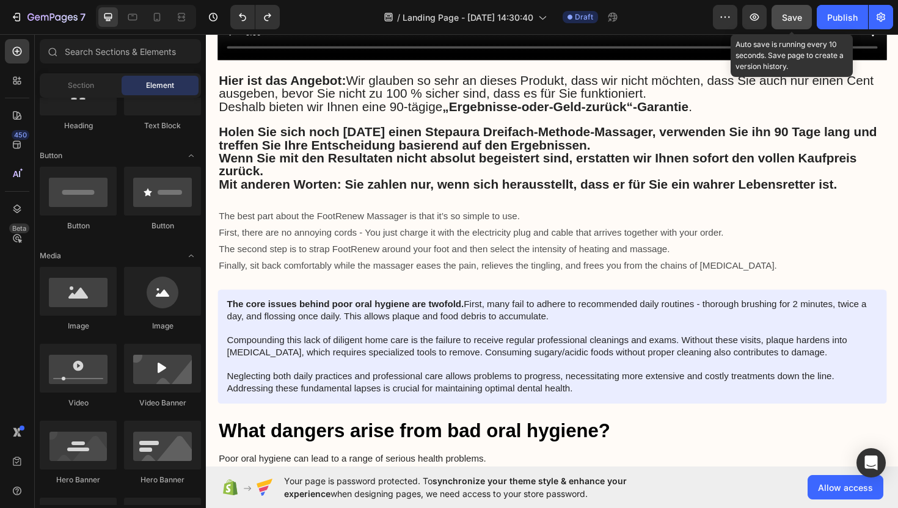
click at [796, 16] on span "Save" at bounding box center [792, 17] width 20 height 10
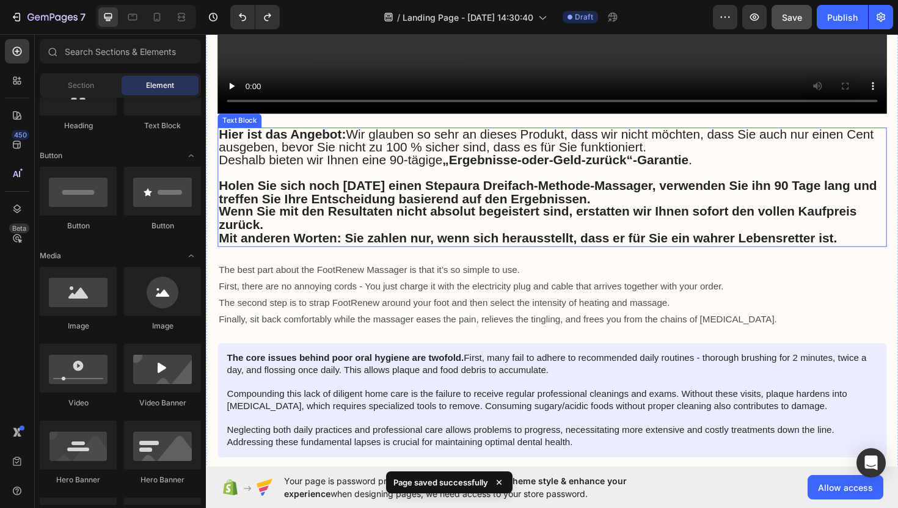
scroll to position [4307, 0]
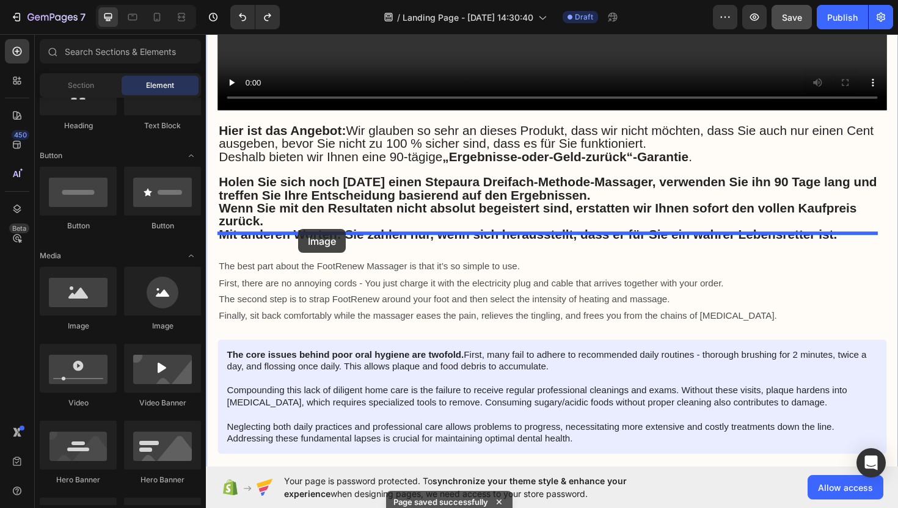
drag, startPoint x: 285, startPoint y: 334, endPoint x: 304, endPoint y: 241, distance: 94.7
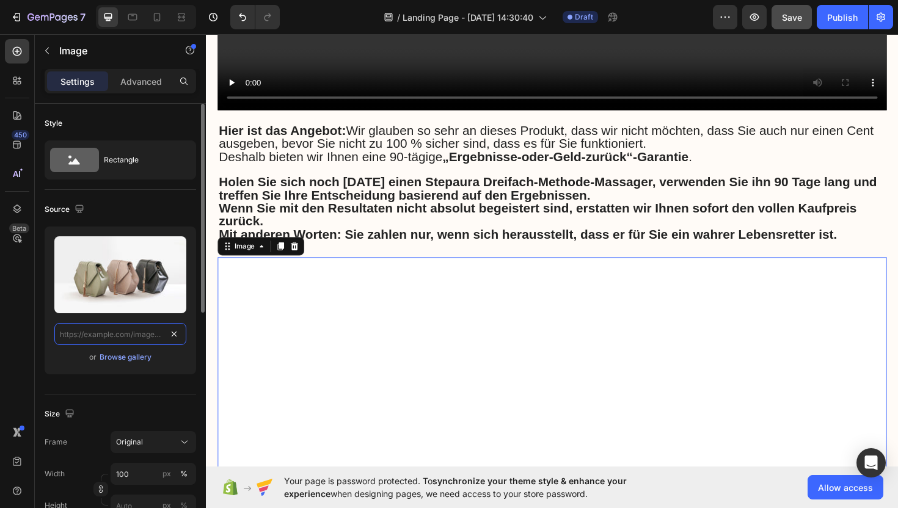
scroll to position [0, 0]
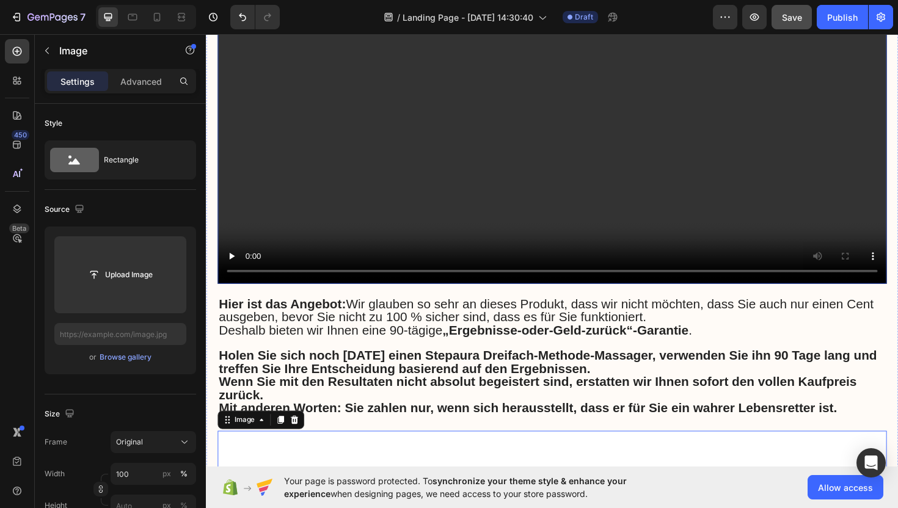
click at [375, 147] on video at bounding box center [572, 99] width 709 height 399
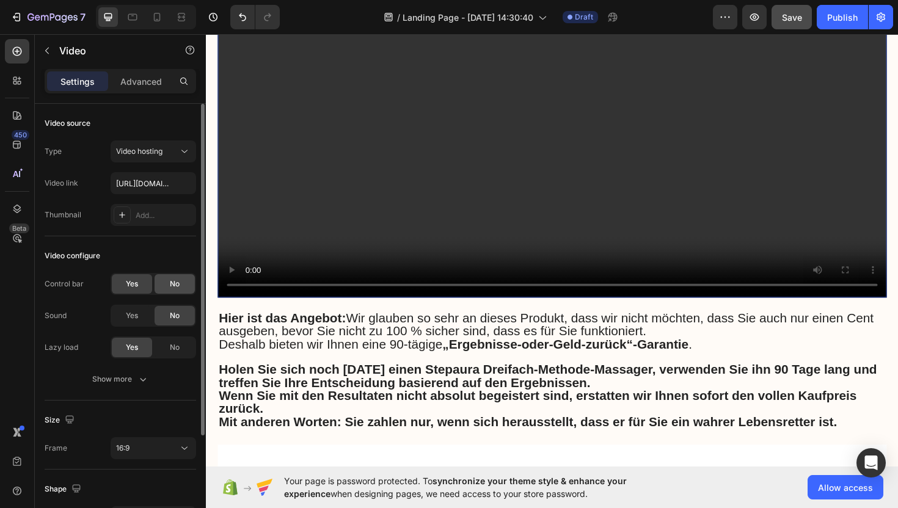
click at [172, 282] on span "No" at bounding box center [175, 284] width 10 height 11
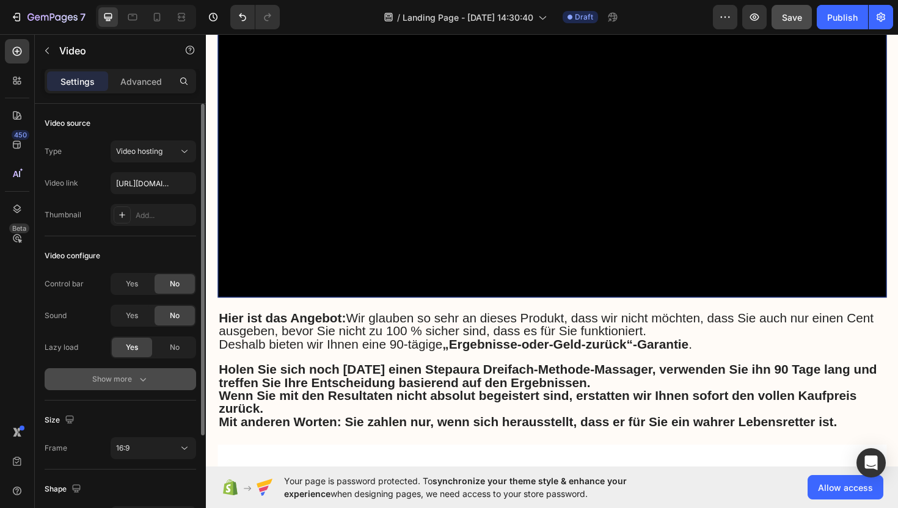
click at [127, 385] on button "Show more" at bounding box center [121, 379] width 152 height 22
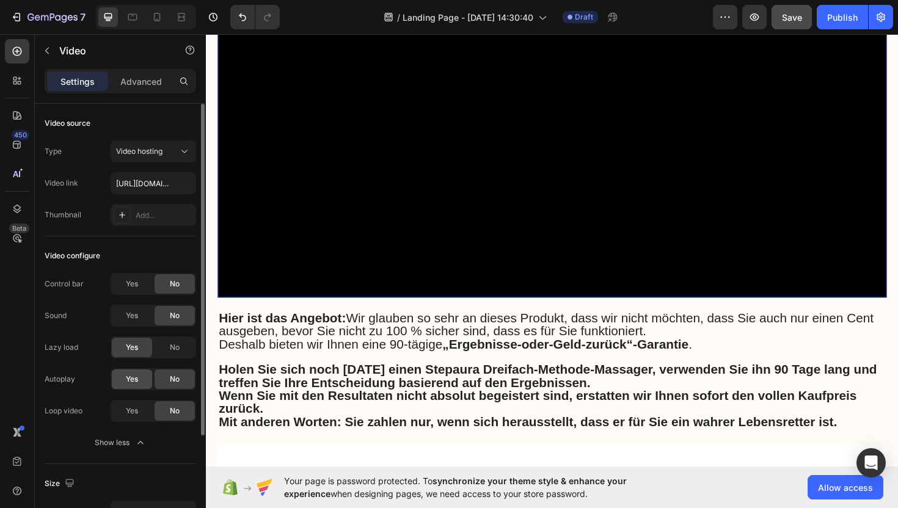
drag, startPoint x: 167, startPoint y: 343, endPoint x: 141, endPoint y: 379, distance: 44.6
click at [164, 345] on div "No" at bounding box center [175, 348] width 40 height 20
click at [133, 388] on div "Yes" at bounding box center [132, 380] width 40 height 20
click at [133, 408] on span "Yes" at bounding box center [132, 411] width 12 height 11
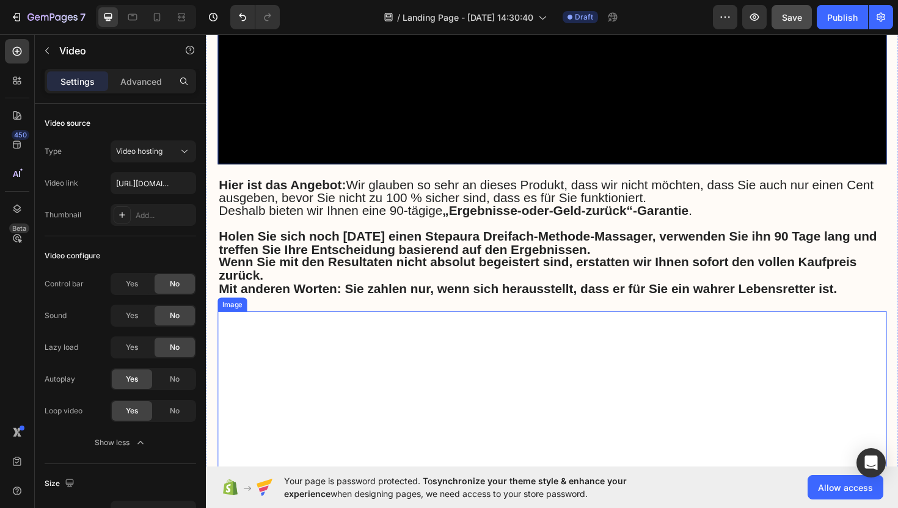
scroll to position [4253, 0]
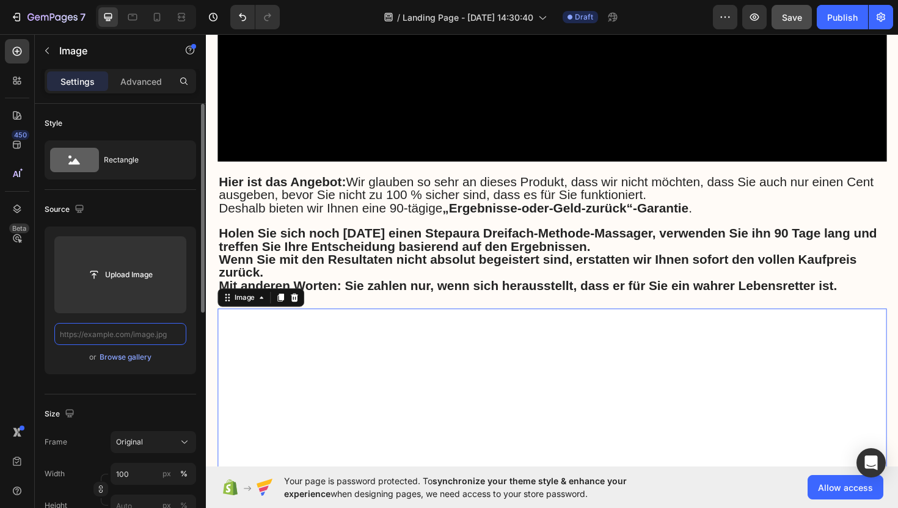
click at [124, 339] on input "text" at bounding box center [120, 334] width 132 height 22
paste input "[URL][DOMAIN_NAME]"
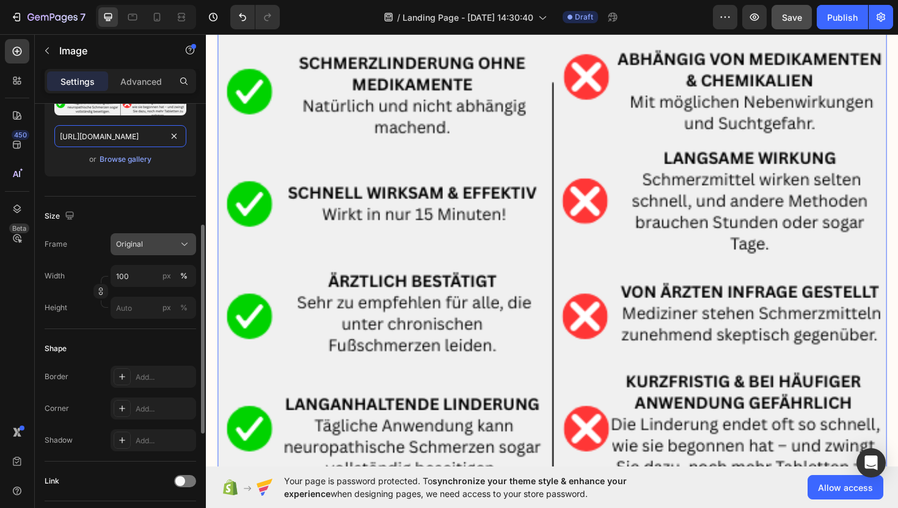
scroll to position [219, 0]
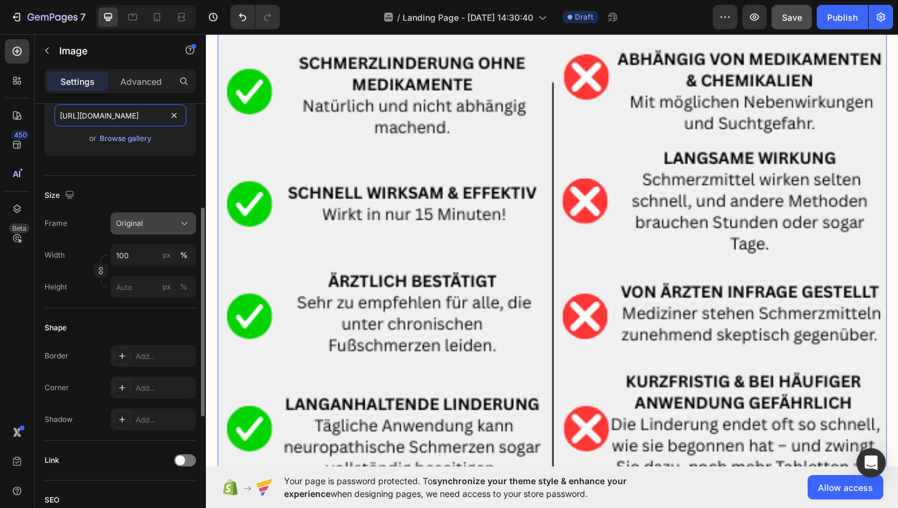
type input "[URL][DOMAIN_NAME]"
click at [136, 224] on span "Original" at bounding box center [129, 223] width 27 height 11
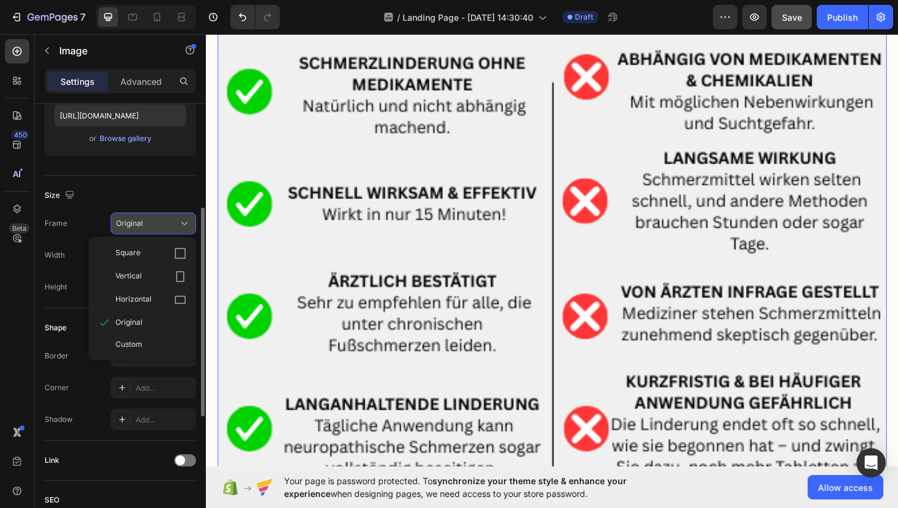
click at [140, 226] on span "Original" at bounding box center [129, 223] width 27 height 11
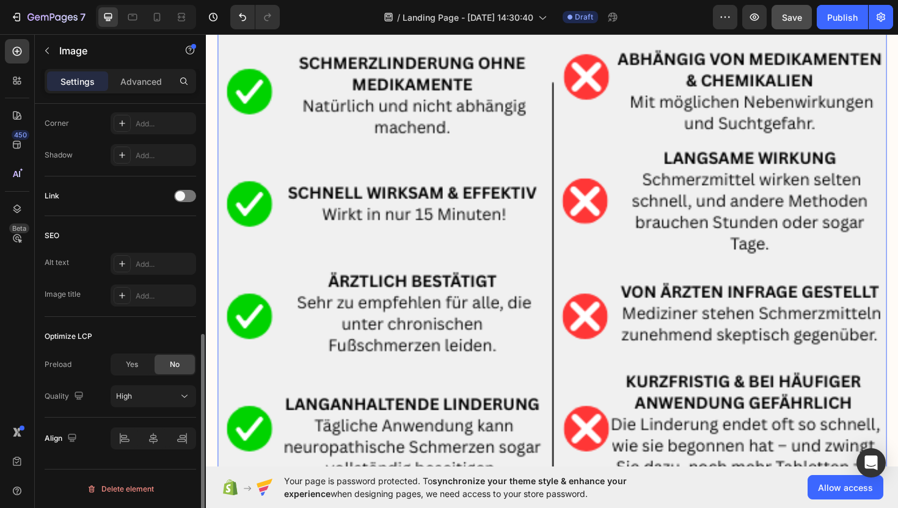
scroll to position [469, 0]
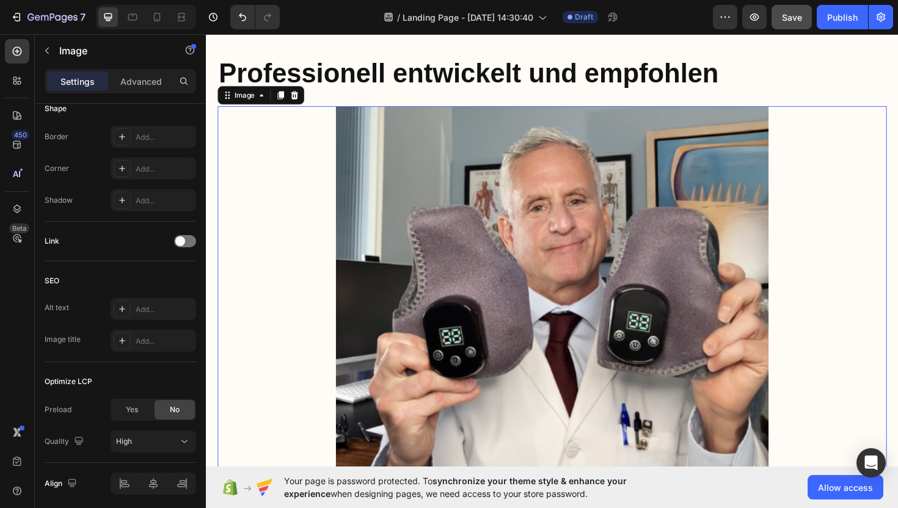
click at [420, 188] on img at bounding box center [572, 340] width 709 height 458
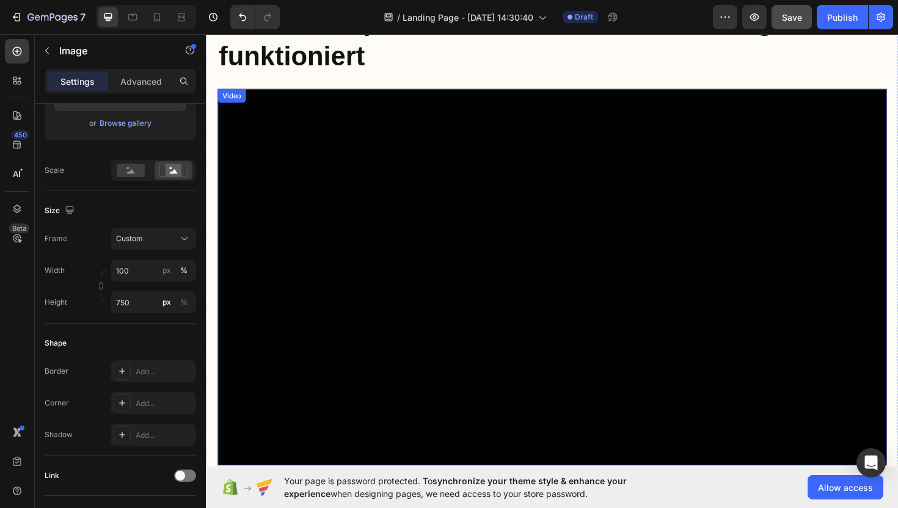
scroll to position [3362, 0]
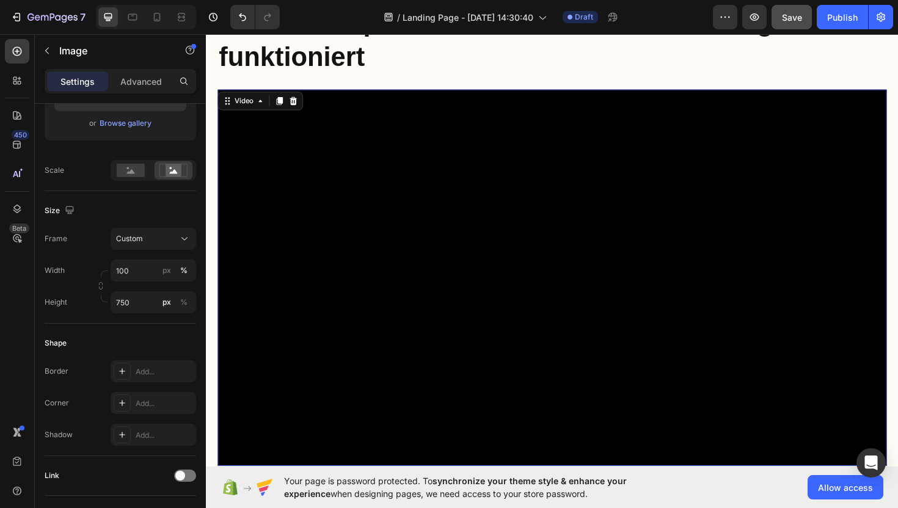
click at [500, 301] on video at bounding box center [572, 292] width 709 height 399
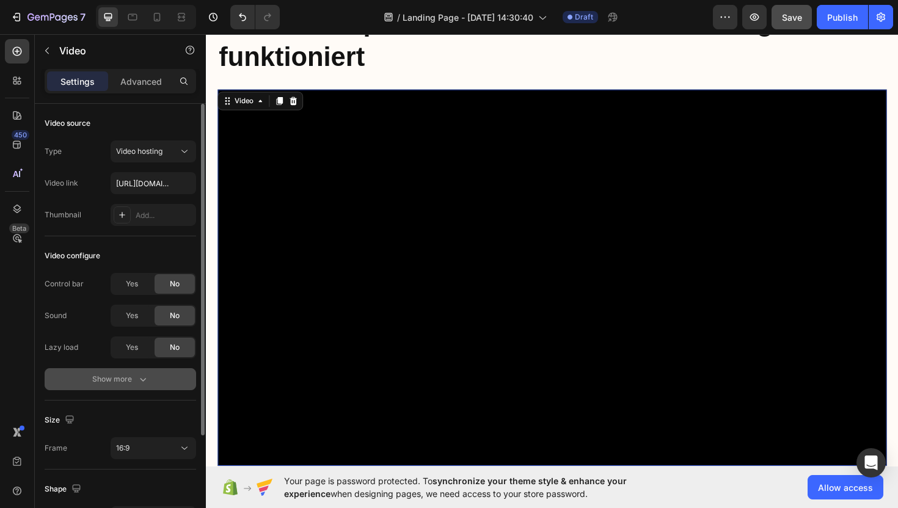
click at [144, 379] on icon "button" at bounding box center [143, 380] width 6 height 4
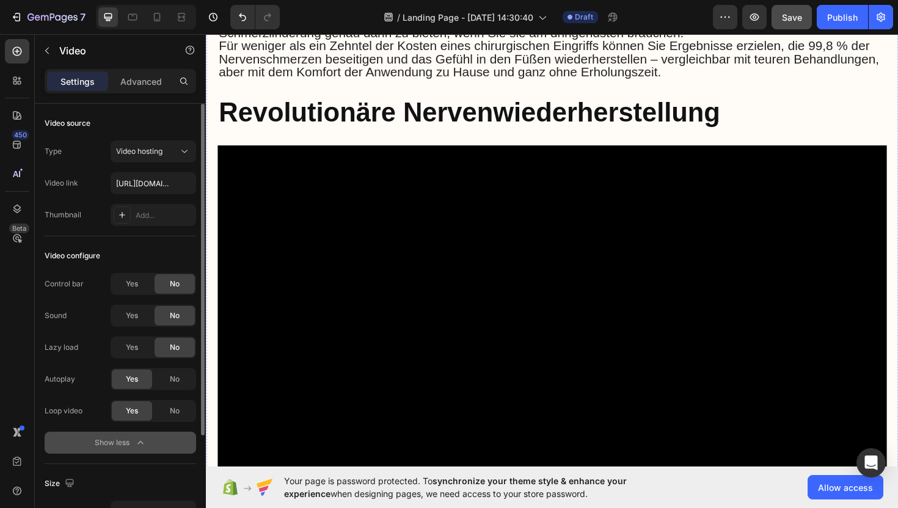
scroll to position [2645, 0]
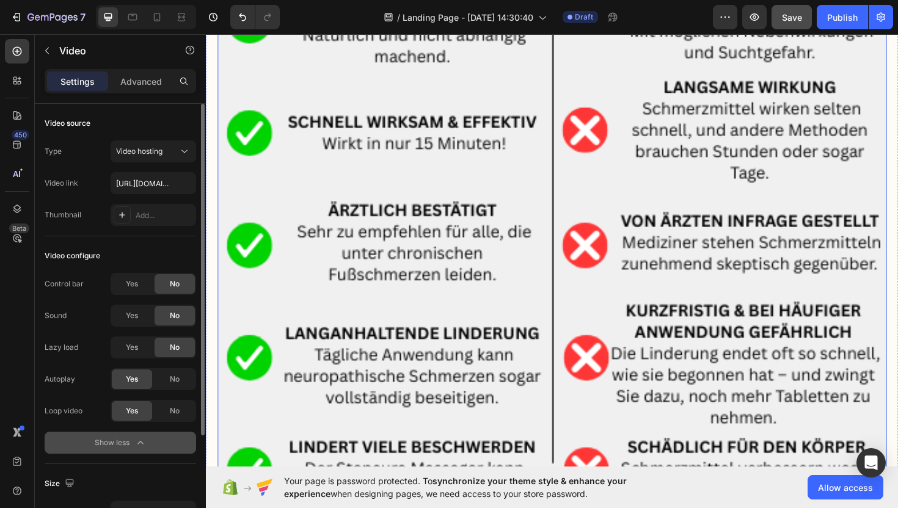
click at [674, 236] on img at bounding box center [572, 234] width 709 height 709
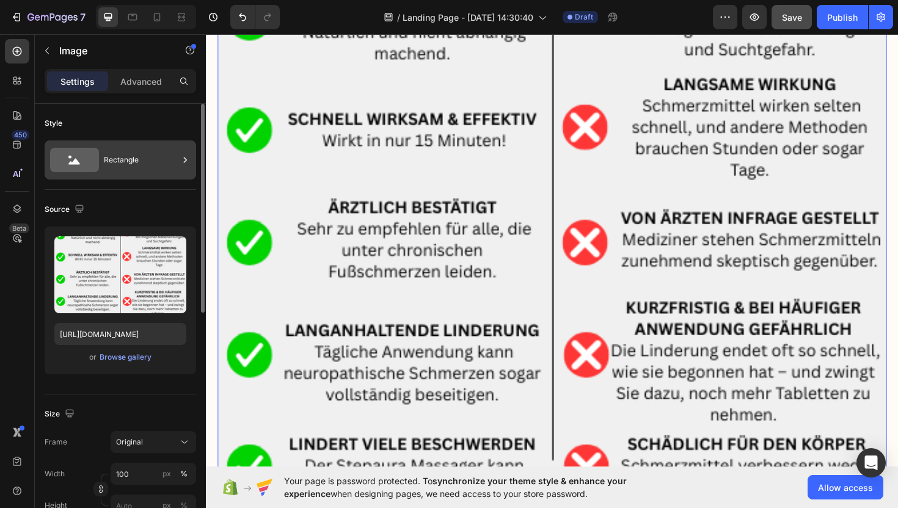
click at [129, 163] on div "Rectangle" at bounding box center [141, 160] width 75 height 28
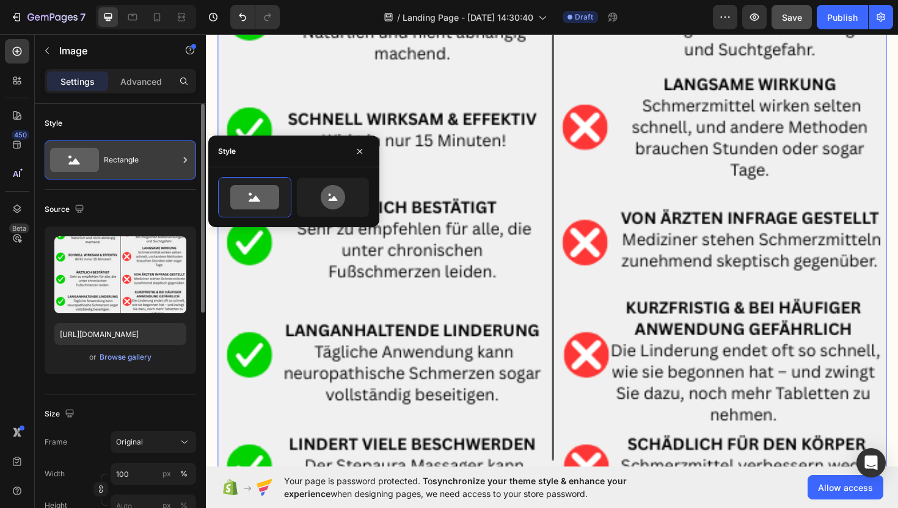
click at [133, 163] on div "Rectangle" at bounding box center [141, 160] width 75 height 28
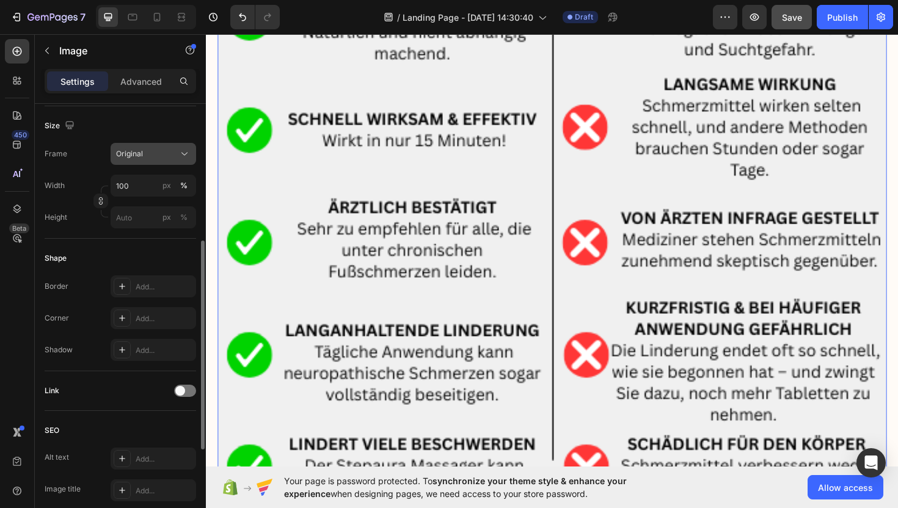
click at [159, 161] on button "Original" at bounding box center [154, 154] width 86 height 22
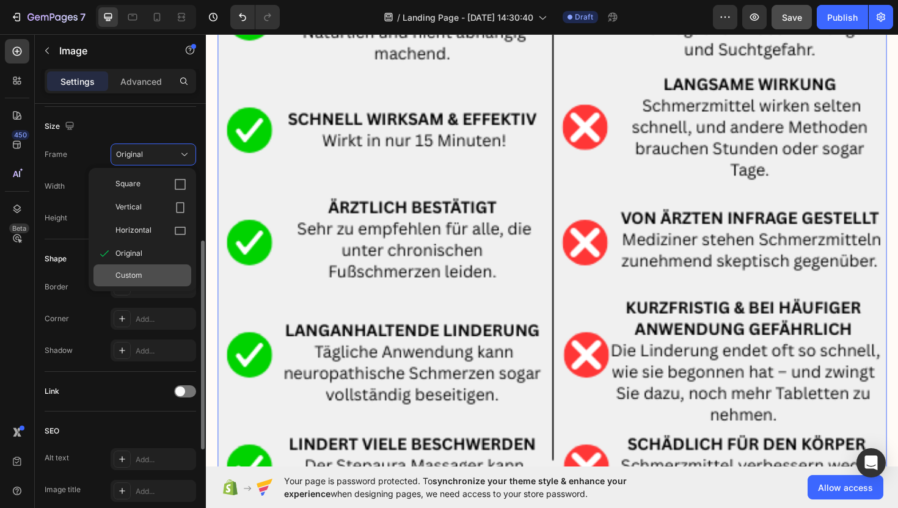
click at [134, 278] on span "Custom" at bounding box center [128, 275] width 27 height 11
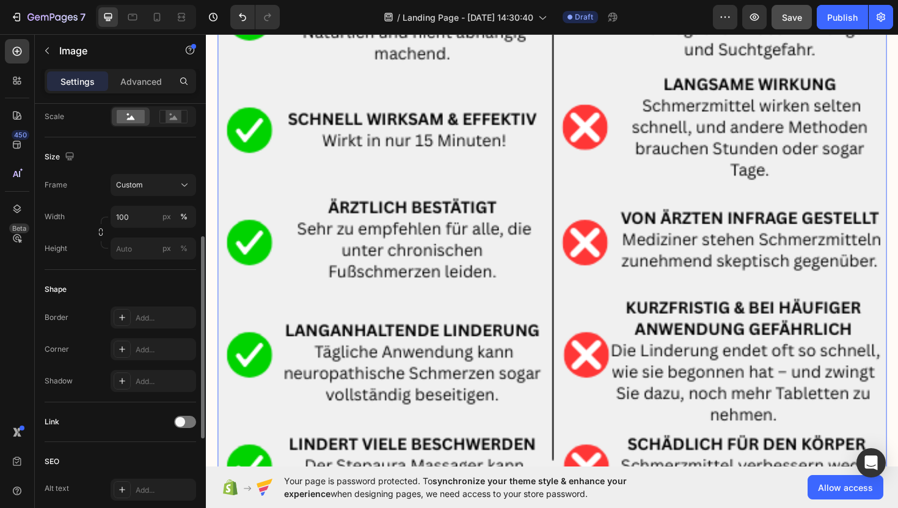
click at [161, 442] on div "Source Upload Image [URL][DOMAIN_NAME] or Browse gallery Scale" at bounding box center [121, 492] width 152 height 101
click at [171, 118] on icon at bounding box center [174, 117] width 8 height 4
click at [177, 115] on rect at bounding box center [174, 117] width 16 height 12
click at [145, 215] on input "100" at bounding box center [154, 217] width 86 height 22
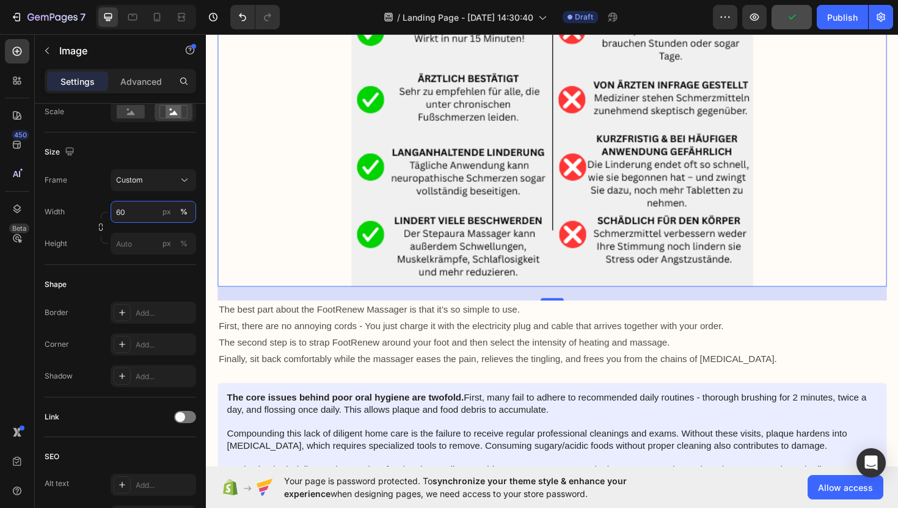
type input "6"
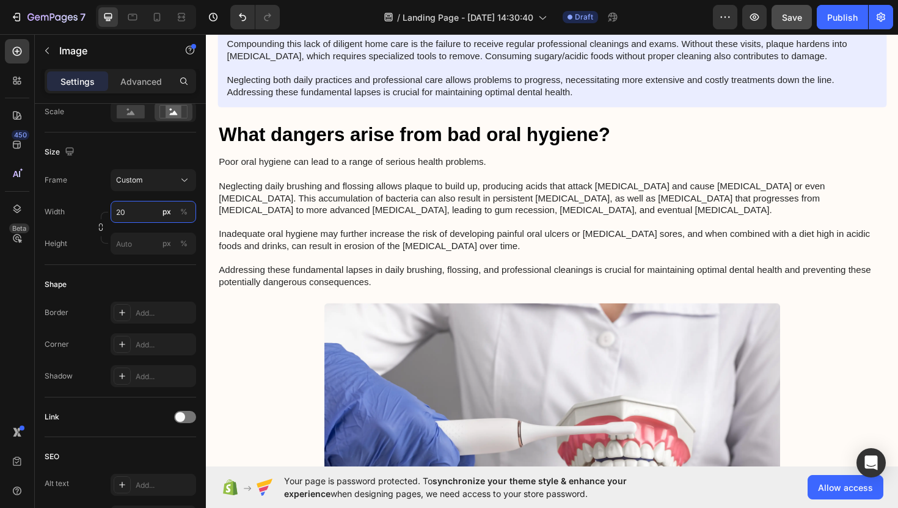
type input "2"
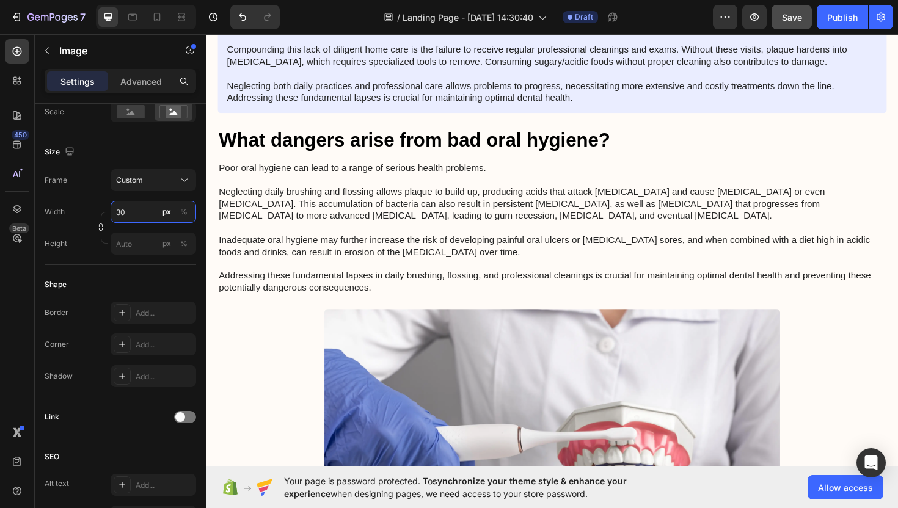
type input "3"
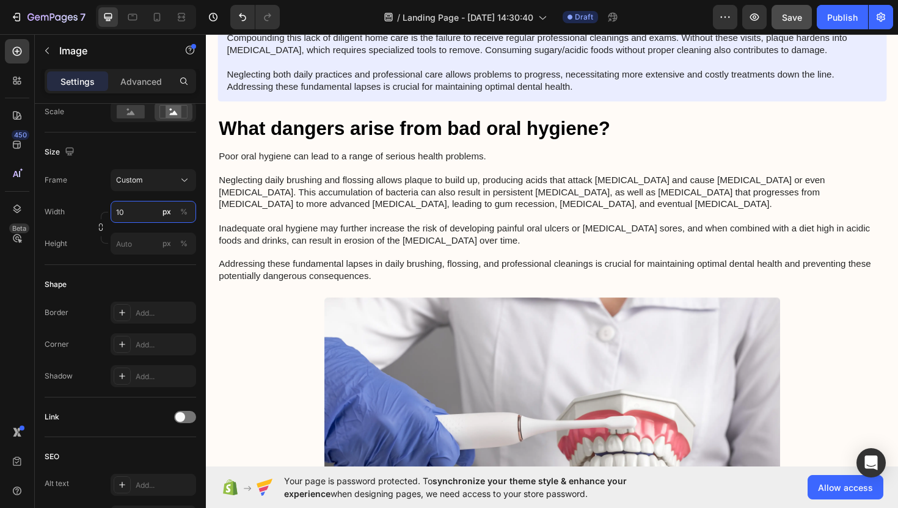
type input "1"
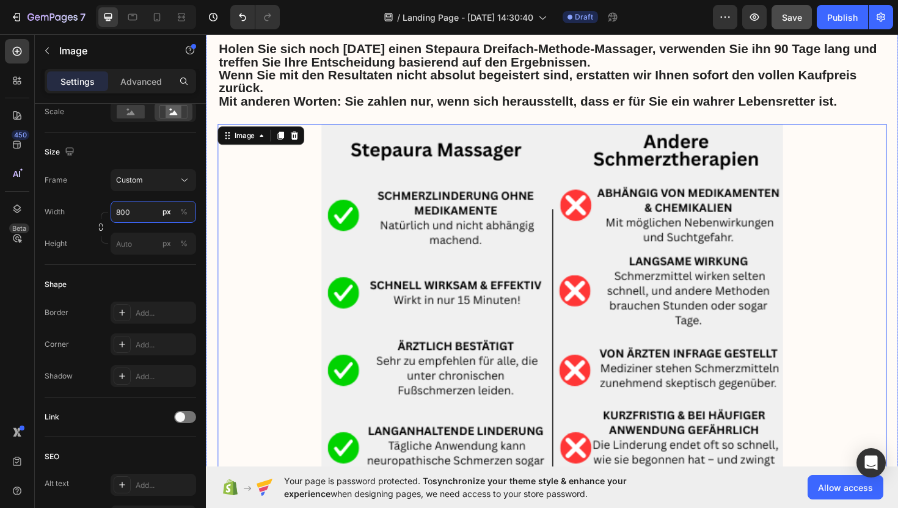
scroll to position [4480, 0]
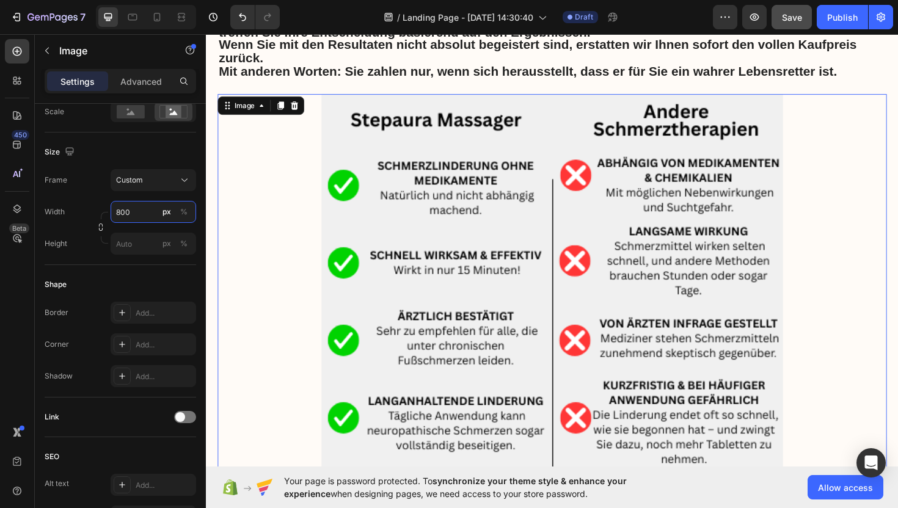
type input "800"
click at [668, 207] on img at bounding box center [572, 342] width 489 height 489
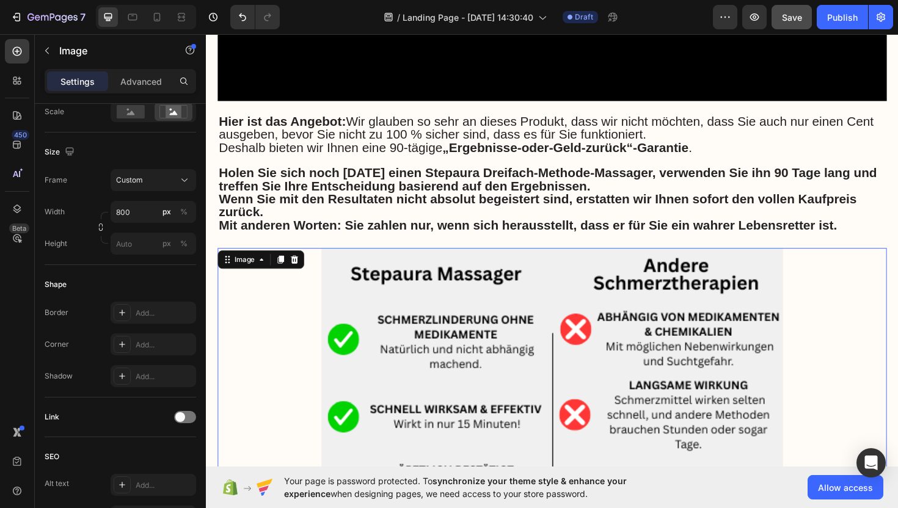
scroll to position [4325, 0]
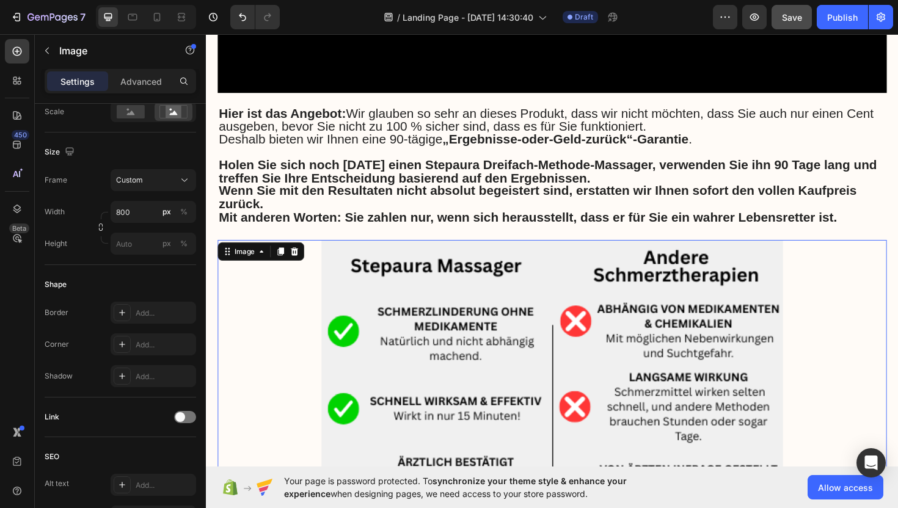
click at [398, 257] on img at bounding box center [572, 496] width 489 height 489
click at [306, 257] on div at bounding box center [299, 264] width 15 height 15
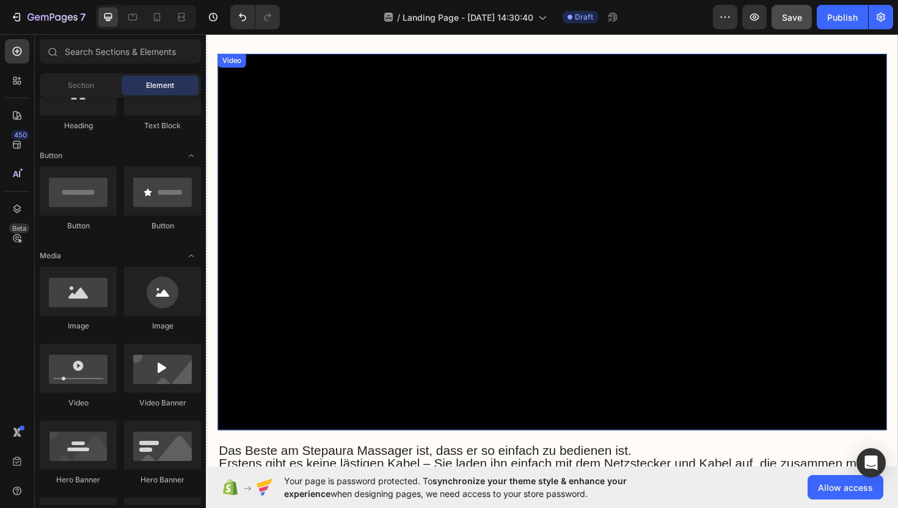
scroll to position [3386, 0]
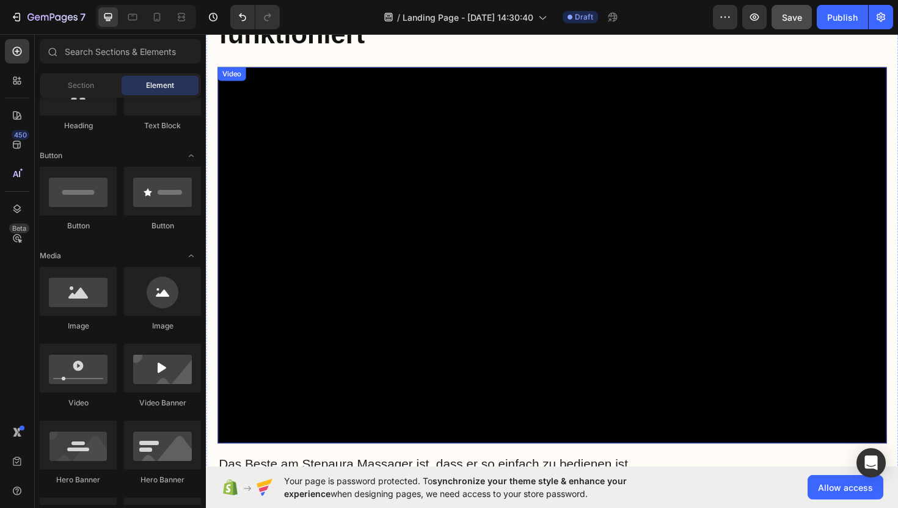
click at [368, 252] on video at bounding box center [572, 268] width 709 height 399
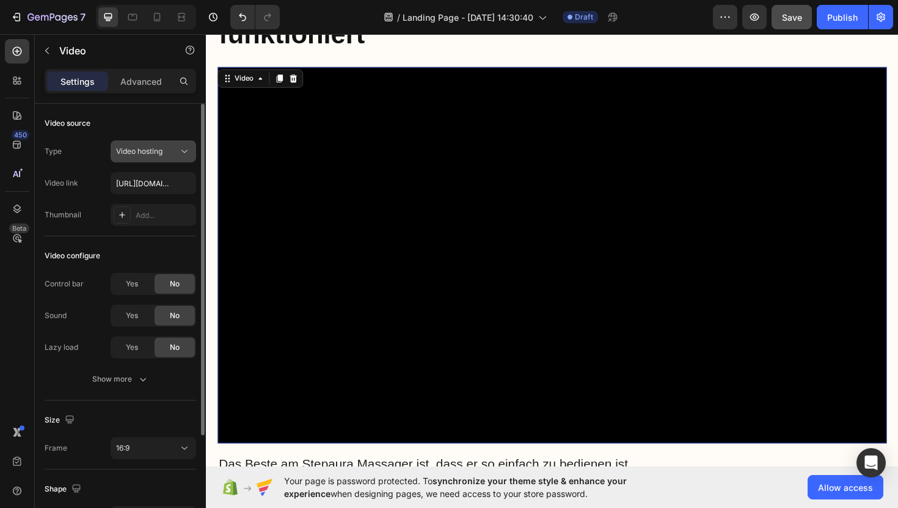
click at [161, 158] on button "Video hosting" at bounding box center [154, 152] width 86 height 22
click at [161, 155] on span "Video hosting" at bounding box center [139, 151] width 46 height 9
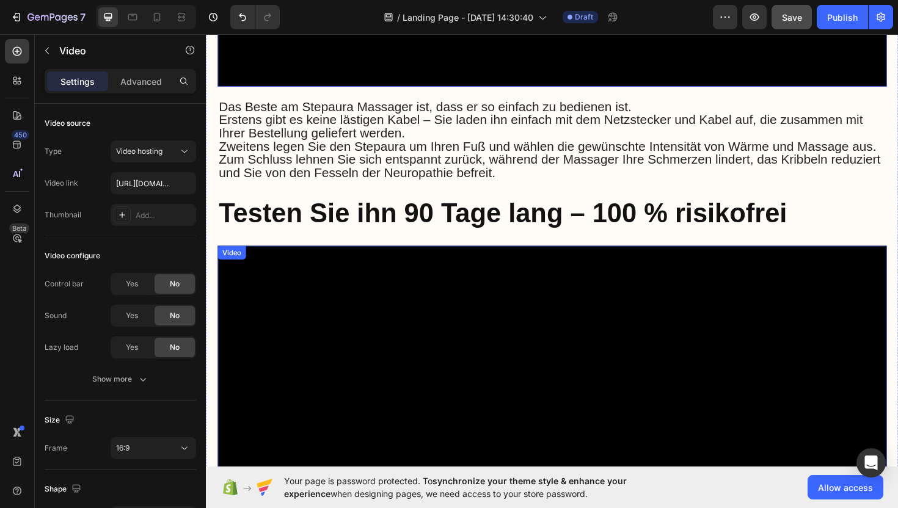
scroll to position [3777, 0]
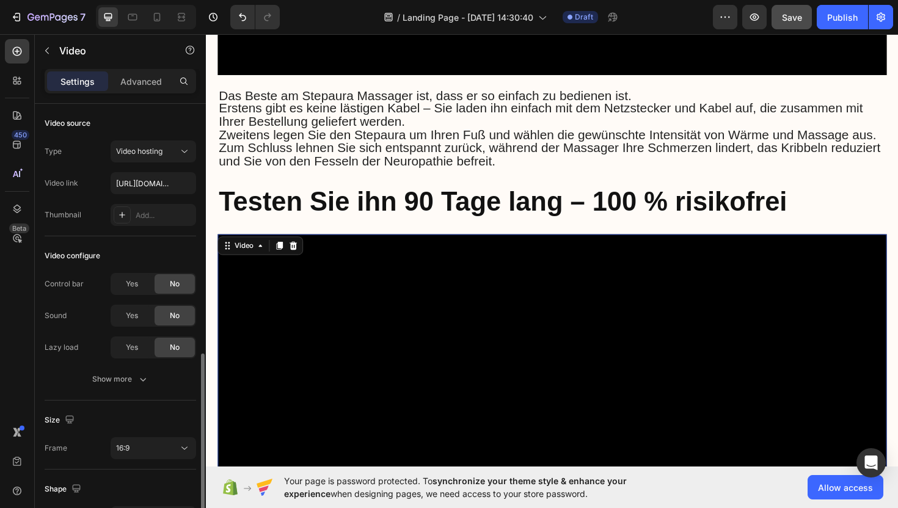
click at [399, 326] on video at bounding box center [572, 445] width 709 height 399
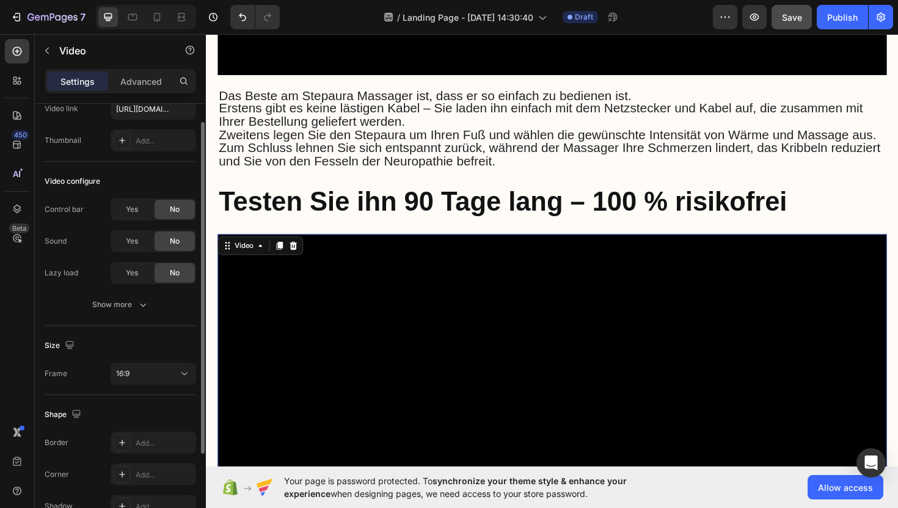
scroll to position [81, 0]
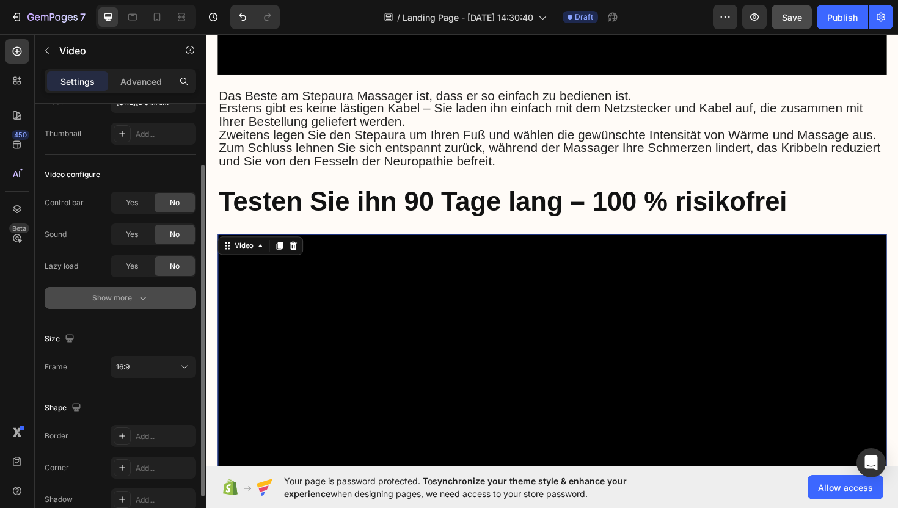
click at [141, 297] on icon "button" at bounding box center [143, 298] width 12 height 12
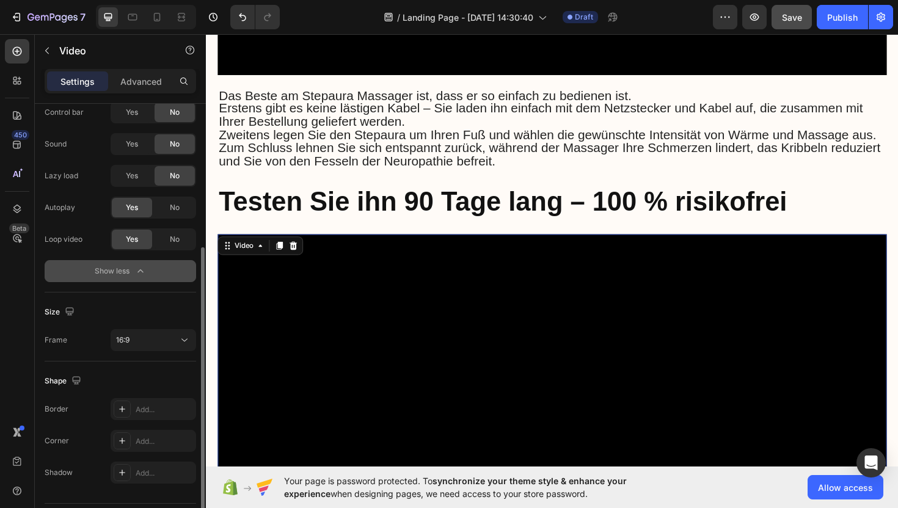
scroll to position [206, 0]
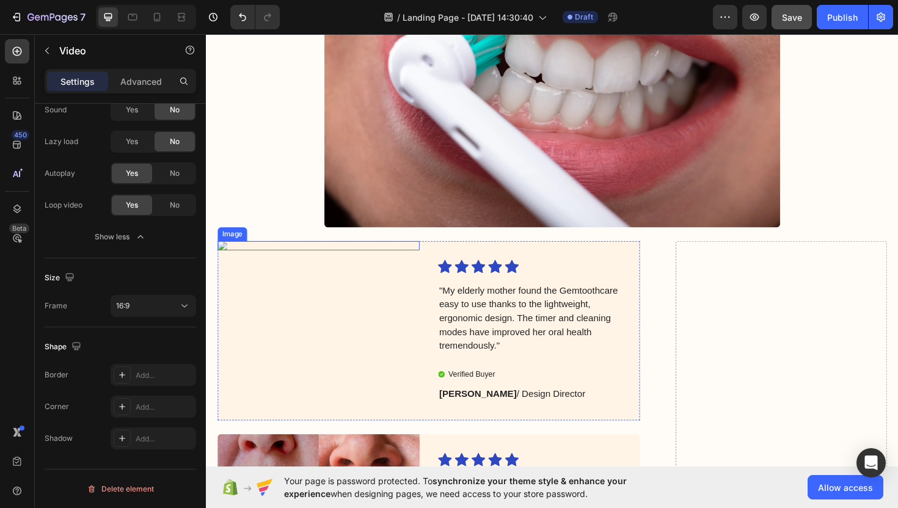
scroll to position [6063, 0]
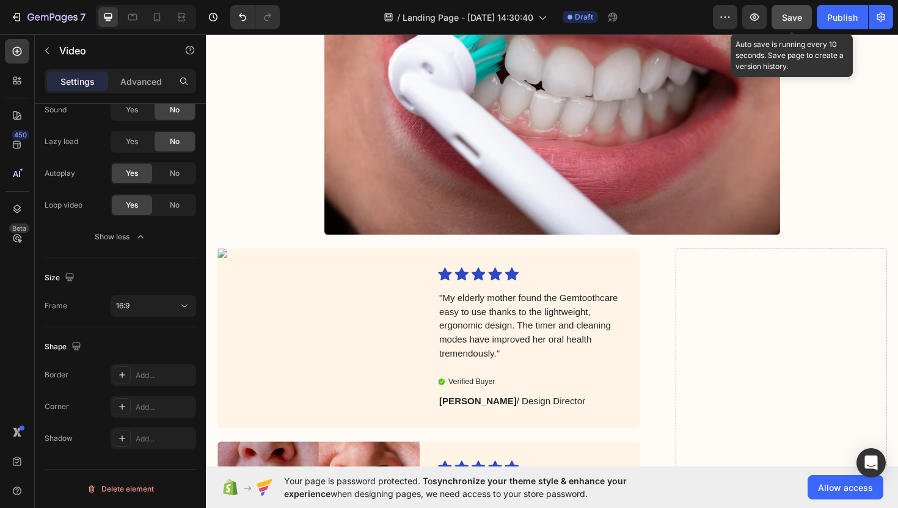
click at [792, 18] on span "Save" at bounding box center [792, 17] width 20 height 10
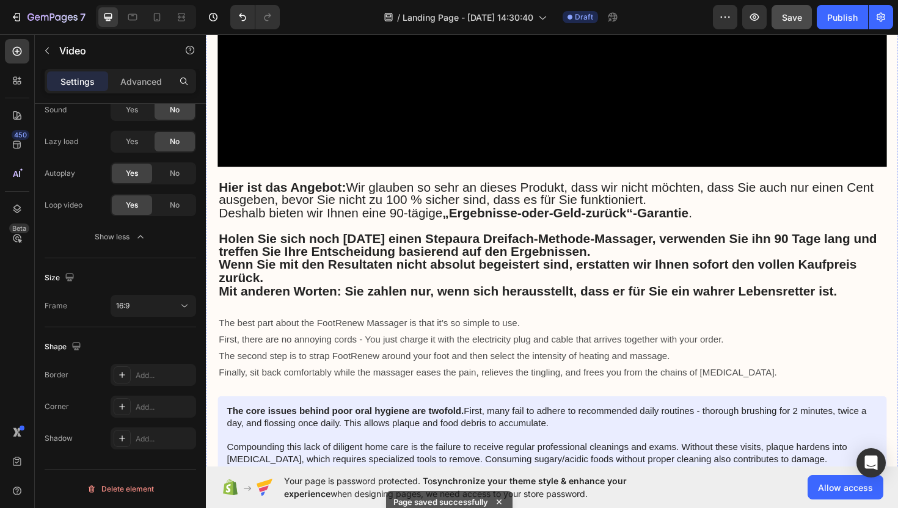
scroll to position [4248, 0]
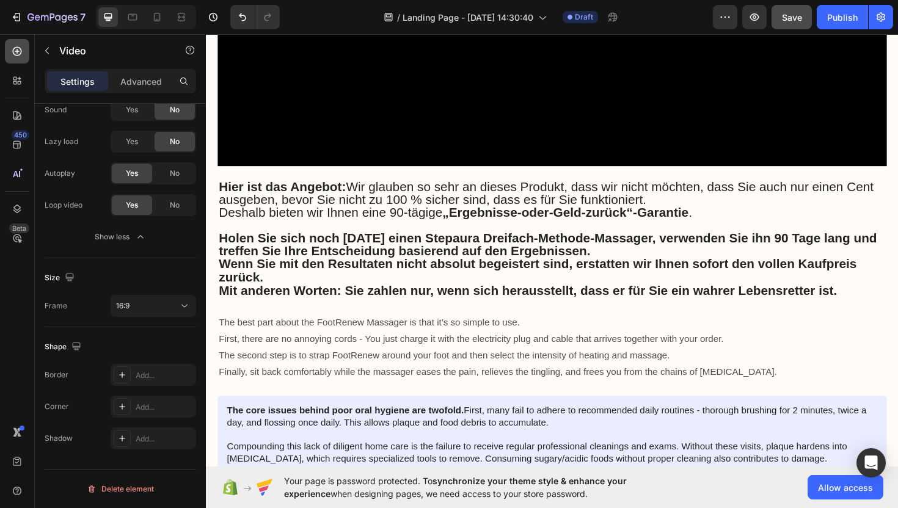
click at [16, 50] on icon at bounding box center [17, 51] width 9 height 9
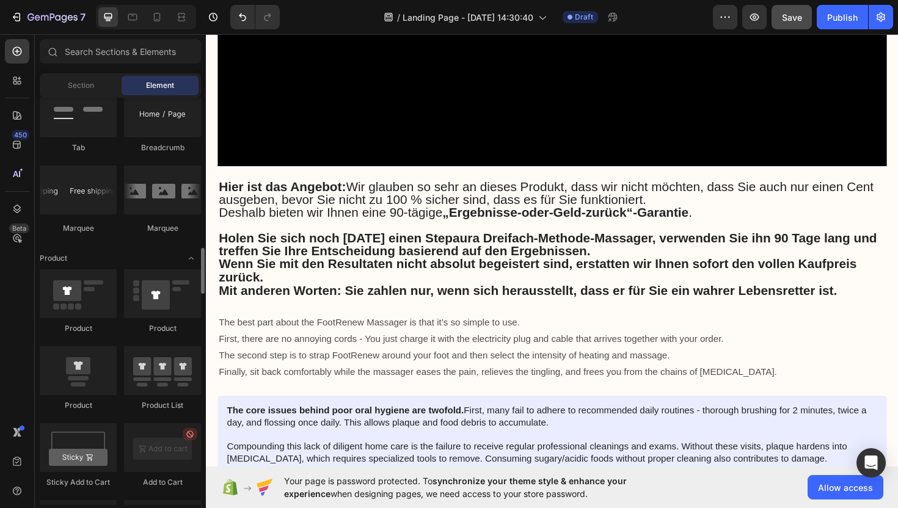
scroll to position [1437, 0]
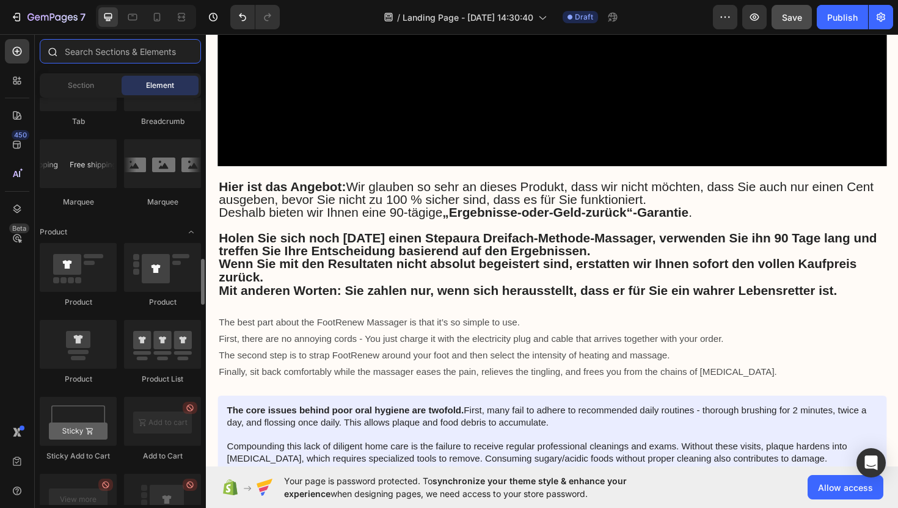
click at [116, 53] on input "text" at bounding box center [120, 51] width 161 height 24
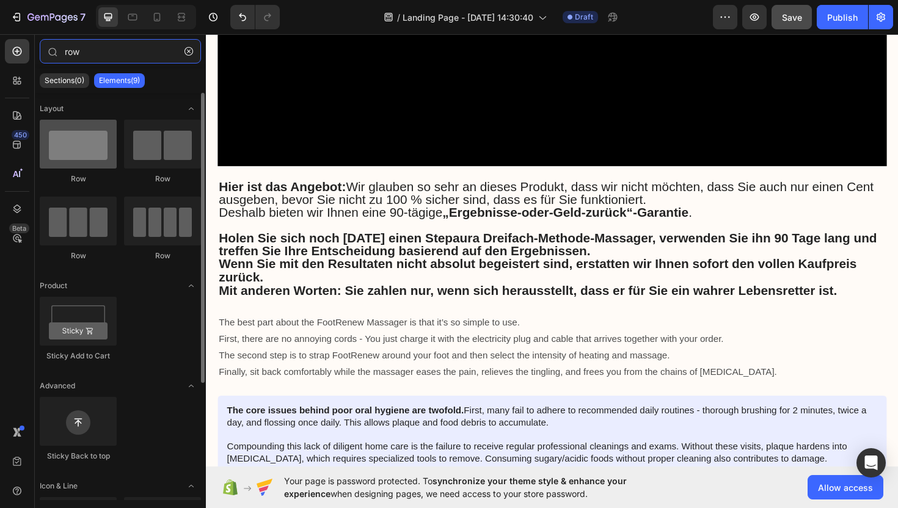
type input "row"
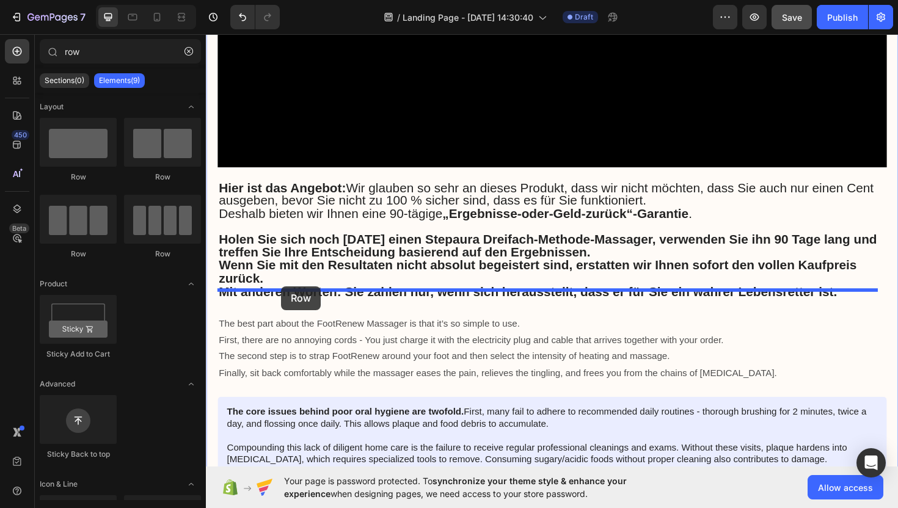
scroll to position [4245, 0]
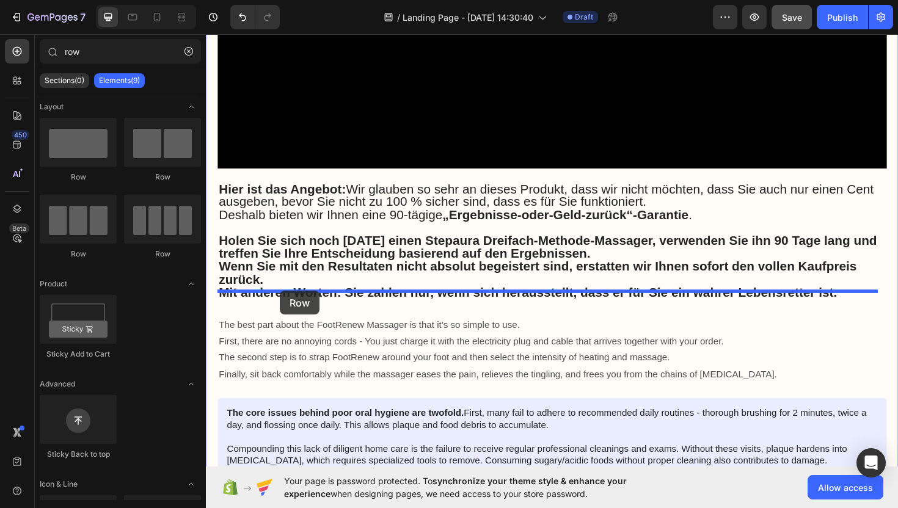
drag, startPoint x: 293, startPoint y: 174, endPoint x: 284, endPoint y: 306, distance: 132.3
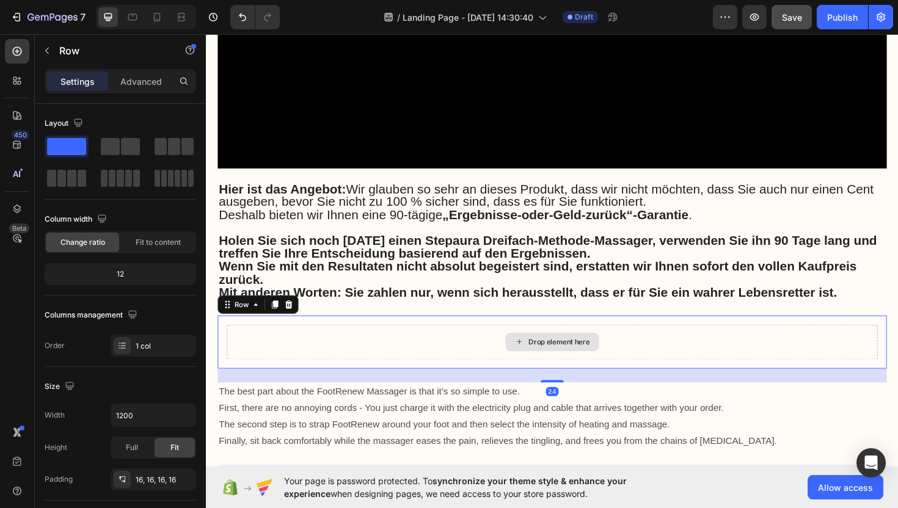
click at [370, 342] on div "Drop element here" at bounding box center [572, 360] width 689 height 37
click at [334, 342] on div "Drop element here" at bounding box center [572, 360] width 689 height 37
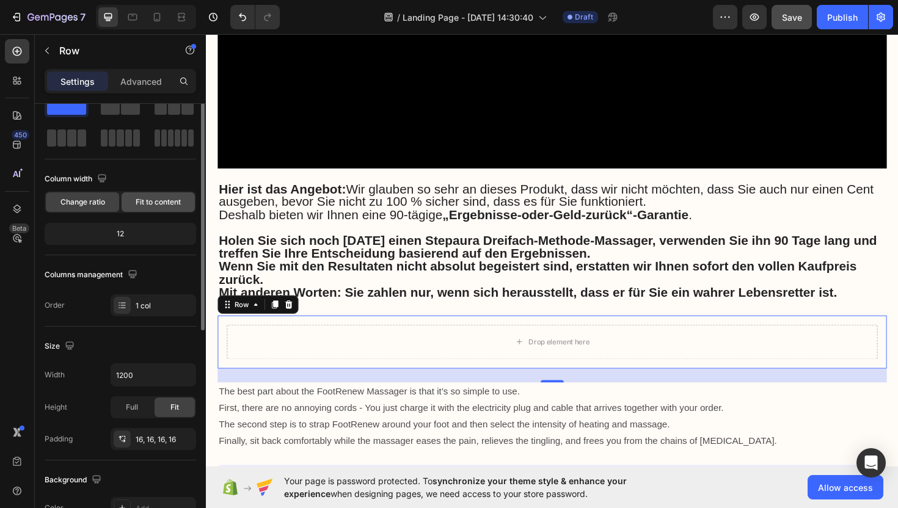
scroll to position [0, 0]
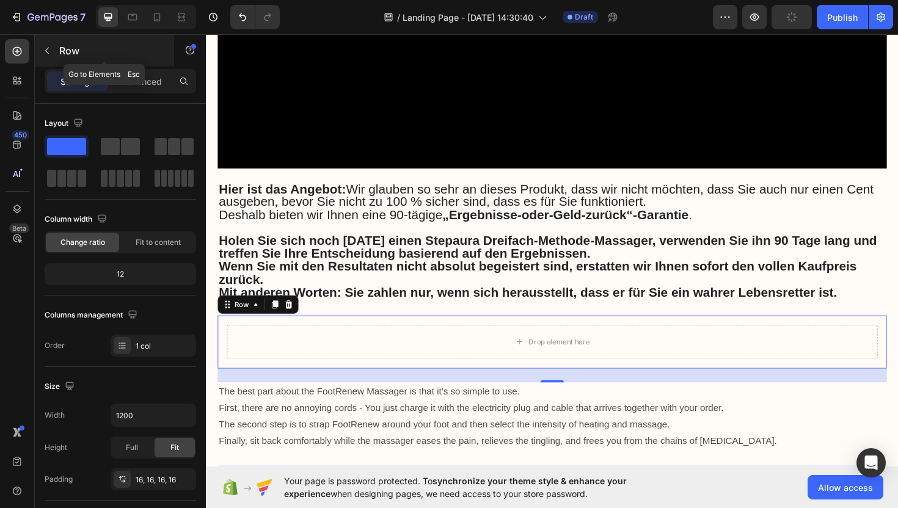
click at [53, 51] on button "button" at bounding box center [47, 51] width 20 height 20
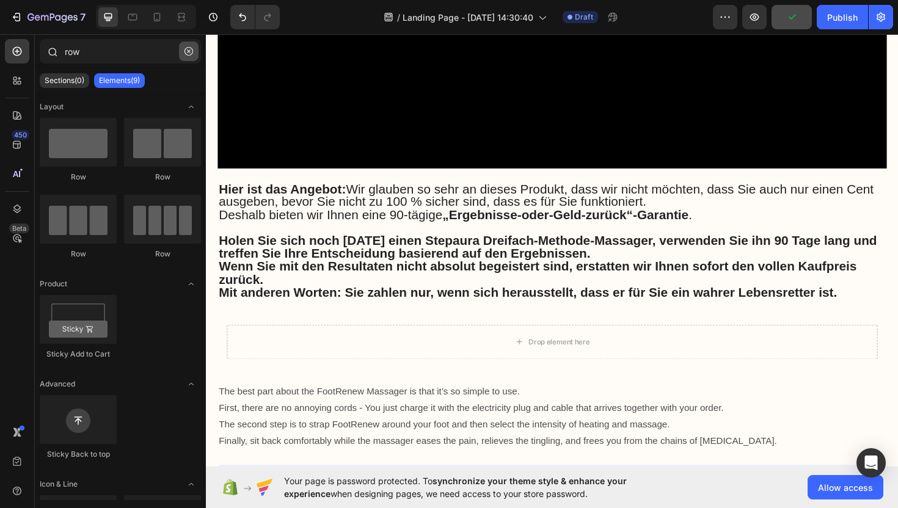
click at [196, 51] on button "button" at bounding box center [189, 52] width 20 height 20
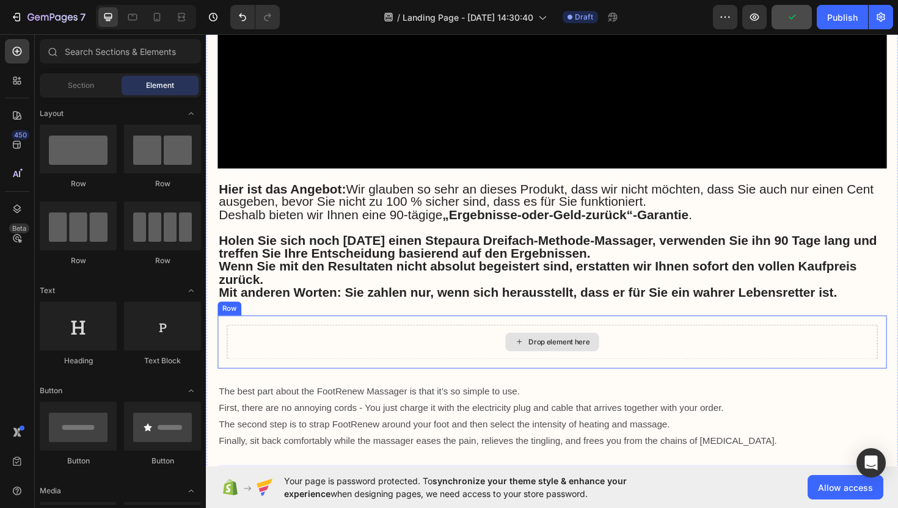
click at [370, 342] on div "Drop element here" at bounding box center [572, 360] width 689 height 37
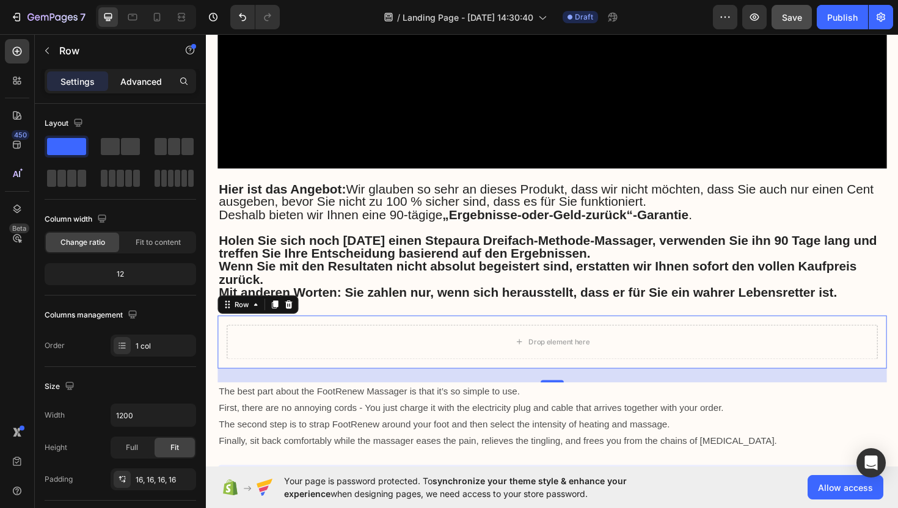
click at [142, 86] on p "Advanced" at bounding box center [141, 81] width 42 height 13
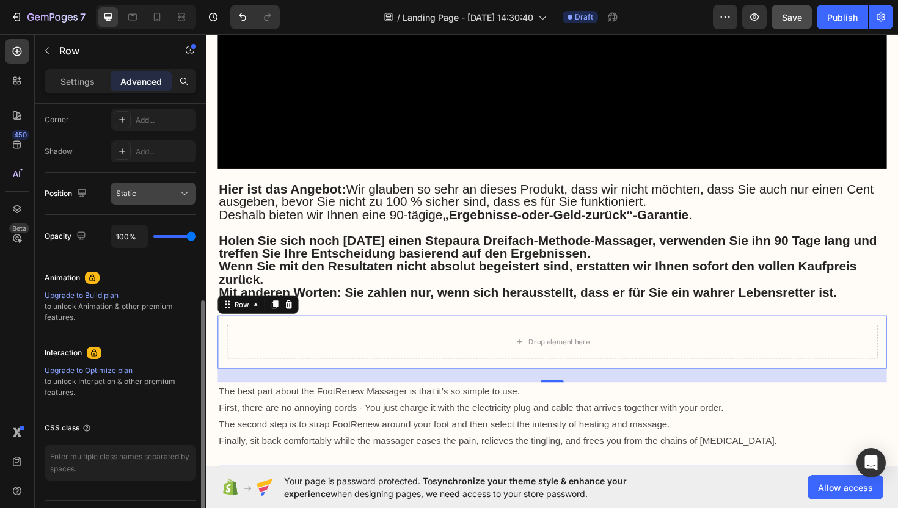
scroll to position [409, 0]
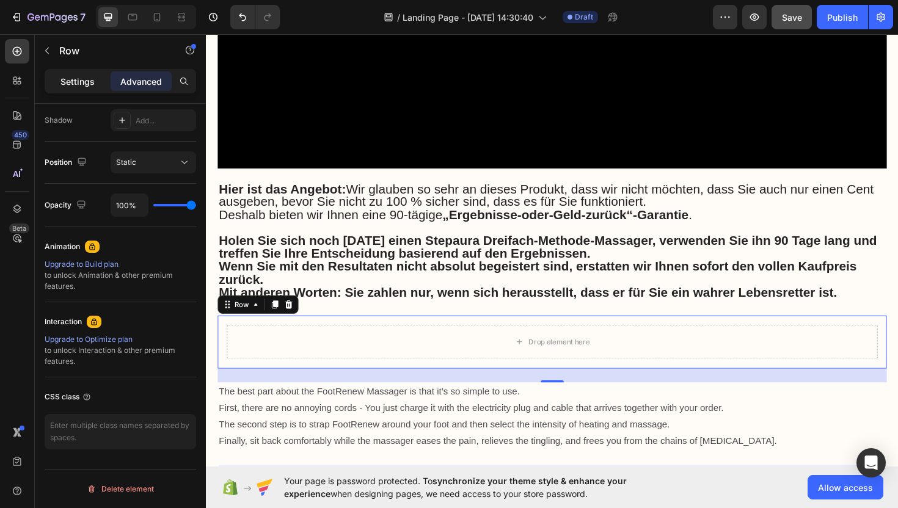
click at [79, 72] on div "Settings" at bounding box center [77, 81] width 61 height 20
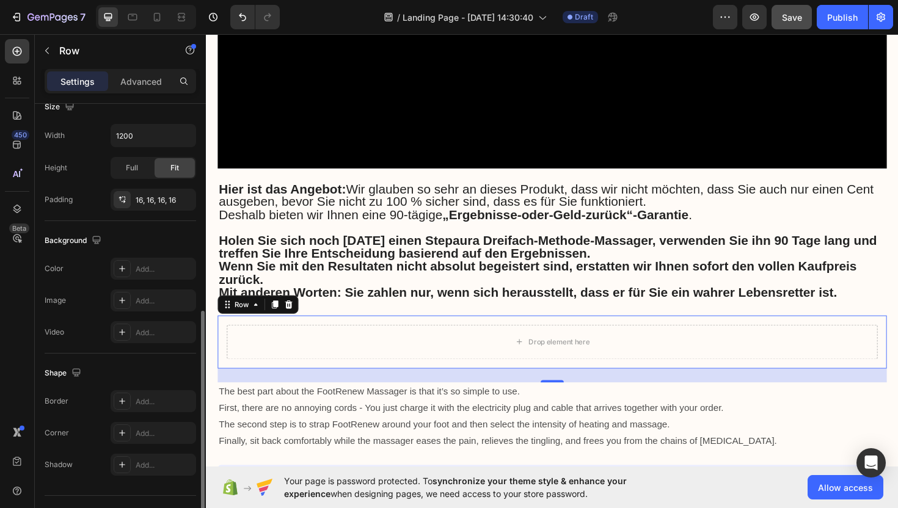
scroll to position [306, 0]
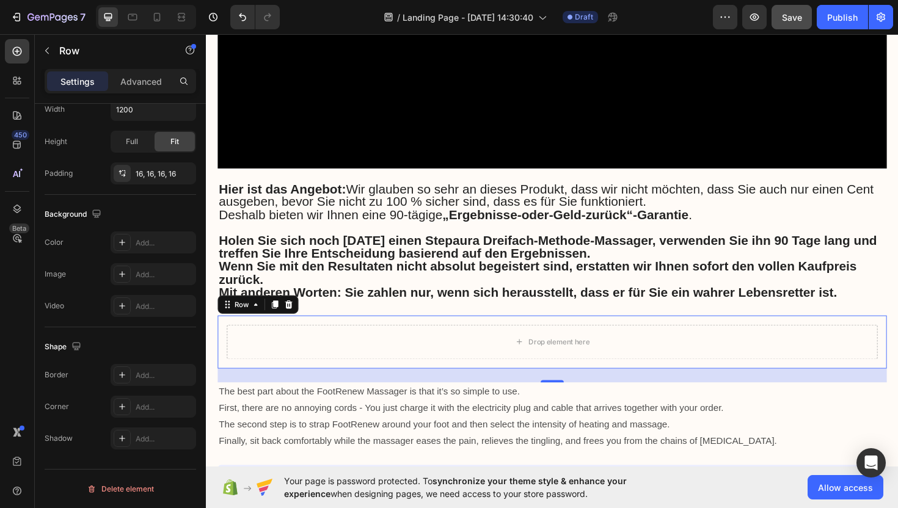
click at [336, 332] on div "Drop element here Row 24" at bounding box center [572, 360] width 709 height 56
click at [335, 342] on div "Drop element here" at bounding box center [572, 360] width 689 height 37
click at [452, 342] on div "Drop element here" at bounding box center [572, 360] width 689 height 37
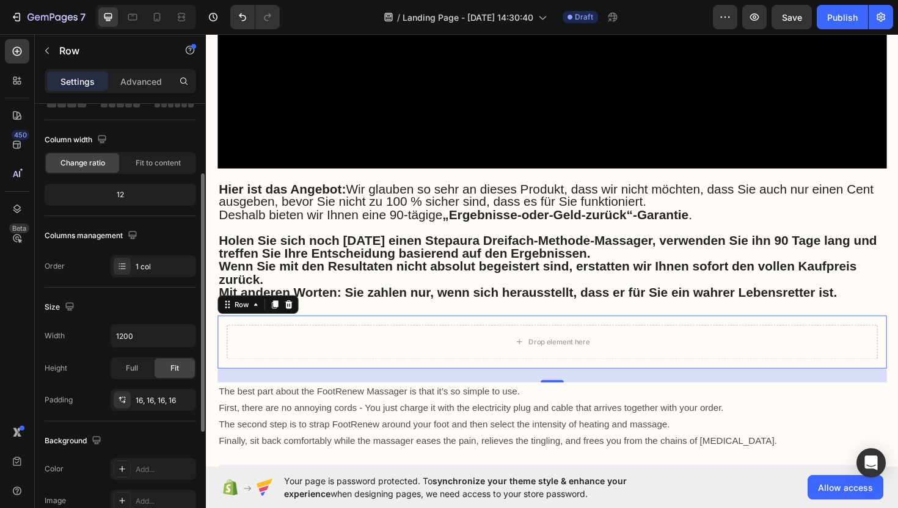
scroll to position [0, 0]
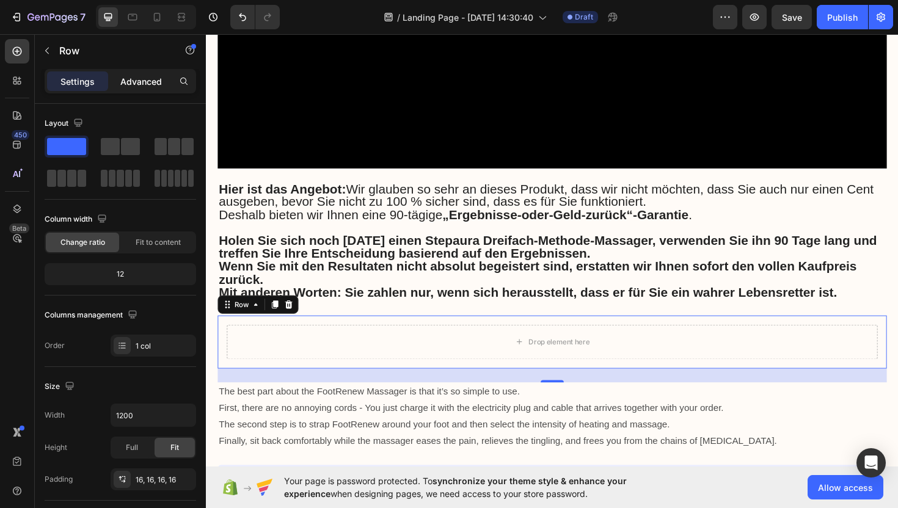
click at [148, 75] on p "Advanced" at bounding box center [141, 81] width 42 height 13
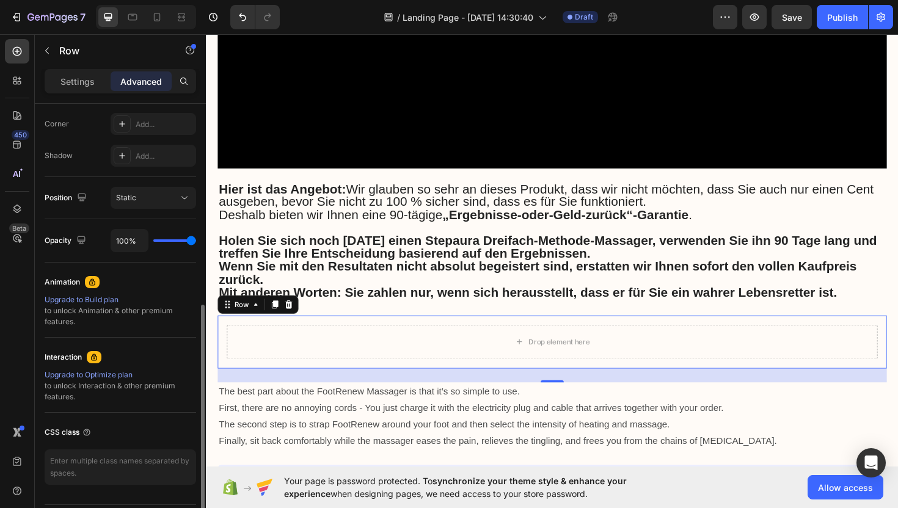
scroll to position [370, 0]
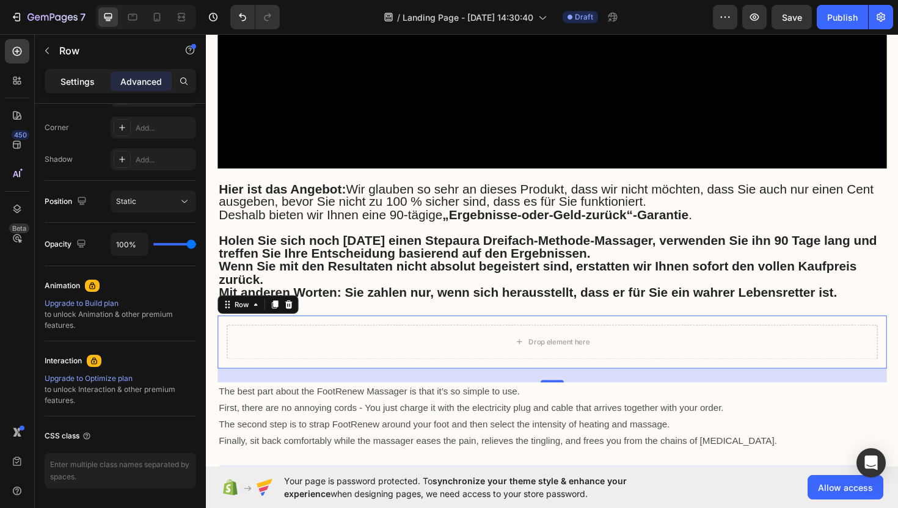
click at [83, 80] on p "Settings" at bounding box center [77, 81] width 34 height 13
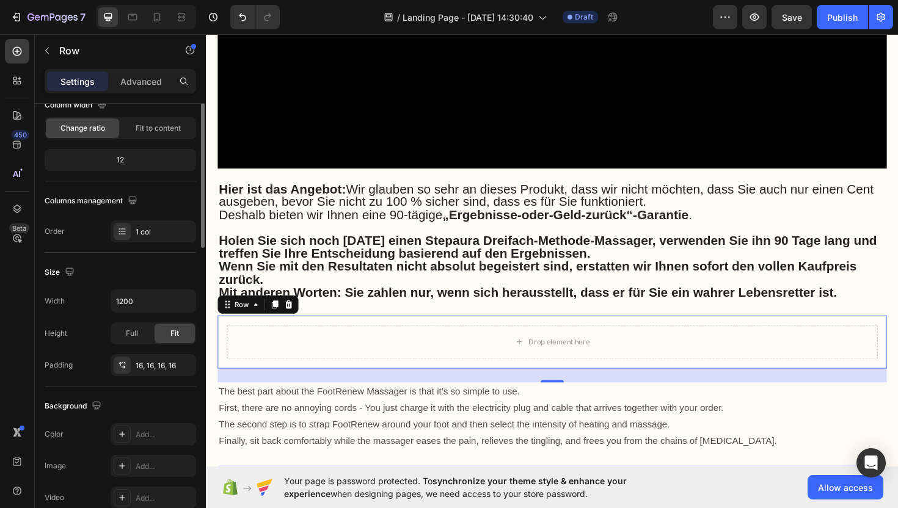
scroll to position [0, 0]
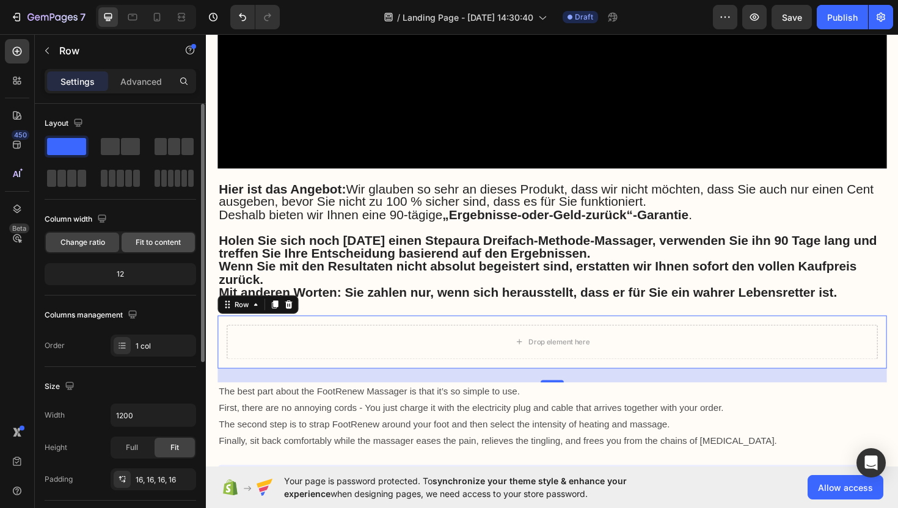
click at [160, 240] on span "Fit to content" at bounding box center [158, 242] width 45 height 11
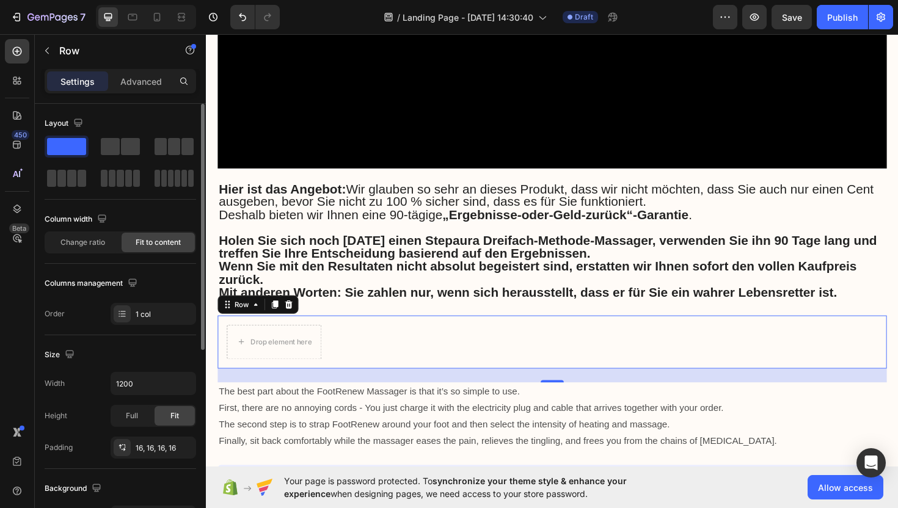
click at [91, 232] on div "Change ratio Fit to content" at bounding box center [121, 243] width 152 height 22
click at [93, 238] on span "Change ratio" at bounding box center [82, 242] width 45 height 11
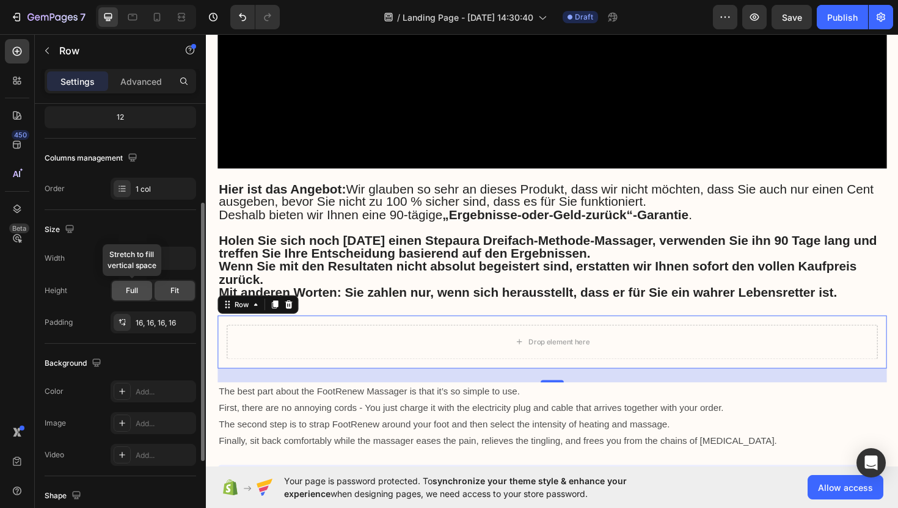
scroll to position [162, 0]
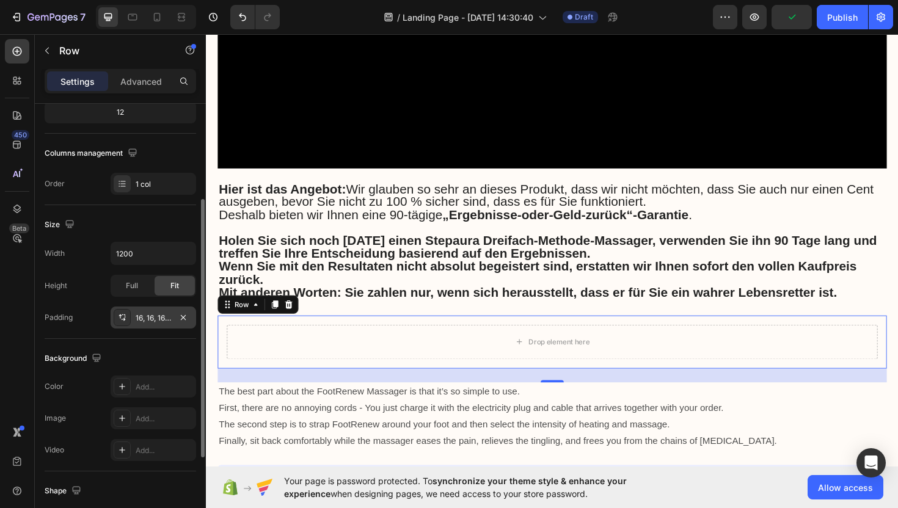
click at [163, 320] on div "16, 16, 16, 16" at bounding box center [153, 318] width 35 height 11
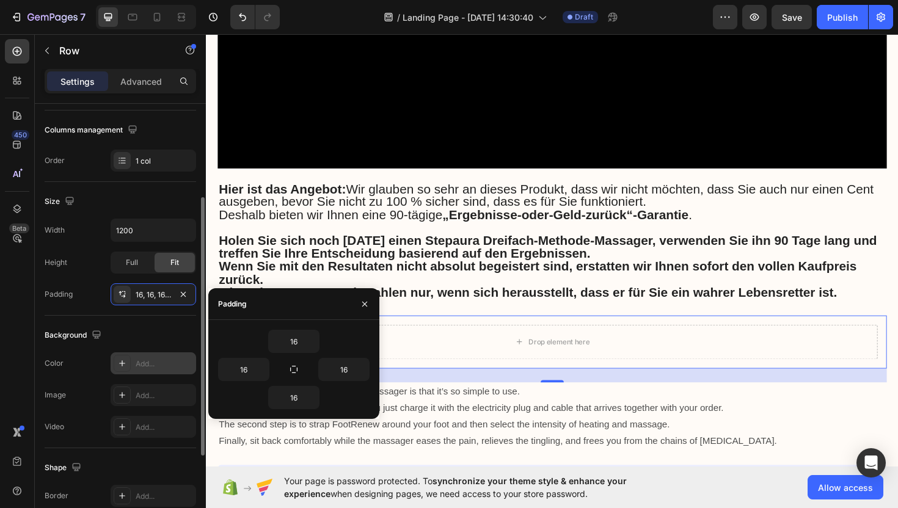
scroll to position [214, 0]
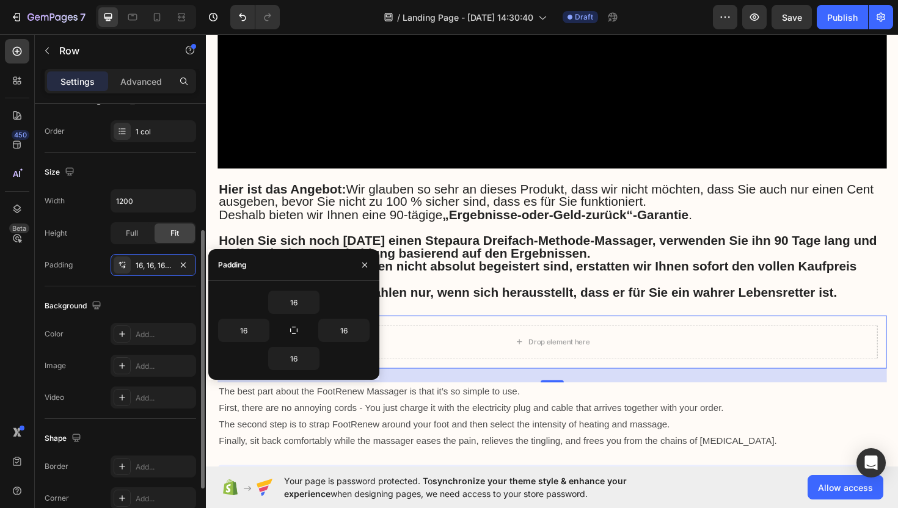
click at [129, 310] on div "Background" at bounding box center [121, 306] width 152 height 20
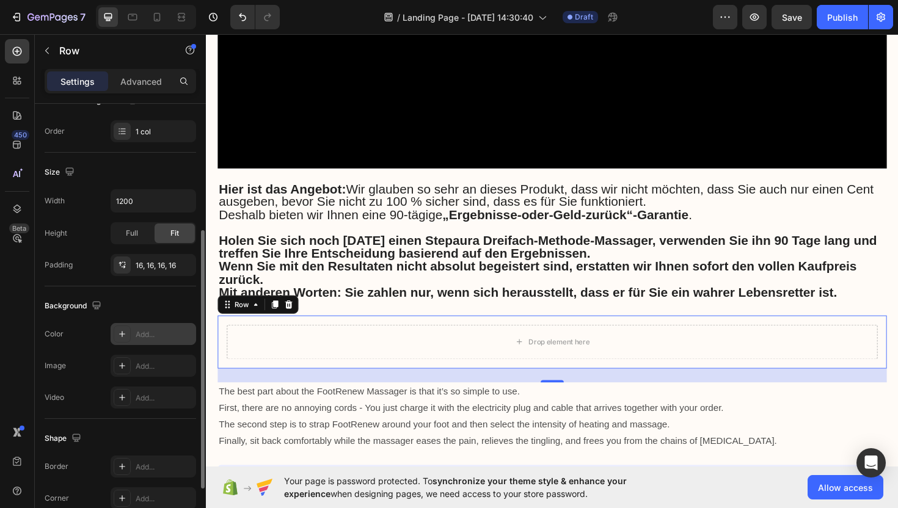
click at [141, 332] on div "Add..." at bounding box center [164, 334] width 57 height 11
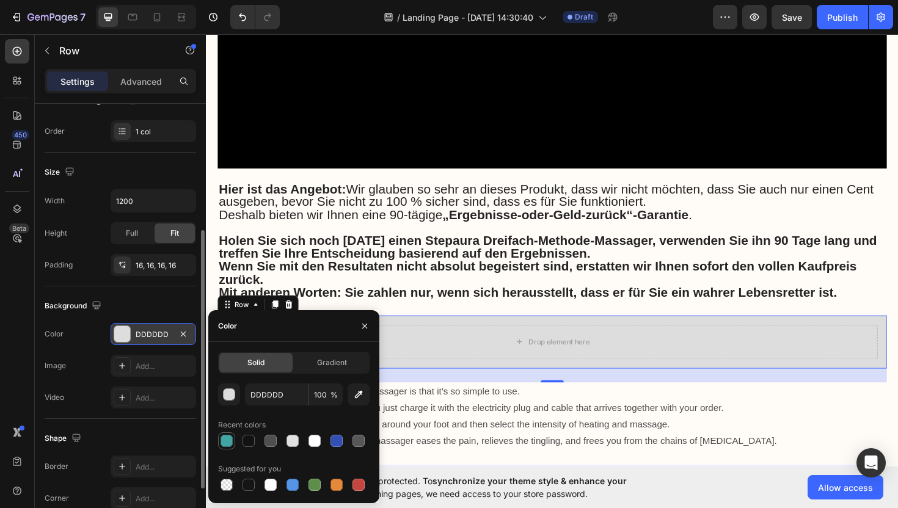
click at [230, 441] on div at bounding box center [227, 441] width 12 height 12
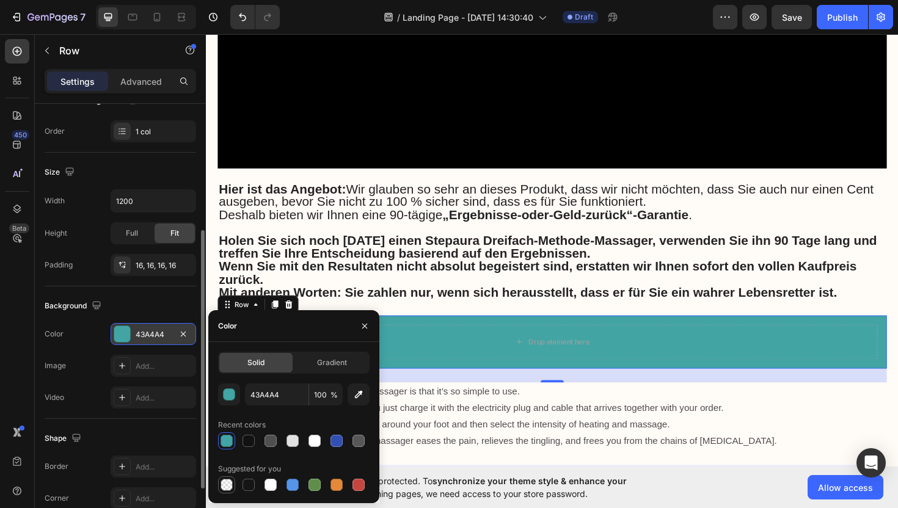
click at [231, 487] on div at bounding box center [227, 485] width 12 height 12
type input "000000"
type input "0"
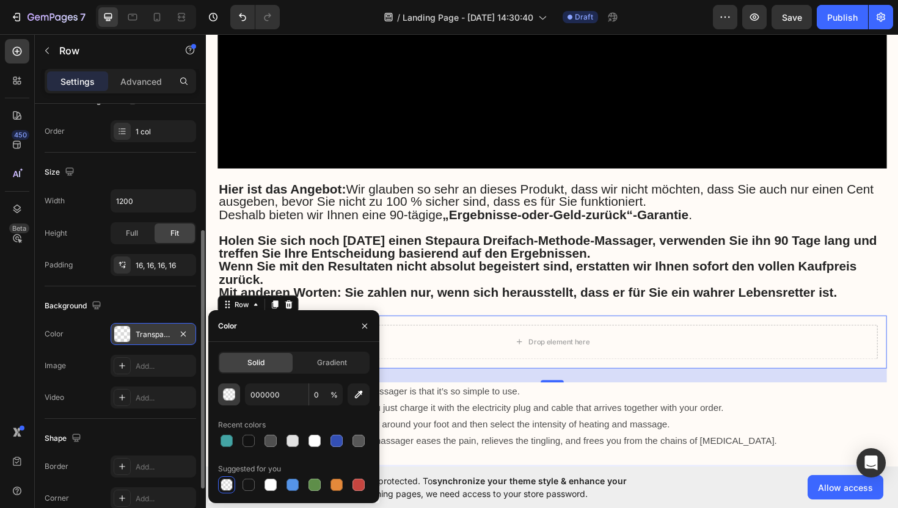
click at [233, 400] on div "button" at bounding box center [229, 395] width 12 height 12
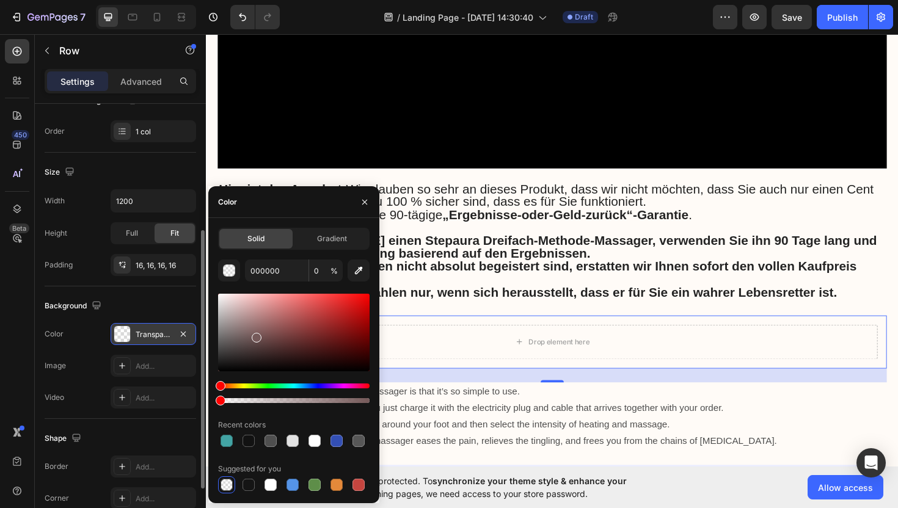
drag, startPoint x: 223, startPoint y: 366, endPoint x: 254, endPoint y: 348, distance: 35.3
click at [255, 335] on div at bounding box center [257, 338] width 10 height 10
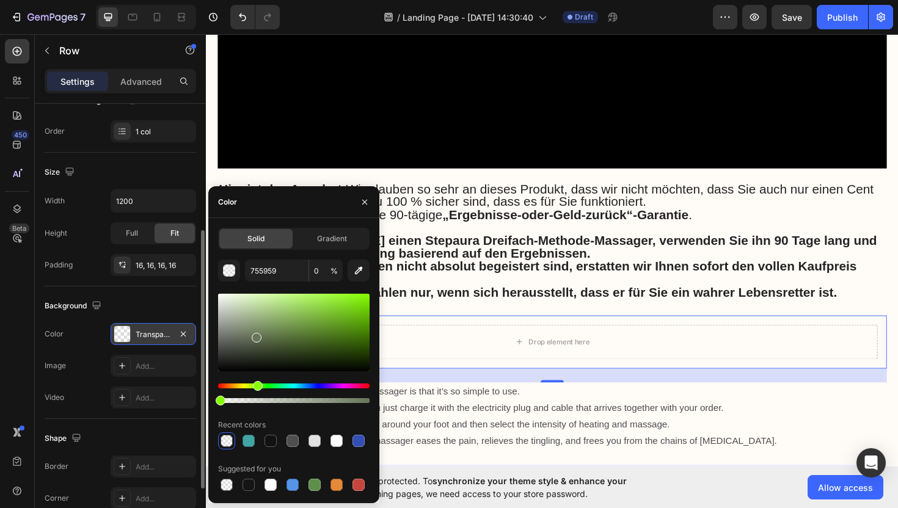
click at [256, 384] on div "Hue" at bounding box center [294, 386] width 152 height 5
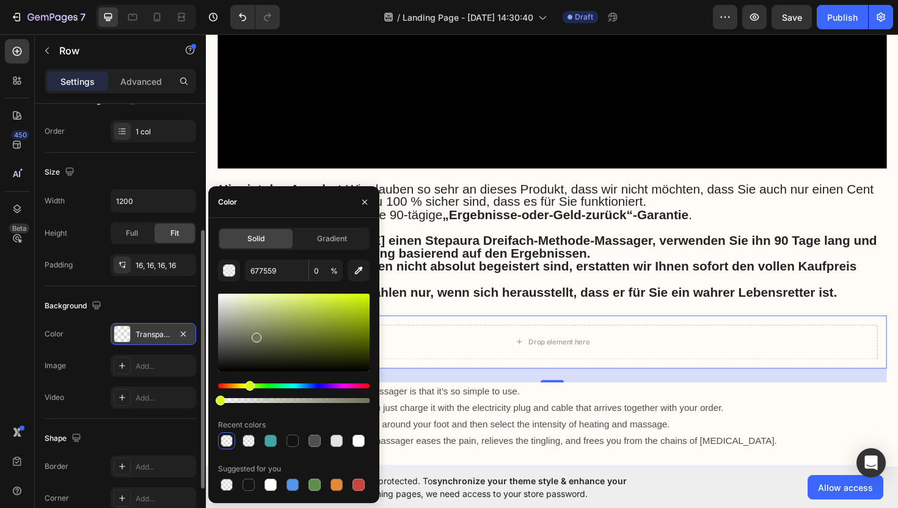
drag, startPoint x: 255, startPoint y: 386, endPoint x: 256, endPoint y: 357, distance: 28.1
click at [248, 386] on div "Hue" at bounding box center [250, 386] width 10 height 10
drag, startPoint x: 254, startPoint y: 338, endPoint x: 261, endPoint y: 307, distance: 31.9
click at [261, 307] on div at bounding box center [261, 309] width 10 height 10
type input "C9D398"
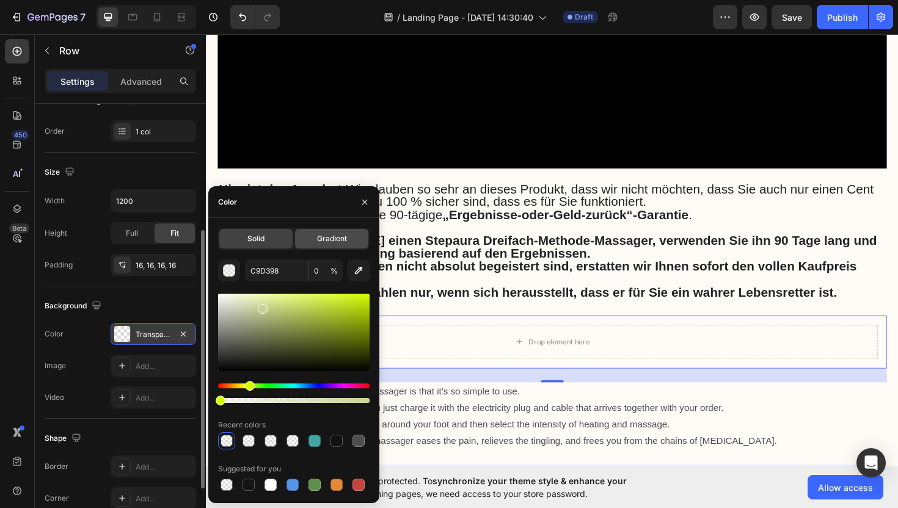
click at [325, 243] on span "Gradient" at bounding box center [332, 238] width 30 height 11
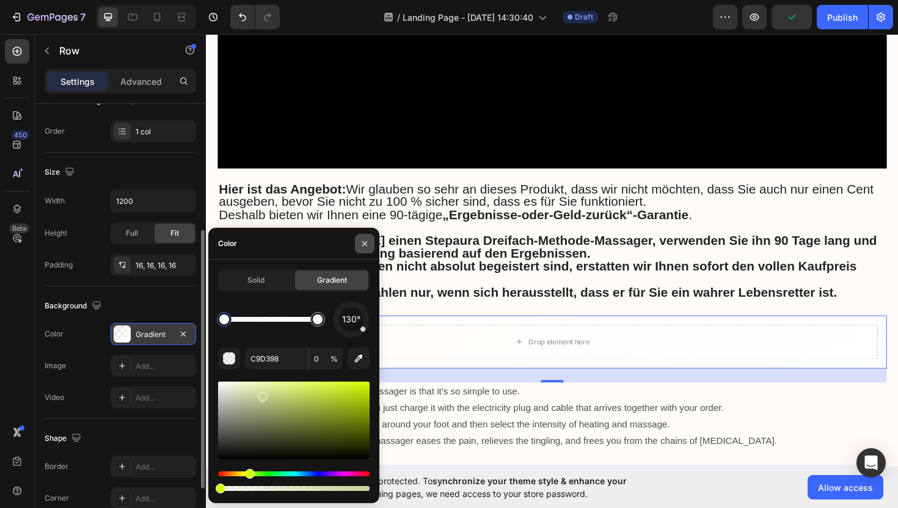
click at [364, 245] on icon "button" at bounding box center [365, 244] width 10 height 10
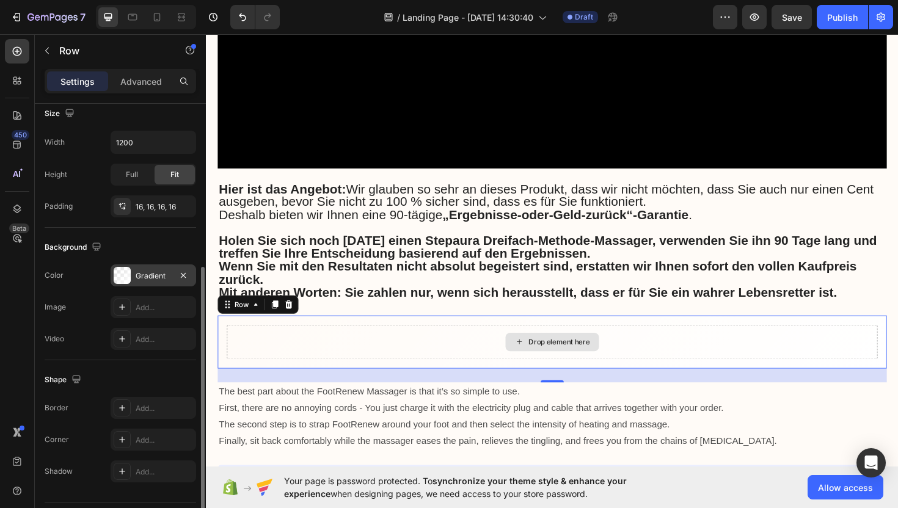
scroll to position [274, 0]
click at [348, 342] on div "Drop element here" at bounding box center [572, 360] width 689 height 37
click at [155, 278] on div "Gradient" at bounding box center [153, 274] width 35 height 11
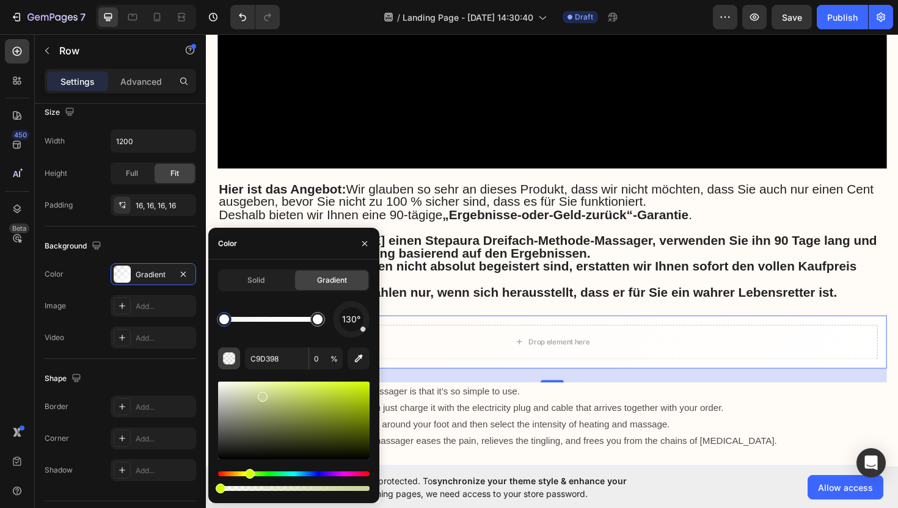
click at [236, 356] on button "button" at bounding box center [229, 359] width 22 height 22
click at [277, 287] on div "Solid" at bounding box center [255, 281] width 73 height 20
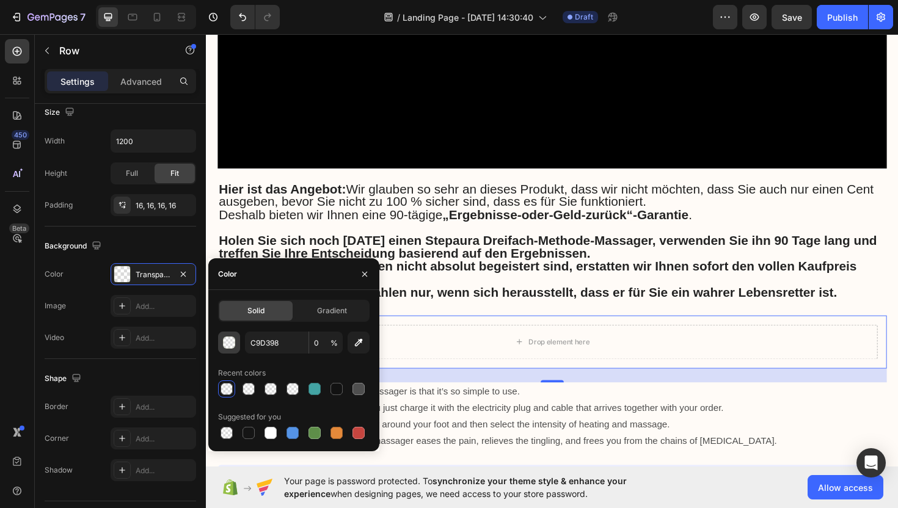
click at [232, 346] on div "button" at bounding box center [230, 343] width 12 height 12
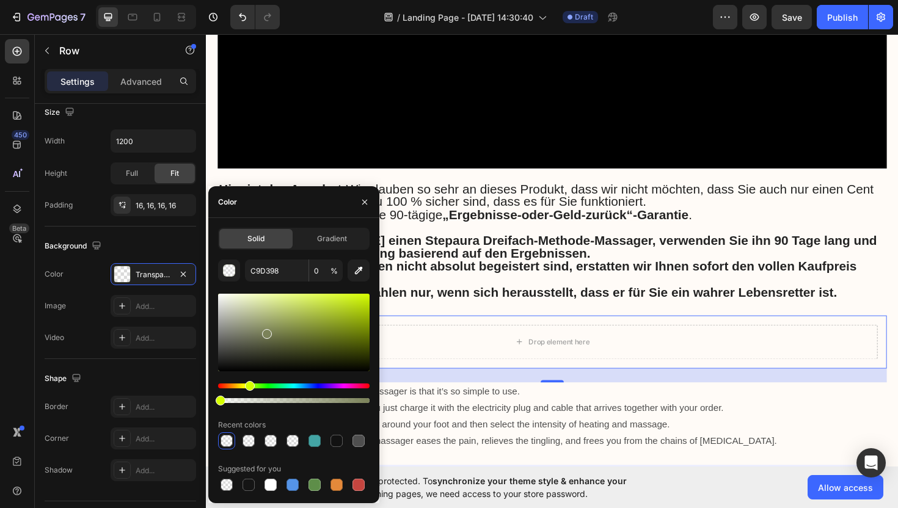
drag, startPoint x: 264, startPoint y: 348, endPoint x: 268, endPoint y: 321, distance: 27.7
click at [268, 321] on div at bounding box center [294, 333] width 152 height 78
click at [360, 203] on icon "button" at bounding box center [365, 202] width 10 height 10
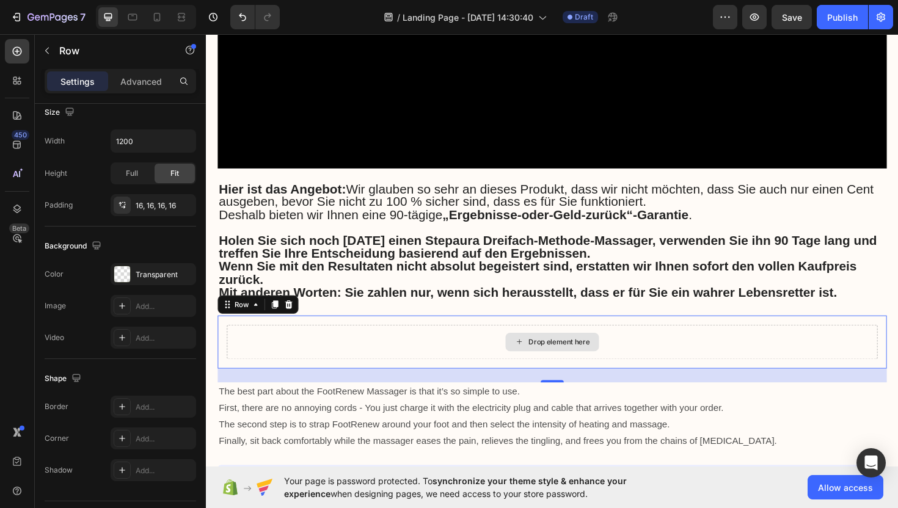
click at [273, 342] on div "Drop element here" at bounding box center [572, 360] width 689 height 37
click at [155, 274] on div "Transparent" at bounding box center [153, 274] width 35 height 11
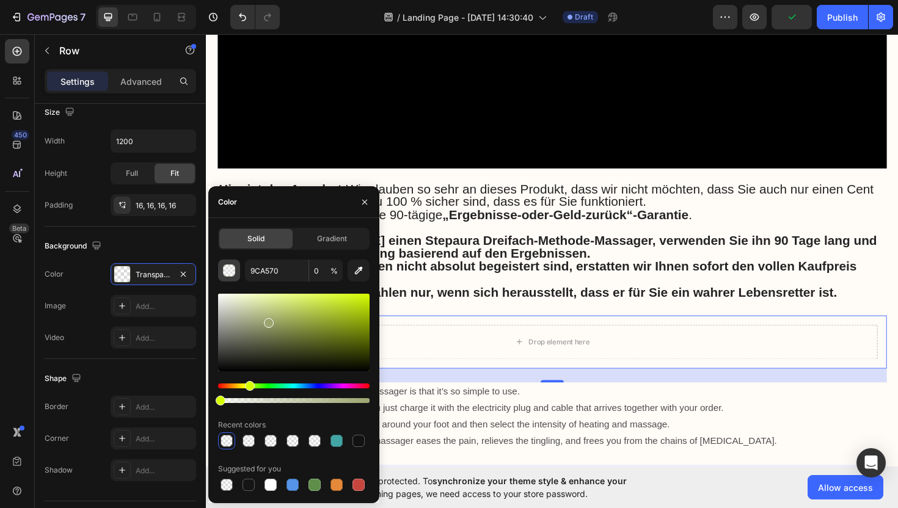
click at [227, 276] on div "button" at bounding box center [229, 271] width 12 height 12
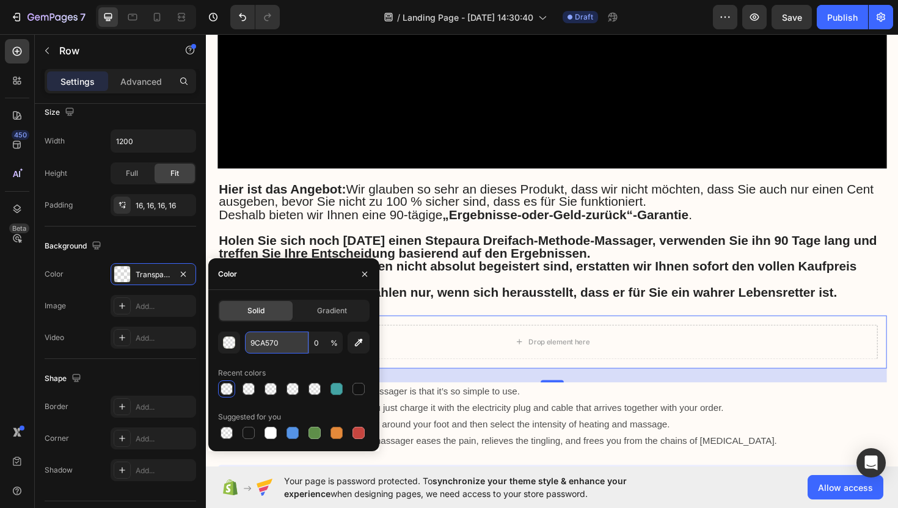
click at [270, 344] on input "9CA570" at bounding box center [277, 343] width 64 height 22
click at [232, 346] on div "button" at bounding box center [230, 343] width 12 height 12
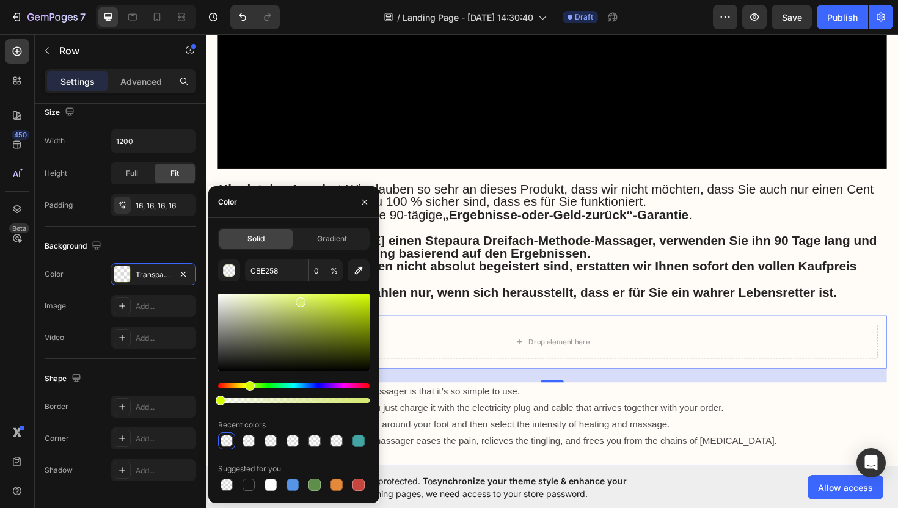
drag, startPoint x: 251, startPoint y: 320, endPoint x: 299, endPoint y: 299, distance: 52.0
click at [299, 299] on div at bounding box center [294, 333] width 152 height 78
click at [317, 488] on div at bounding box center [315, 485] width 12 height 12
type input "5E8E49"
type input "100"
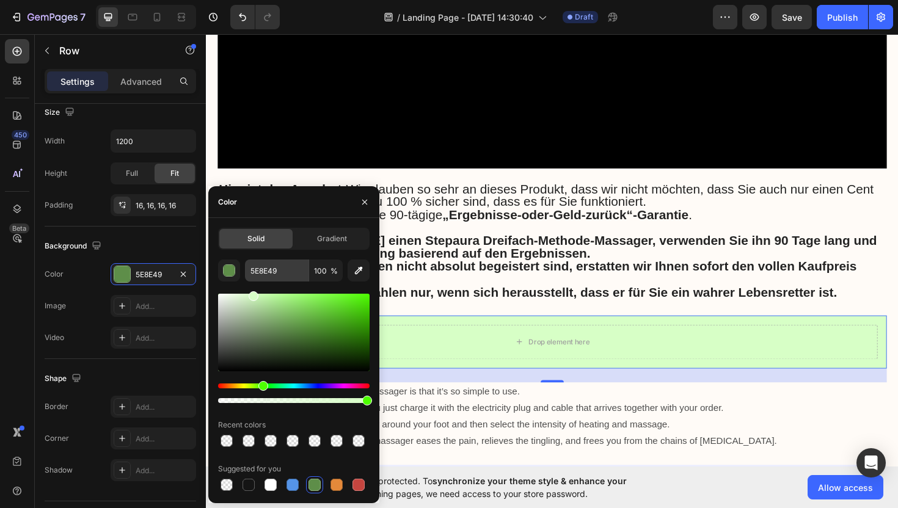
drag, startPoint x: 291, startPoint y: 327, endPoint x: 254, endPoint y: 281, distance: 59.1
click at [254, 282] on div "5E8E49 100 % Recent colors Suggested for you" at bounding box center [294, 377] width 152 height 234
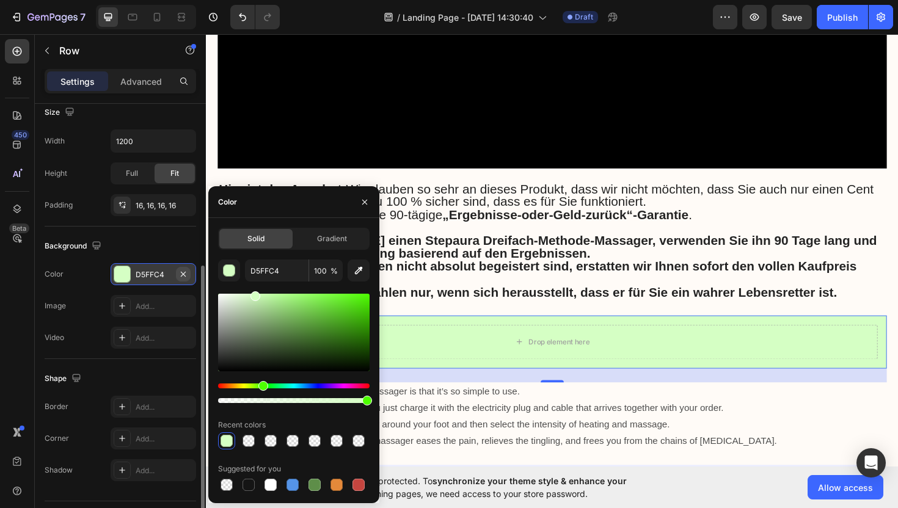
click at [185, 274] on icon "button" at bounding box center [183, 274] width 10 height 10
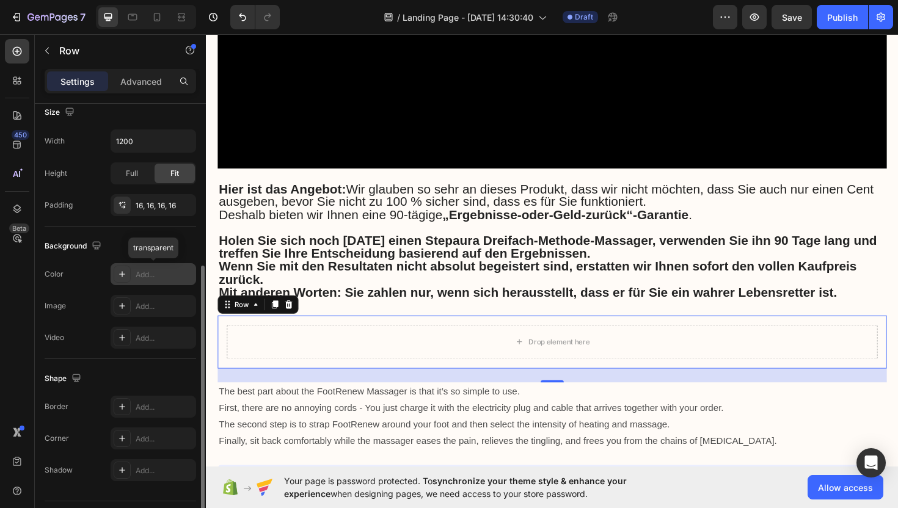
click at [170, 276] on div "Add..." at bounding box center [164, 274] width 57 height 11
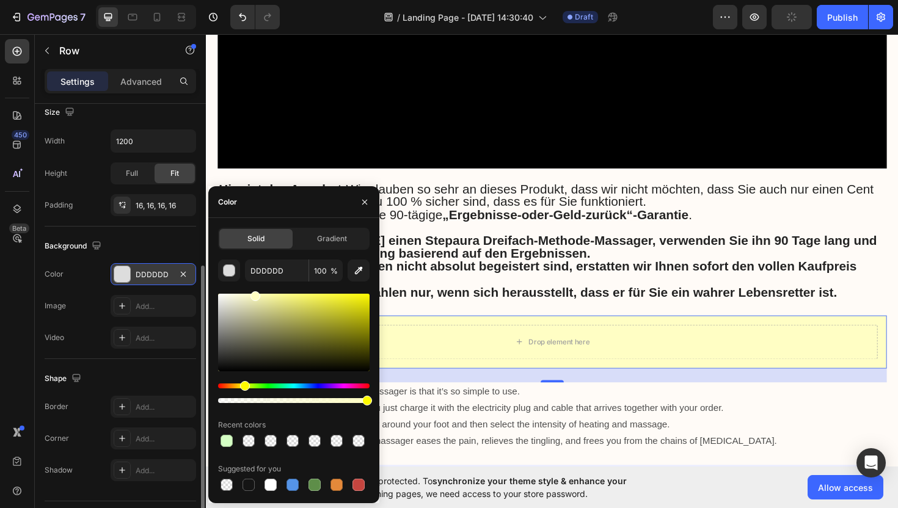
drag, startPoint x: 254, startPoint y: 388, endPoint x: 243, endPoint y: 386, distance: 11.2
click at [243, 387] on div "Hue" at bounding box center [294, 386] width 152 height 5
type input "FFFEC4"
click at [124, 247] on div "Background" at bounding box center [121, 246] width 152 height 20
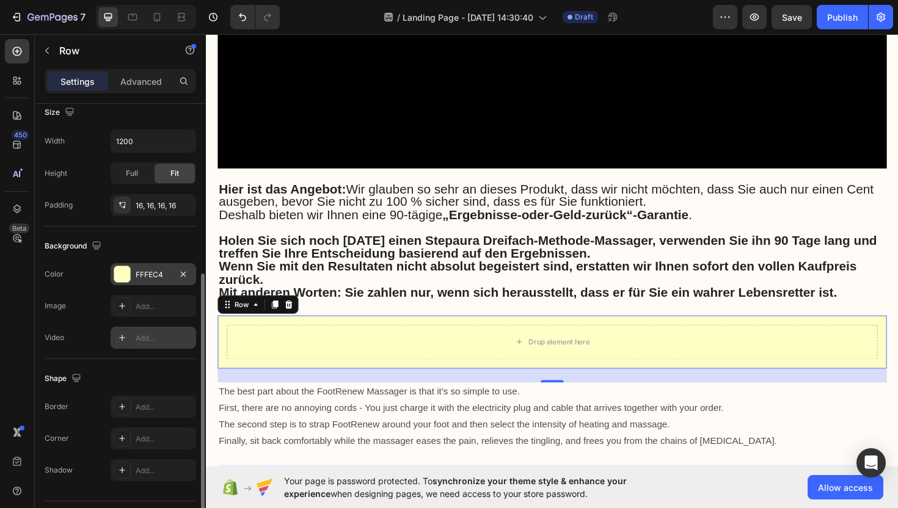
scroll to position [306, 0]
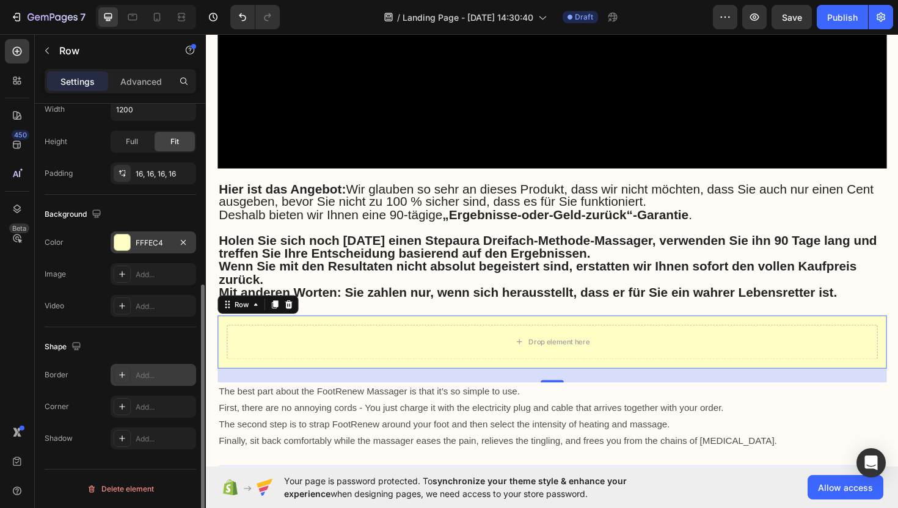
click at [145, 377] on div "Add..." at bounding box center [164, 375] width 57 height 11
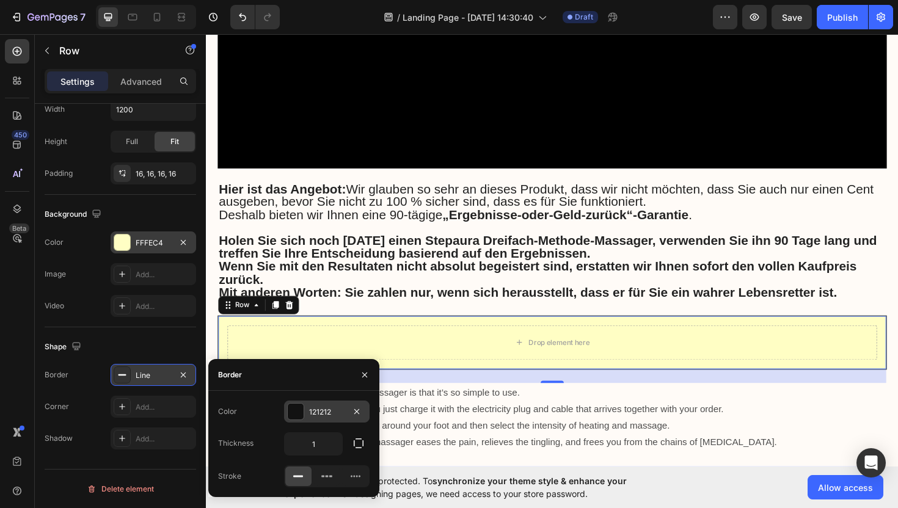
click at [295, 411] on div at bounding box center [296, 412] width 16 height 16
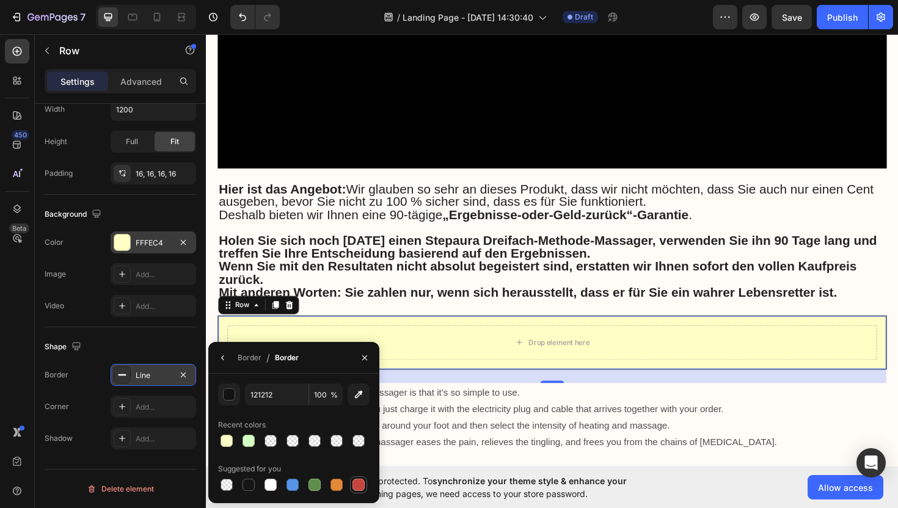
click at [359, 489] on div at bounding box center [359, 485] width 12 height 12
type input "C5453F"
click at [308, 343] on div "Drop element here" at bounding box center [573, 361] width 688 height 37
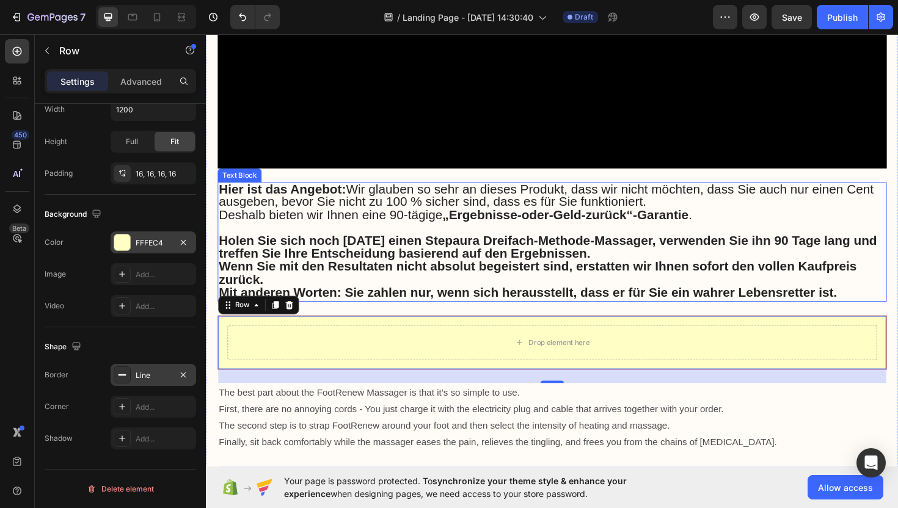
click at [387, 273] on strong "Wenn Sie mit den Resultaten nicht absolut begeistert sind, erstatten wir Ihnen …" at bounding box center [557, 287] width 676 height 29
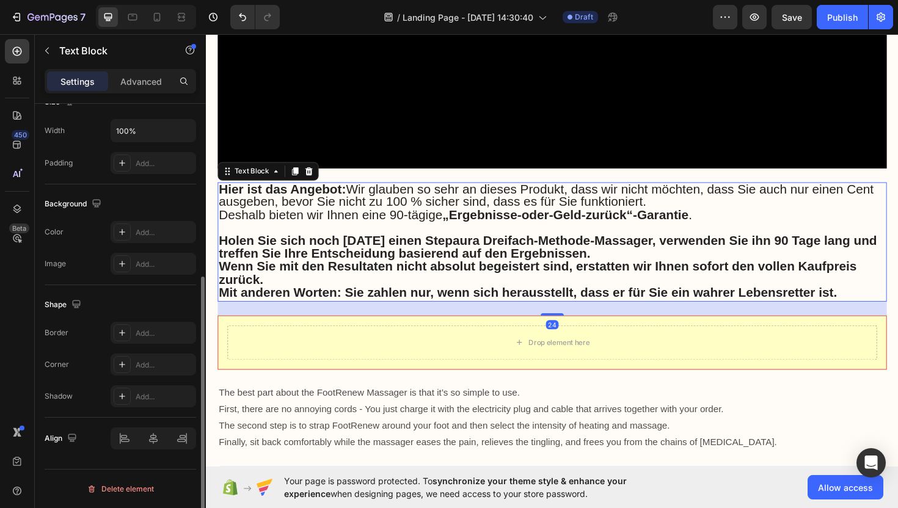
scroll to position [0, 0]
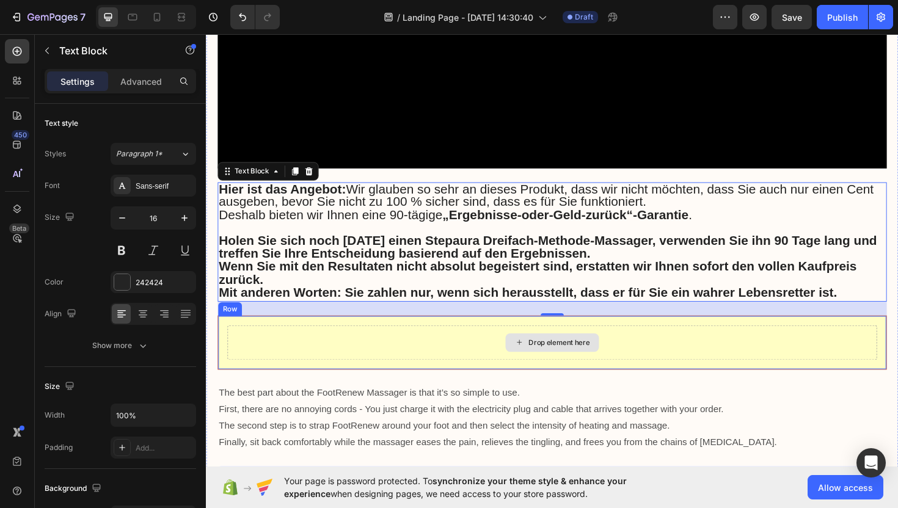
click at [346, 343] on div "Drop element here" at bounding box center [573, 361] width 688 height 37
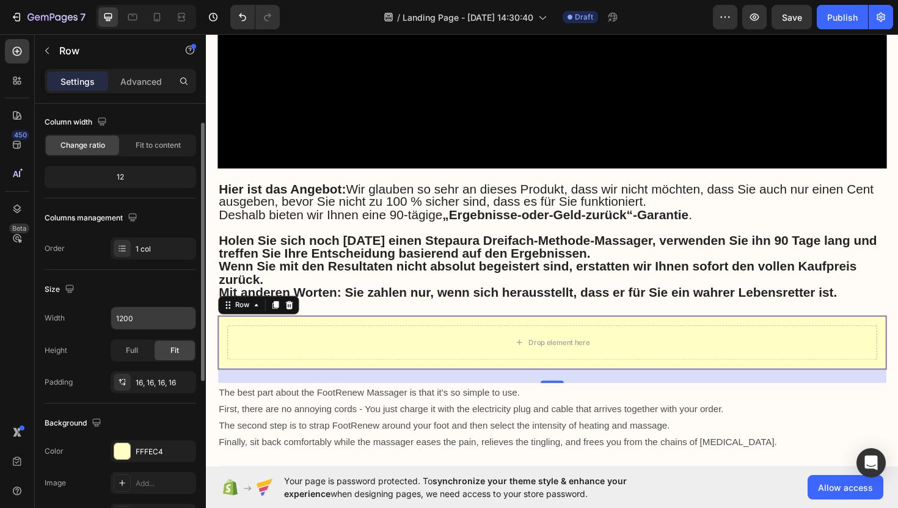
scroll to position [124, 0]
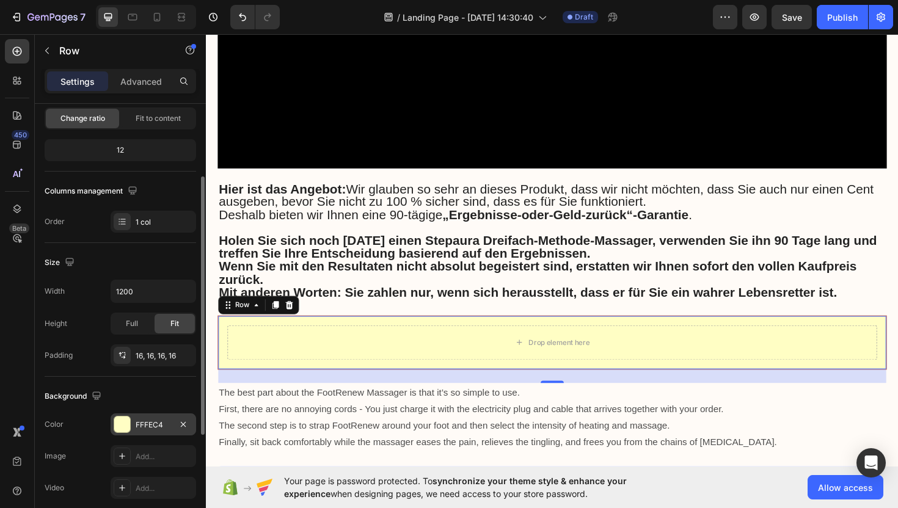
click at [131, 423] on div "FFFEC4" at bounding box center [154, 425] width 86 height 22
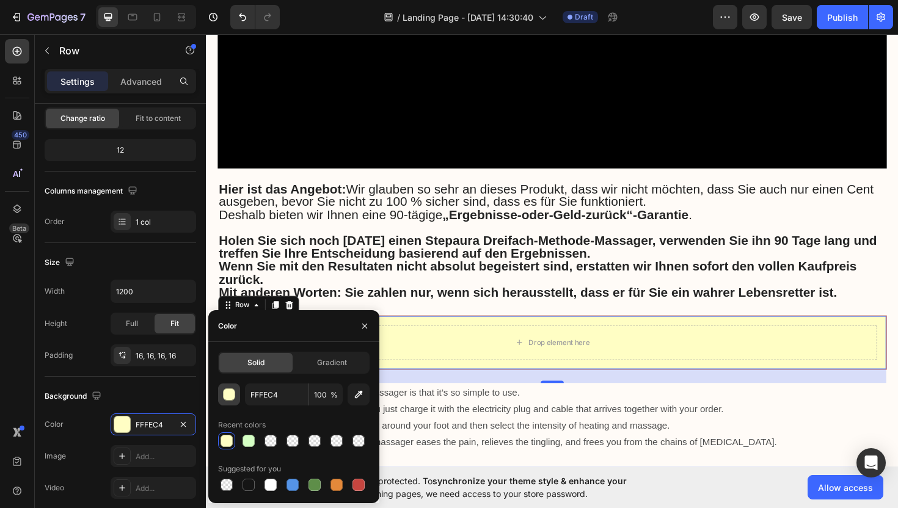
click at [235, 394] on button "button" at bounding box center [229, 395] width 22 height 22
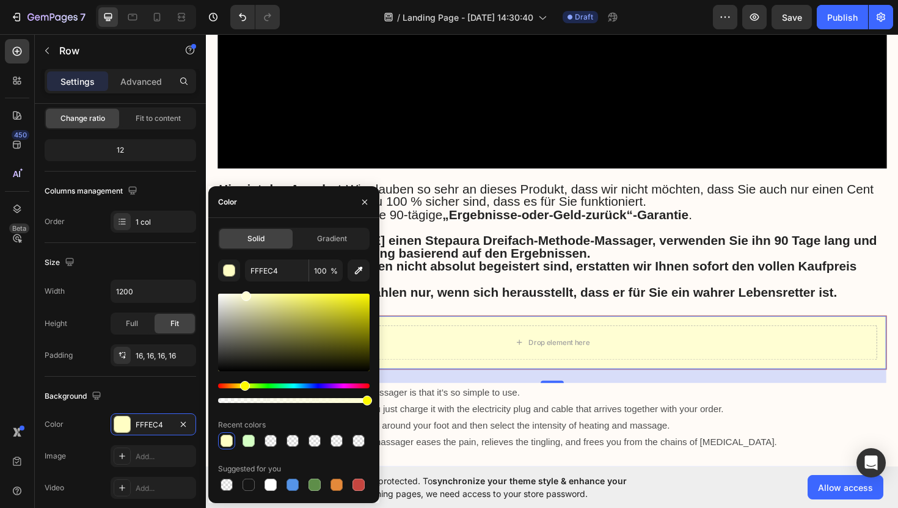
type input "FFFED3"
drag, startPoint x: 257, startPoint y: 298, endPoint x: 244, endPoint y: 293, distance: 14.0
click at [244, 293] on div at bounding box center [246, 296] width 10 height 10
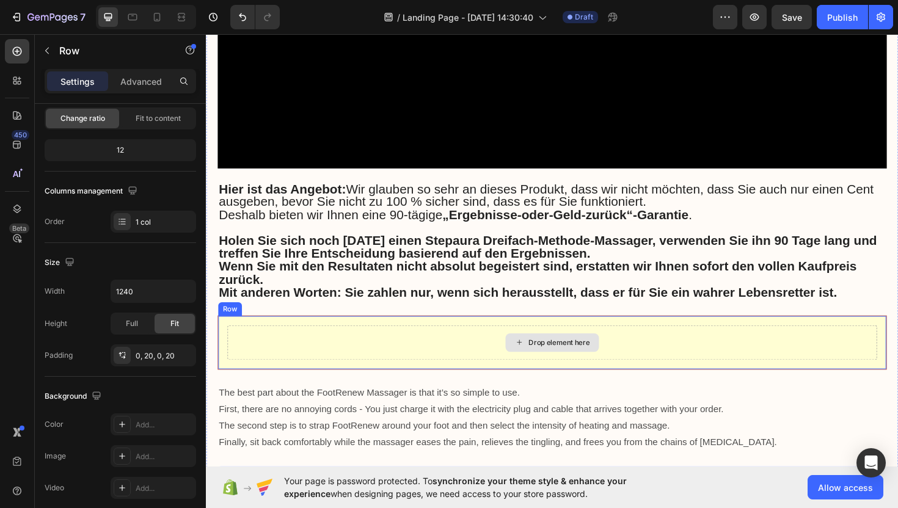
click at [268, 343] on div "Drop element here" at bounding box center [573, 361] width 688 height 37
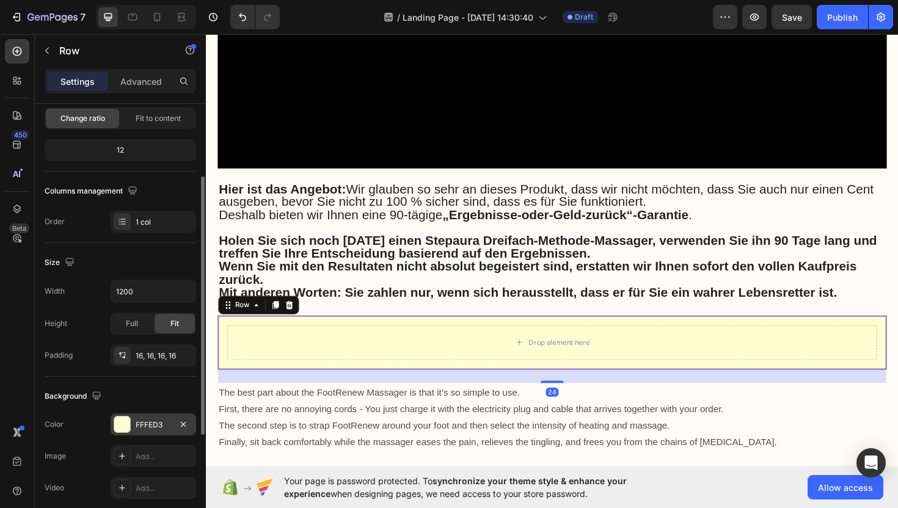
click at [166, 428] on div "FFFED3" at bounding box center [153, 425] width 35 height 11
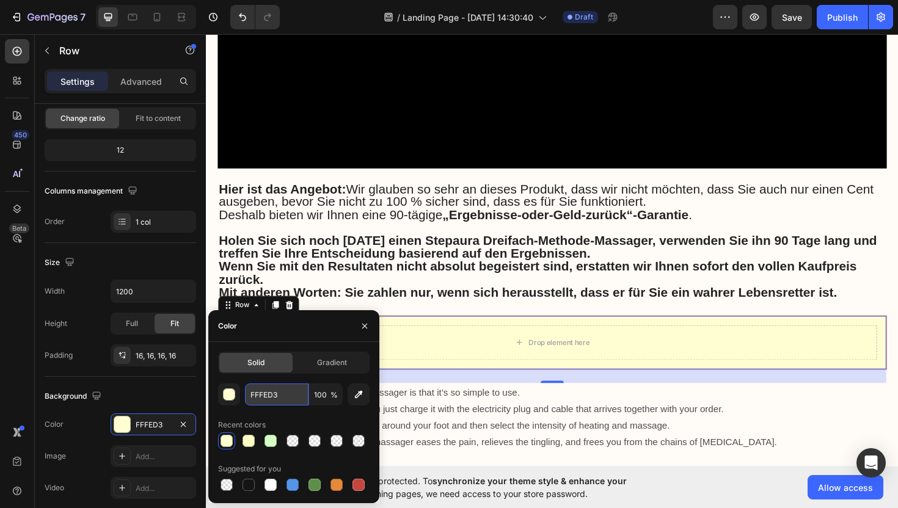
click at [289, 398] on input "FFFED3" at bounding box center [277, 395] width 64 height 22
click at [296, 399] on input "FFFED3" at bounding box center [277, 395] width 64 height 22
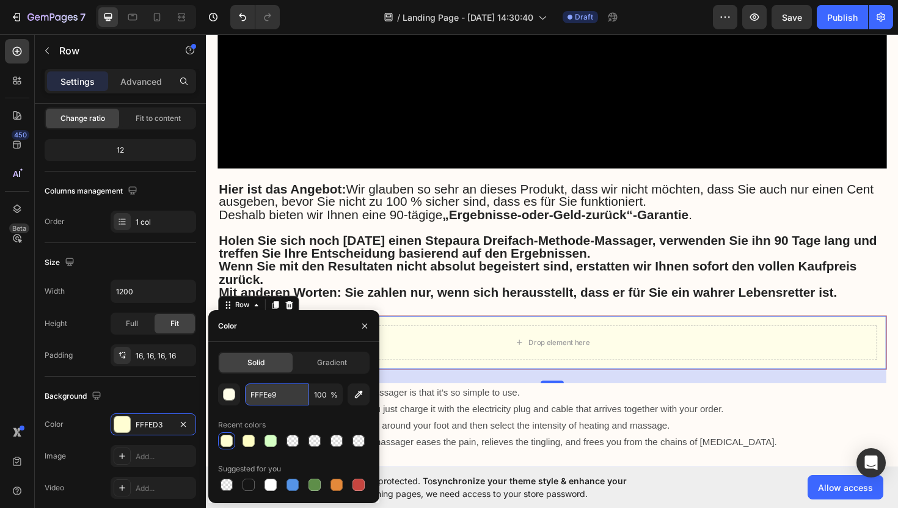
type input "FFFEE9"
click at [296, 397] on input "FFFEE9" at bounding box center [277, 395] width 64 height 22
click at [419, 389] on div "24" at bounding box center [573, 396] width 708 height 15
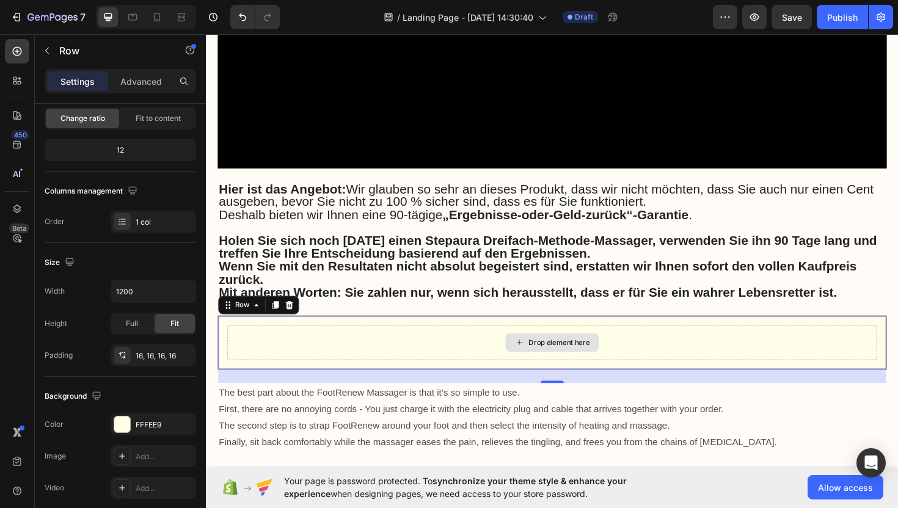
click at [296, 343] on div "Drop element here" at bounding box center [573, 361] width 688 height 37
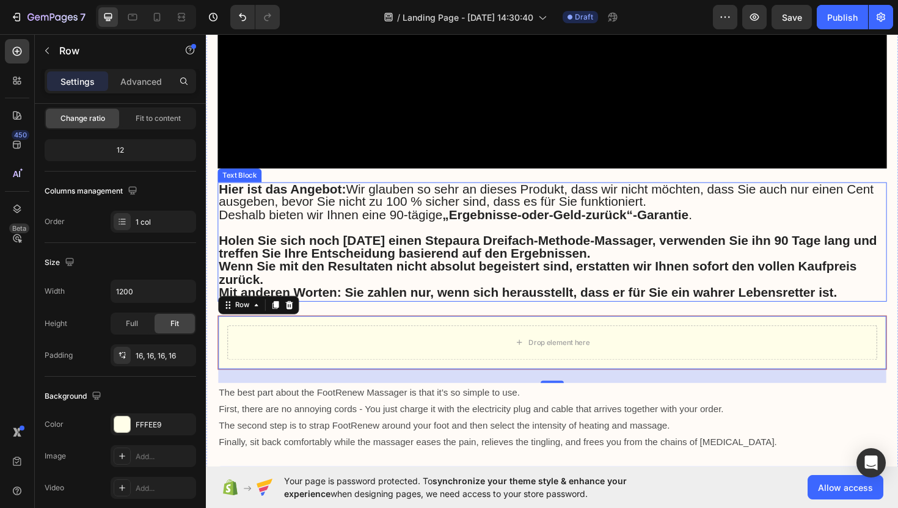
click at [422, 245] on strong "Holen Sie sich noch [DATE] einen Stepaura Dreifach-Methode-Massager, verwenden …" at bounding box center [567, 259] width 697 height 29
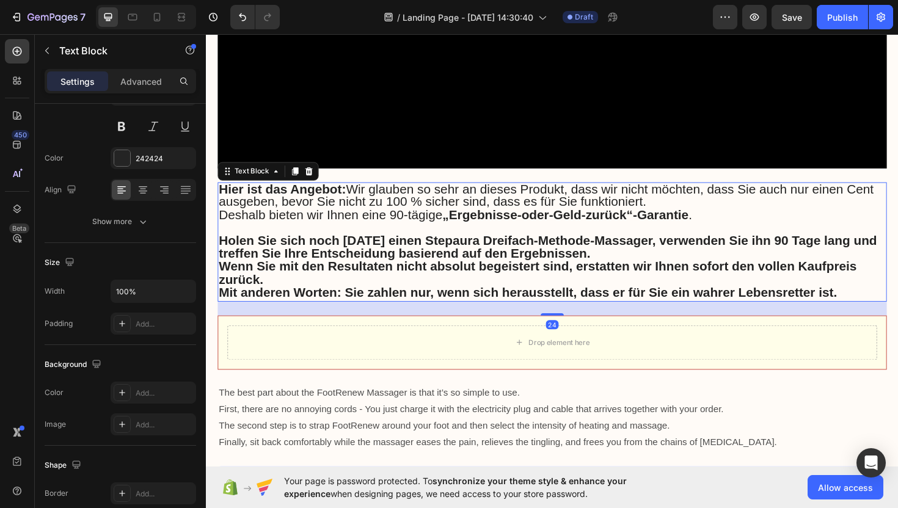
scroll to position [0, 0]
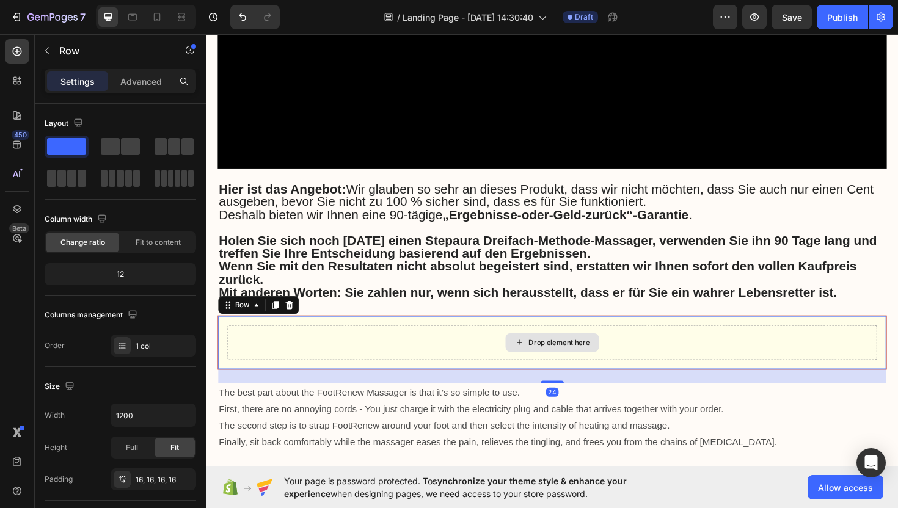
click at [285, 343] on div "Drop element here" at bounding box center [573, 361] width 688 height 37
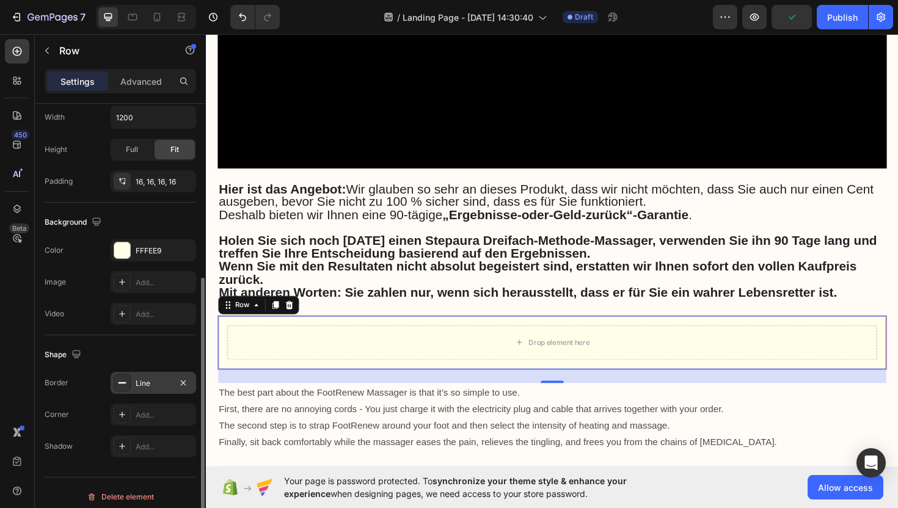
scroll to position [300, 0]
click at [145, 381] on div "Line" at bounding box center [153, 381] width 35 height 11
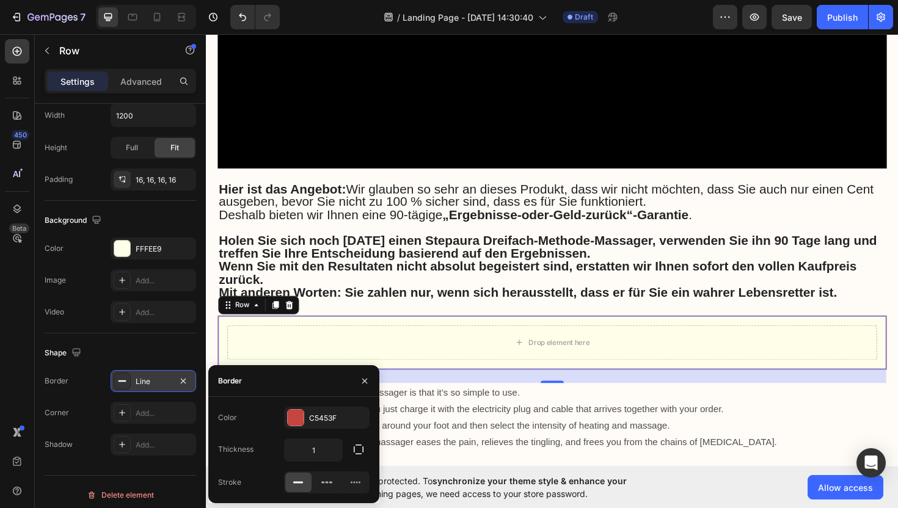
click at [126, 386] on icon at bounding box center [122, 381] width 10 height 10
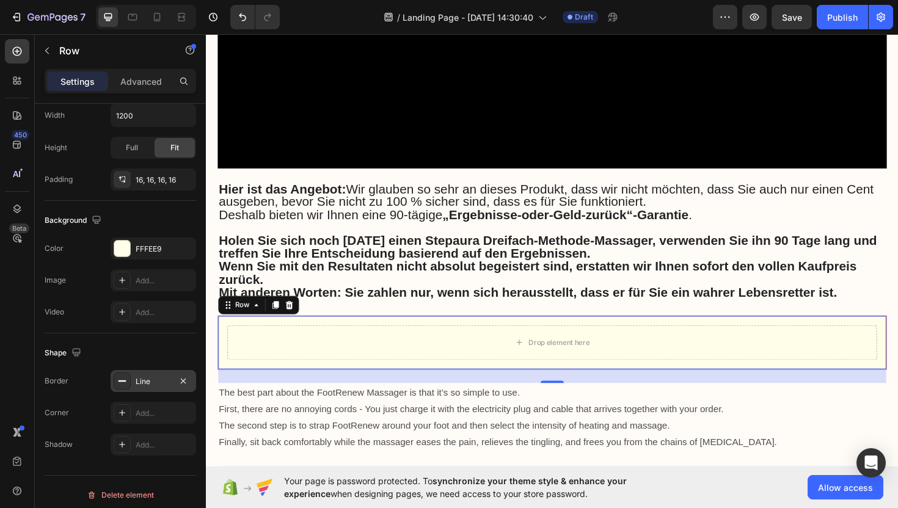
click at [125, 385] on icon at bounding box center [122, 381] width 10 height 10
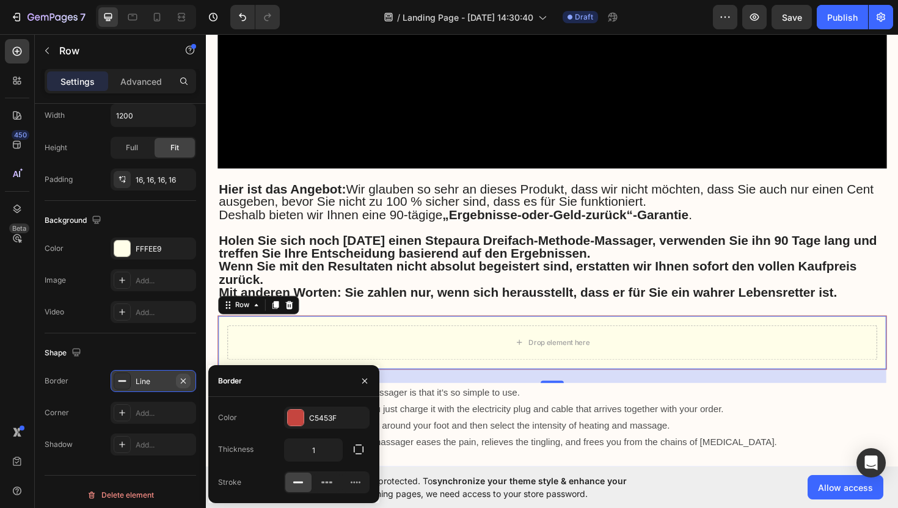
click at [188, 381] on button "button" at bounding box center [183, 381] width 15 height 15
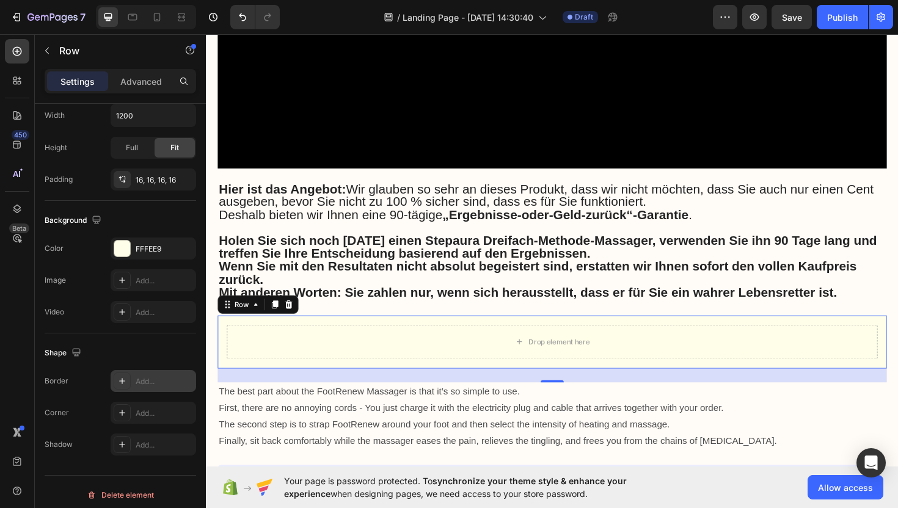
click at [121, 387] on div at bounding box center [122, 381] width 17 height 17
type input "1"
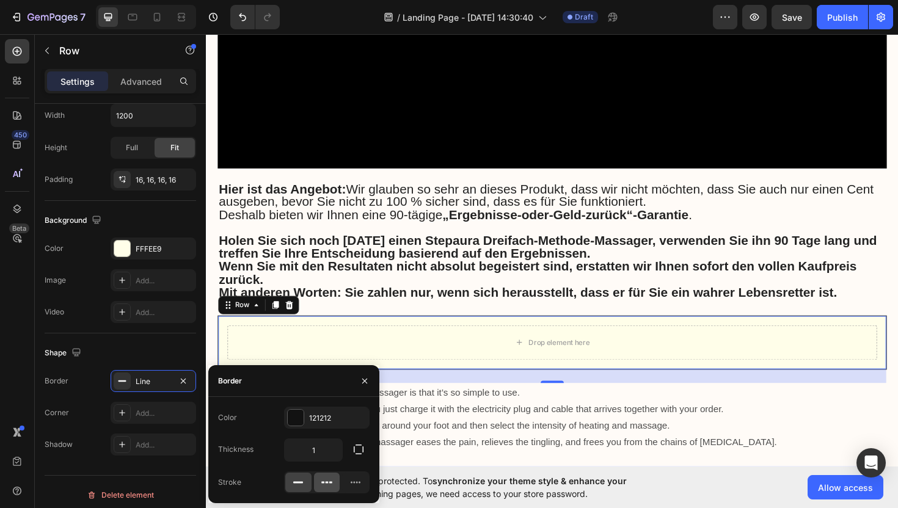
click at [329, 484] on icon at bounding box center [327, 483] width 12 height 12
click at [297, 420] on div at bounding box center [296, 418] width 16 height 16
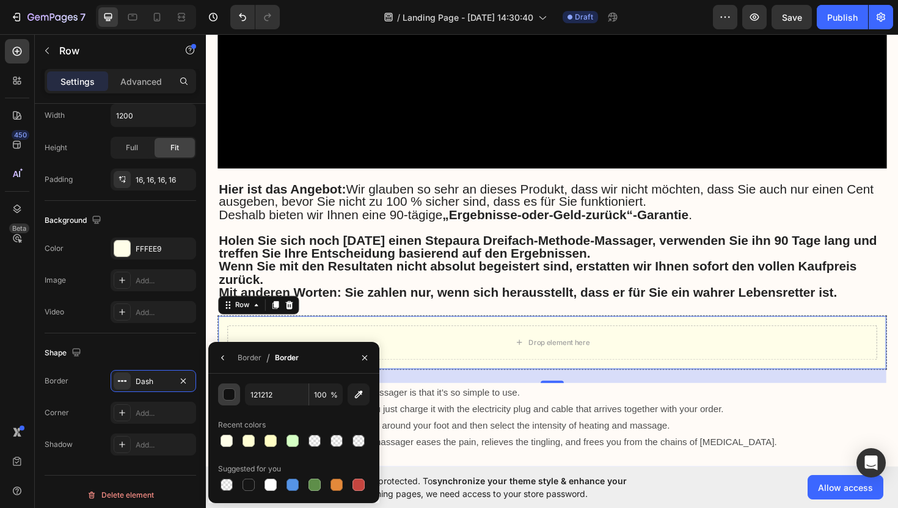
click at [236, 391] on button "button" at bounding box center [229, 395] width 22 height 22
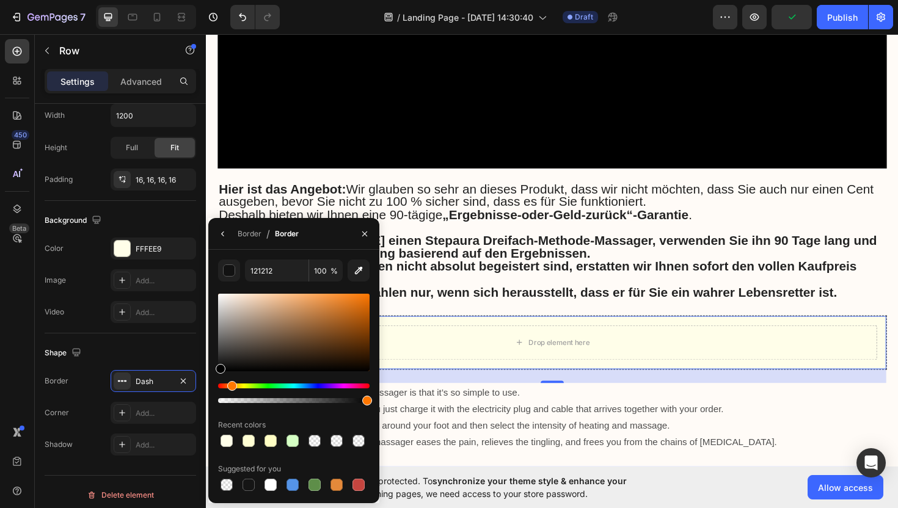
drag, startPoint x: 220, startPoint y: 387, endPoint x: 230, endPoint y: 387, distance: 10.4
click at [230, 387] on div "Hue" at bounding box center [232, 386] width 10 height 10
click at [351, 304] on div at bounding box center [294, 333] width 152 height 78
drag, startPoint x: 346, startPoint y: 304, endPoint x: 342, endPoint y: 299, distance: 6.5
click at [342, 299] on div at bounding box center [343, 301] width 10 height 10
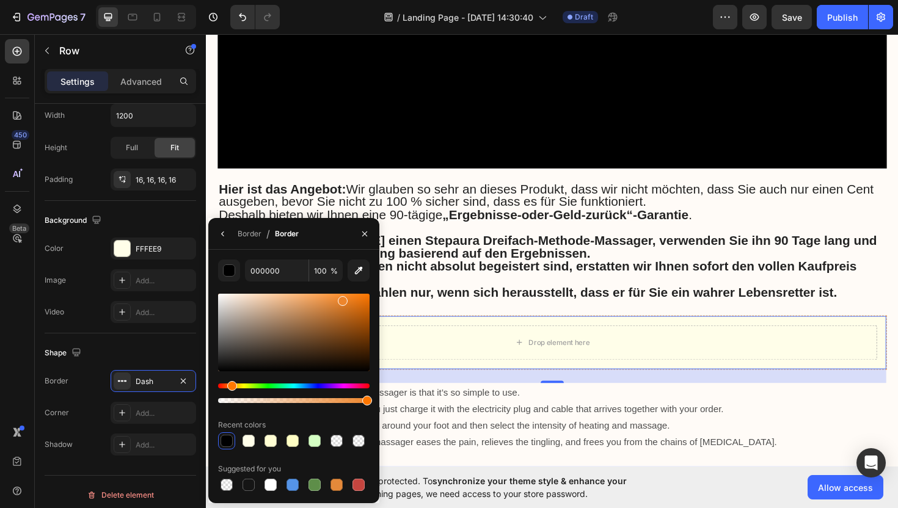
type input "ED862D"
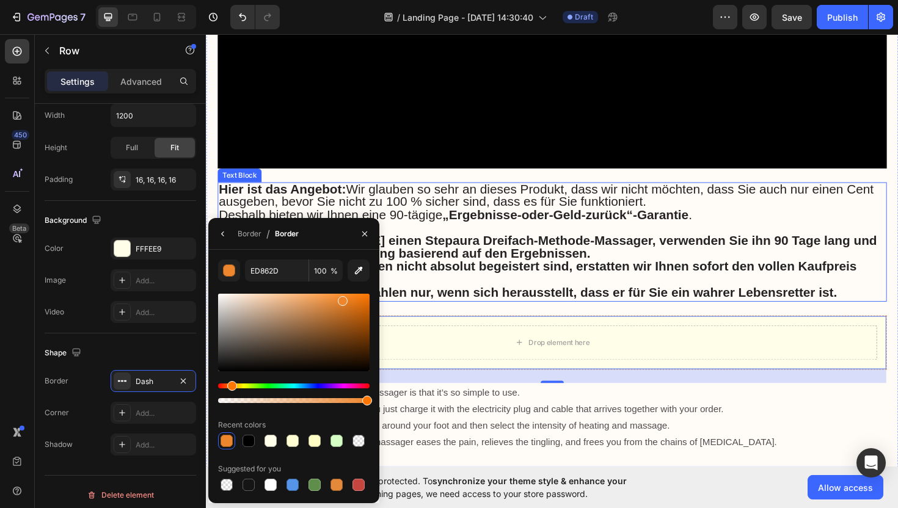
click at [466, 245] on strong "Holen Sie sich noch [DATE] einen Stepaura Dreifach-Methode-Massager, verwenden …" at bounding box center [567, 259] width 697 height 29
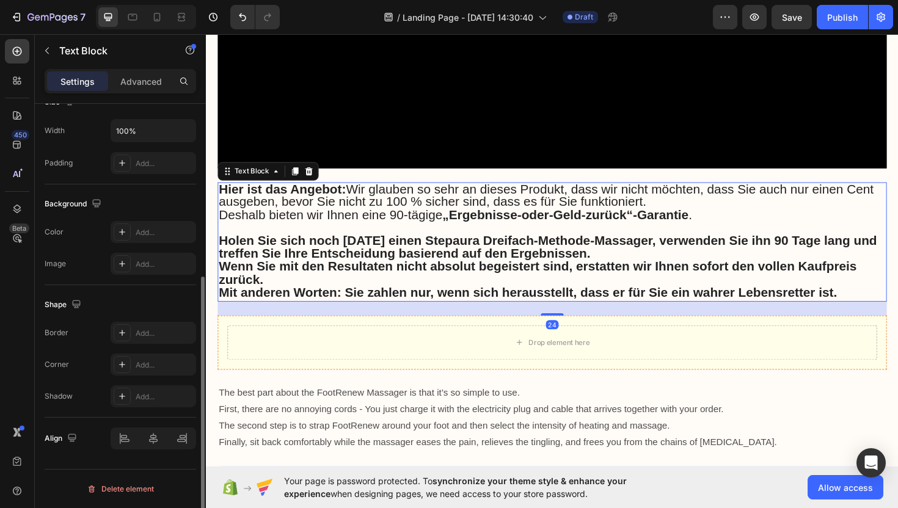
scroll to position [0, 0]
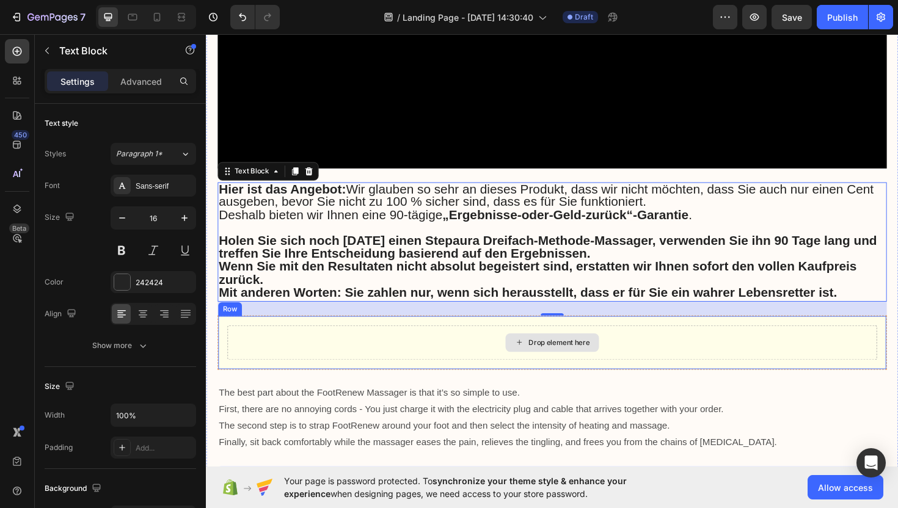
click at [331, 343] on div "Drop element here" at bounding box center [573, 361] width 688 height 37
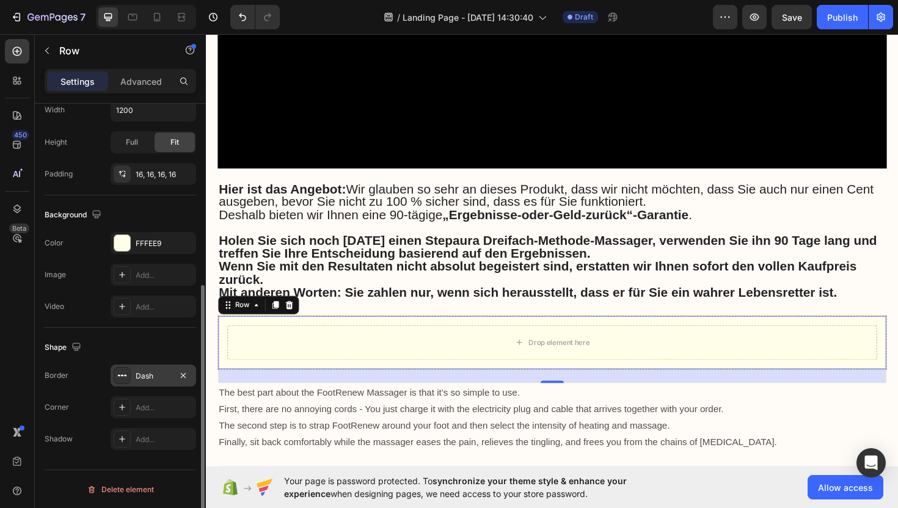
scroll to position [306, 0]
click at [150, 376] on div "Dash" at bounding box center [153, 375] width 35 height 11
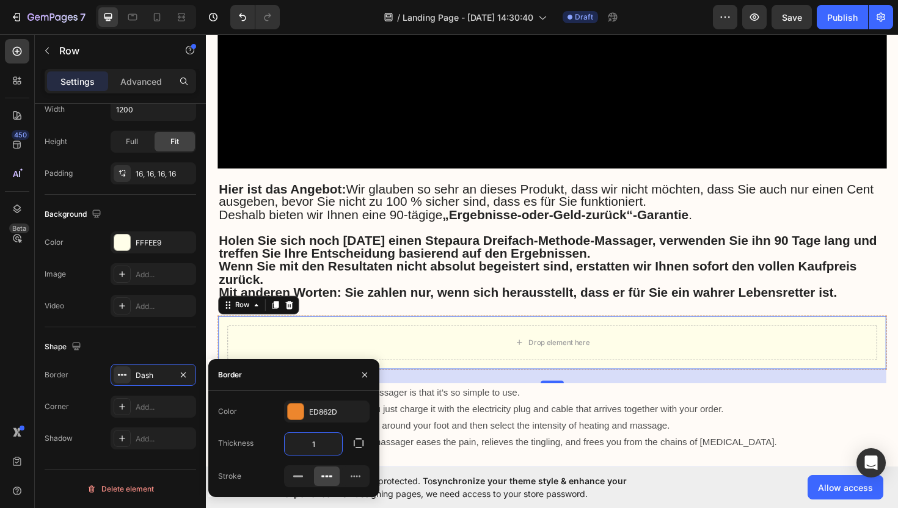
click at [313, 442] on input "1" at bounding box center [313, 444] width 57 height 22
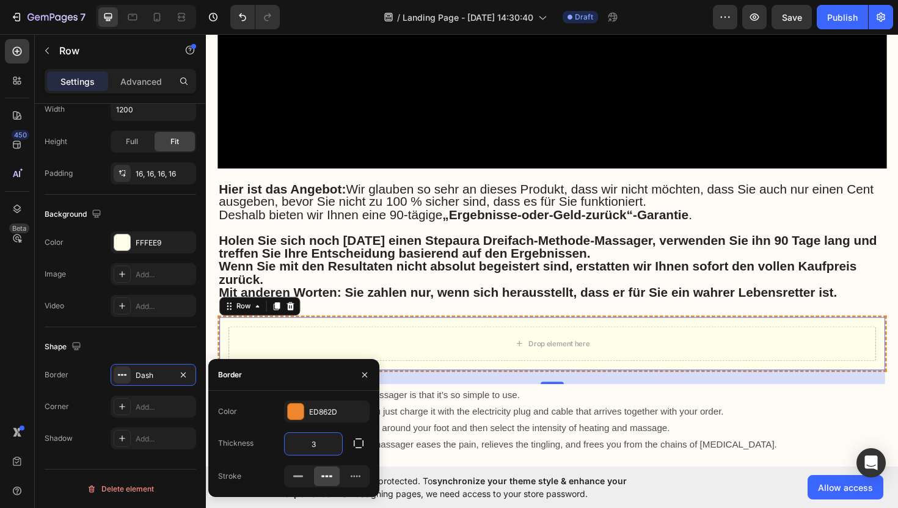
type input "3"
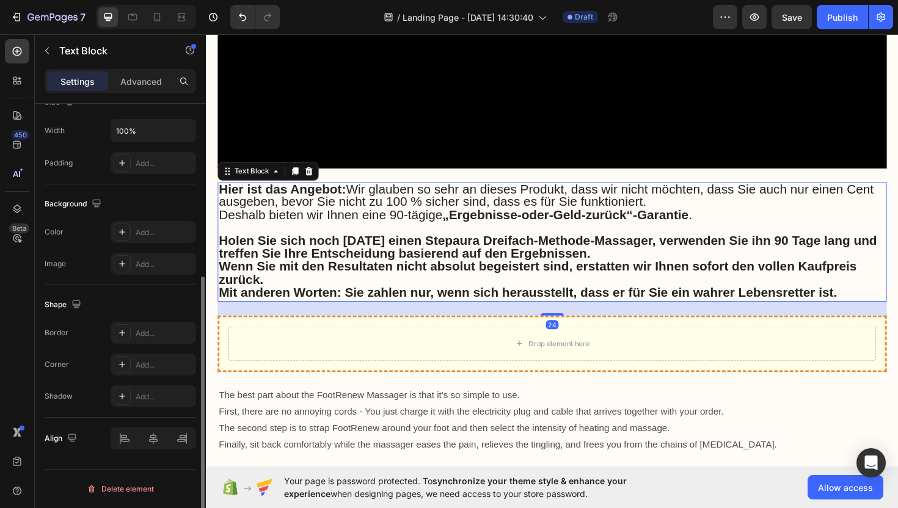
click at [343, 274] on p "Wenn Sie mit den Resultaten nicht absolut begeistert sind, erstatten wir Ihnen …" at bounding box center [572, 288] width 706 height 28
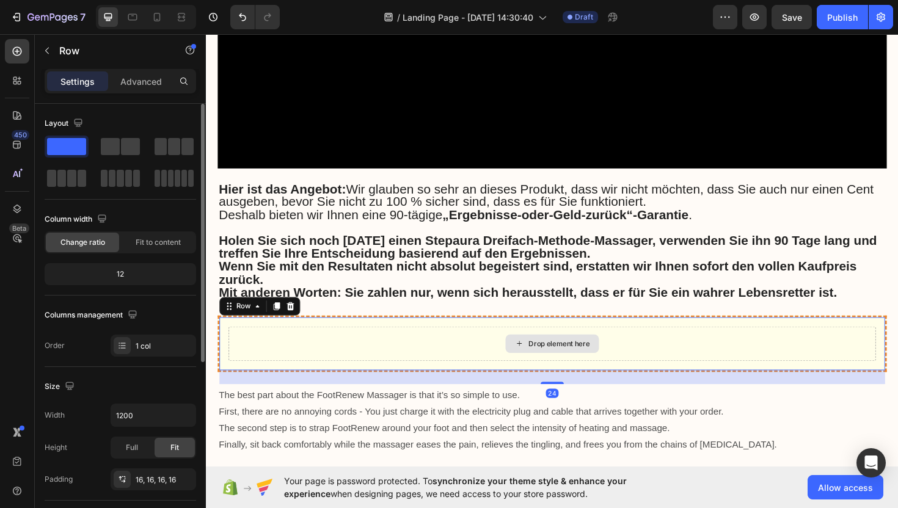
click at [384, 344] on div "Drop element here" at bounding box center [573, 362] width 686 height 37
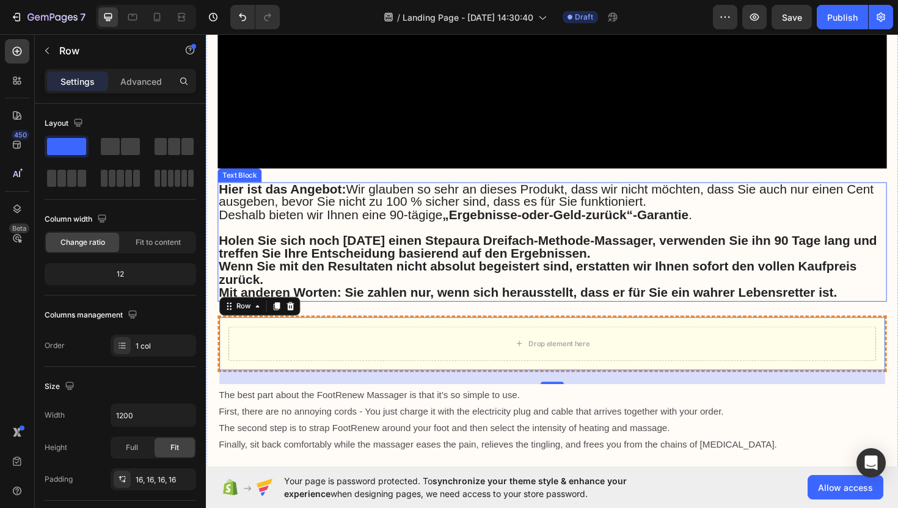
drag, startPoint x: 332, startPoint y: 180, endPoint x: 291, endPoint y: 268, distance: 97.3
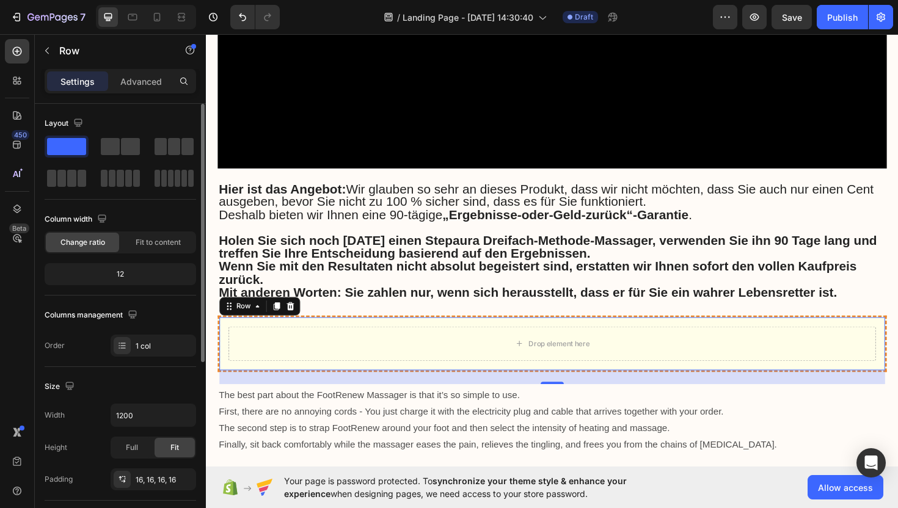
click at [97, 146] on div at bounding box center [121, 163] width 152 height 54
click at [109, 146] on span at bounding box center [110, 146] width 19 height 17
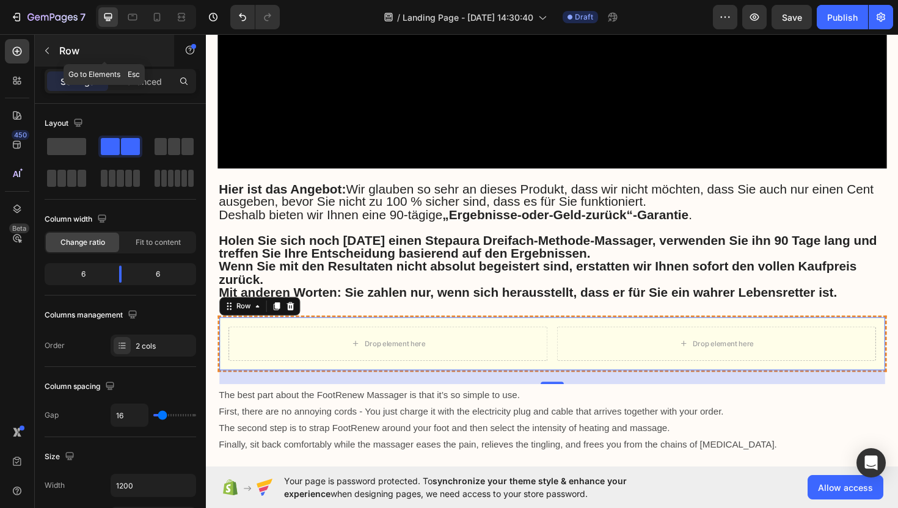
click at [46, 51] on icon "button" at bounding box center [47, 51] width 10 height 10
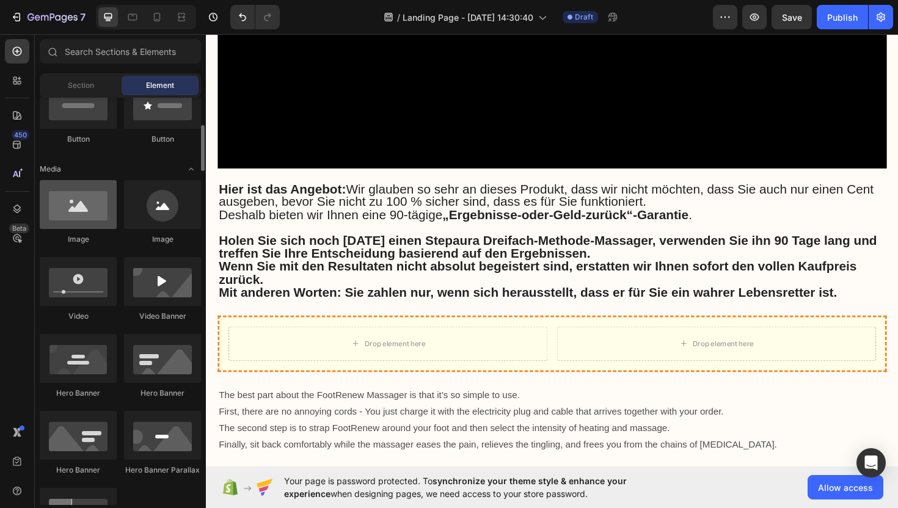
scroll to position [314, 0]
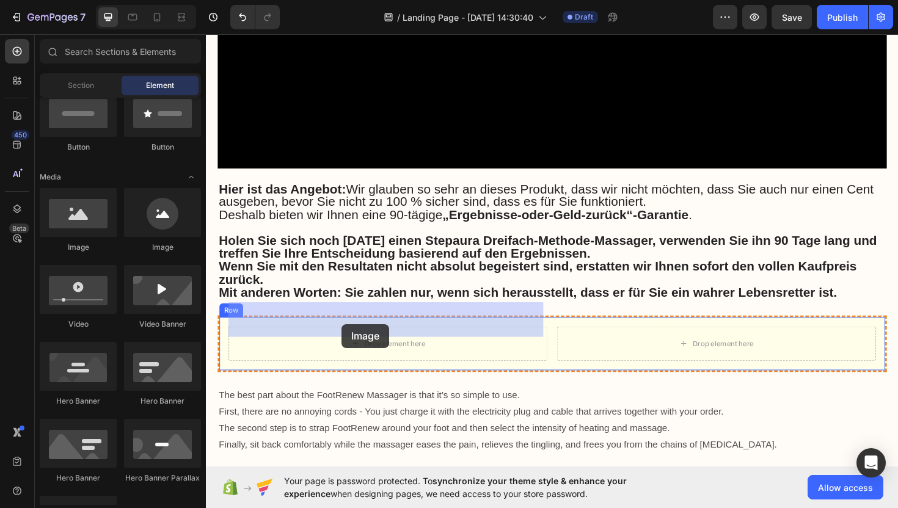
drag, startPoint x: 367, startPoint y: 252, endPoint x: 350, endPoint y: 340, distance: 89.5
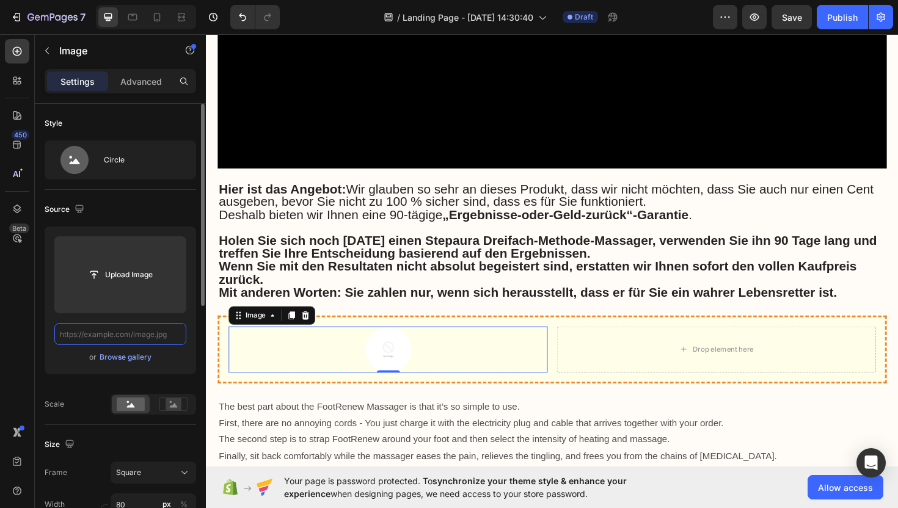
scroll to position [0, 0]
paste input "https://cdn.shopify.com/s/files/1/0916/3610/5601/files/ChatGPT_Image_28._Aug._2…"
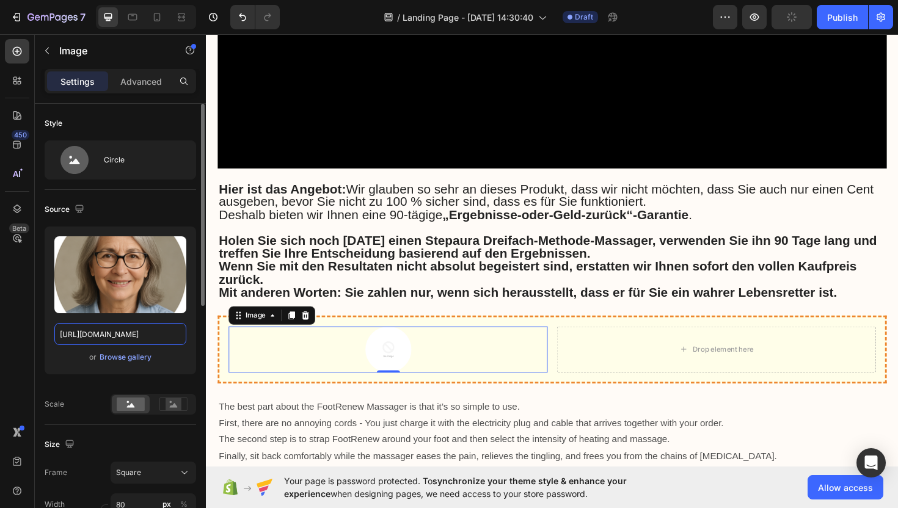
type input "https://cdn.shopify.com/s/files/1/0916/3610/5601/files/ChatGPT_Image_28._Aug._2…"
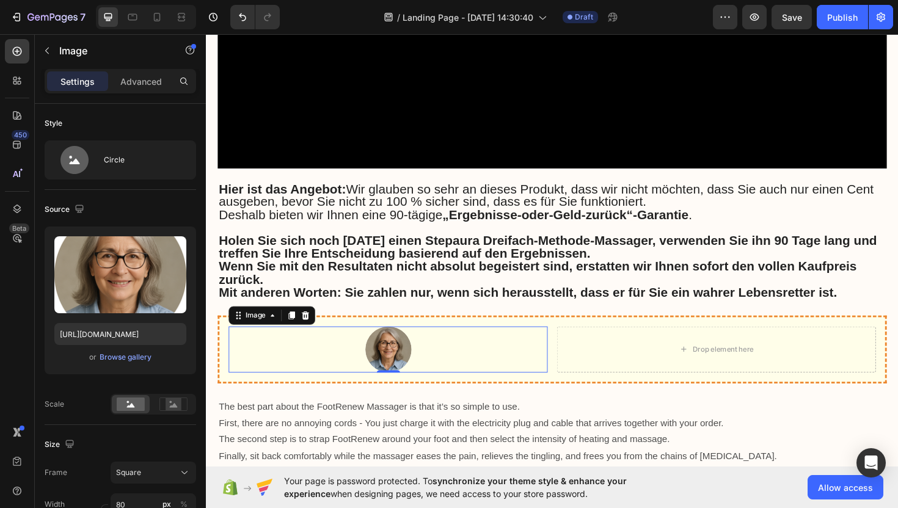
click at [329, 344] on div at bounding box center [399, 368] width 338 height 49
click at [160, 84] on p "Advanced" at bounding box center [141, 81] width 42 height 13
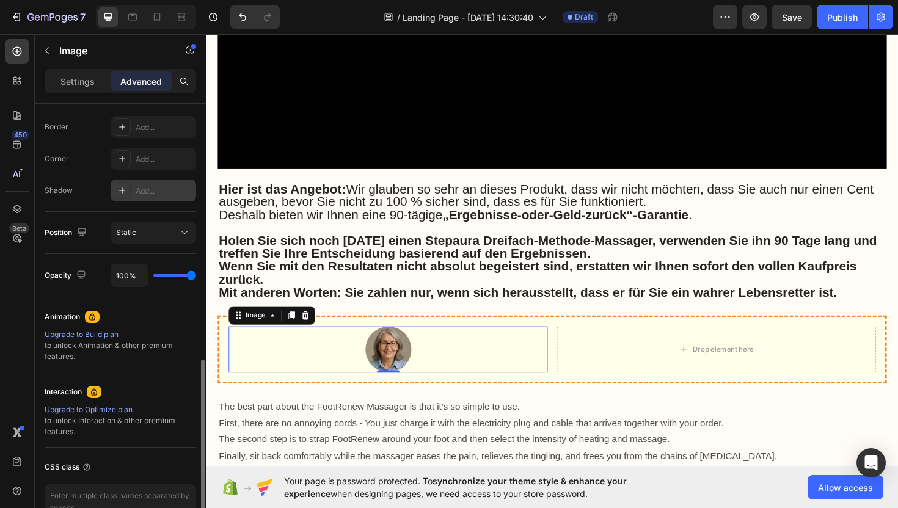
scroll to position [409, 0]
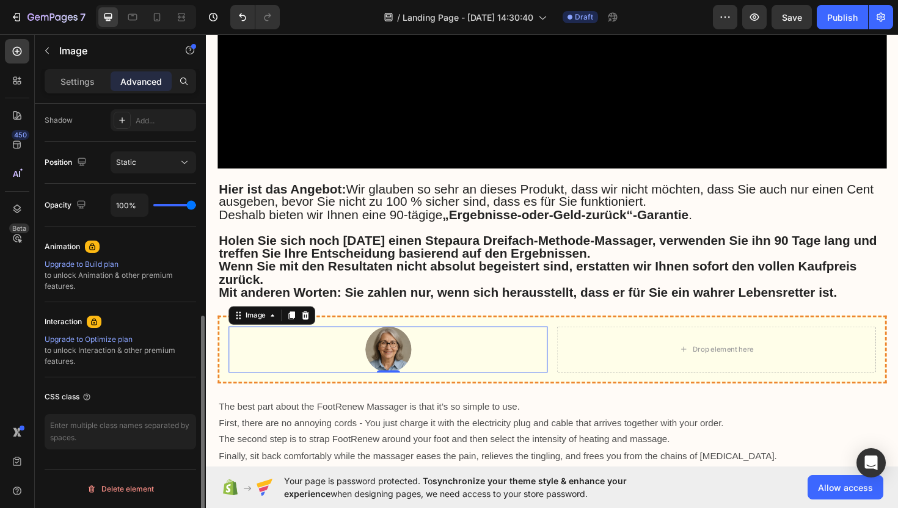
click at [345, 350] on div at bounding box center [399, 368] width 338 height 49
click at [389, 349] on img at bounding box center [399, 368] width 49 height 49
click at [76, 77] on p "Settings" at bounding box center [77, 81] width 34 height 13
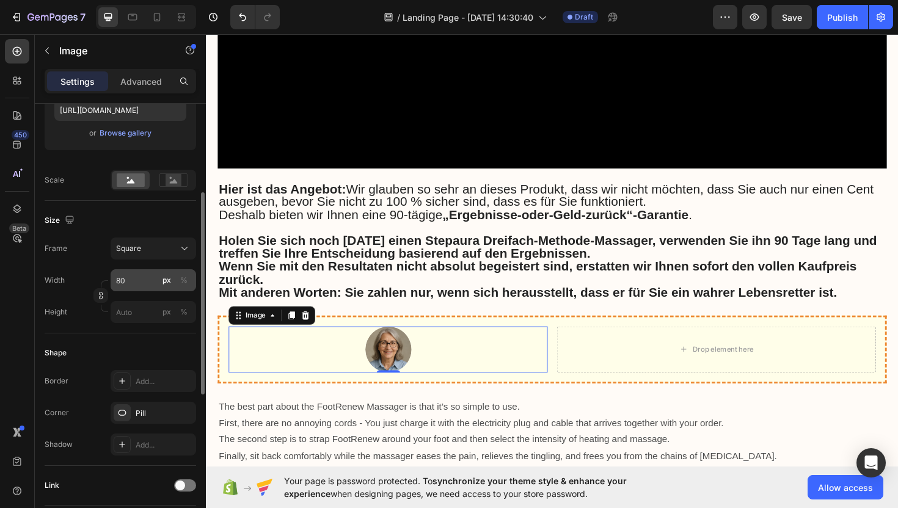
scroll to position [211, 0]
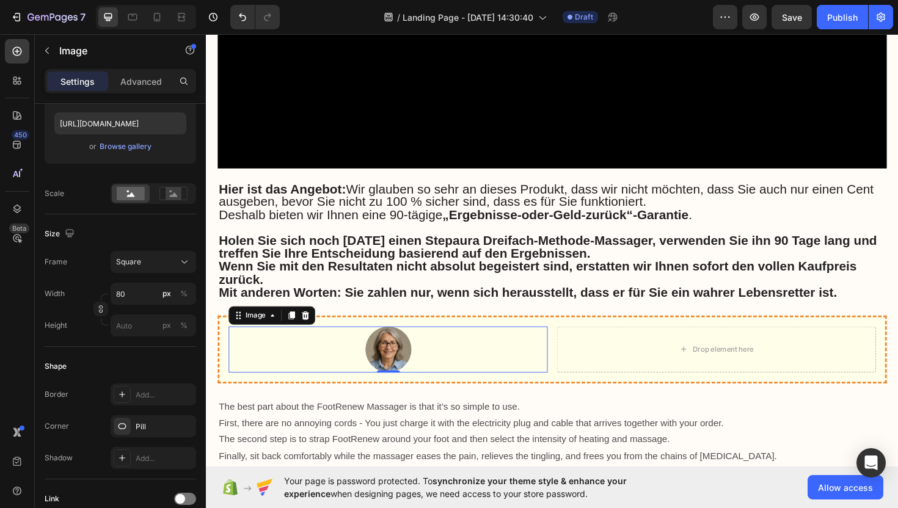
click at [233, 344] on div at bounding box center [399, 368] width 338 height 49
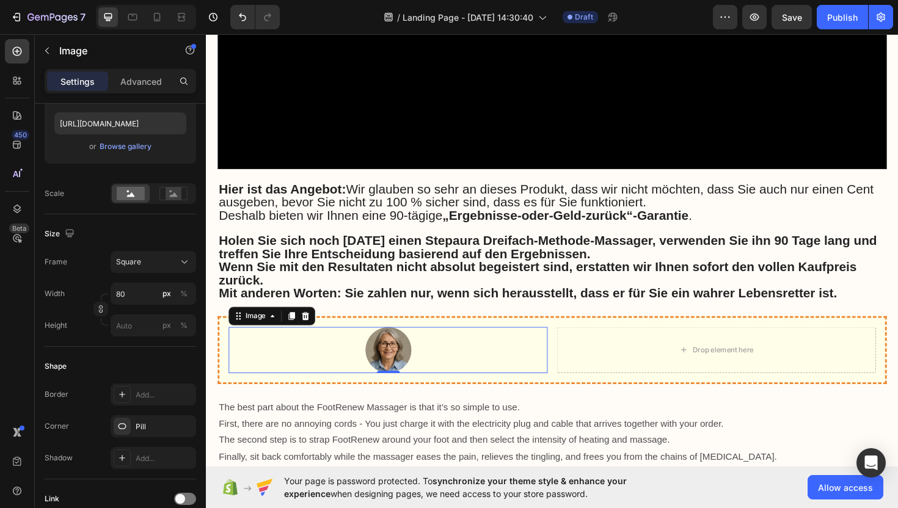
scroll to position [4243, 0]
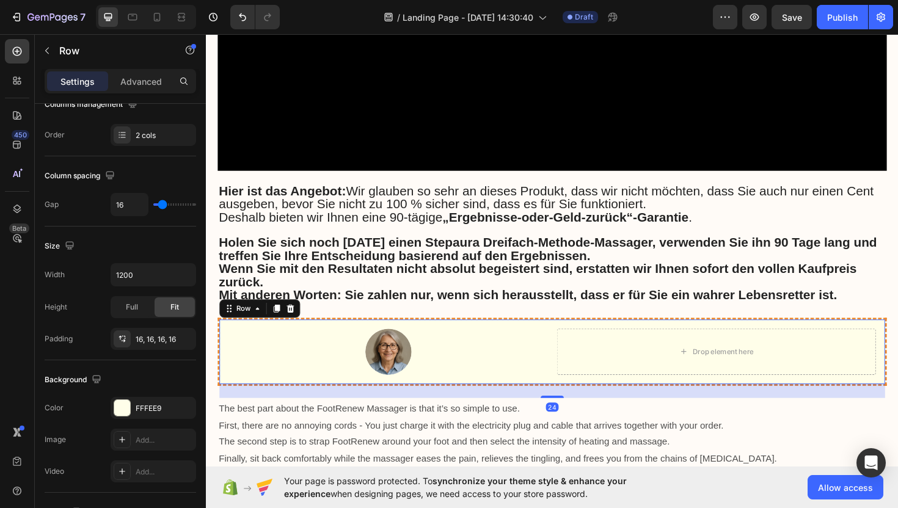
click at [224, 335] on div "Image Drop element here Row 24" at bounding box center [572, 371] width 709 height 72
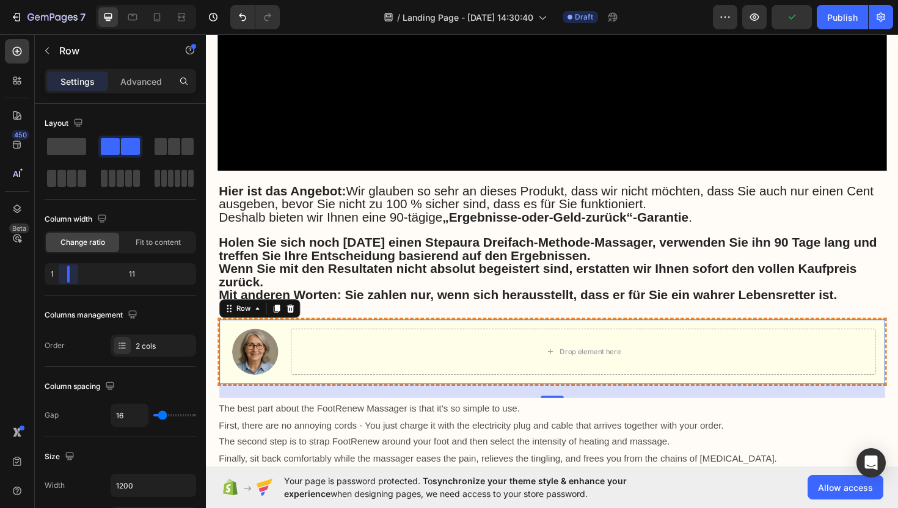
drag, startPoint x: 112, startPoint y: 280, endPoint x: 52, endPoint y: 271, distance: 60.7
click at [45, 0] on body "7 / Landing Page - Aug 27, 14:30:40 Draft Preview Publish 450 Beta Sections(30)…" at bounding box center [449, 0] width 898 height 0
click at [75, 0] on body "7 / Landing Page - Aug 27, 14:30:40 Draft Preview Save Publish 450 Beta Section…" at bounding box center [449, 0] width 898 height 0
